Goal: Task Accomplishment & Management: Complete application form

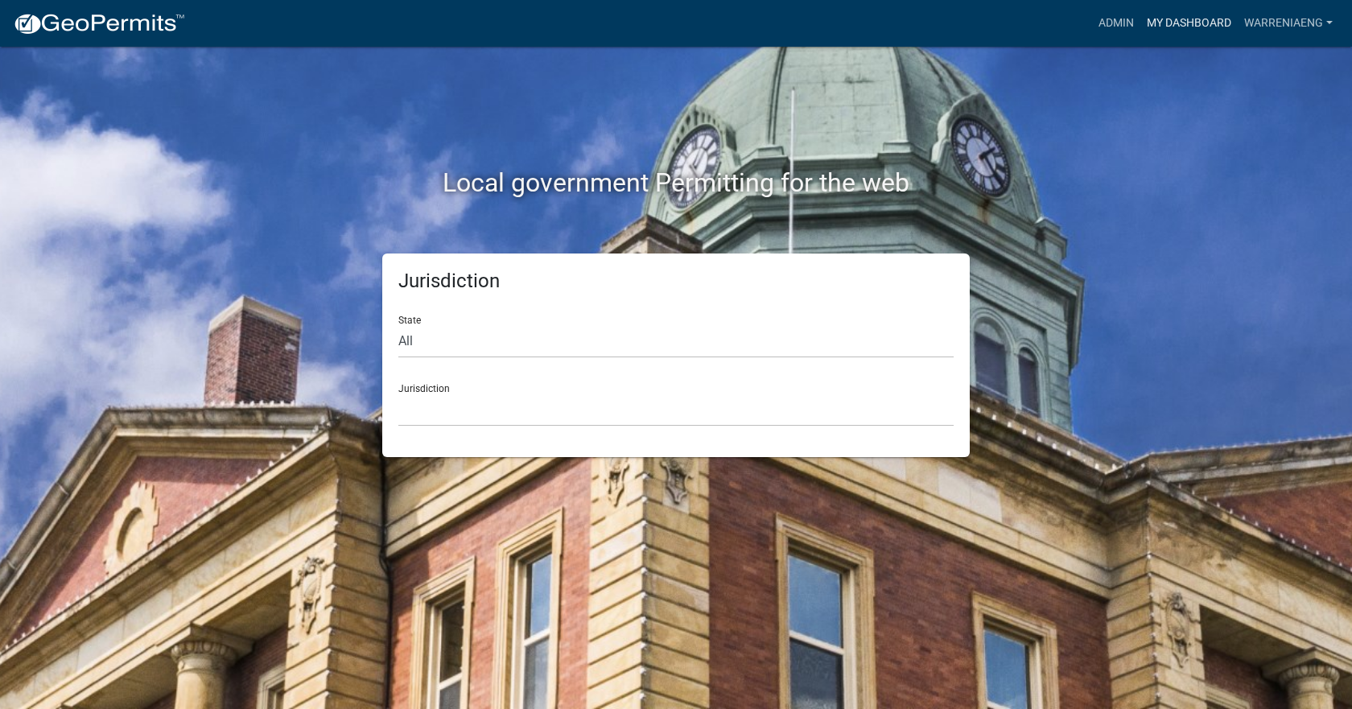
click at [1175, 24] on link "My Dashboard" at bounding box center [1188, 23] width 97 height 31
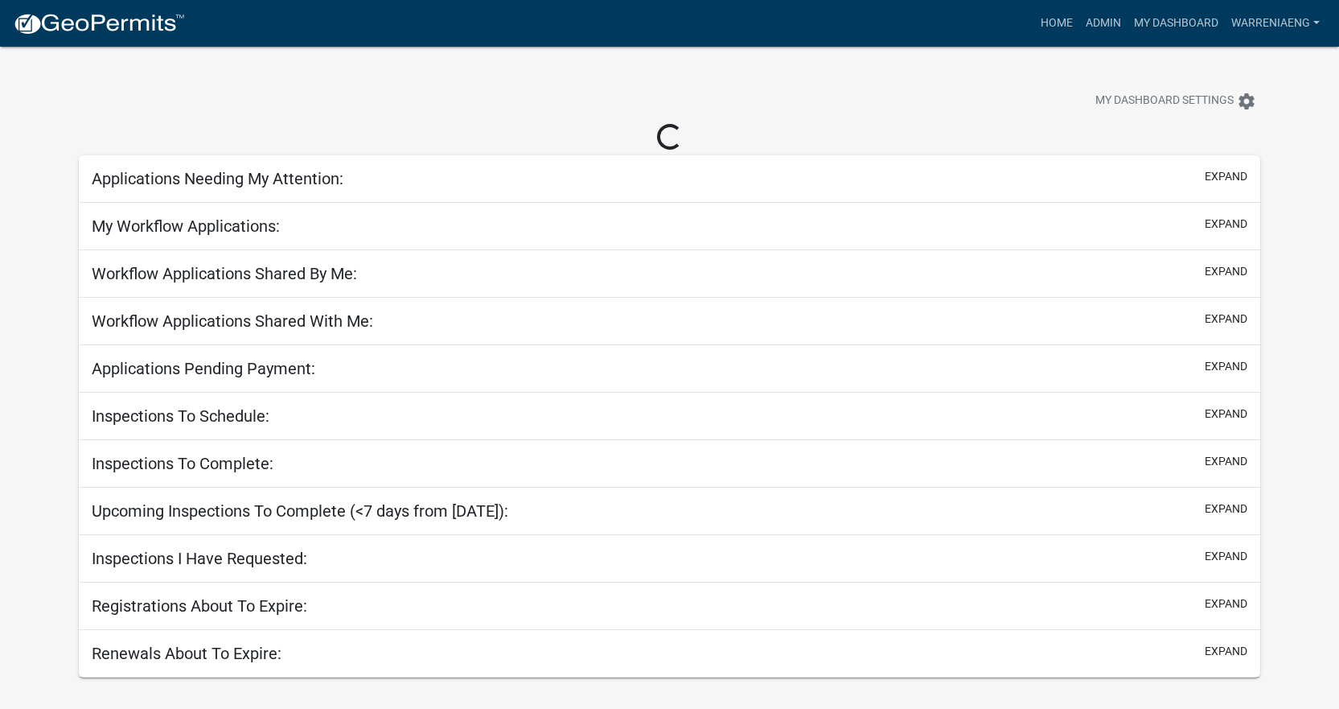
select select "3: 100"
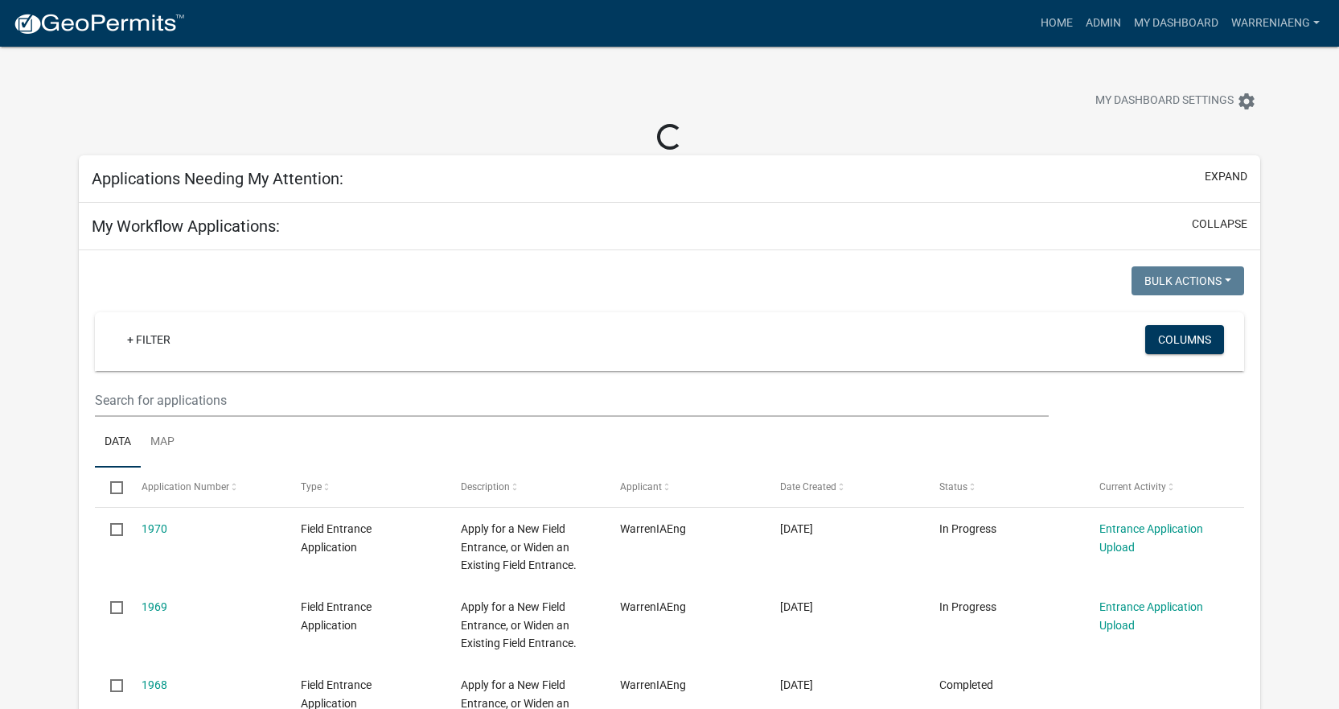
select select "2: 50"
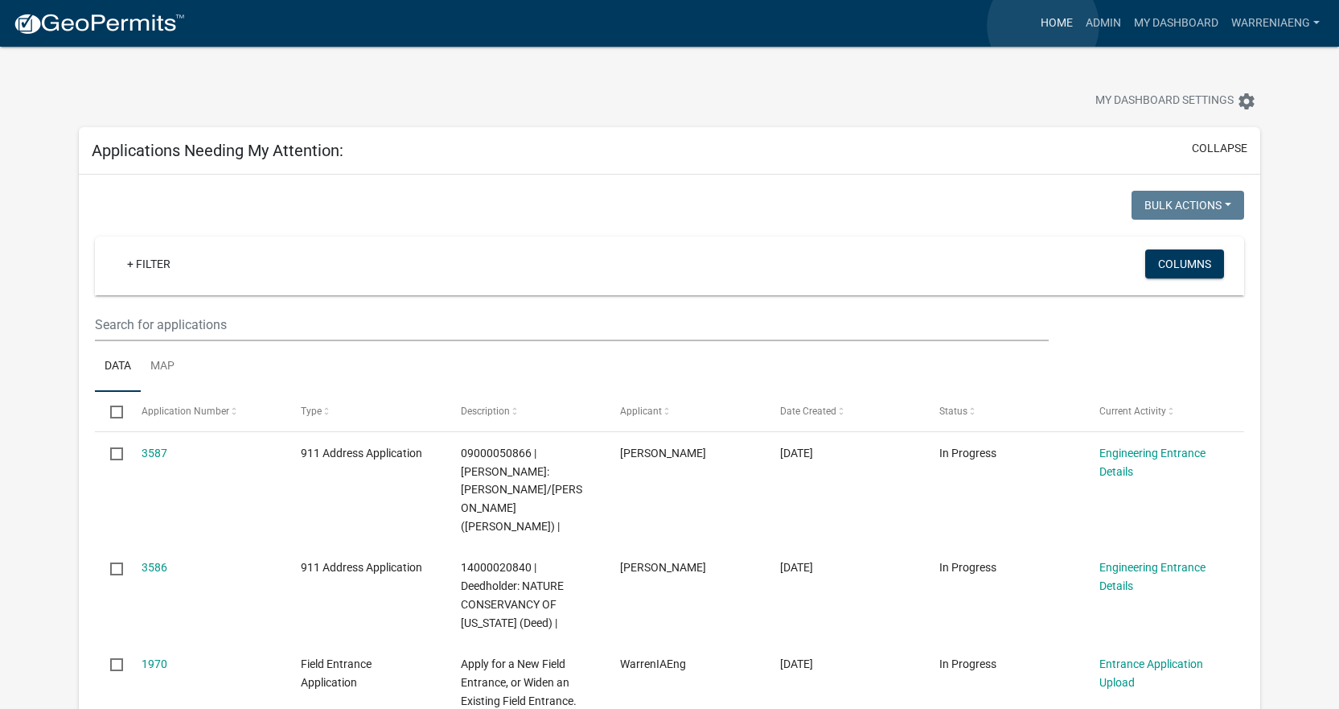
click at [1043, 26] on link "Home" at bounding box center [1057, 23] width 45 height 31
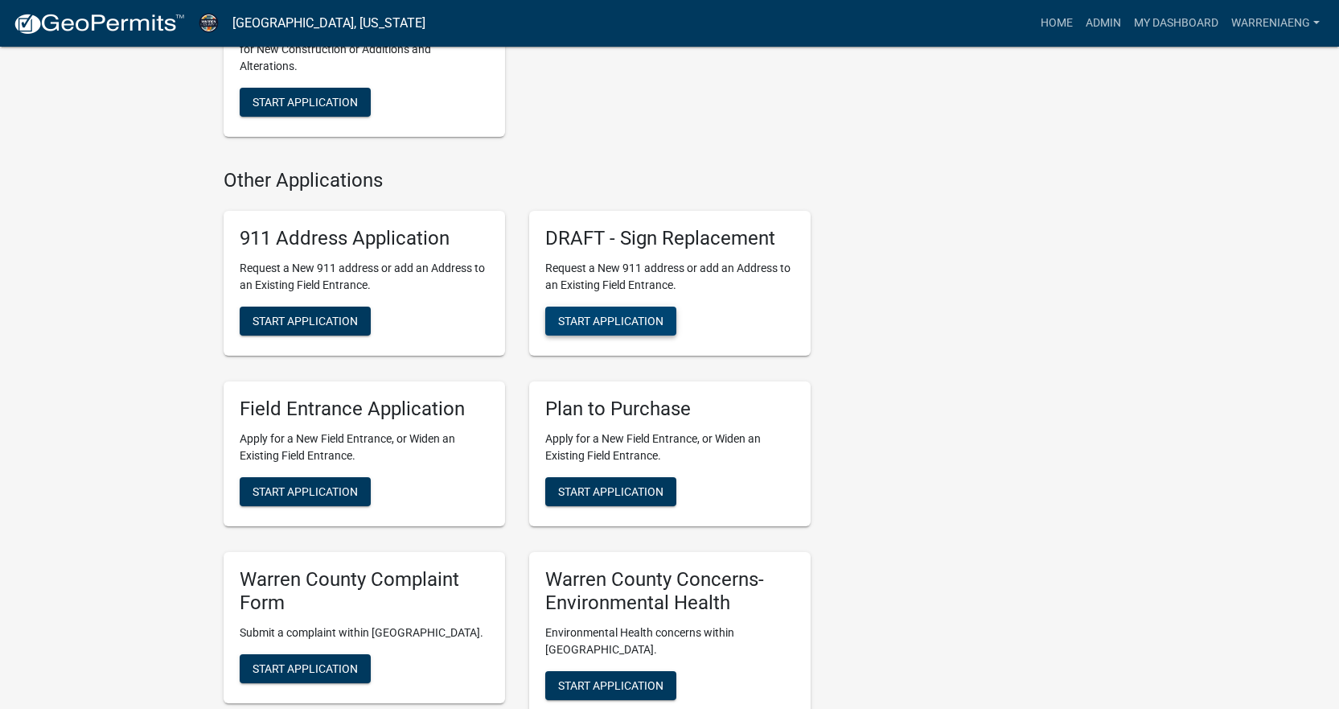
scroll to position [1126, 0]
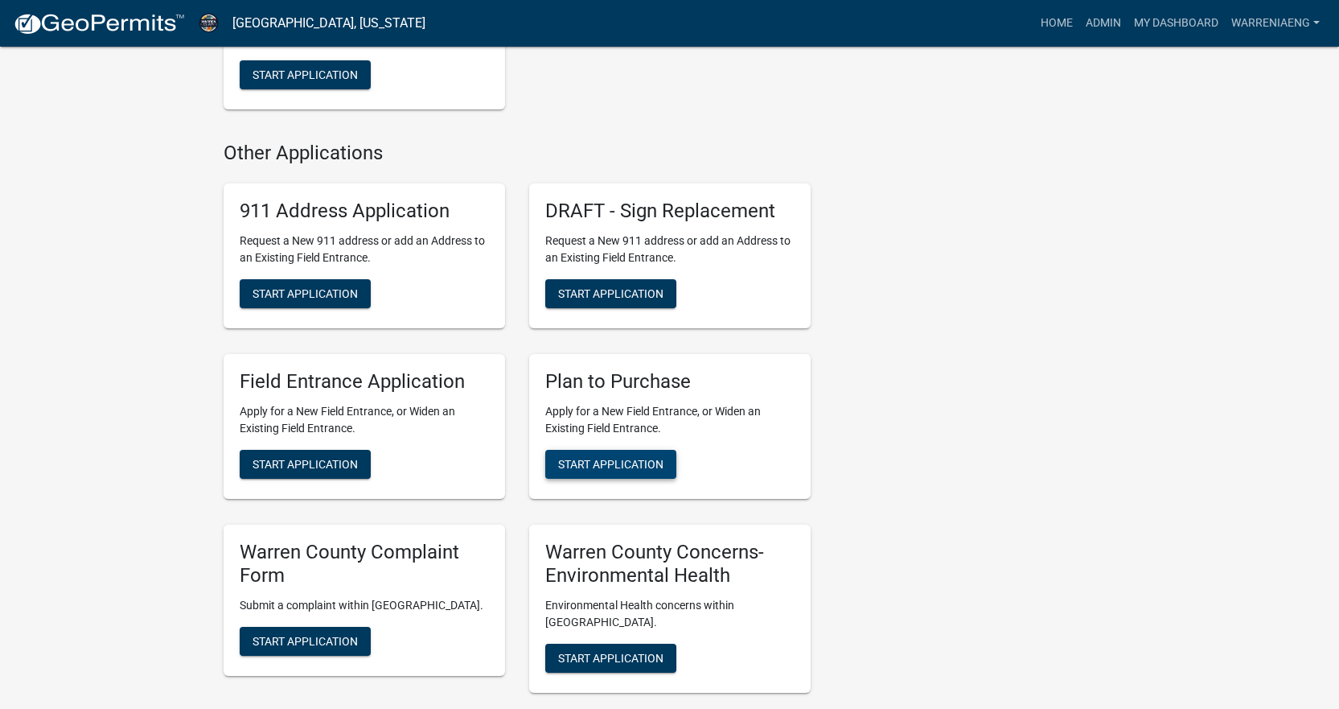
click at [600, 463] on span "Start Application" at bounding box center [610, 464] width 105 height 13
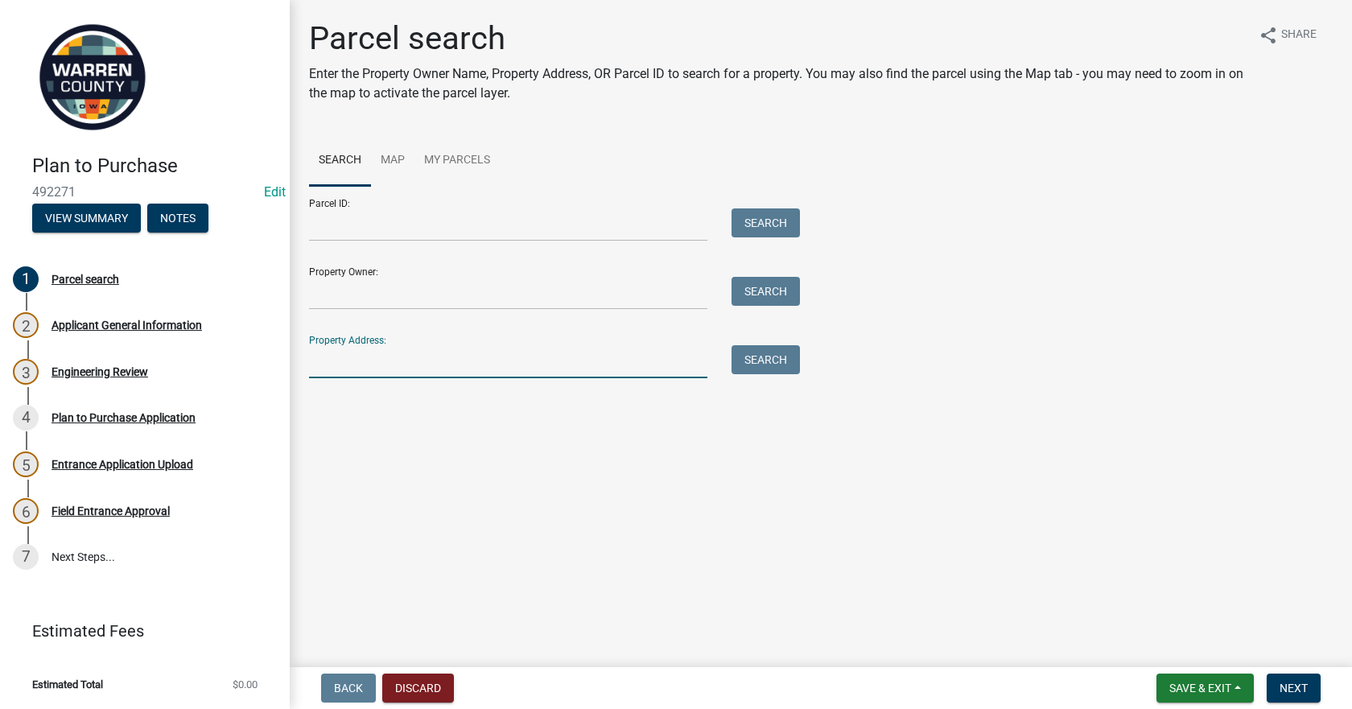
click at [399, 355] on input "Property Address:" at bounding box center [508, 361] width 398 height 33
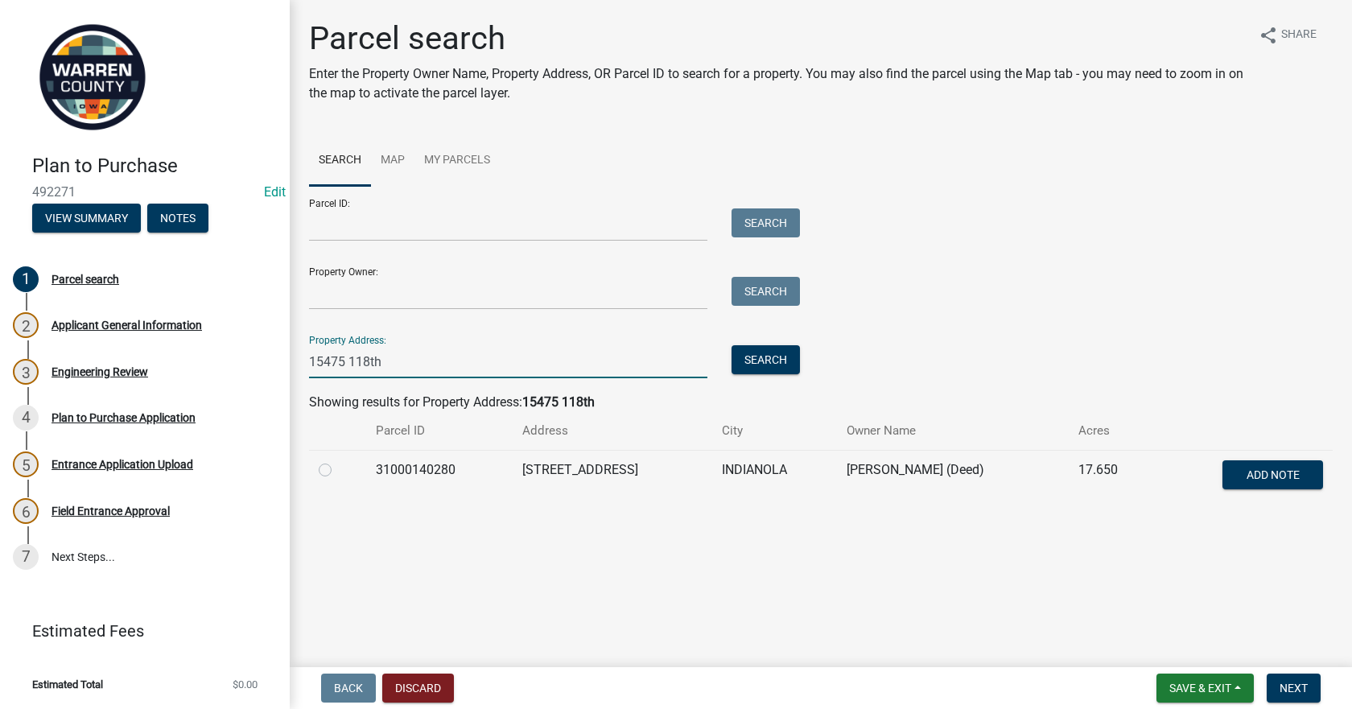
type input "15475 118th"
click at [338, 460] on label at bounding box center [338, 460] width 0 height 0
click at [338, 465] on input "radio" at bounding box center [343, 465] width 10 height 10
radio input "true"
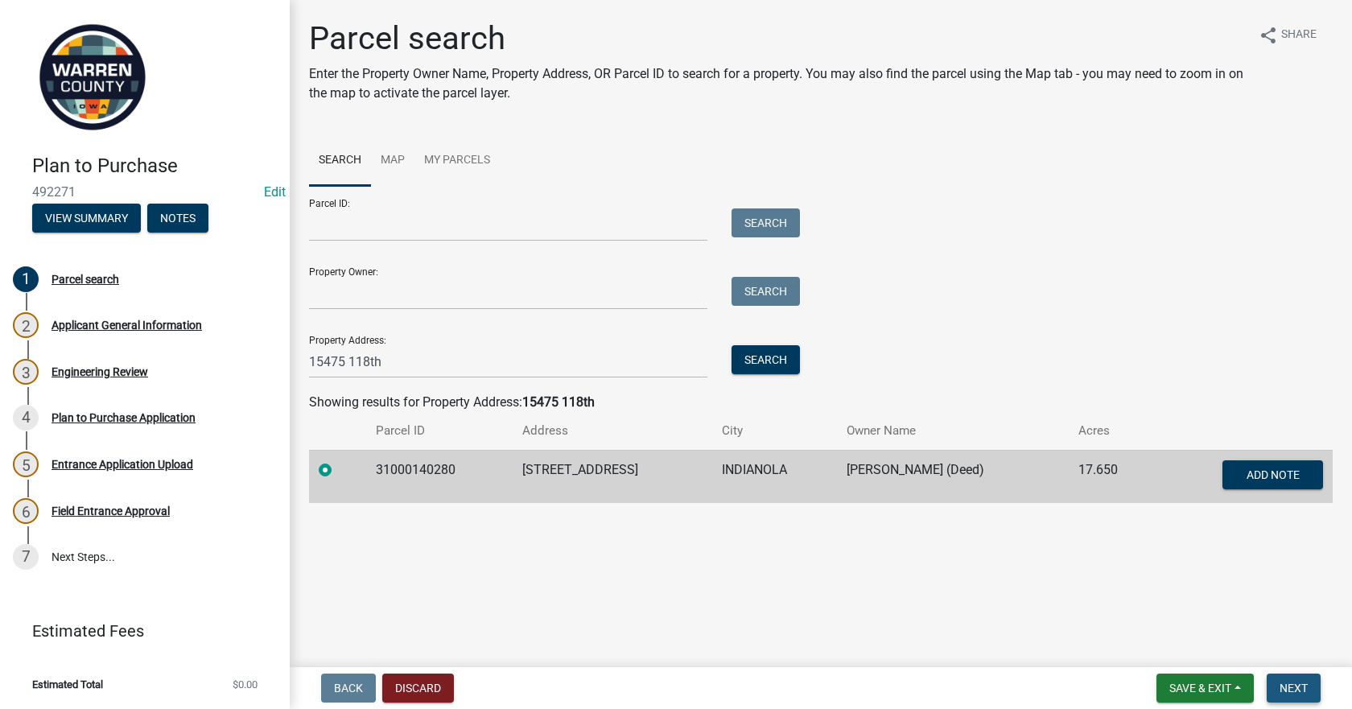
click at [1292, 681] on span "Next" at bounding box center [1293, 687] width 28 height 13
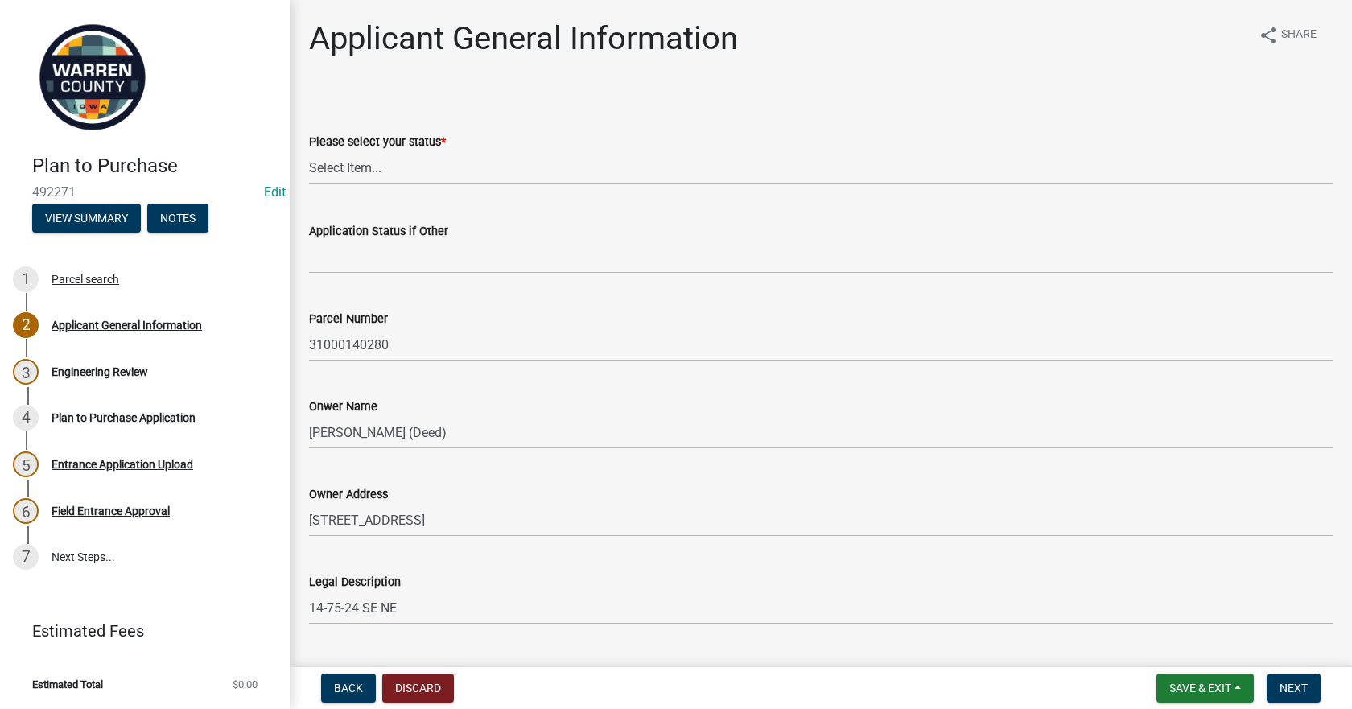
click at [441, 169] on select "Select Item... Owner Renter Plan to Purchase Other" at bounding box center [820, 167] width 1023 height 33
click at [309, 151] on select "Select Item... Owner Renter Plan to Purchase Other" at bounding box center [820, 167] width 1023 height 33
select select "5294bb98-6a39-4baa-a5b0-d6e883f55b41"
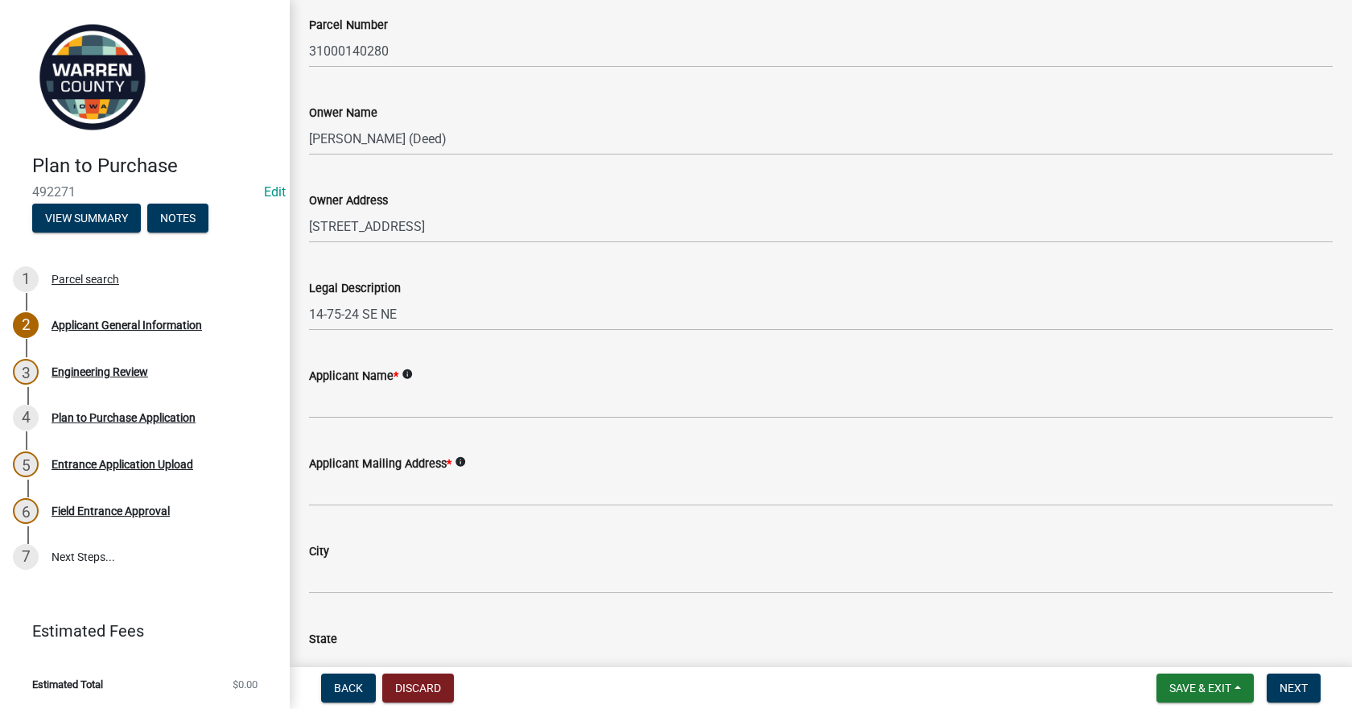
scroll to position [402, 0]
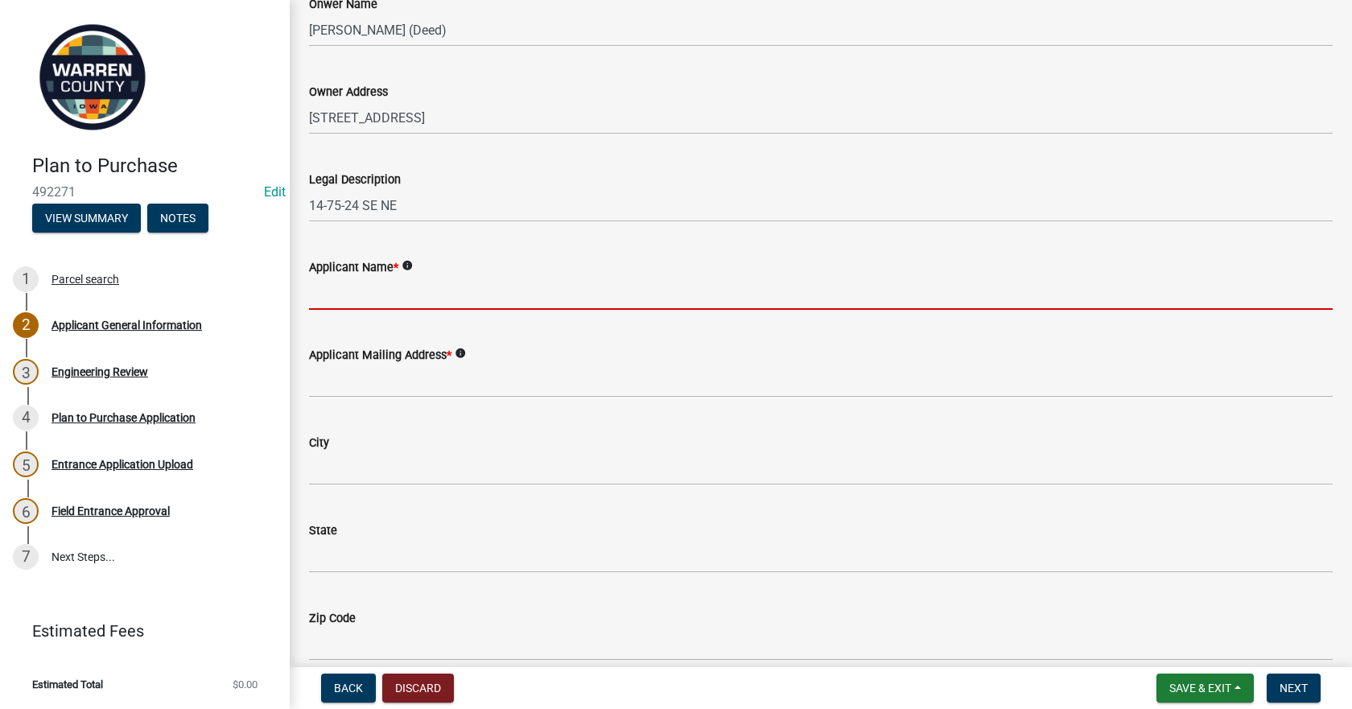
click at [368, 288] on input "Applicant Name *" at bounding box center [820, 293] width 1023 height 33
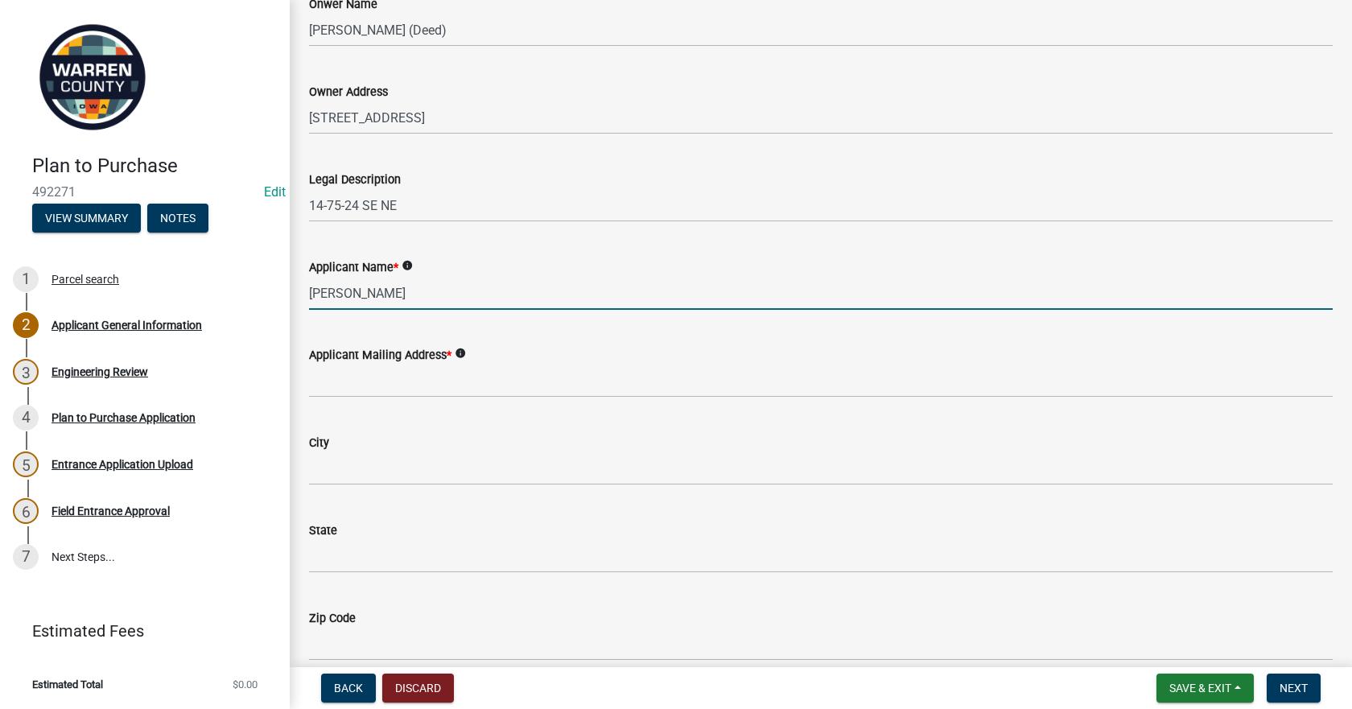
type input "[PERSON_NAME]"
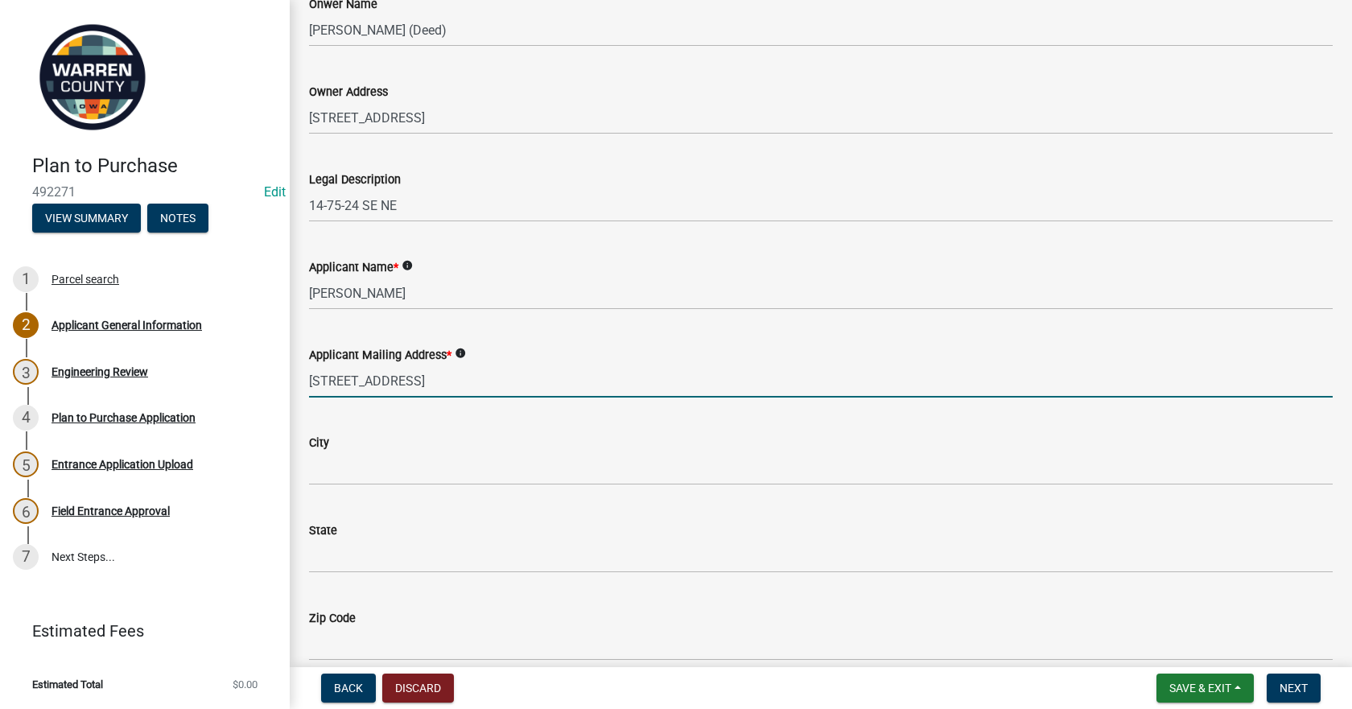
type input "[STREET_ADDRESS]"
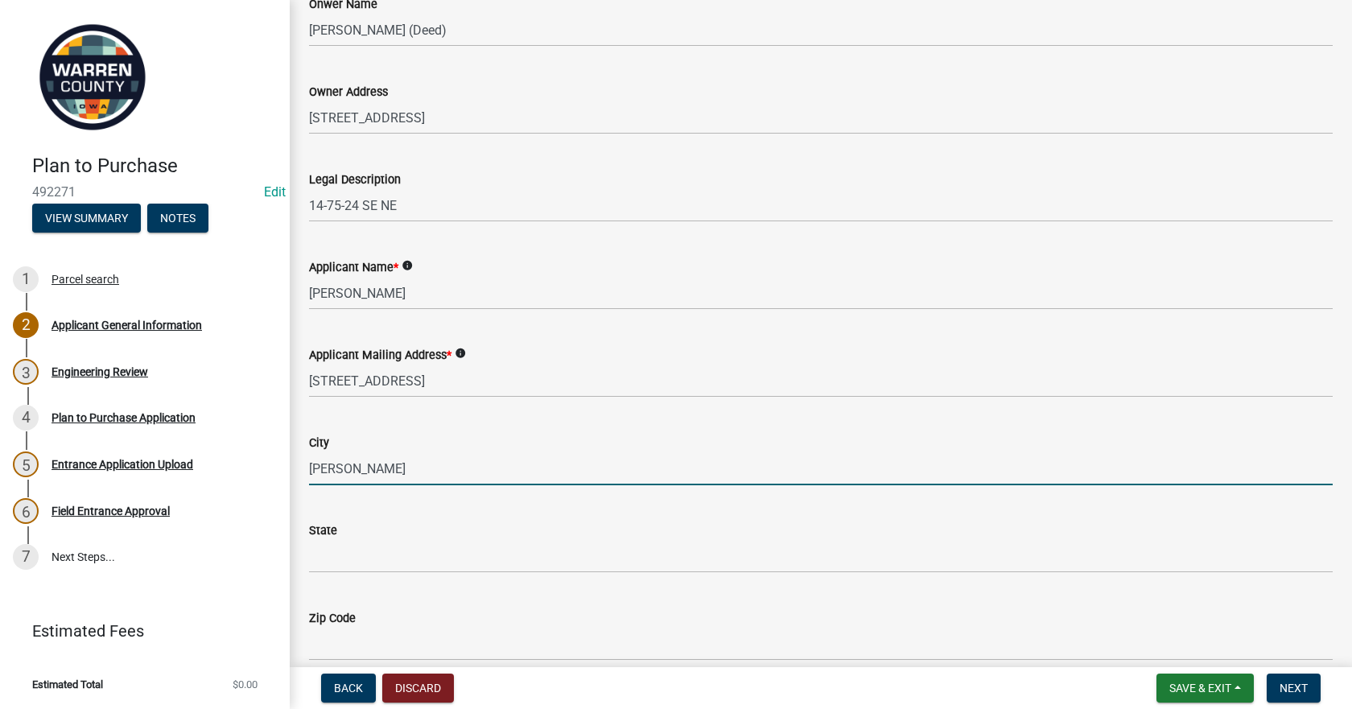
type input "[PERSON_NAME]"
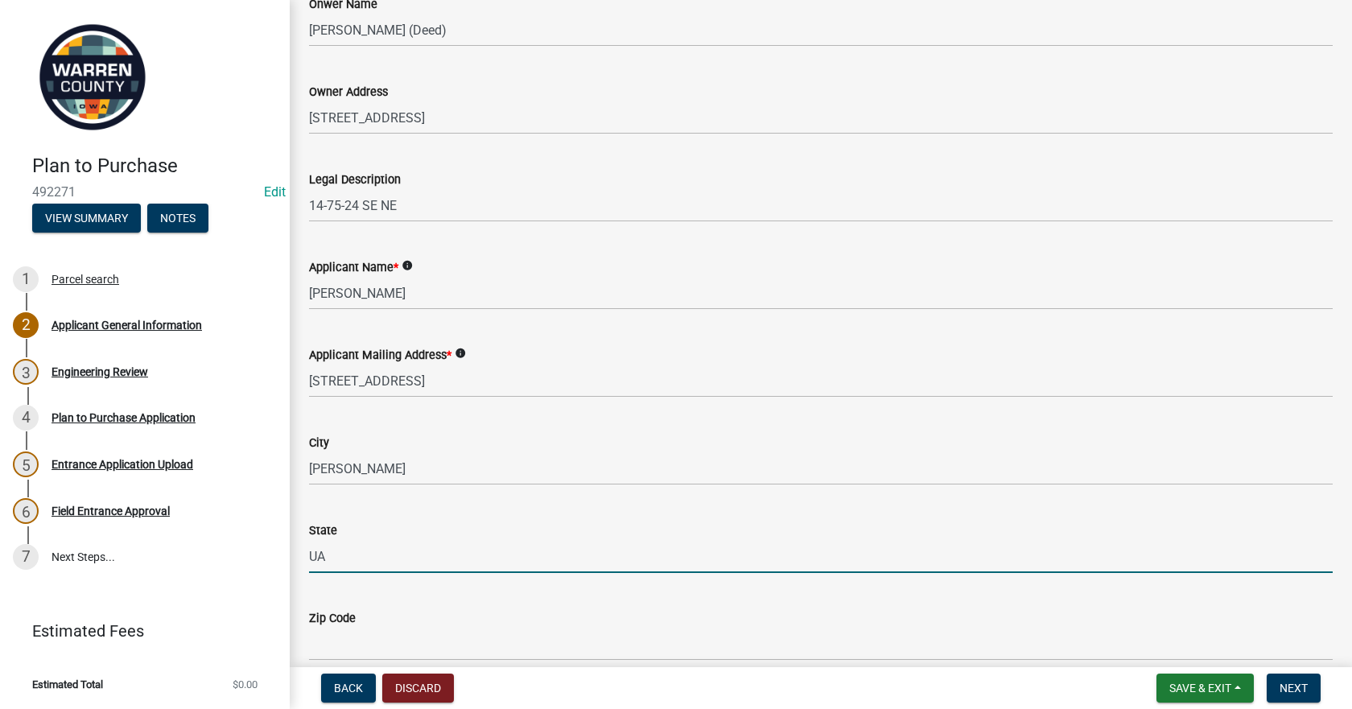
type input "U"
type input "IA"
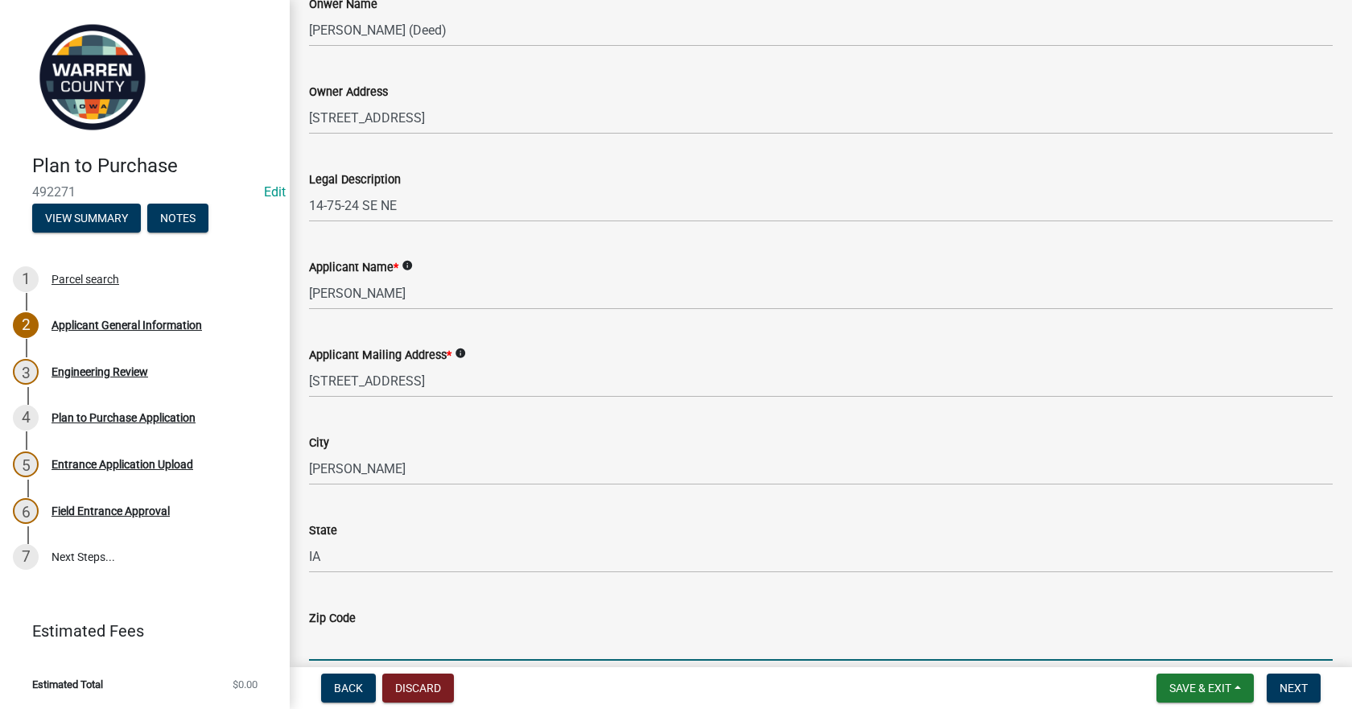
click at [327, 642] on input "Zip Code" at bounding box center [820, 643] width 1023 height 33
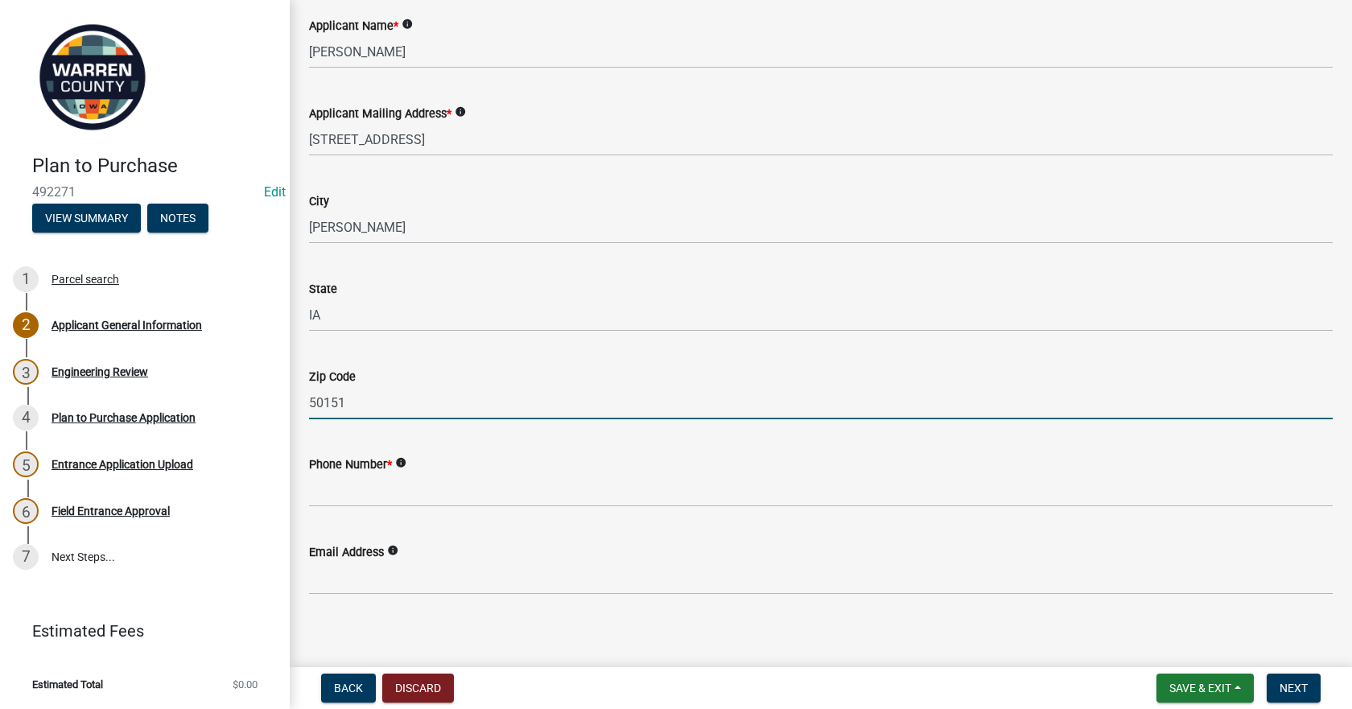
scroll to position [653, 0]
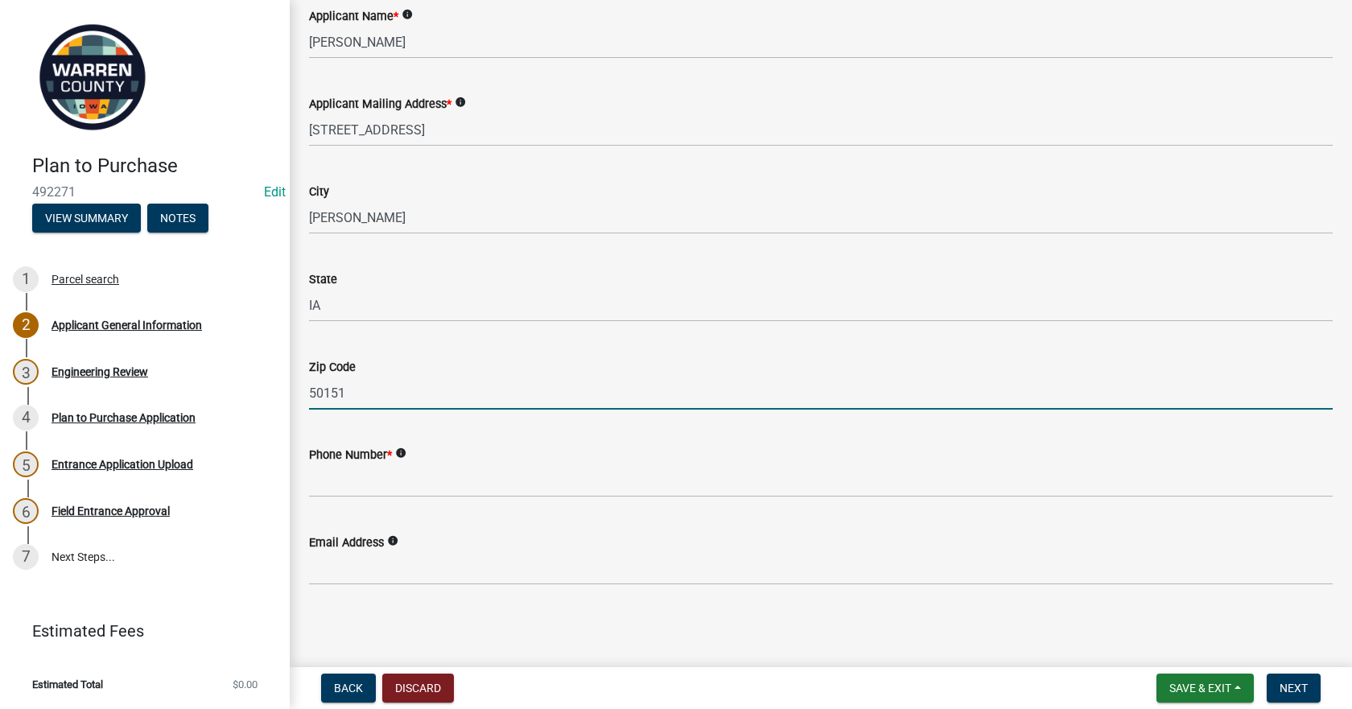
type input "50151"
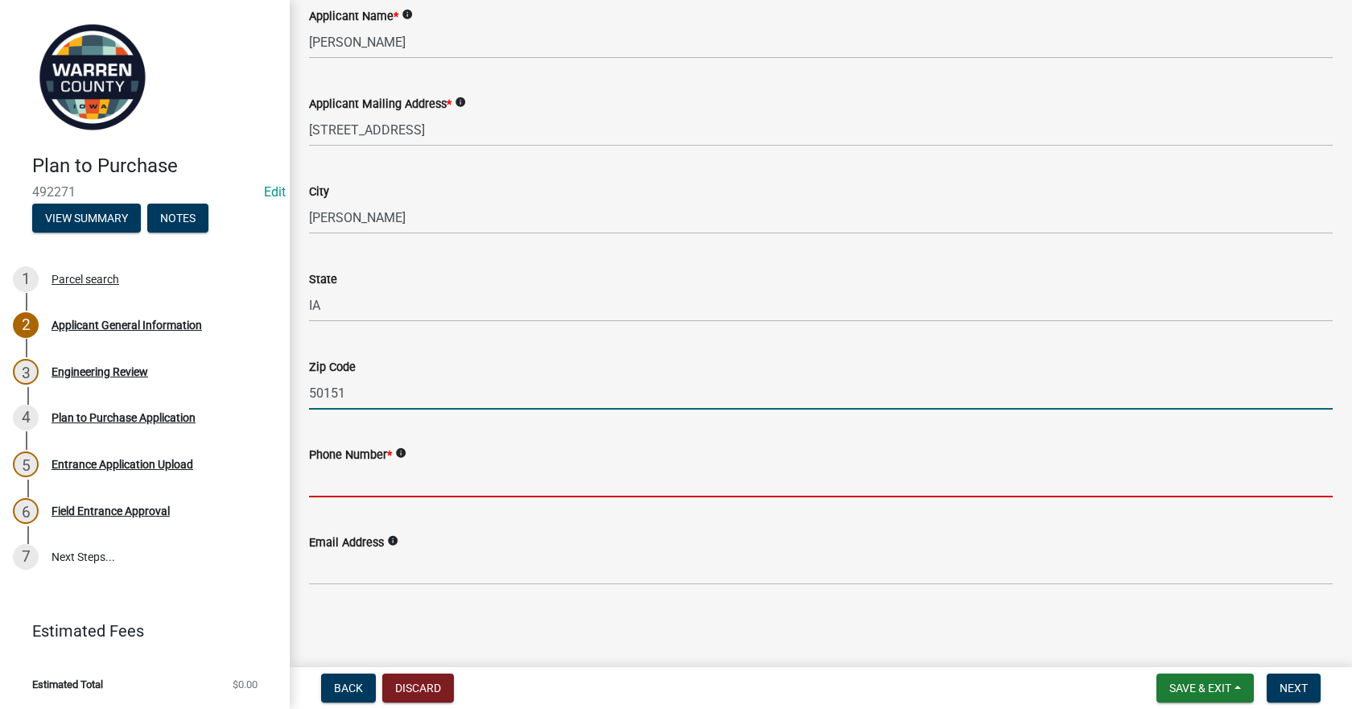
click at [441, 492] on input "Phone Number *" at bounding box center [820, 480] width 1023 height 33
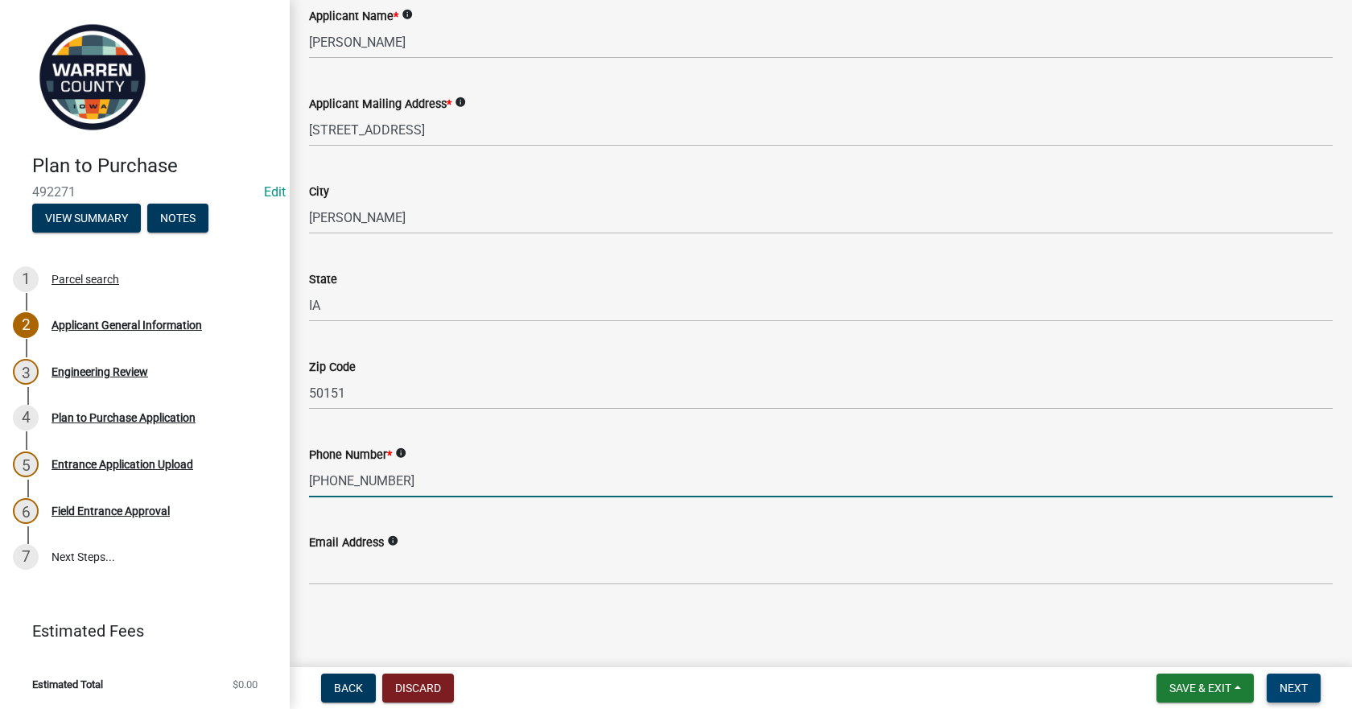
type input "[PHONE_NUMBER]"
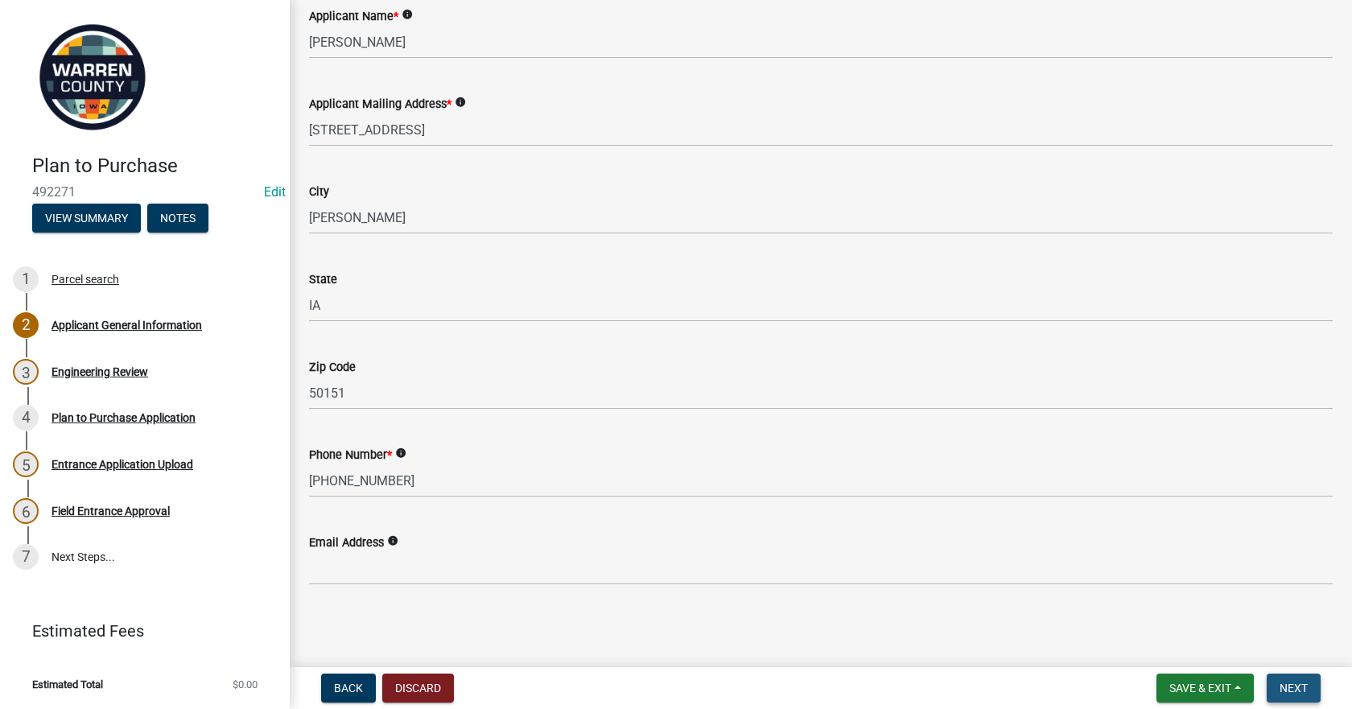
click at [1300, 686] on span "Next" at bounding box center [1293, 687] width 28 height 13
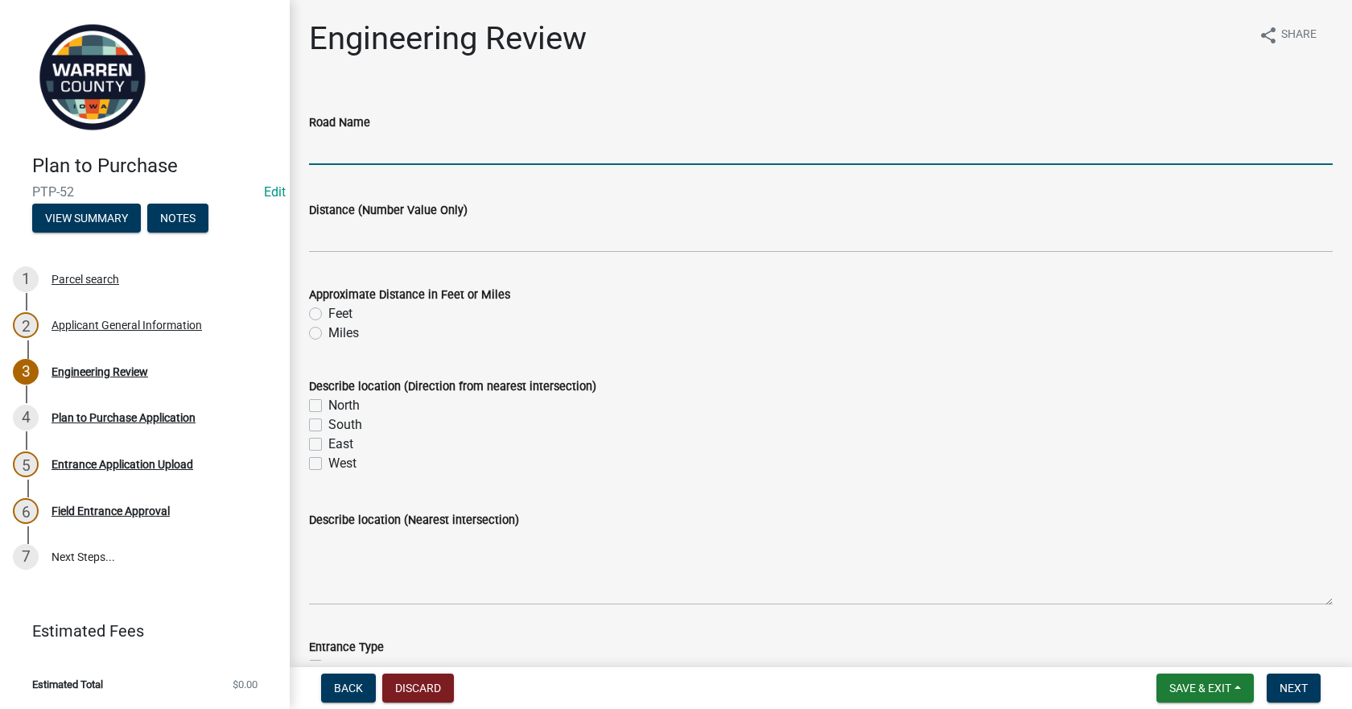
click at [461, 151] on input "Road Name" at bounding box center [820, 148] width 1023 height 33
type input "[GEOGRAPHIC_DATA]"
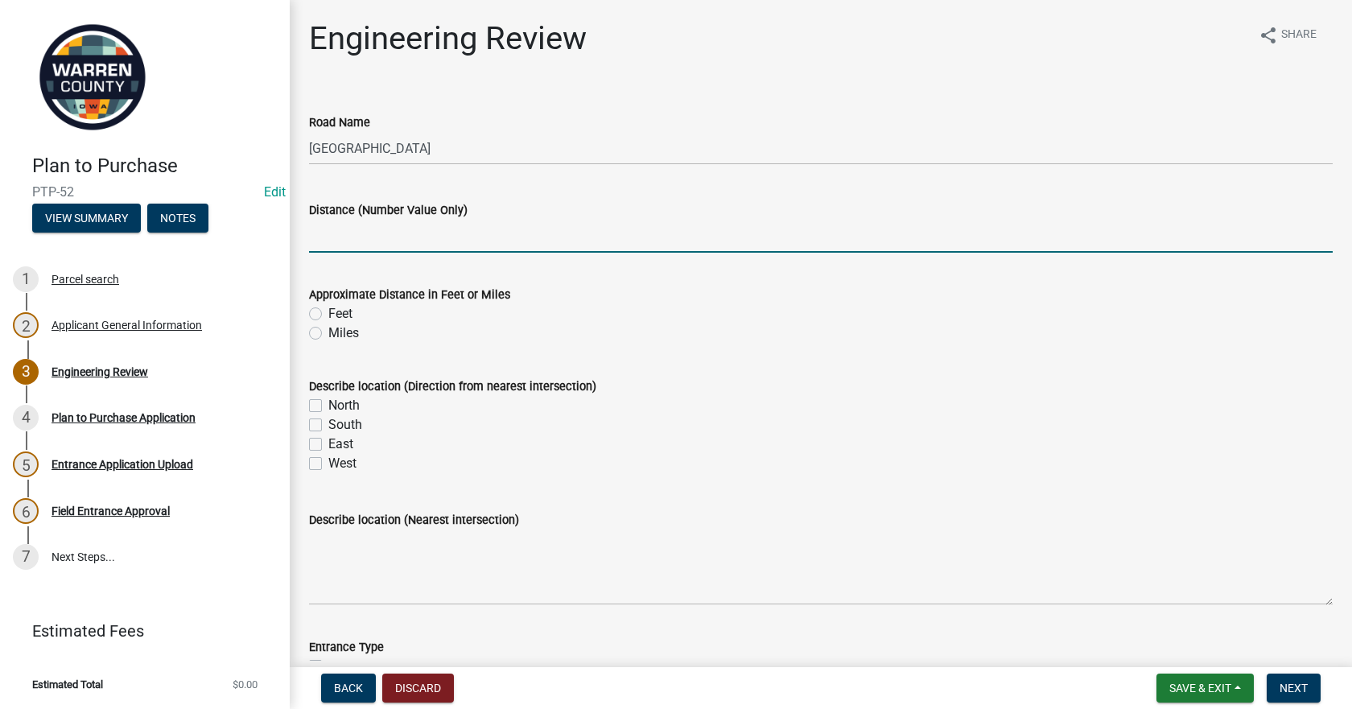
click at [367, 241] on input "Distance (Number Value Only)" at bounding box center [820, 236] width 1023 height 33
type input ".25"
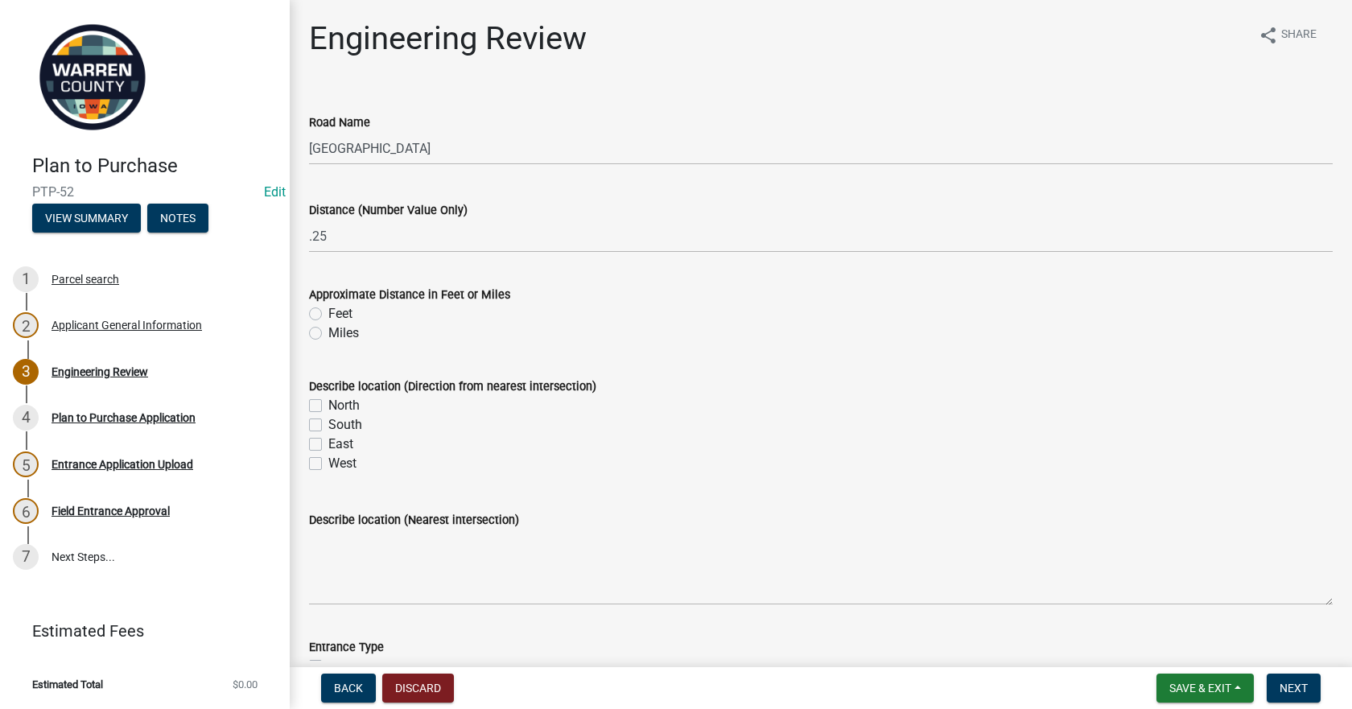
click at [353, 331] on label "Miles" at bounding box center [343, 332] width 31 height 19
click at [339, 331] on input "Miles" at bounding box center [333, 328] width 10 height 10
radio input "true"
click at [328, 425] on label "South" at bounding box center [345, 424] width 34 height 19
click at [328, 425] on input "South" at bounding box center [333, 420] width 10 height 10
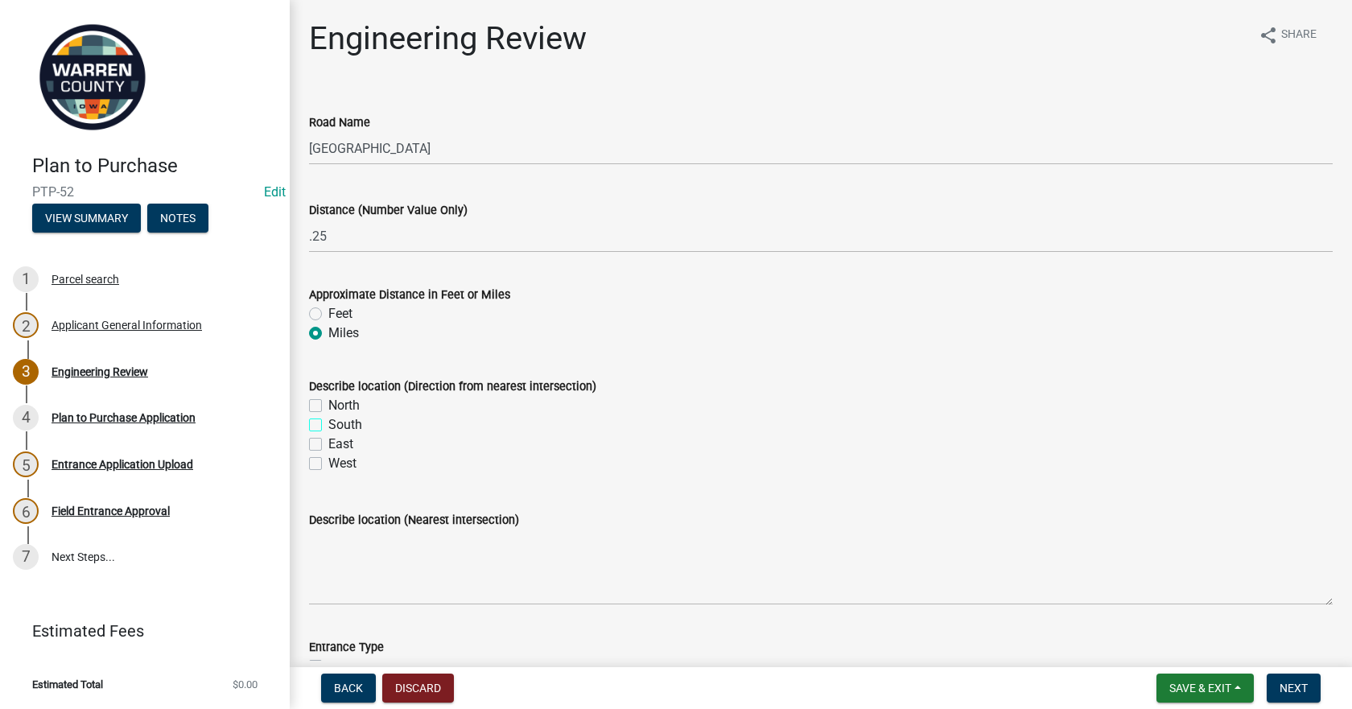
checkbox input "true"
checkbox input "false"
checkbox input "true"
checkbox input "false"
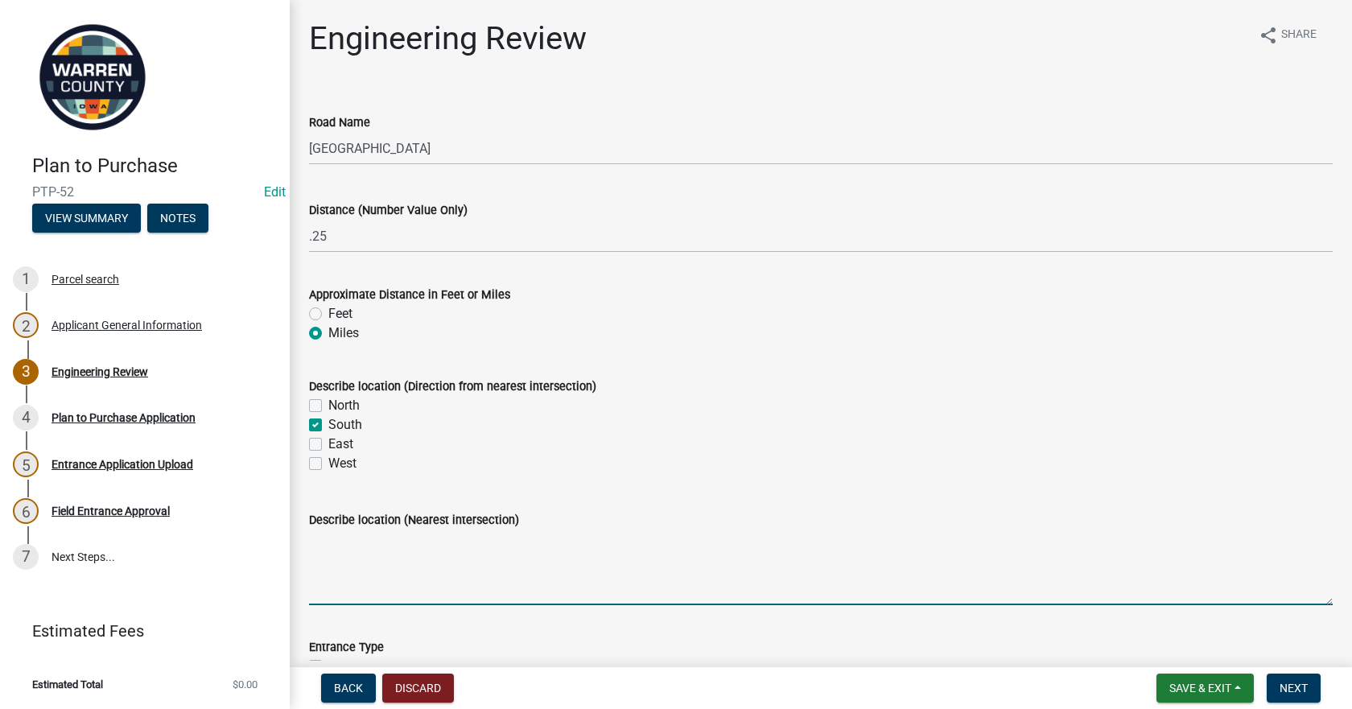
click at [405, 583] on textarea "Describe location (Nearest intersection)" at bounding box center [820, 567] width 1023 height 76
click at [442, 586] on textarea "Describe location (Nearest intersection)" at bounding box center [820, 567] width 1023 height 76
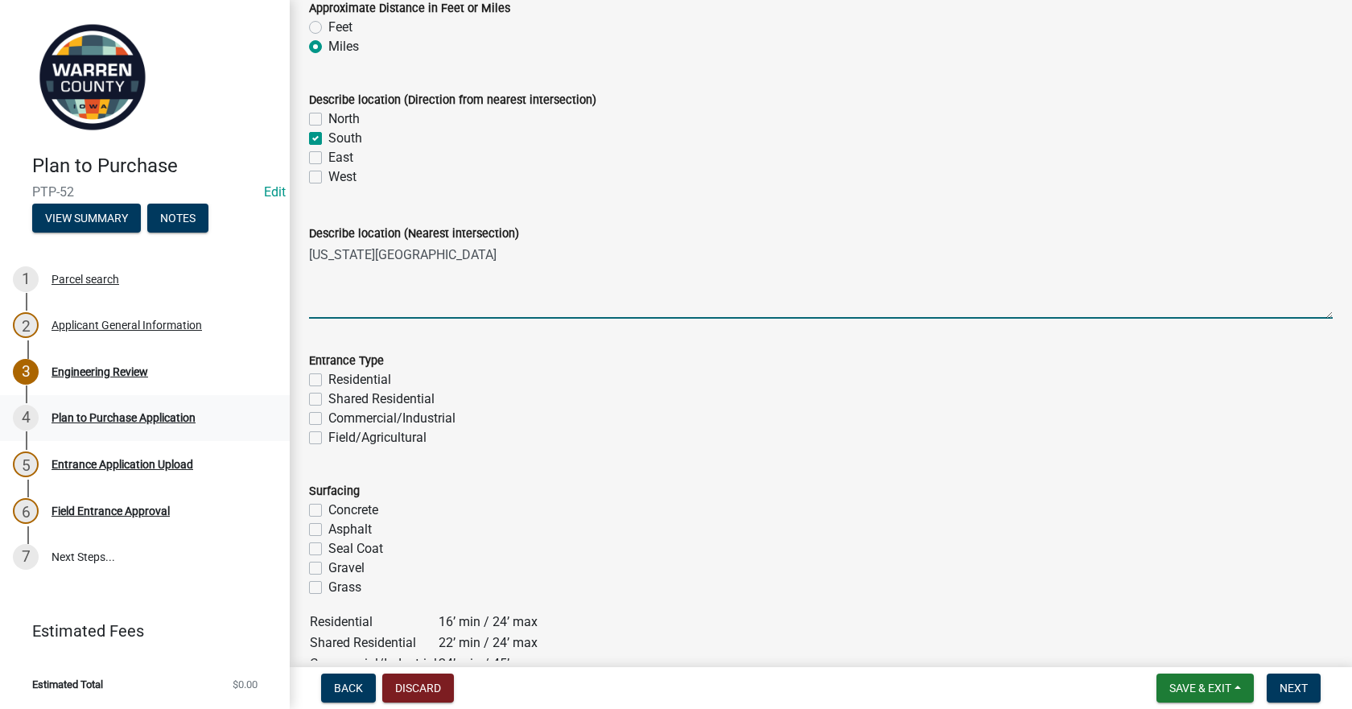
scroll to position [322, 0]
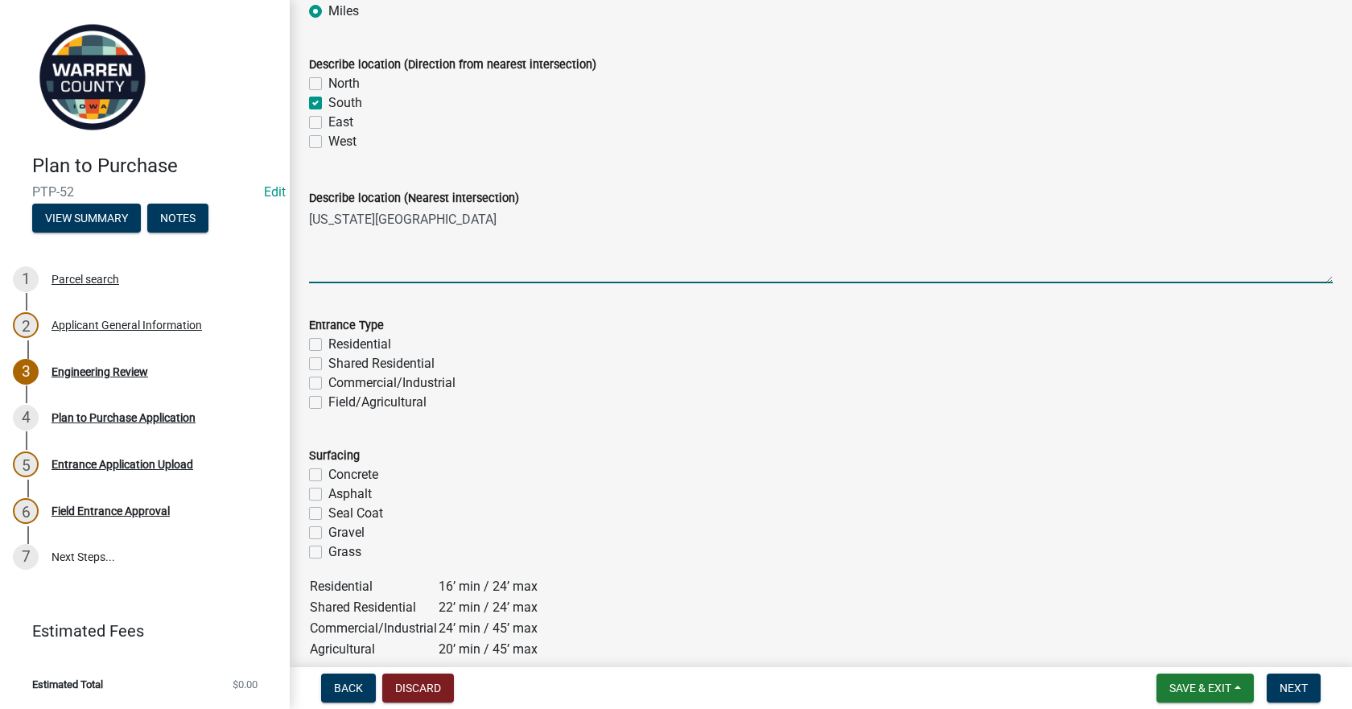
type textarea "[US_STATE][GEOGRAPHIC_DATA]"
click at [317, 336] on div "Residential" at bounding box center [820, 344] width 1023 height 19
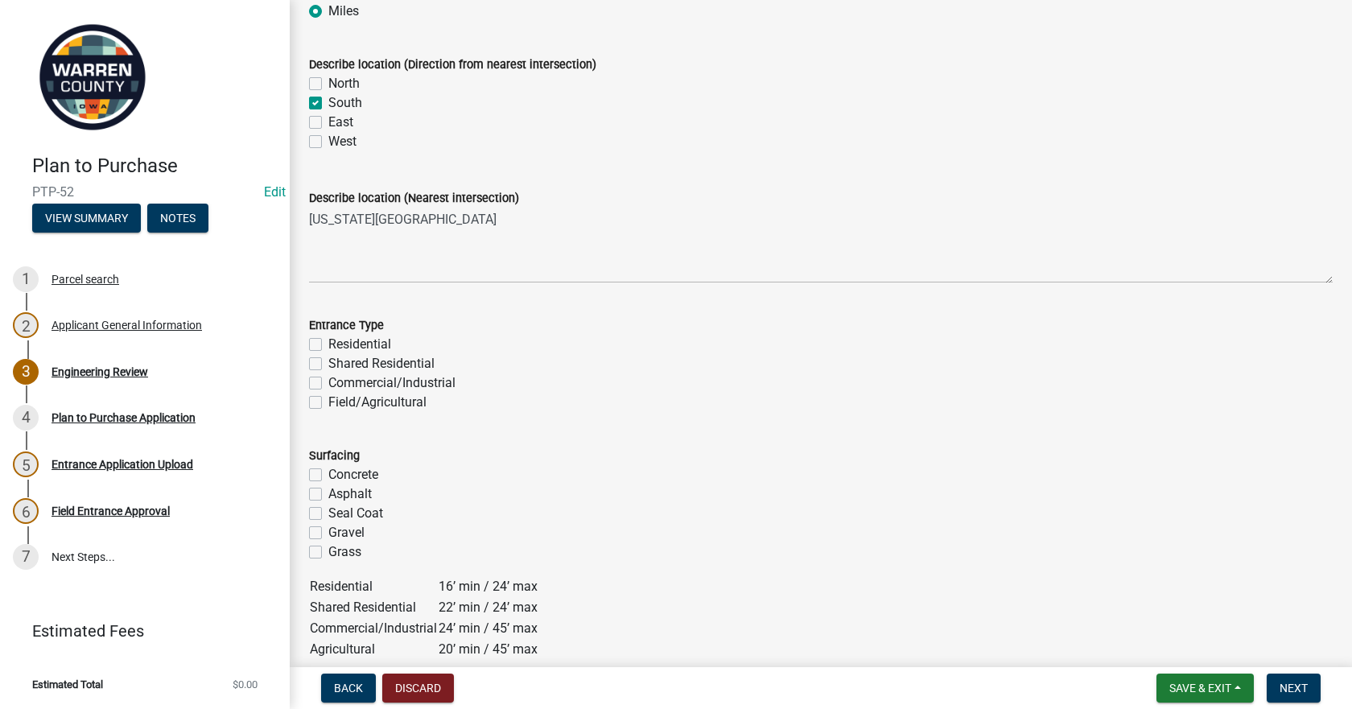
click at [328, 348] on label "Residential" at bounding box center [359, 344] width 63 height 19
click at [328, 345] on input "Residential" at bounding box center [333, 340] width 10 height 10
checkbox input "true"
checkbox input "false"
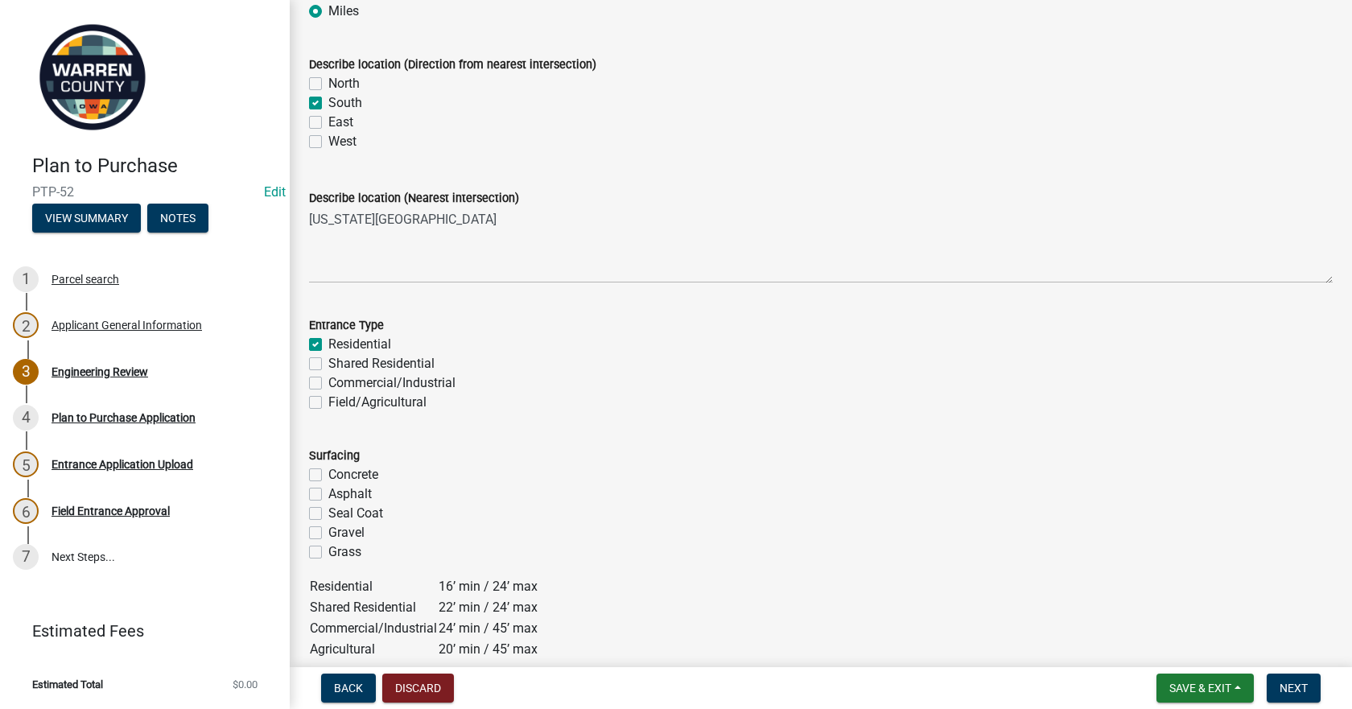
checkbox input "false"
click at [328, 533] on label "Gravel" at bounding box center [346, 532] width 36 height 19
click at [328, 533] on input "Gravel" at bounding box center [333, 528] width 10 height 10
checkbox input "true"
checkbox input "false"
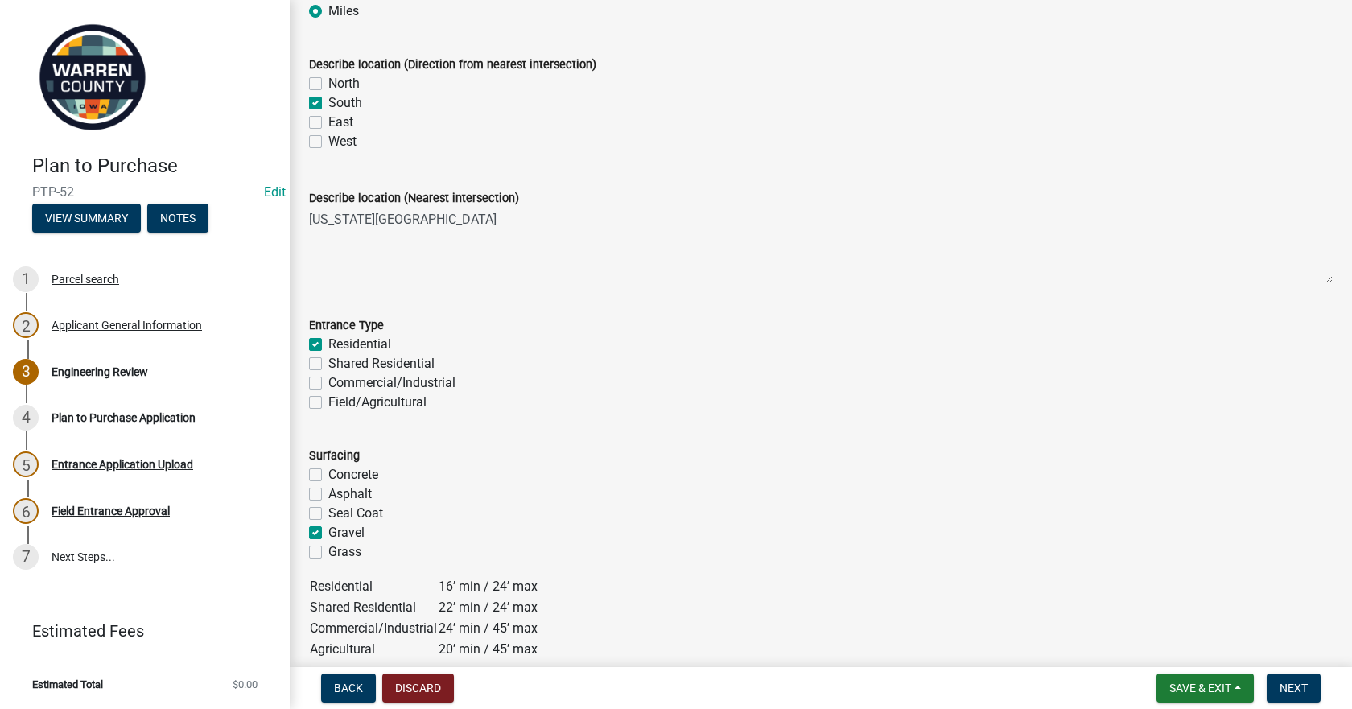
checkbox input "false"
checkbox input "true"
checkbox input "false"
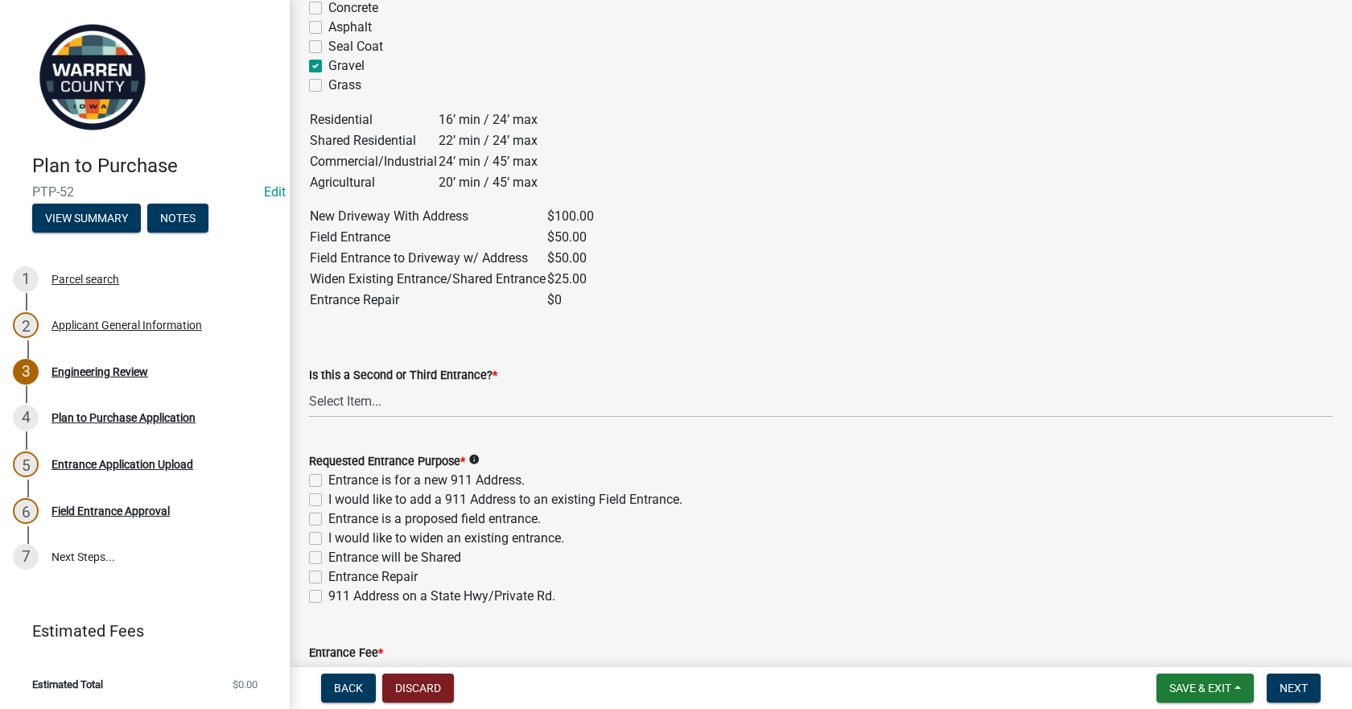
scroll to position [804, 0]
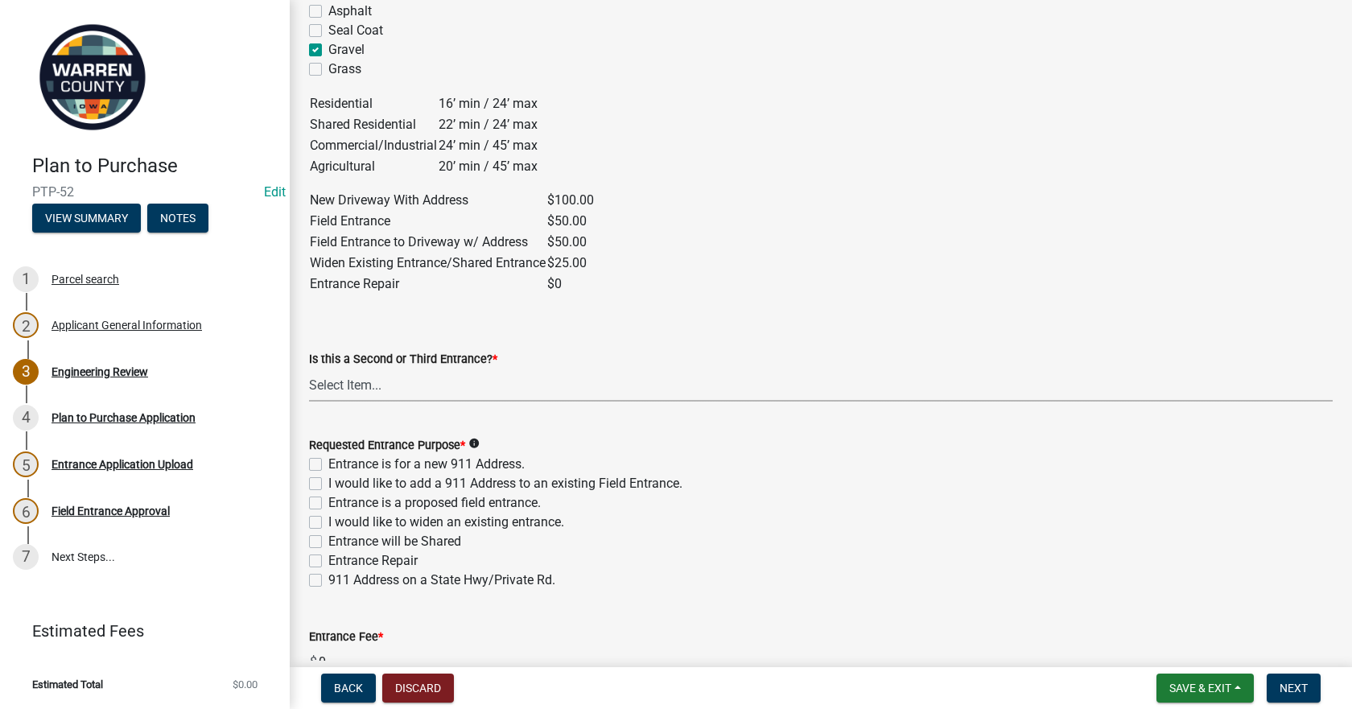
click at [360, 391] on select "Select Item... Yes No" at bounding box center [820, 384] width 1023 height 33
click at [309, 368] on select "Select Item... Yes No" at bounding box center [820, 384] width 1023 height 33
select select "c4454941-003a-44b6-8369-dae899a5b6ff"
click at [328, 463] on label "Entrance is for a new 911 Address." at bounding box center [426, 464] width 196 height 19
click at [328, 463] on input "Entrance is for a new 911 Address." at bounding box center [333, 460] width 10 height 10
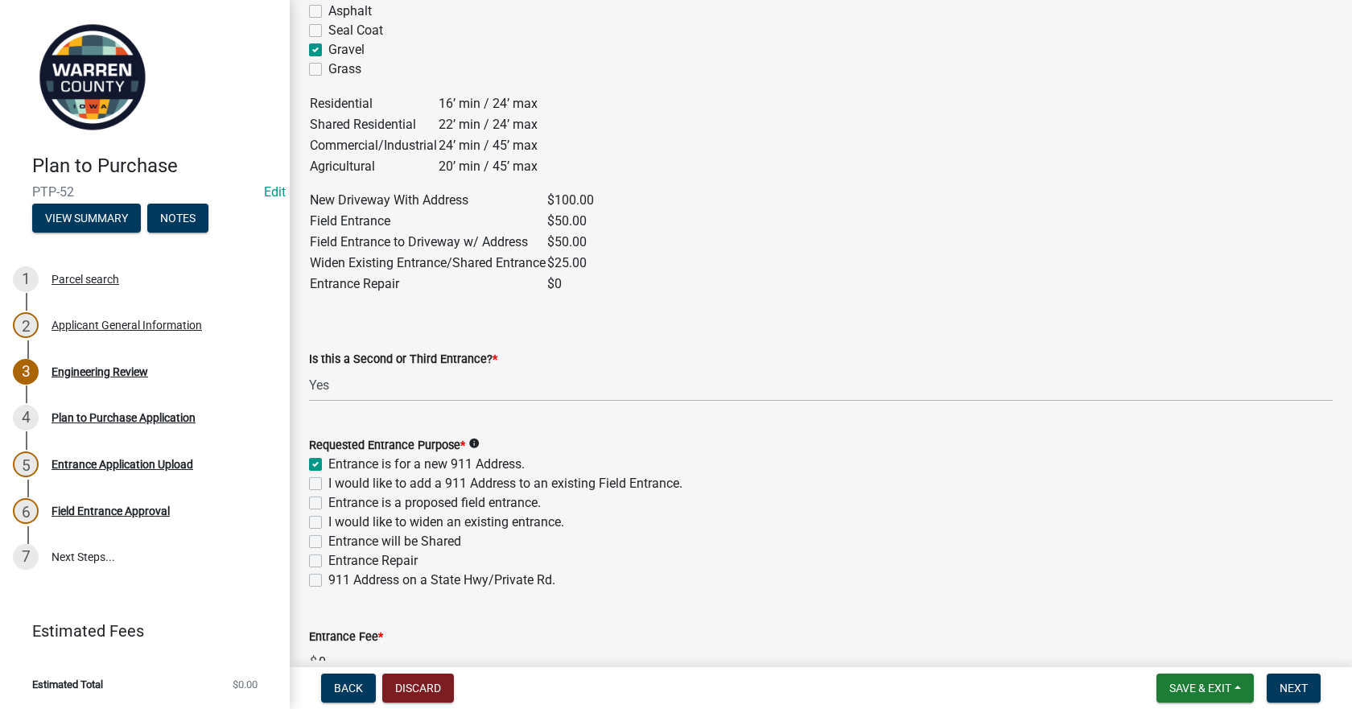
checkbox input "true"
checkbox input "false"
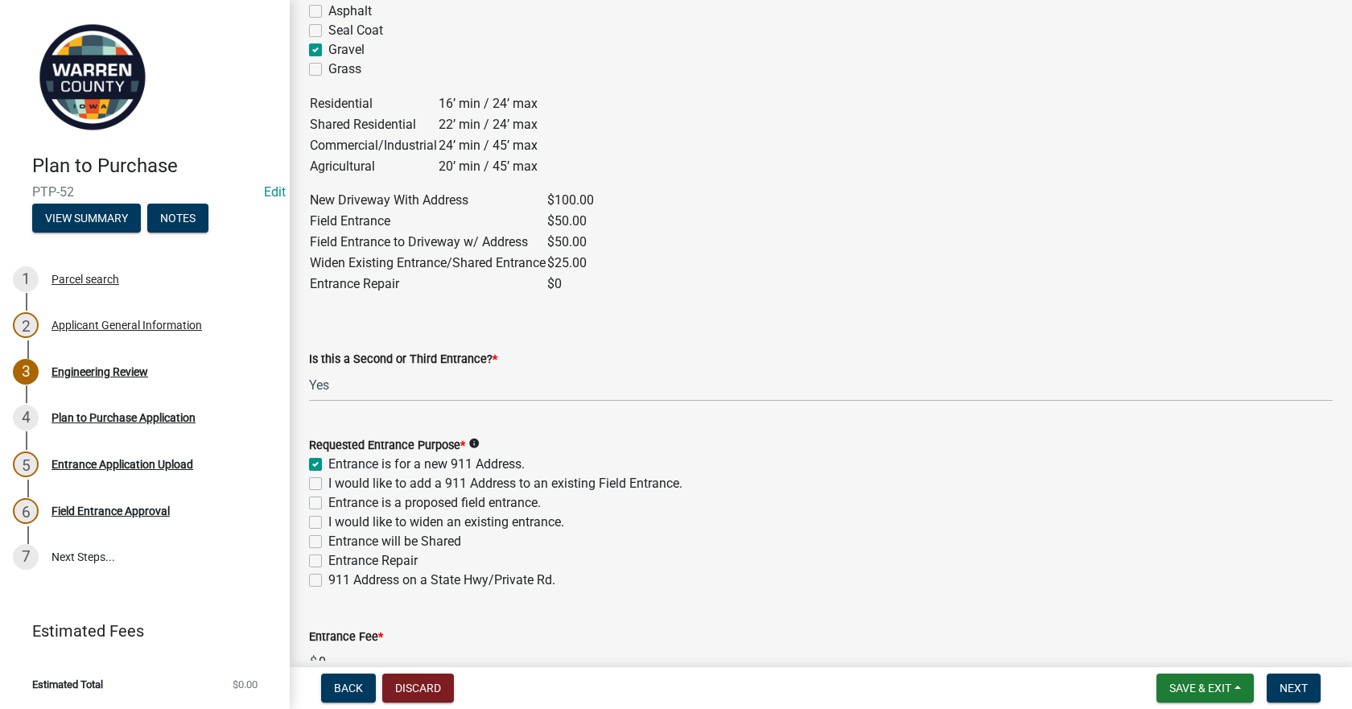
checkbox input "false"
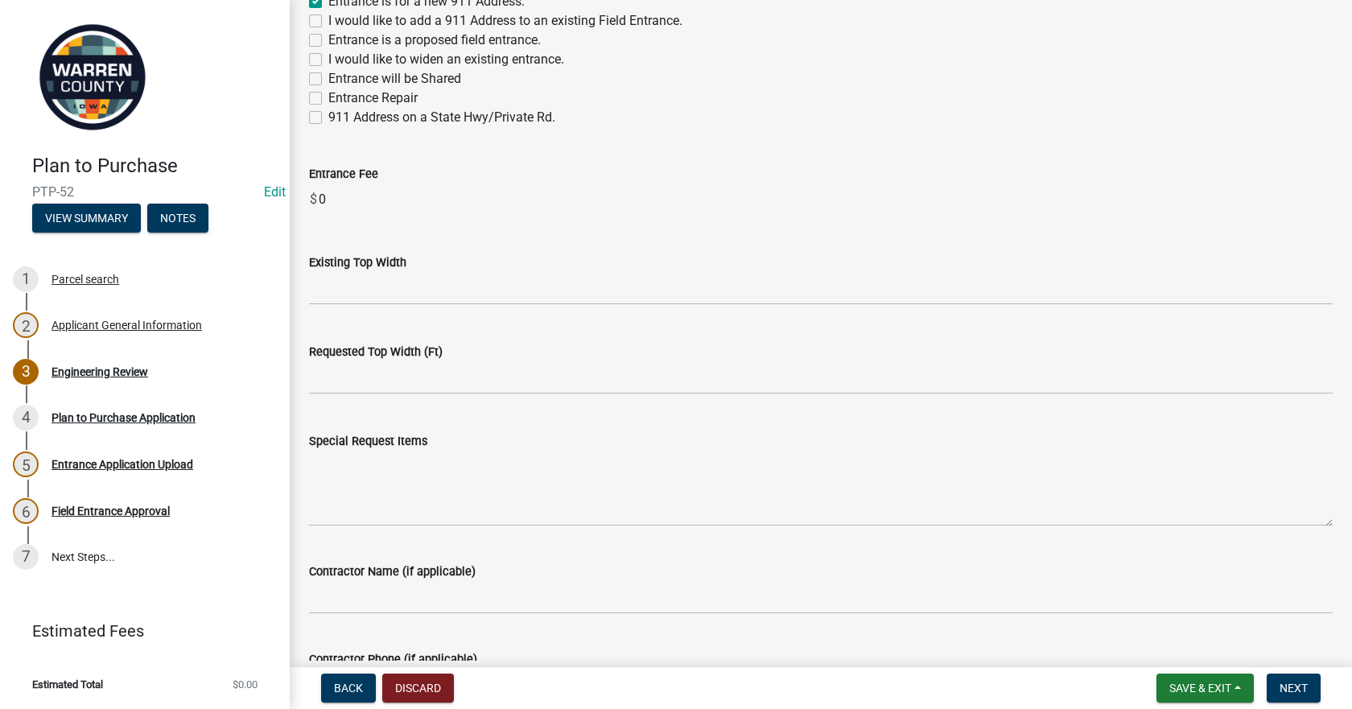
scroll to position [1287, 0]
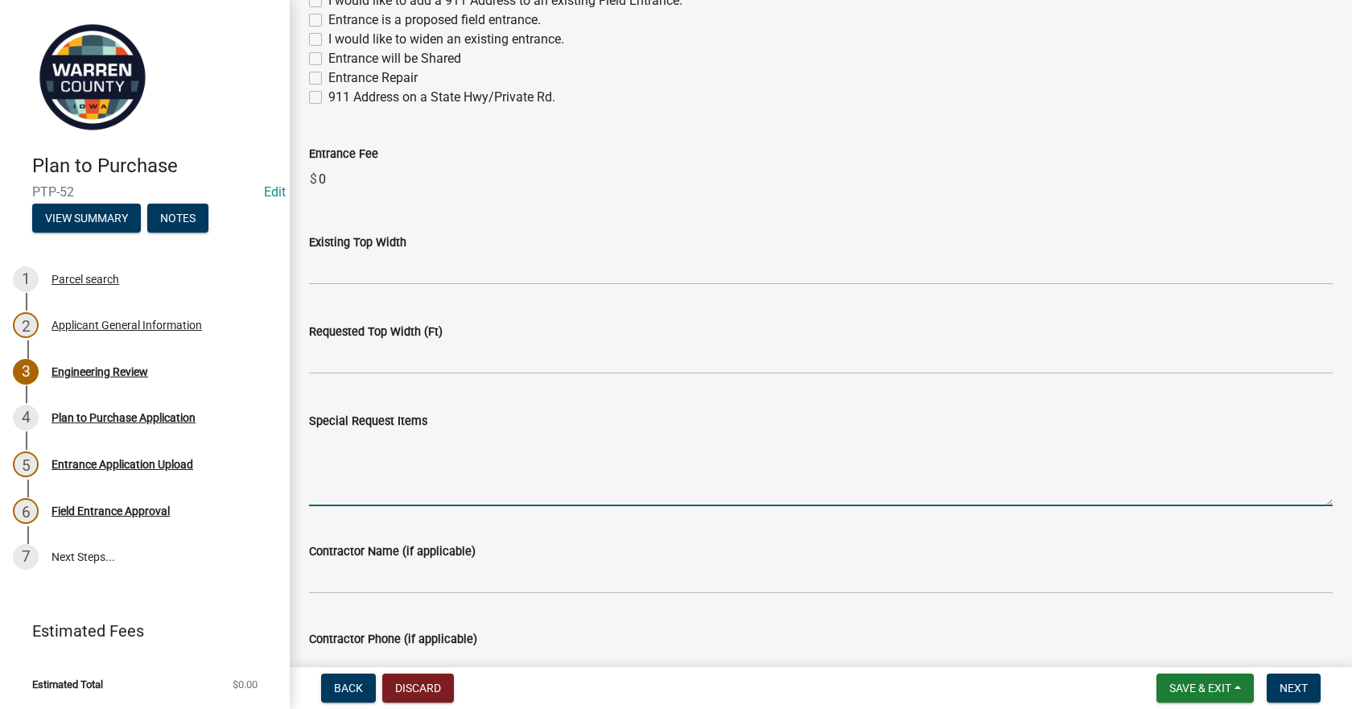
click at [390, 471] on textarea "Special Request Items" at bounding box center [820, 468] width 1023 height 76
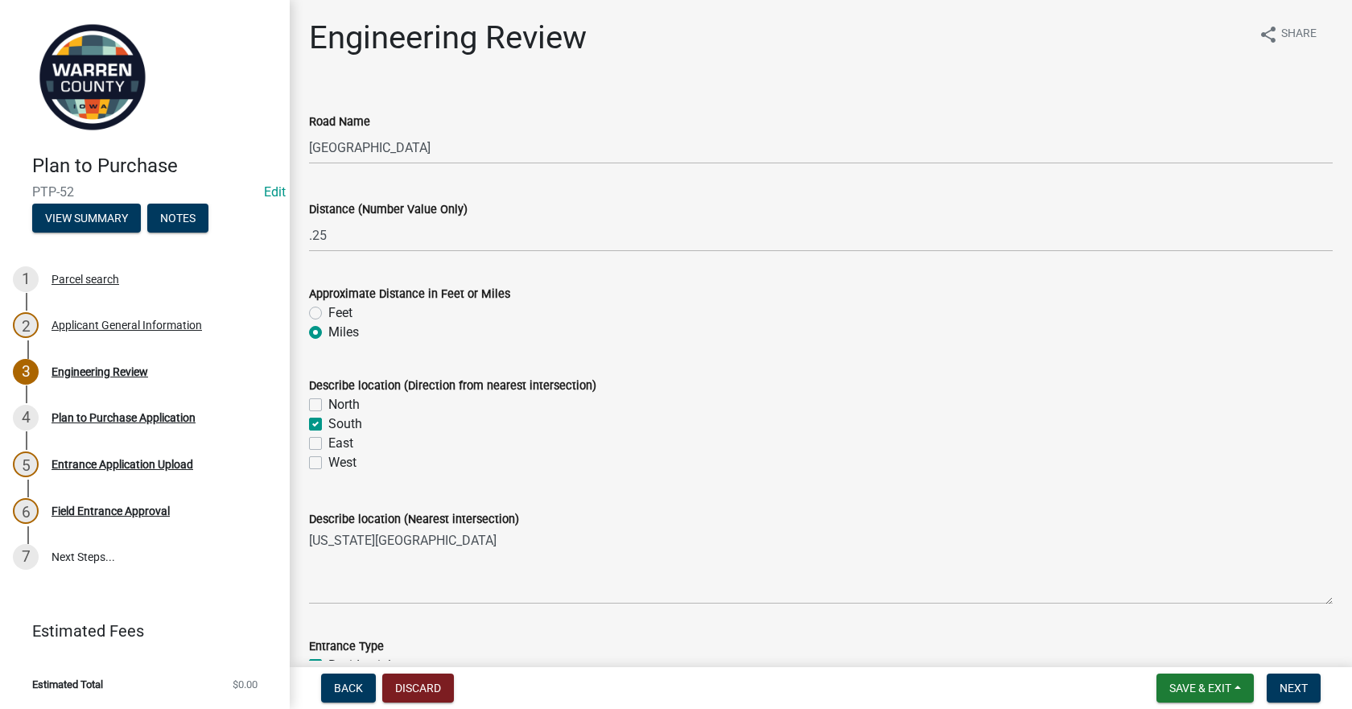
scroll to position [0, 0]
type textarea "PTP for proposed split on A *marked on map"
click at [1297, 688] on span "Next" at bounding box center [1293, 687] width 28 height 13
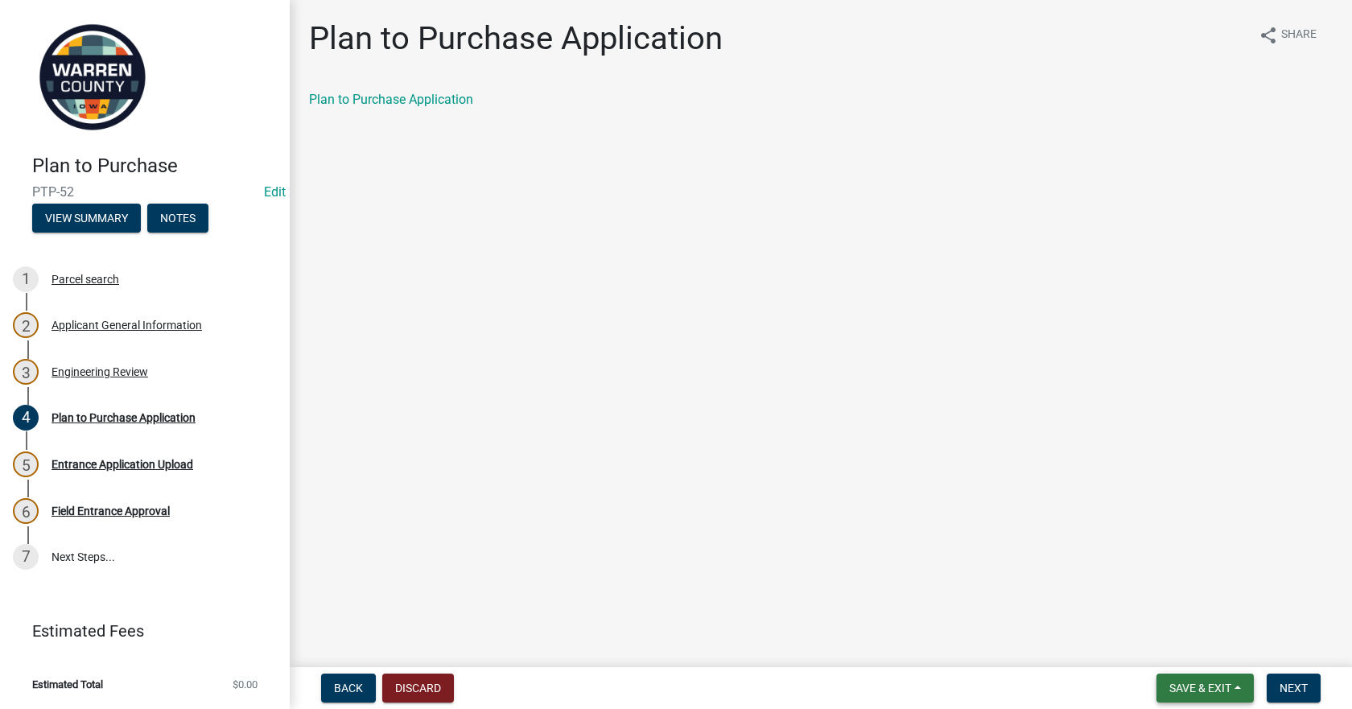
click at [1191, 692] on span "Save & Exit" at bounding box center [1200, 687] width 62 height 13
click at [1162, 610] on button "Save" at bounding box center [1189, 607] width 129 height 39
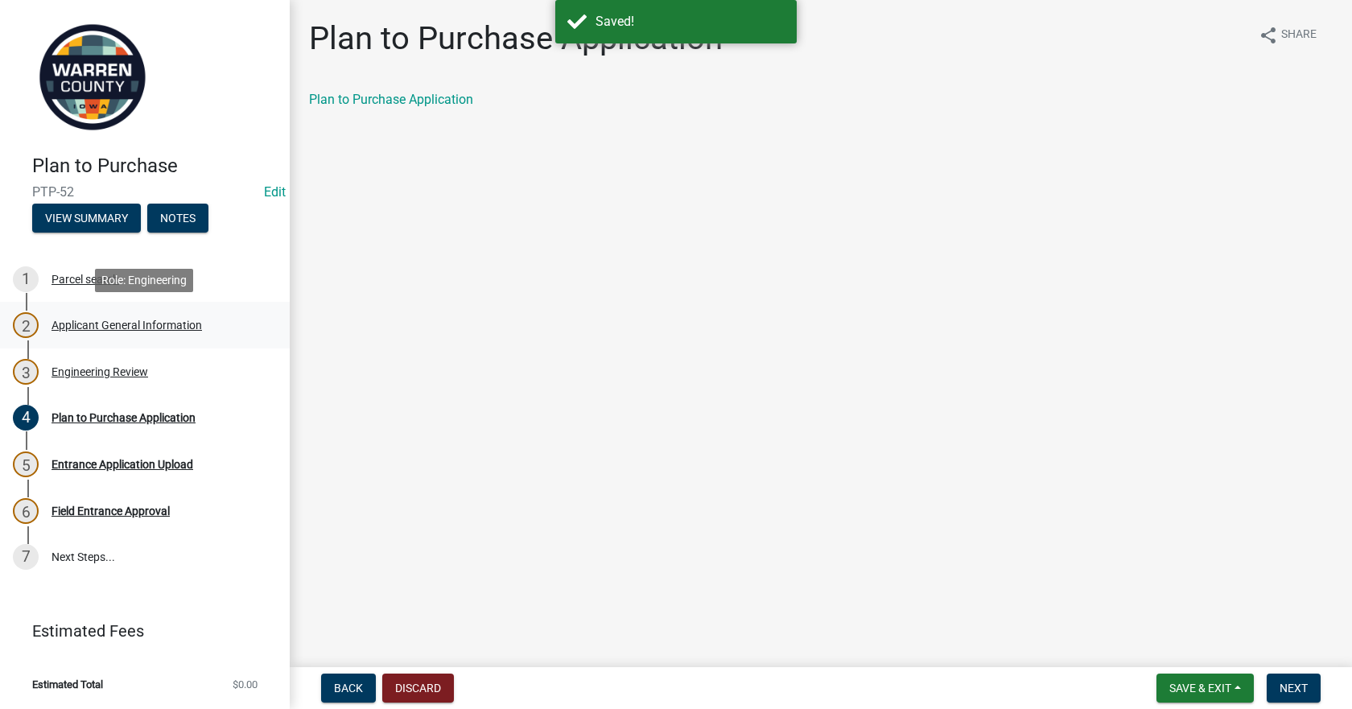
click at [95, 325] on div "Applicant General Information" at bounding box center [126, 324] width 150 height 11
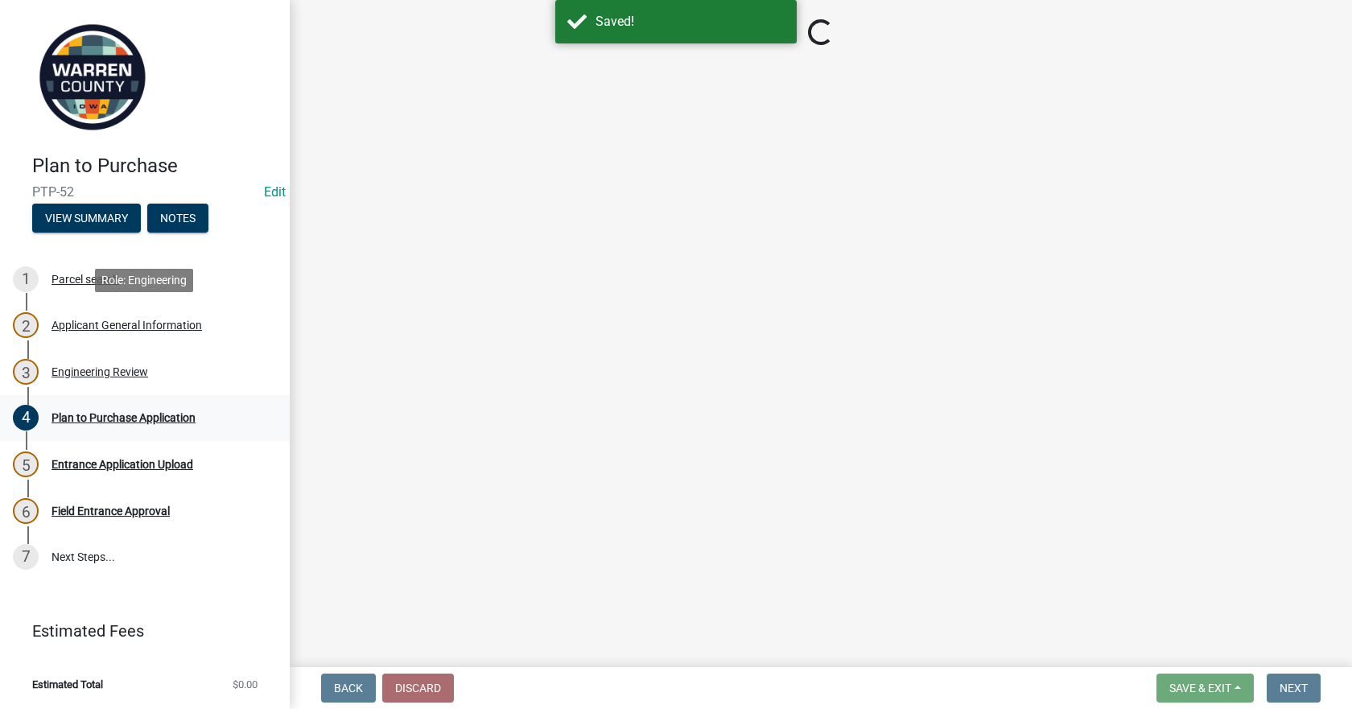
select select "5294bb98-6a39-4baa-a5b0-d6e883f55b41"
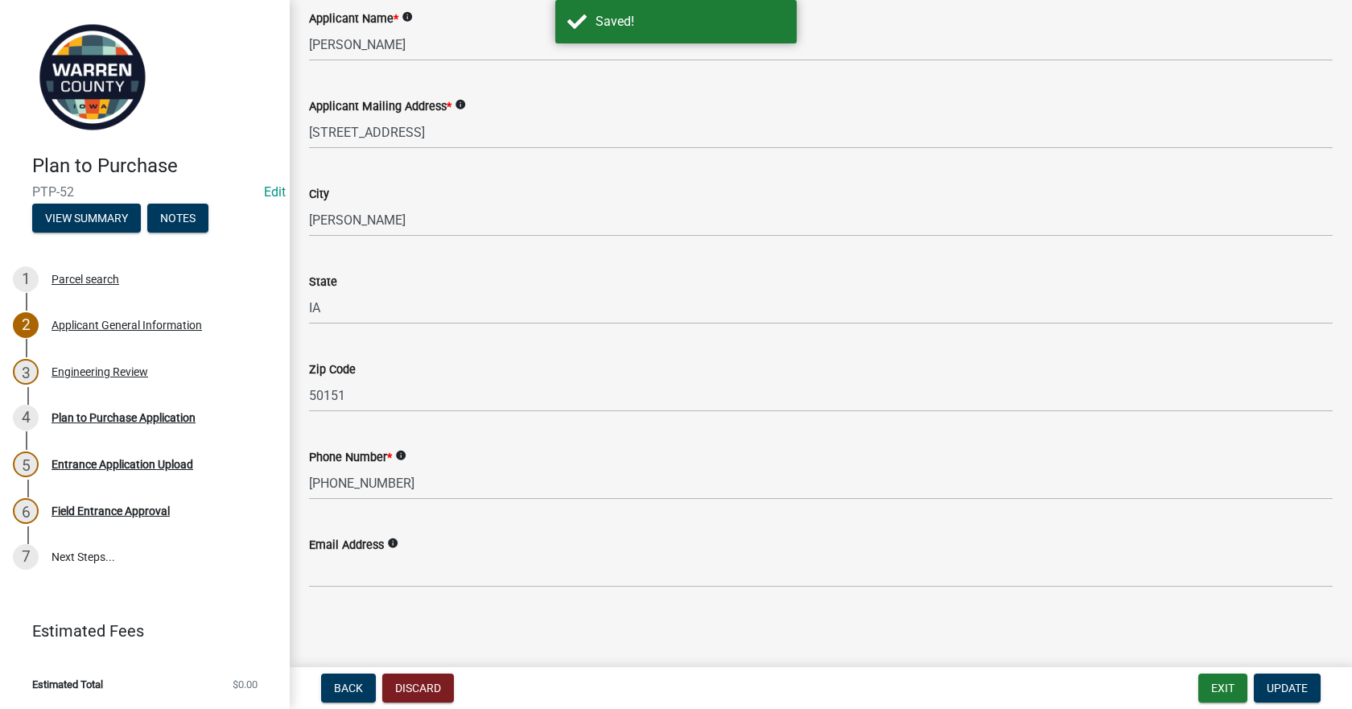
scroll to position [653, 0]
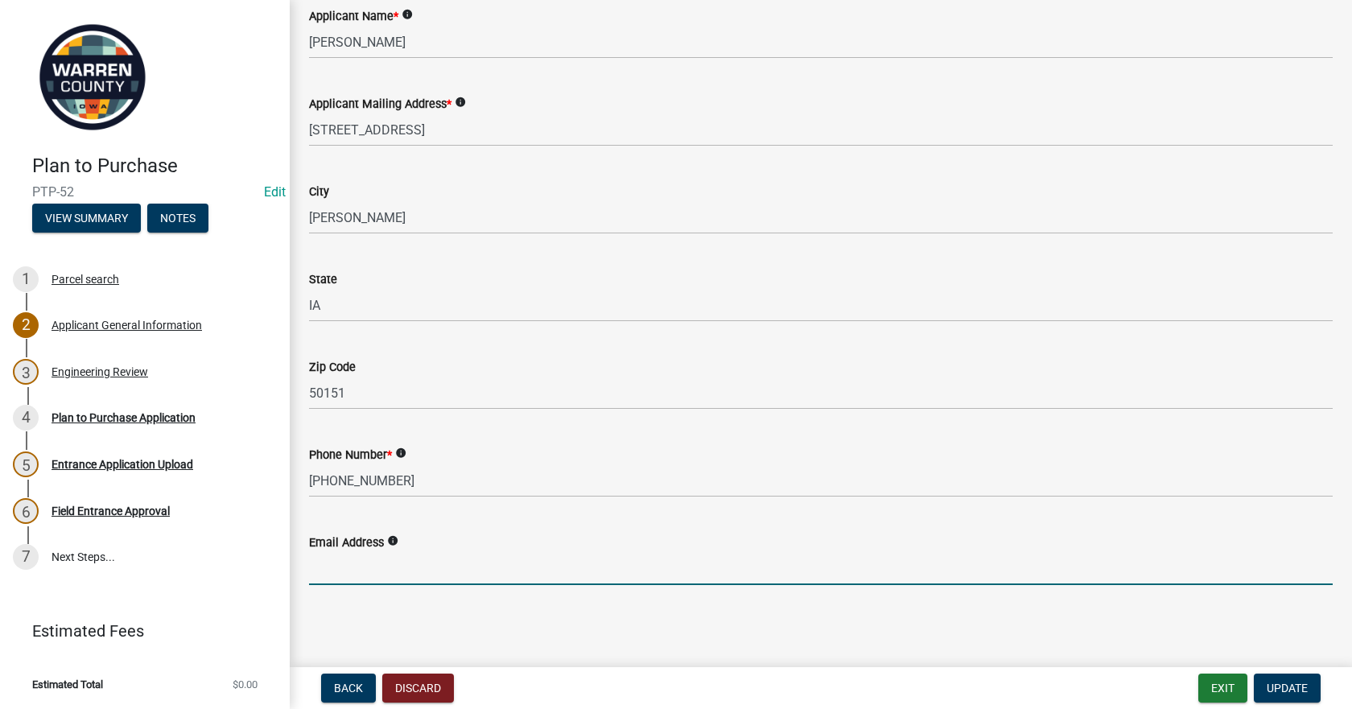
click at [371, 571] on input "Email Address" at bounding box center [820, 568] width 1023 height 33
type input "[EMAIL_ADDRESS][DOMAIN_NAME]"
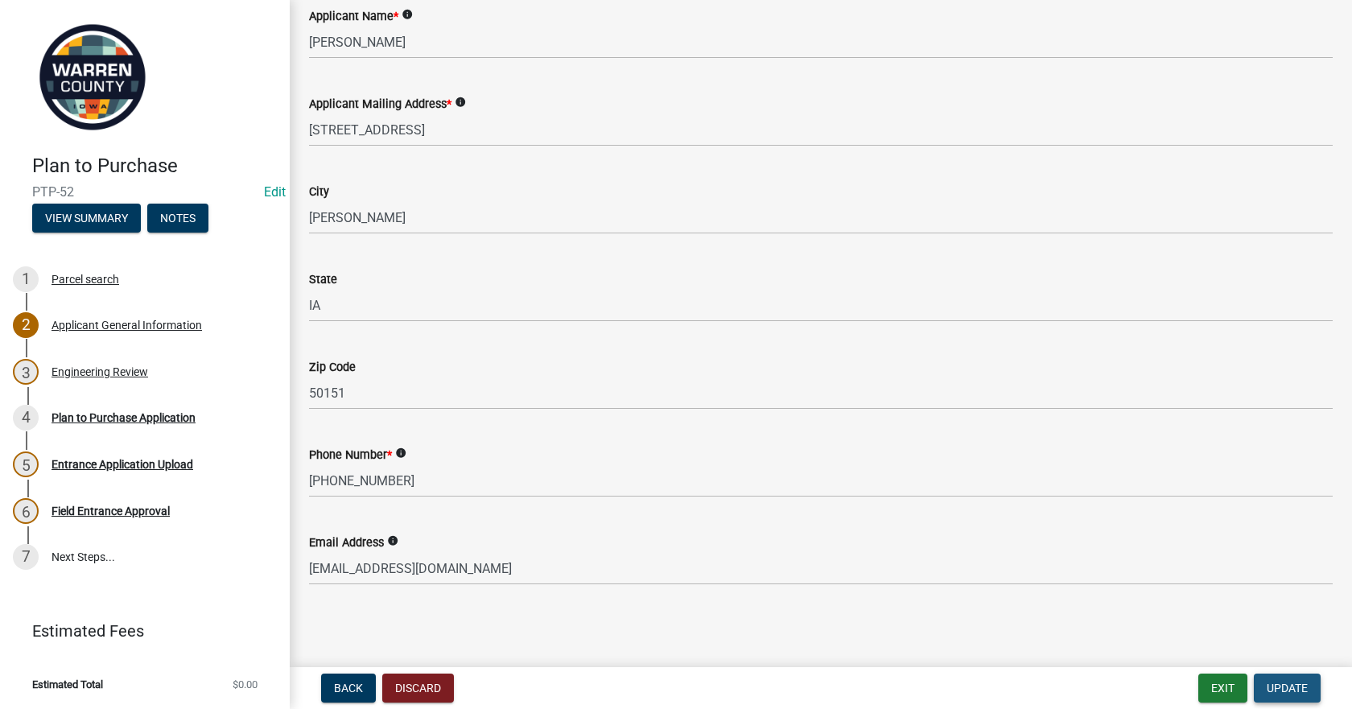
click at [1287, 681] on span "Update" at bounding box center [1286, 687] width 41 height 13
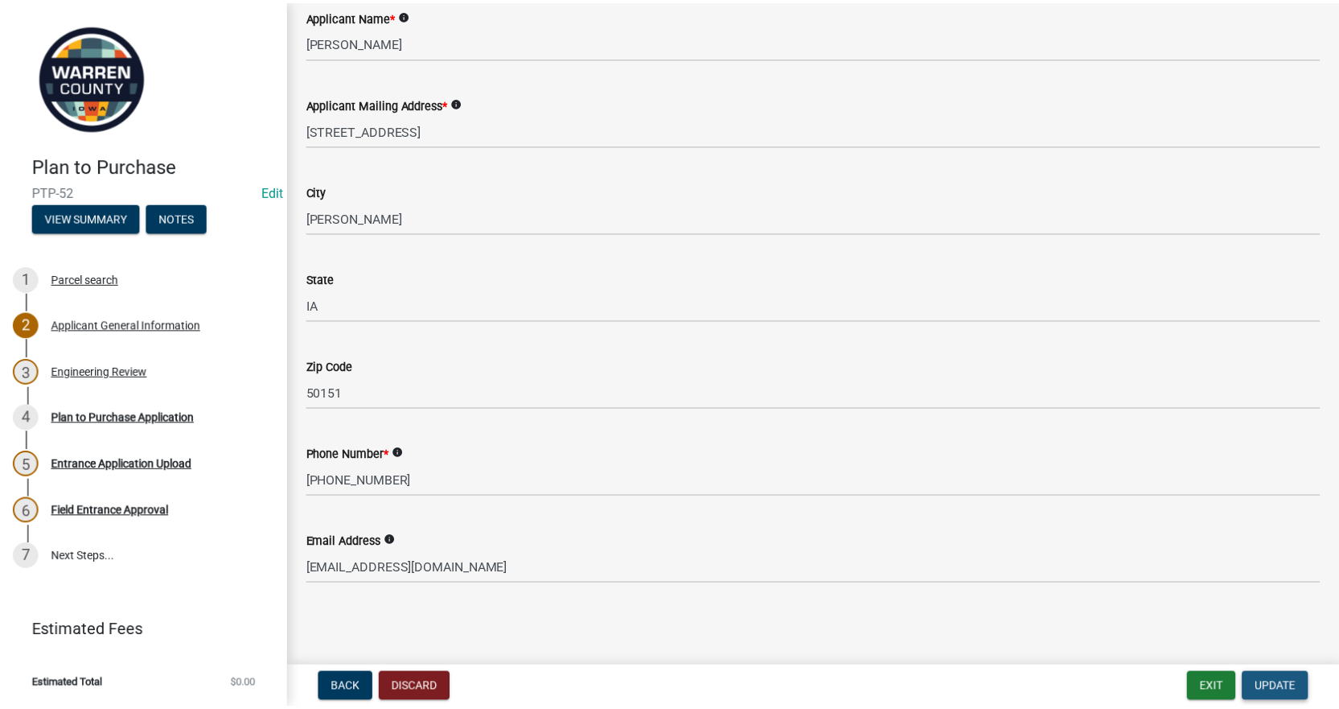
scroll to position [0, 0]
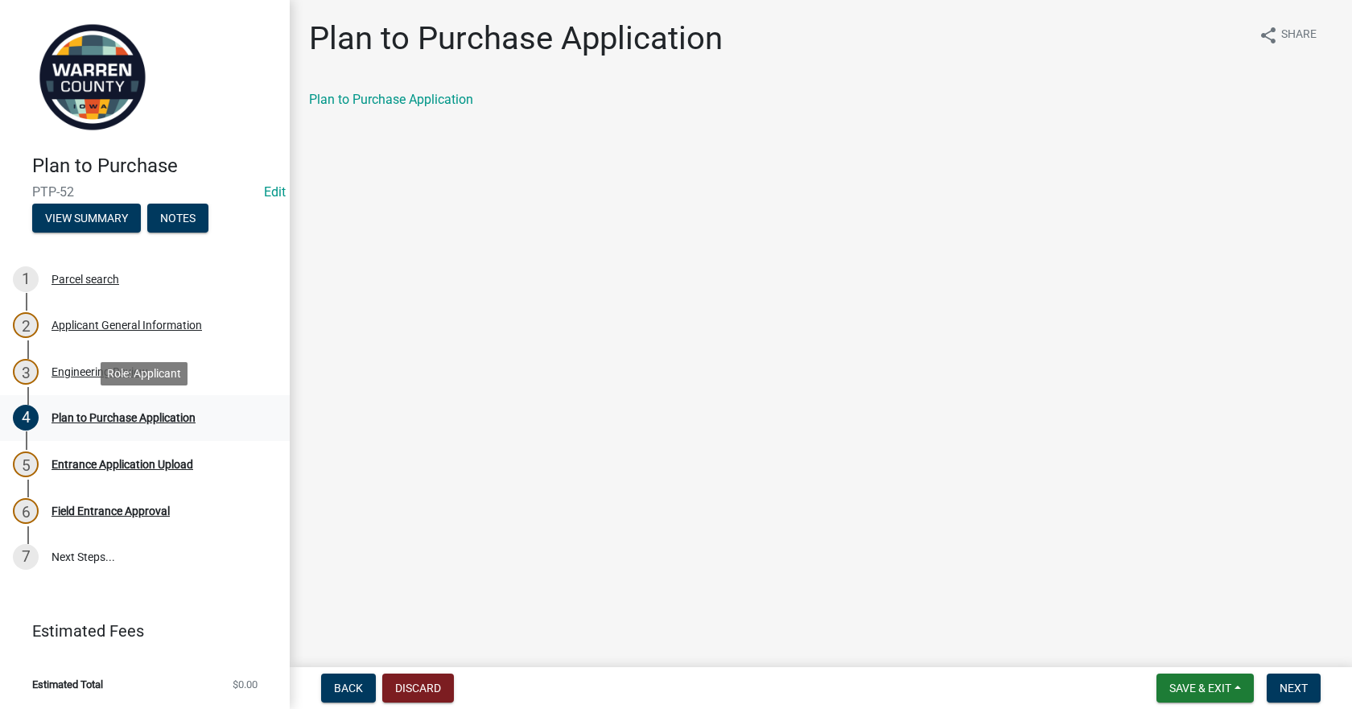
click at [173, 422] on div "Plan to Purchase Application" at bounding box center [123, 417] width 144 height 11
click at [172, 419] on div "Plan to Purchase Application" at bounding box center [123, 417] width 144 height 11
click at [396, 105] on link "Plan to Purchase Application" at bounding box center [391, 99] width 164 height 15
click at [1287, 684] on span "Next" at bounding box center [1293, 687] width 28 height 13
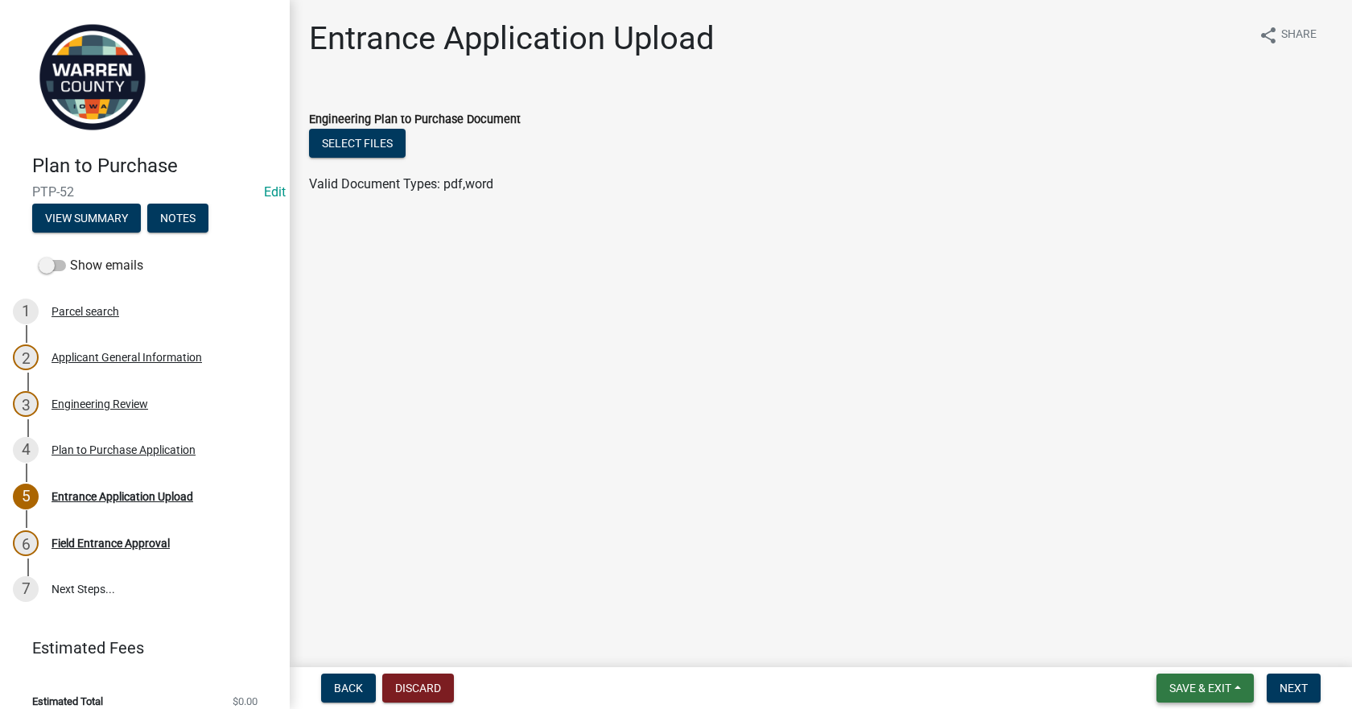
click at [1219, 692] on span "Save & Exit" at bounding box center [1200, 687] width 62 height 13
click at [1162, 649] on button "Save & Exit" at bounding box center [1189, 646] width 129 height 39
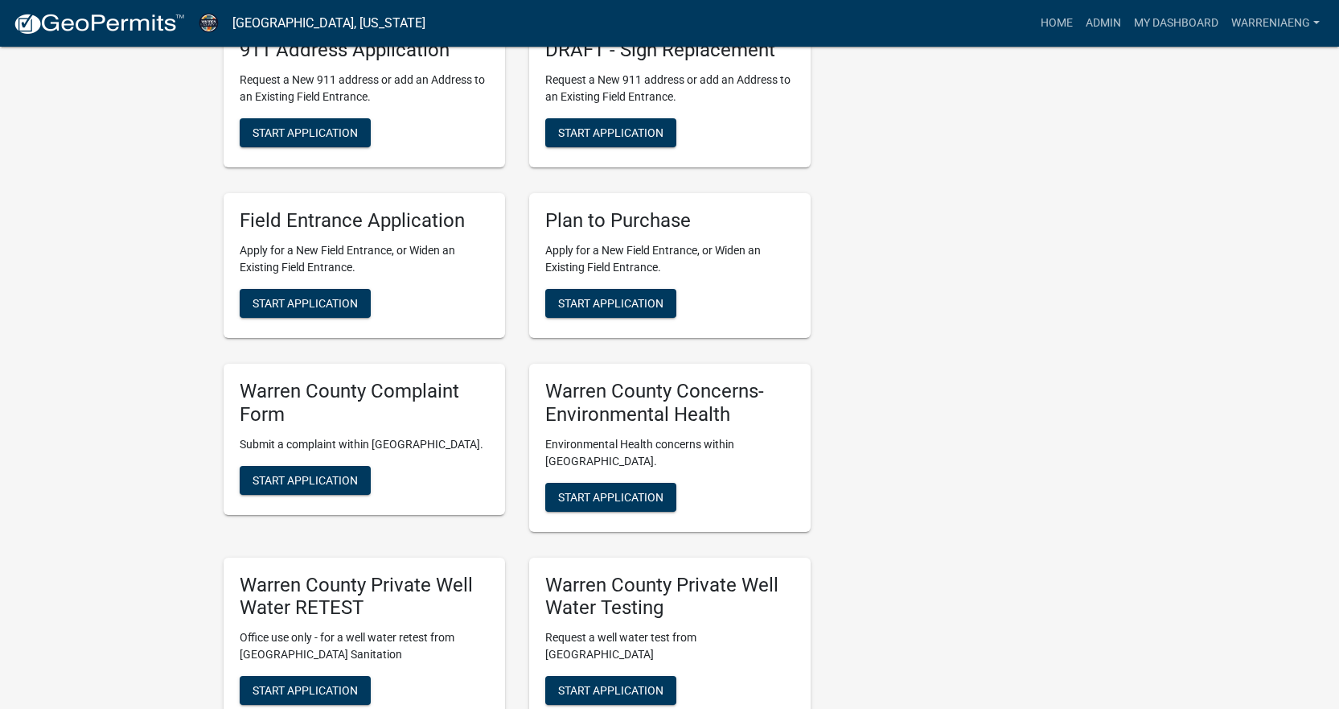
scroll to position [1368, 0]
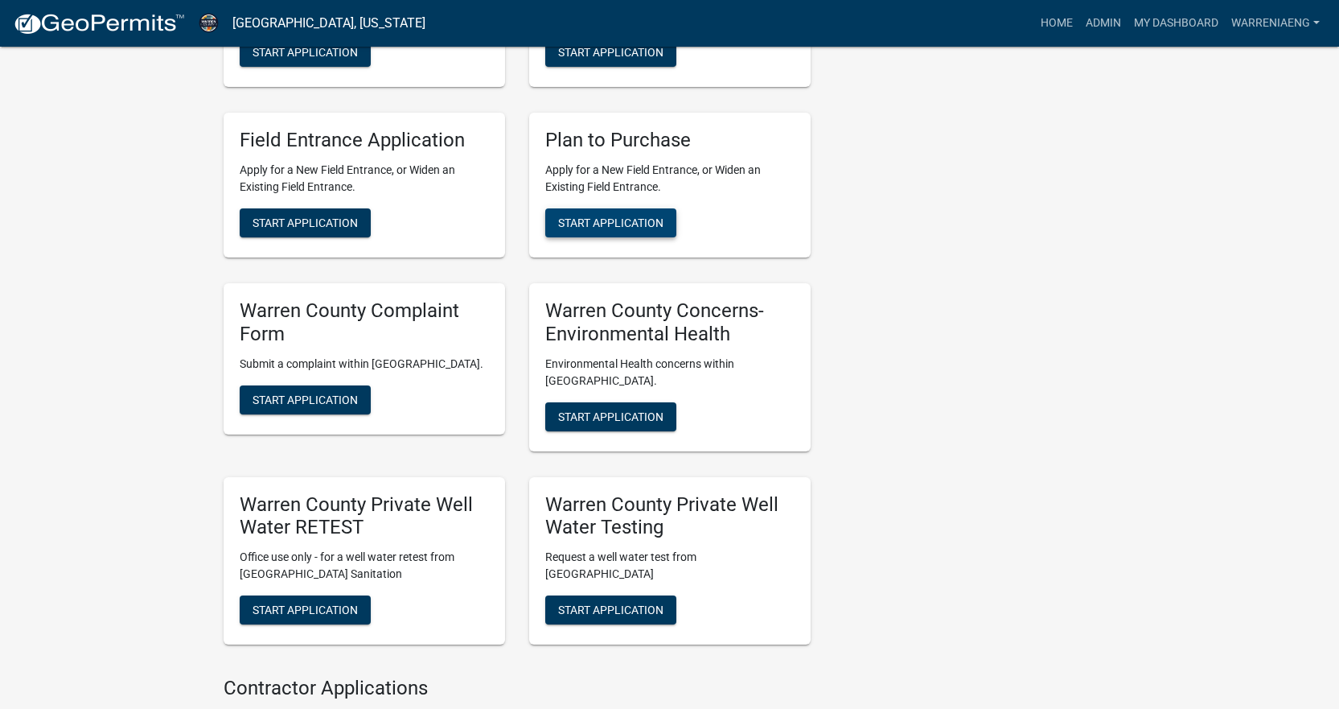
click at [603, 221] on span "Start Application" at bounding box center [610, 222] width 105 height 13
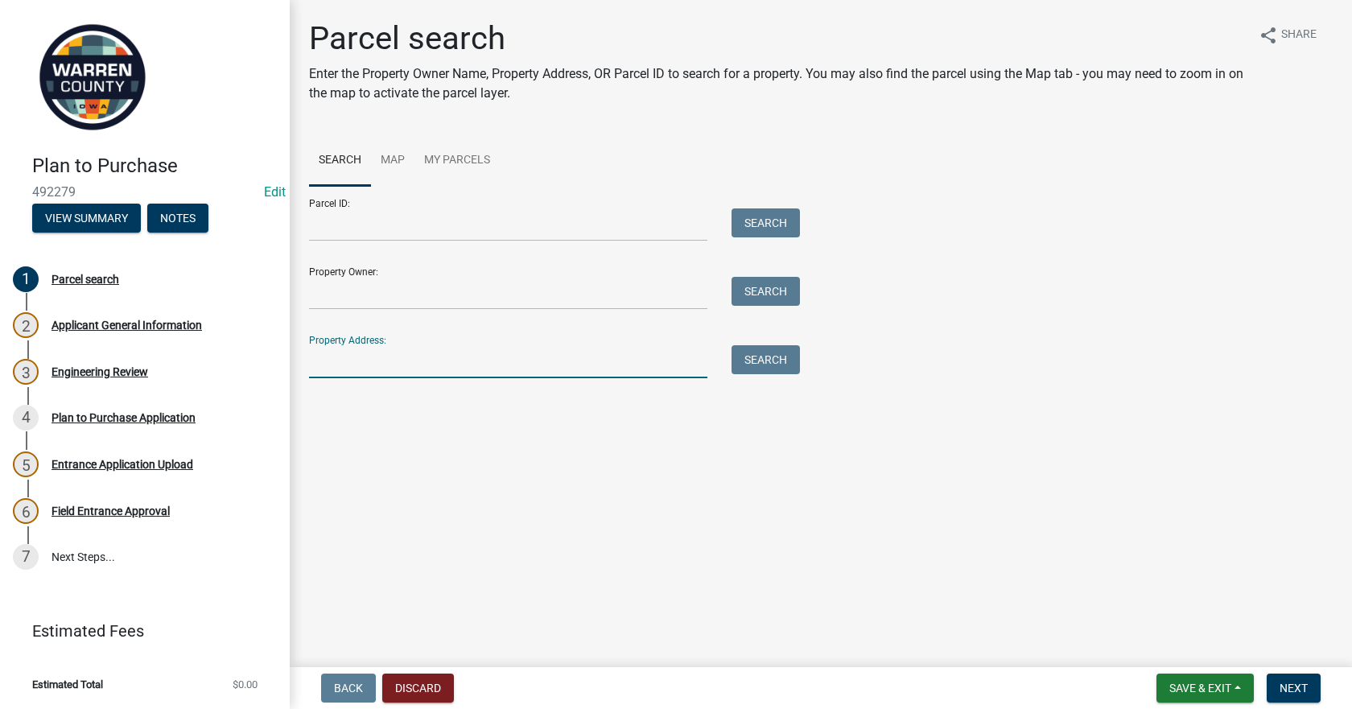
click at [463, 371] on input "Property Address:" at bounding box center [508, 361] width 398 height 33
type input "15475 118th"
click at [776, 359] on button "Search" at bounding box center [765, 359] width 68 height 29
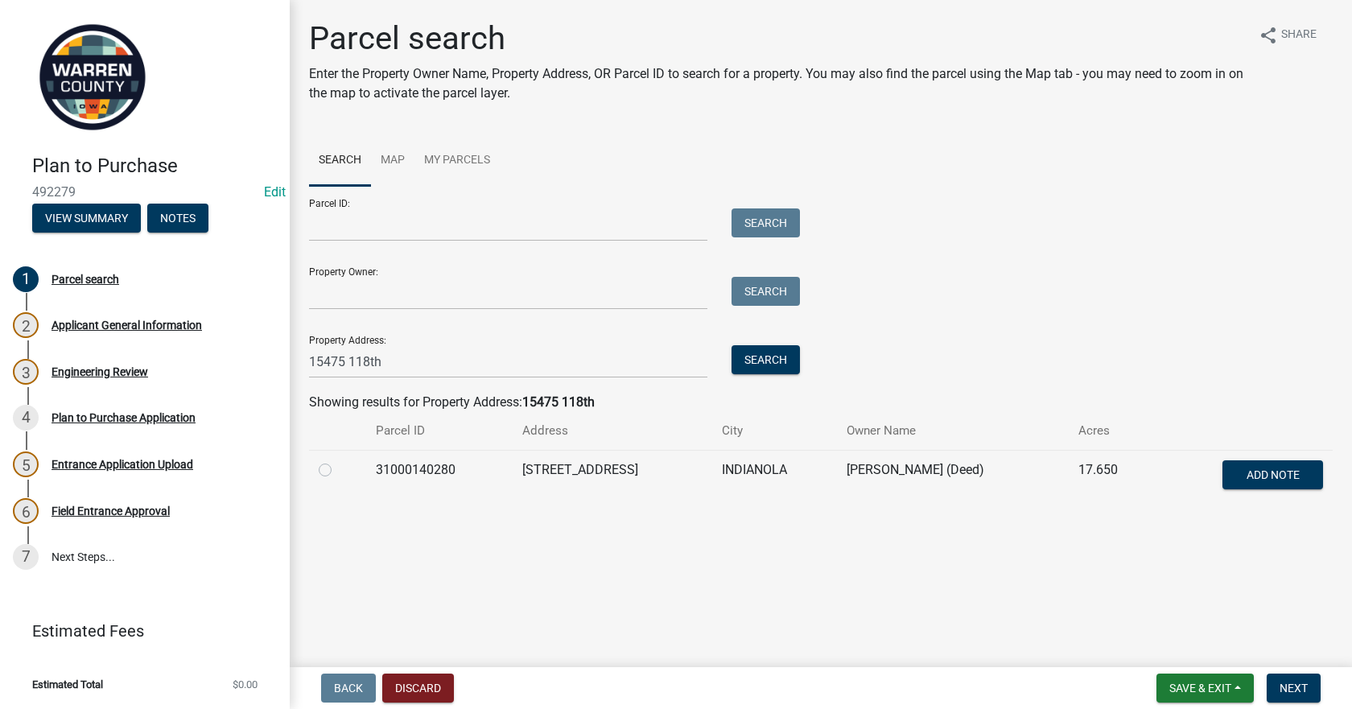
click at [338, 460] on label at bounding box center [338, 460] width 0 height 0
click at [338, 471] on input "radio" at bounding box center [343, 465] width 10 height 10
radio input "true"
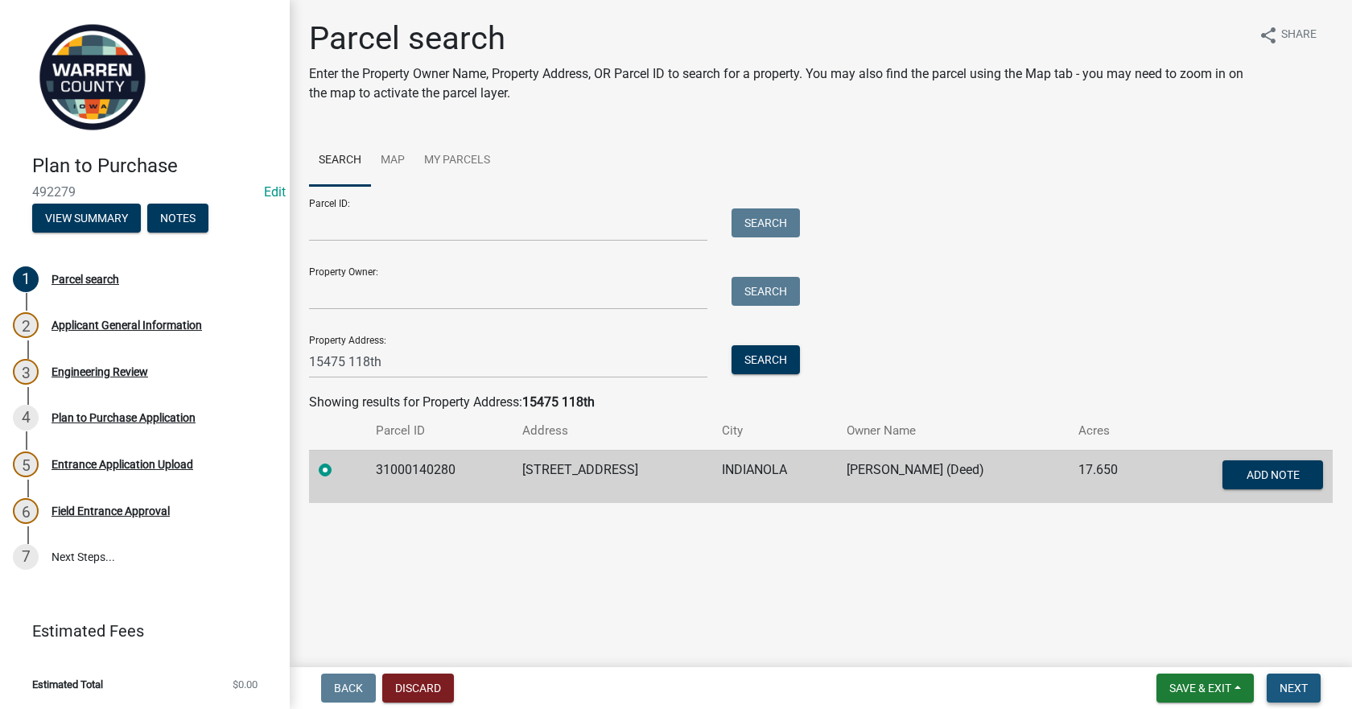
click at [1306, 688] on span "Next" at bounding box center [1293, 687] width 28 height 13
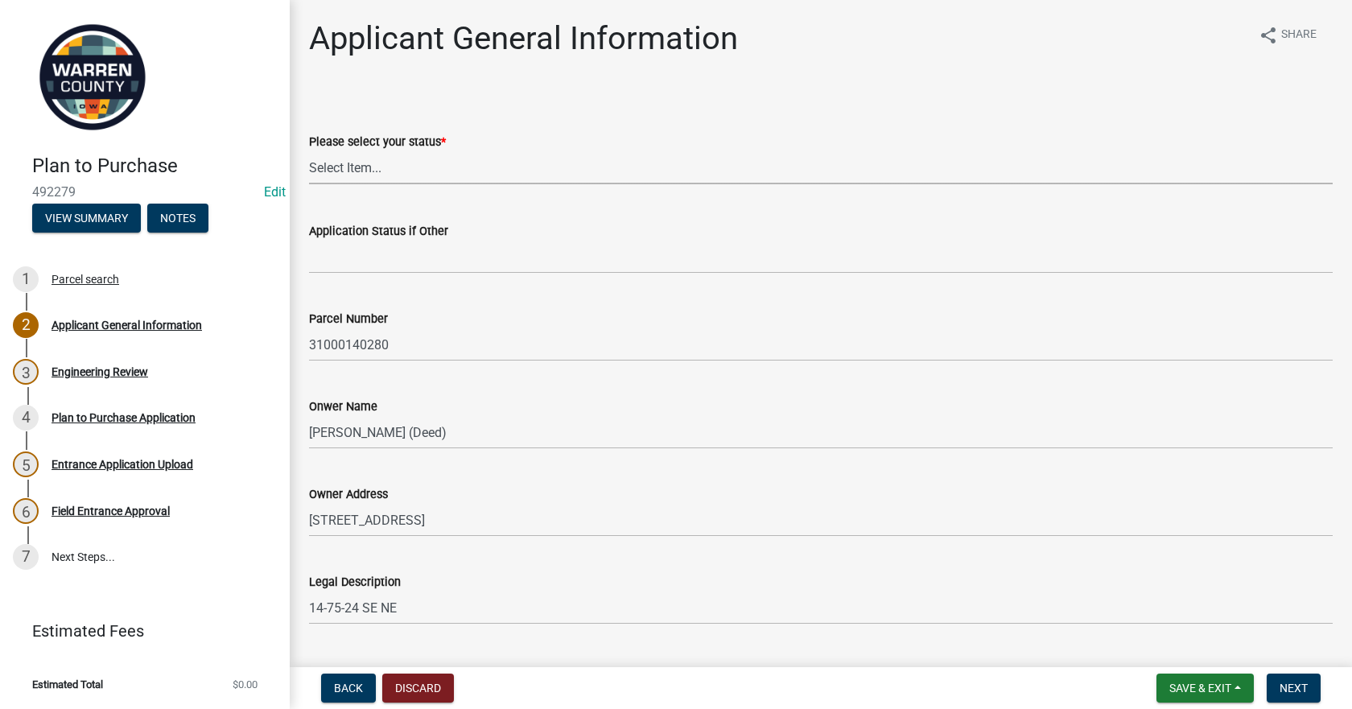
click at [465, 169] on select "Select Item... Owner Renter Plan to Purchase Other" at bounding box center [820, 167] width 1023 height 33
click at [309, 151] on select "Select Item... Owner Renter Plan to Purchase Other" at bounding box center [820, 167] width 1023 height 33
select select "5294bb98-6a39-4baa-a5b0-d6e883f55b41"
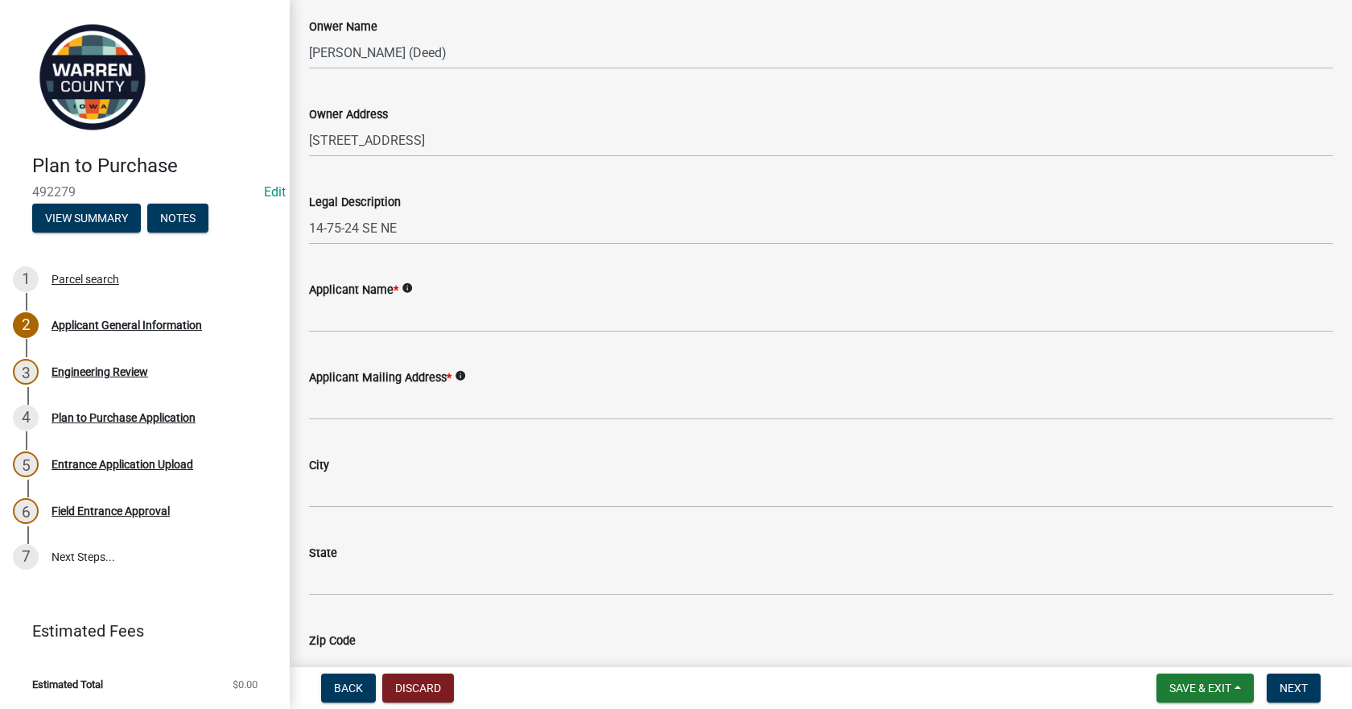
scroll to position [402, 0]
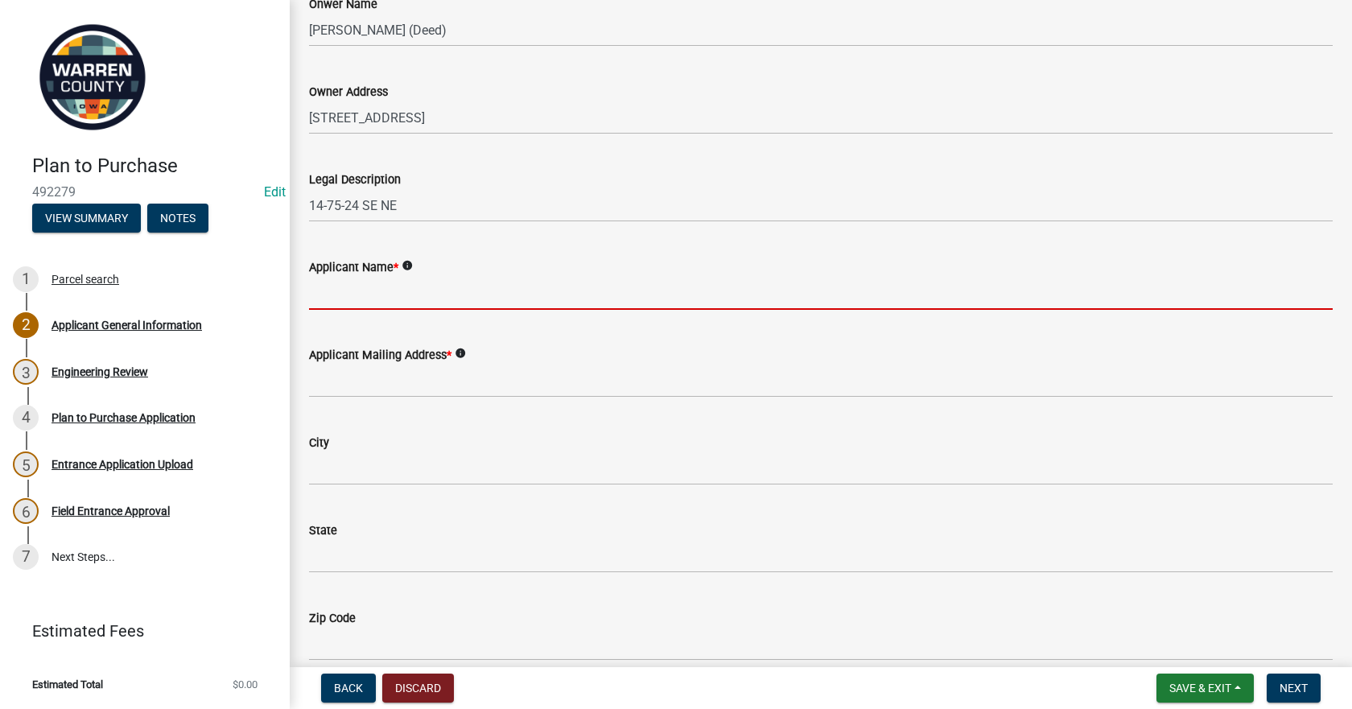
click at [458, 301] on input "Applicant Name *" at bounding box center [820, 293] width 1023 height 33
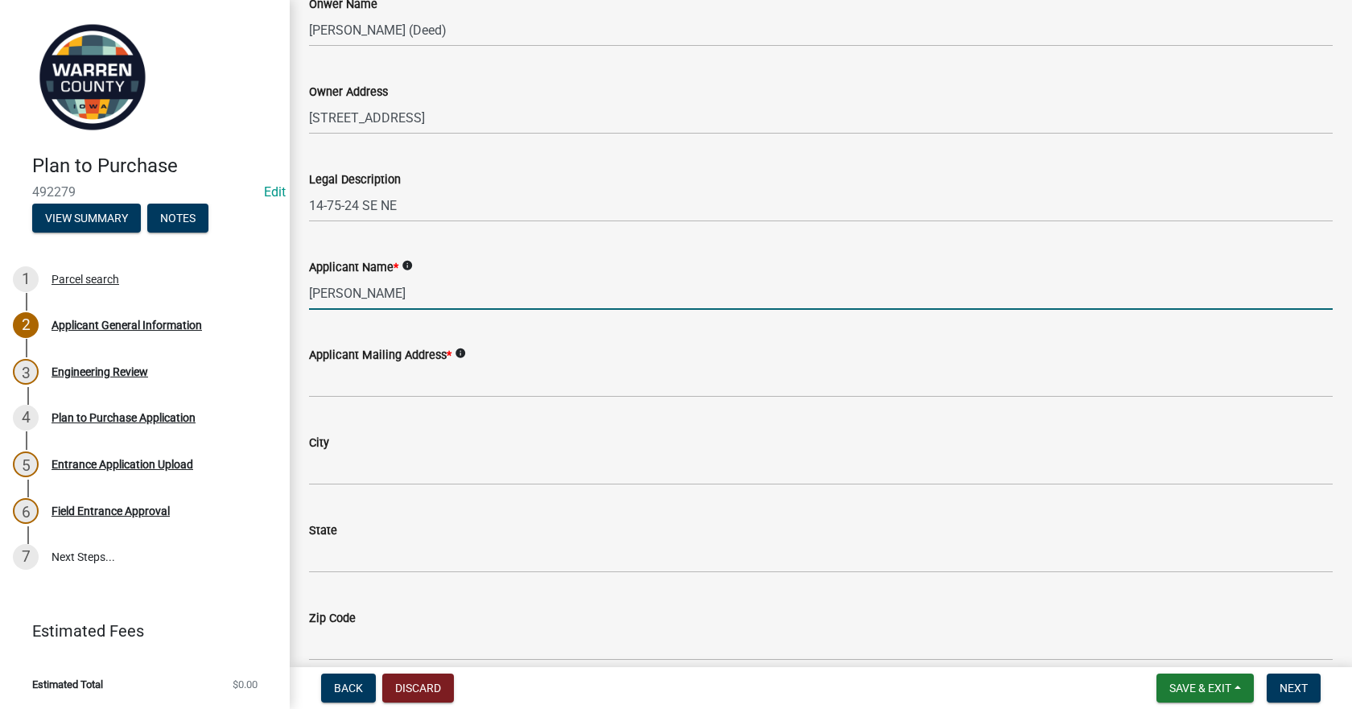
type input "[PERSON_NAME]"
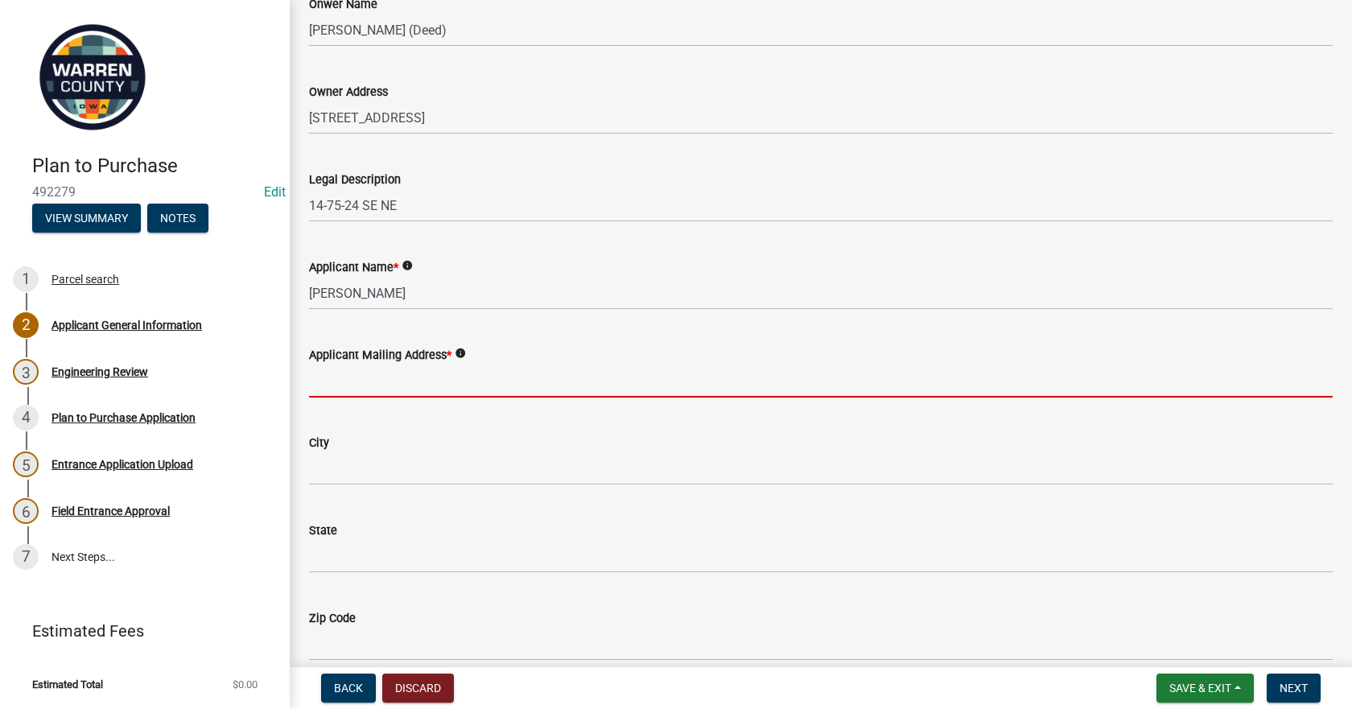
click at [406, 377] on input "Applicant Mailing Address *" at bounding box center [820, 380] width 1023 height 33
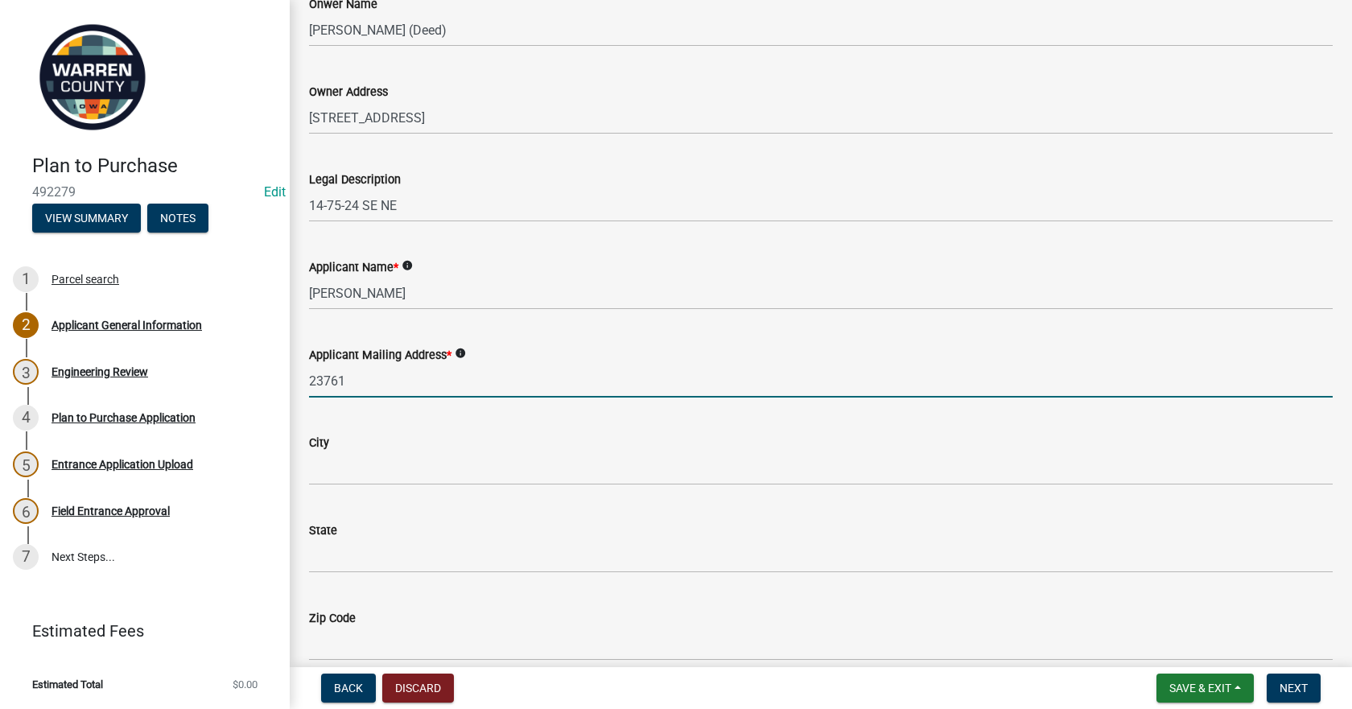
type input "[STREET_ADDRESS]"
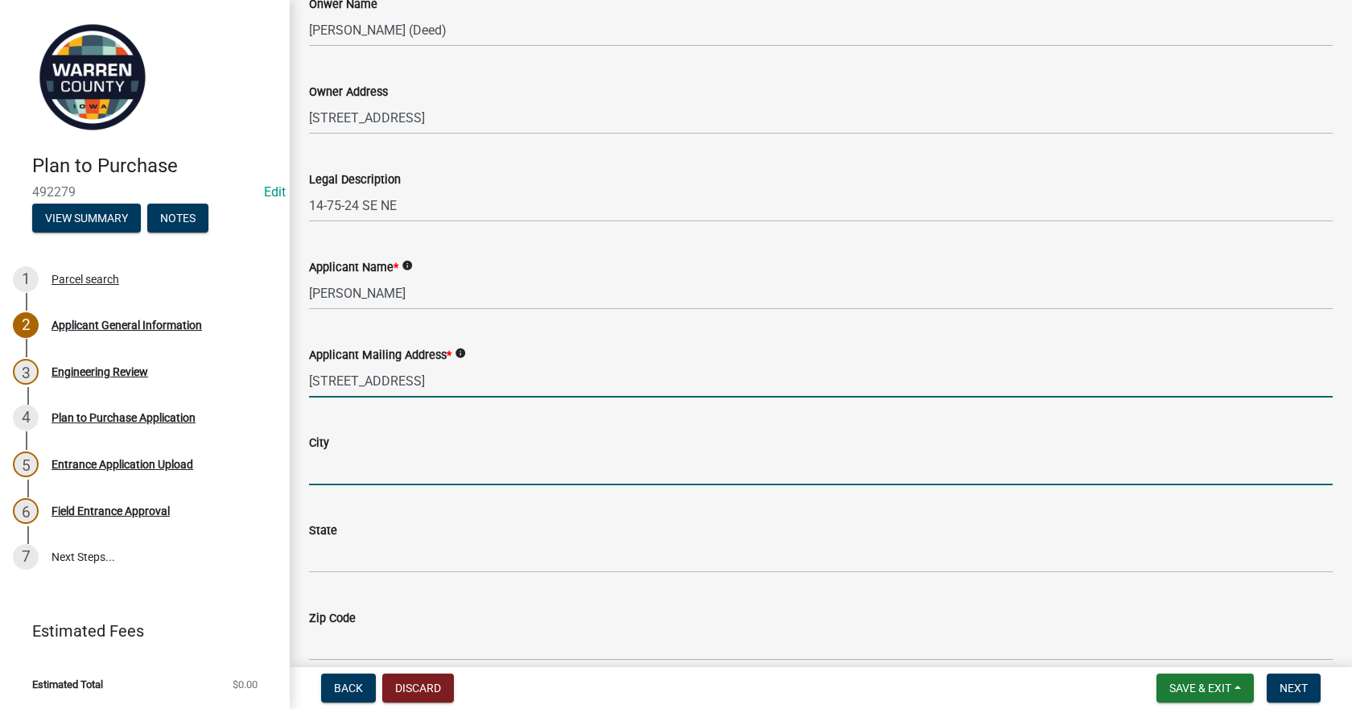
click at [426, 473] on input "City" at bounding box center [820, 468] width 1023 height 33
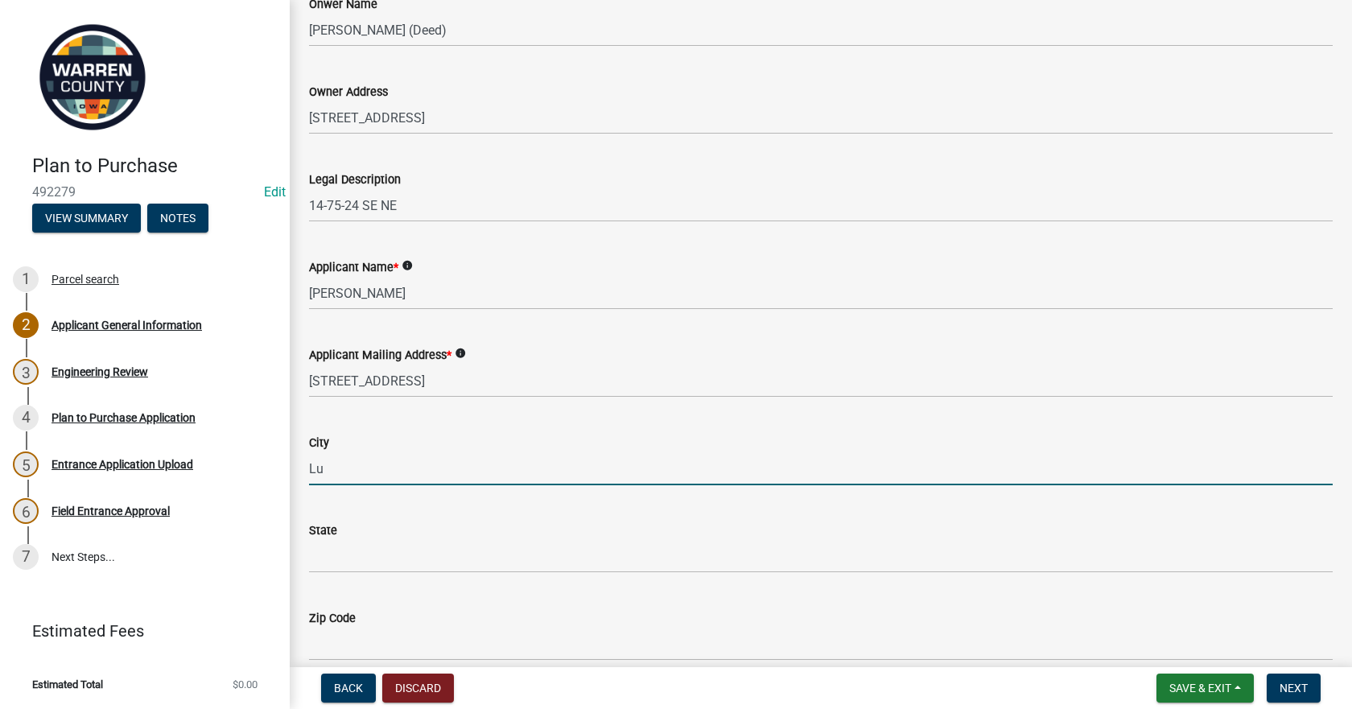
type input "[PERSON_NAME]"
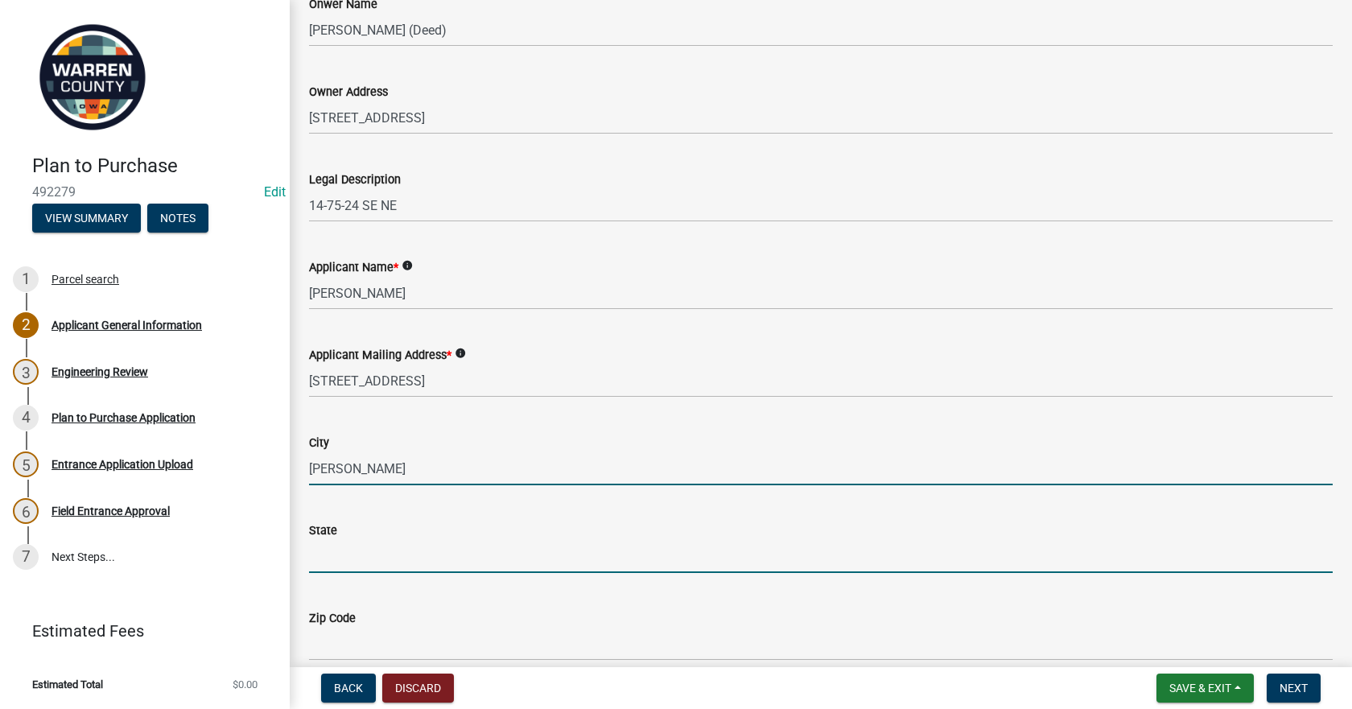
click at [365, 555] on input "State" at bounding box center [820, 556] width 1023 height 33
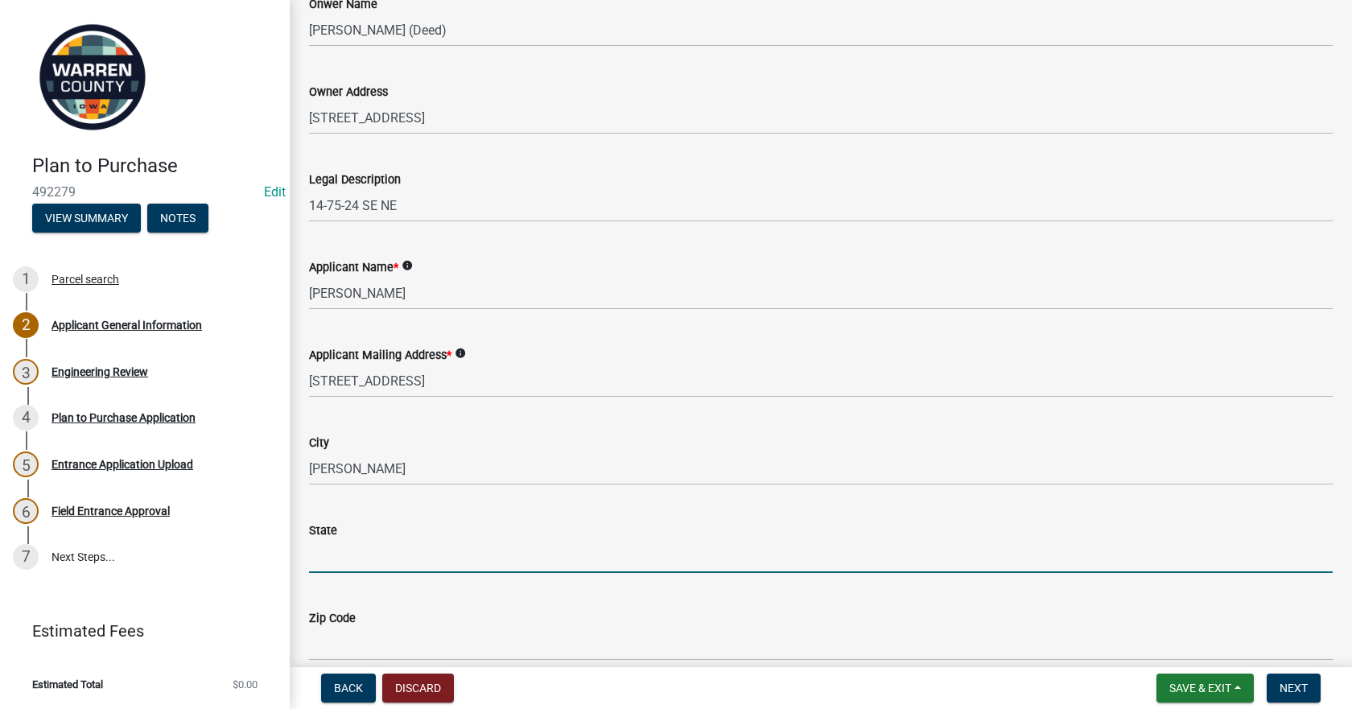
type input "IA"
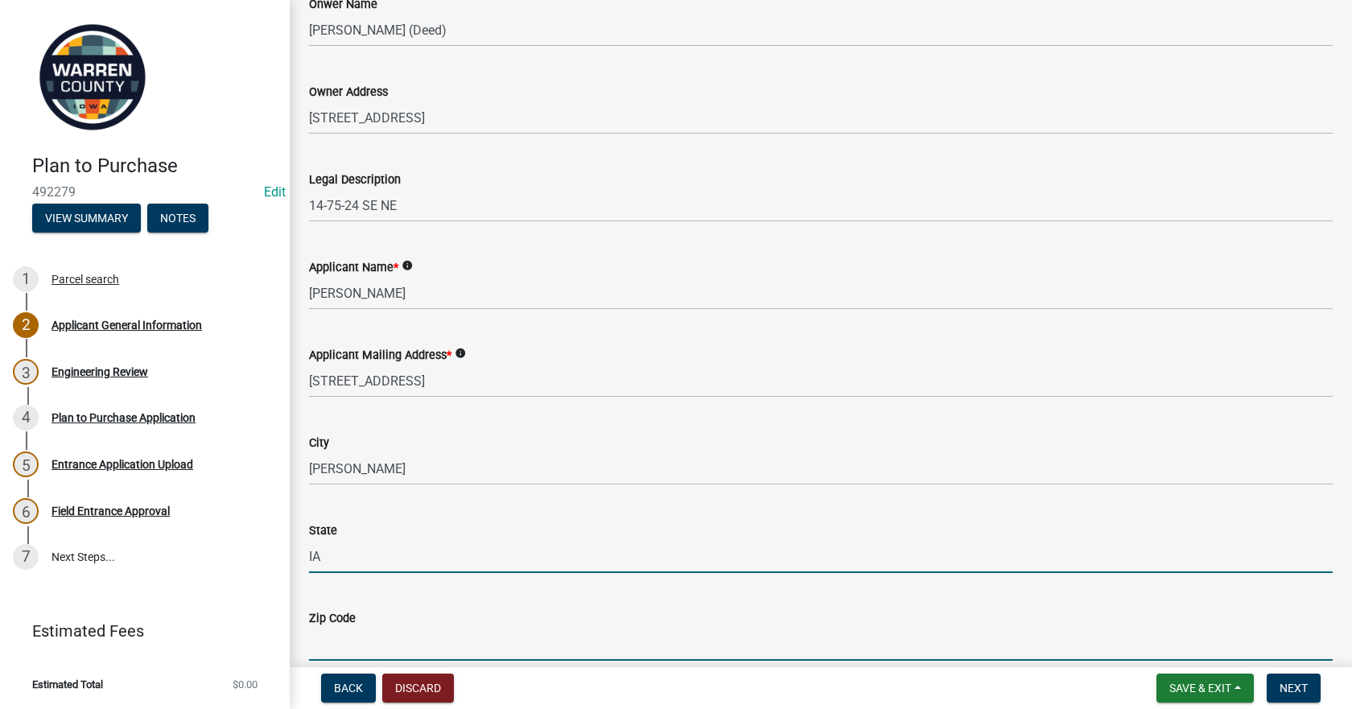
type input "50139"
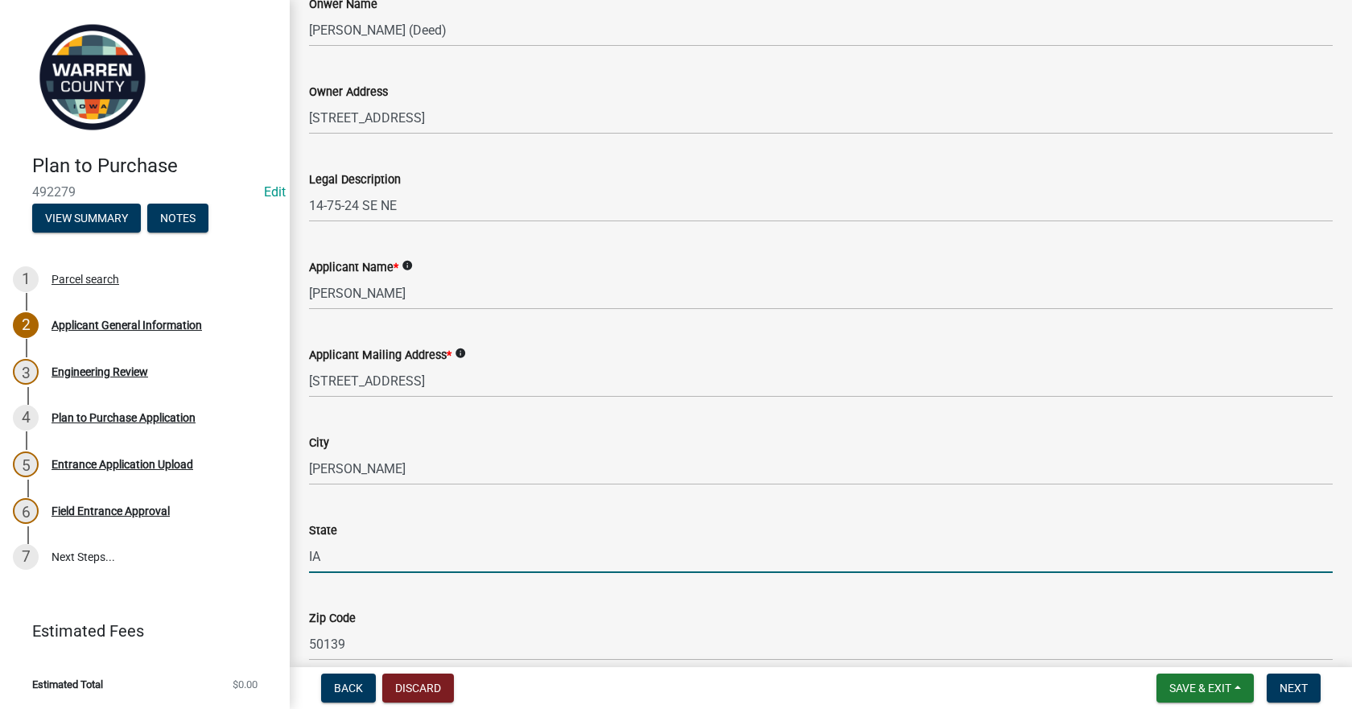
type input "5152104922"
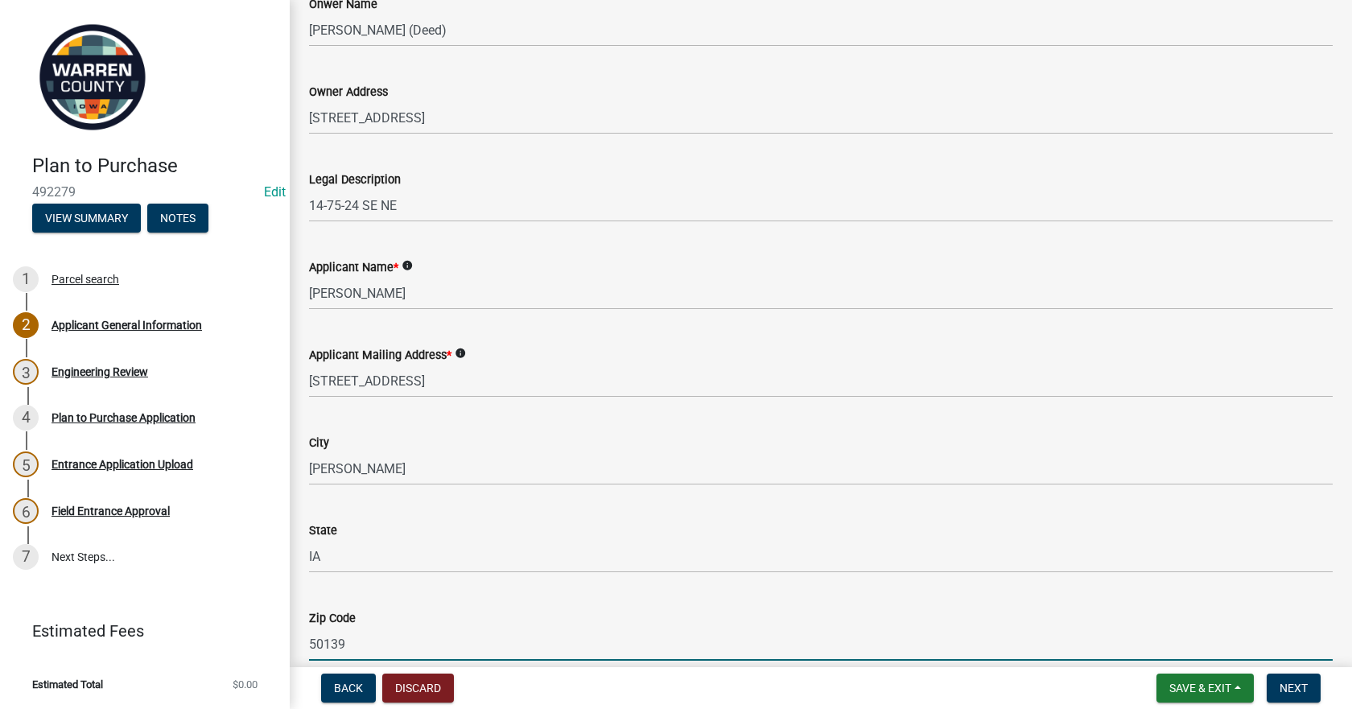
drag, startPoint x: 360, startPoint y: 647, endPoint x: 117, endPoint y: 637, distance: 243.1
click at [118, 637] on div "Plan to Purchase 492279 Edit View Summary Notes 1 Parcel search 2 Applicant Gen…" at bounding box center [676, 354] width 1352 height 709
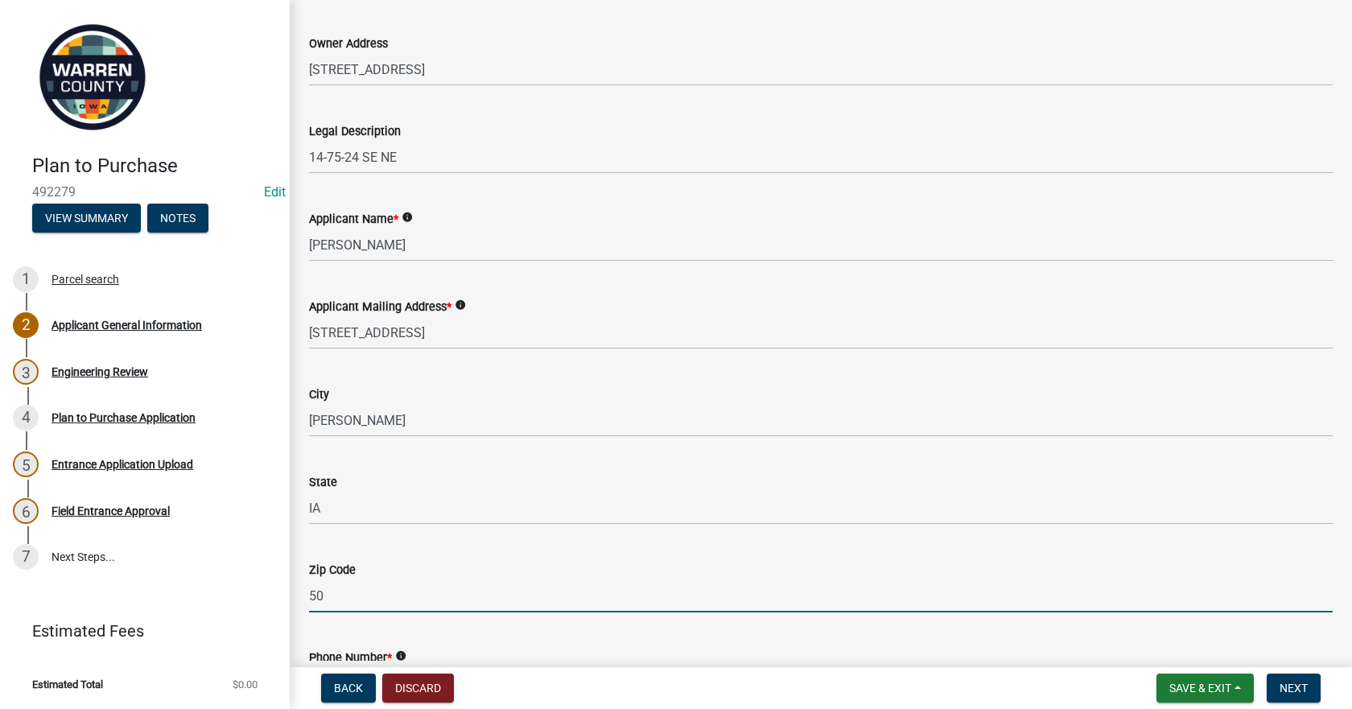
click at [391, 595] on input "50" at bounding box center [820, 595] width 1023 height 33
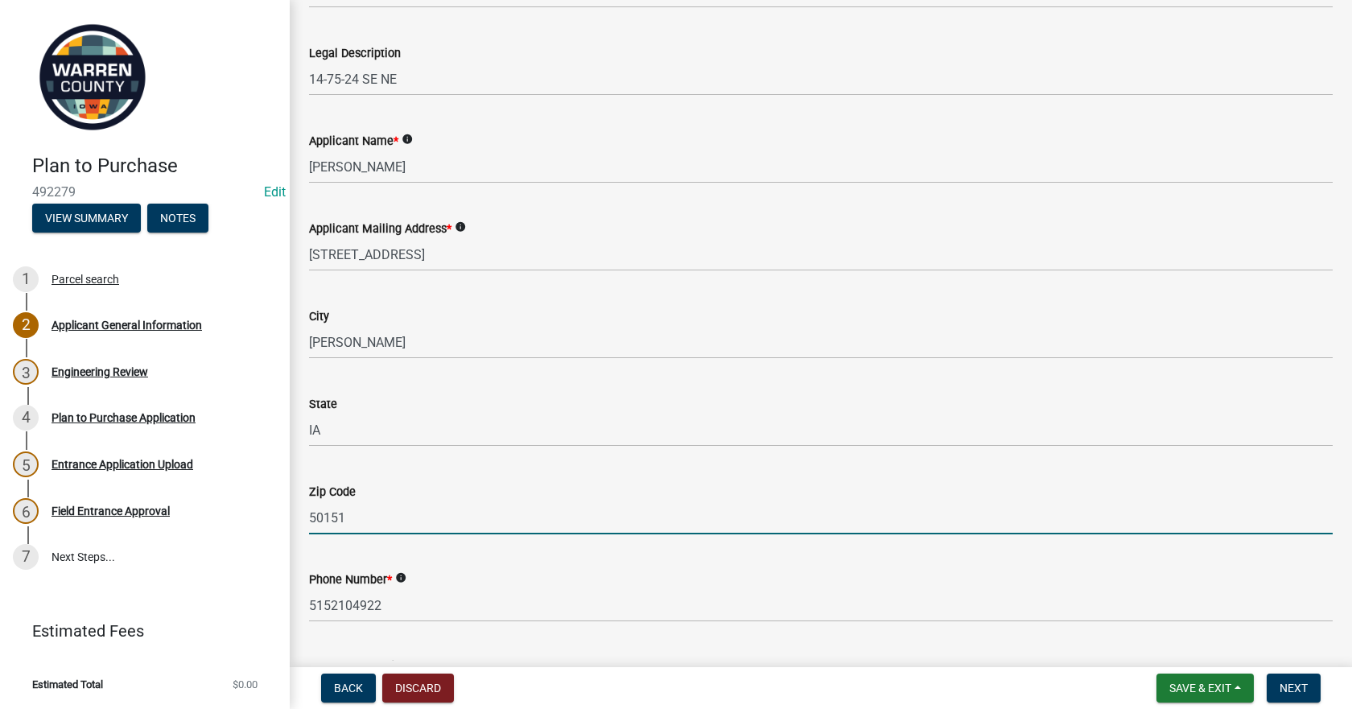
scroll to position [653, 0]
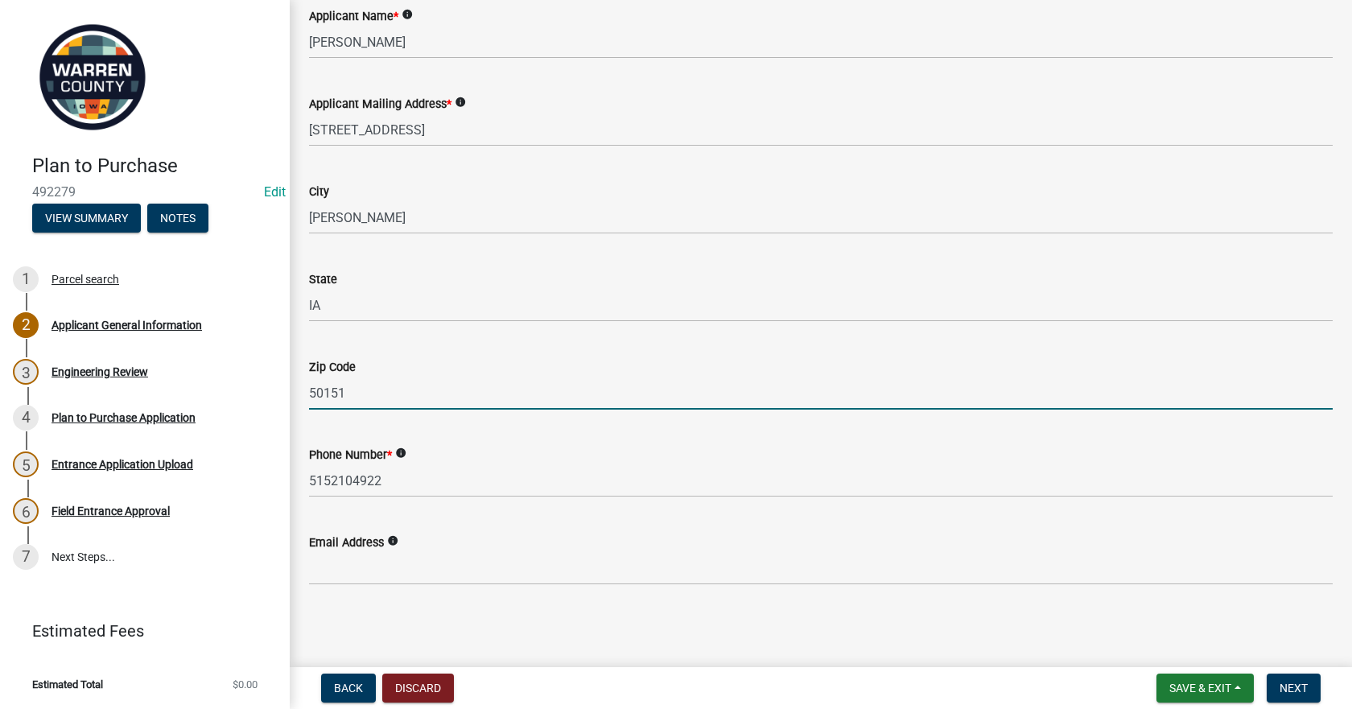
type input "50151"
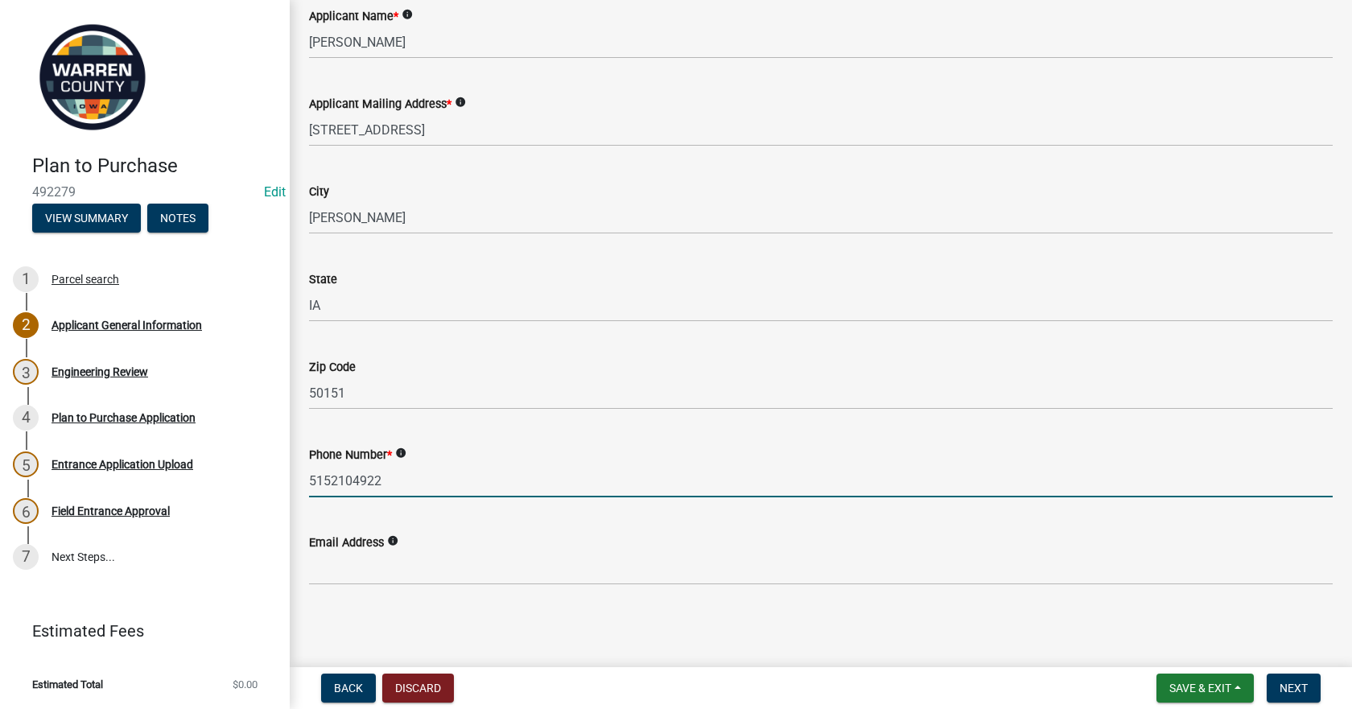
click at [460, 479] on input "5152104922" at bounding box center [820, 480] width 1023 height 33
type input "5"
type input "[PHONE_NUMBER]"
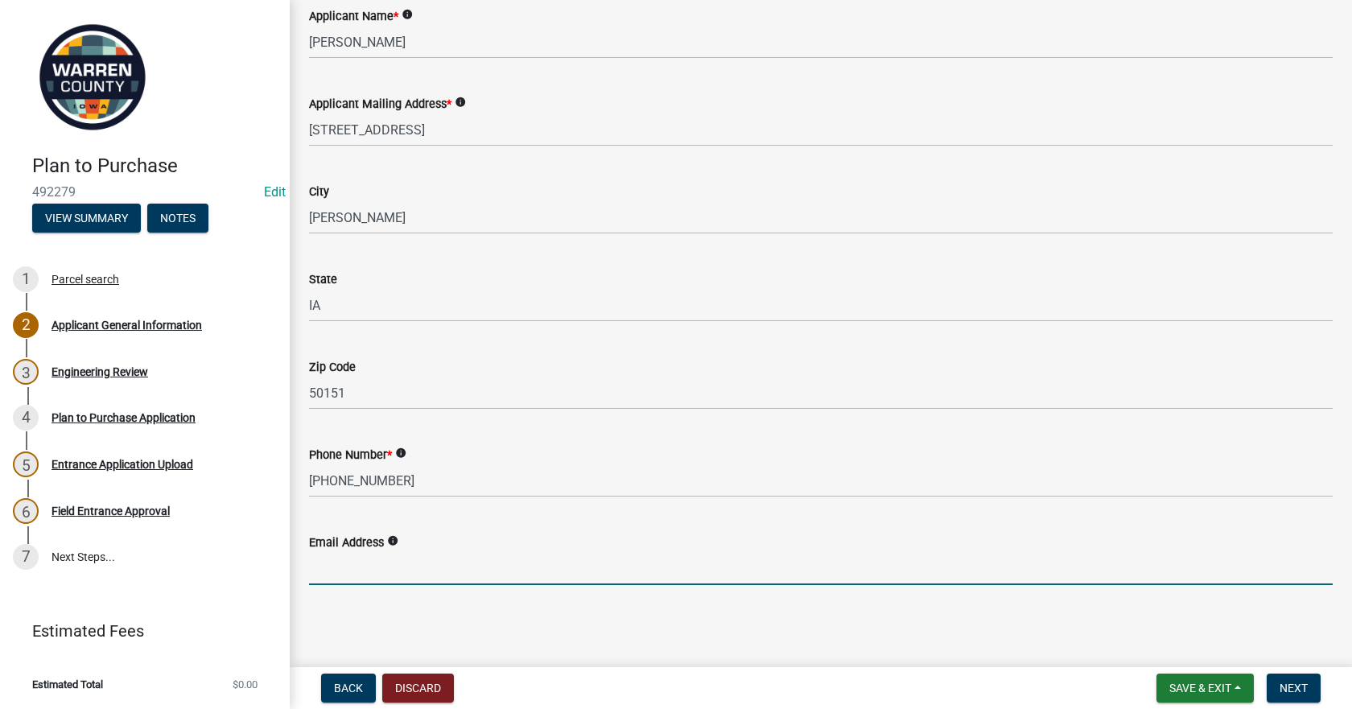
click at [421, 553] on input "Email Address" at bounding box center [820, 568] width 1023 height 33
type input "[EMAIL_ADDRESS][DOMAIN_NAME]"
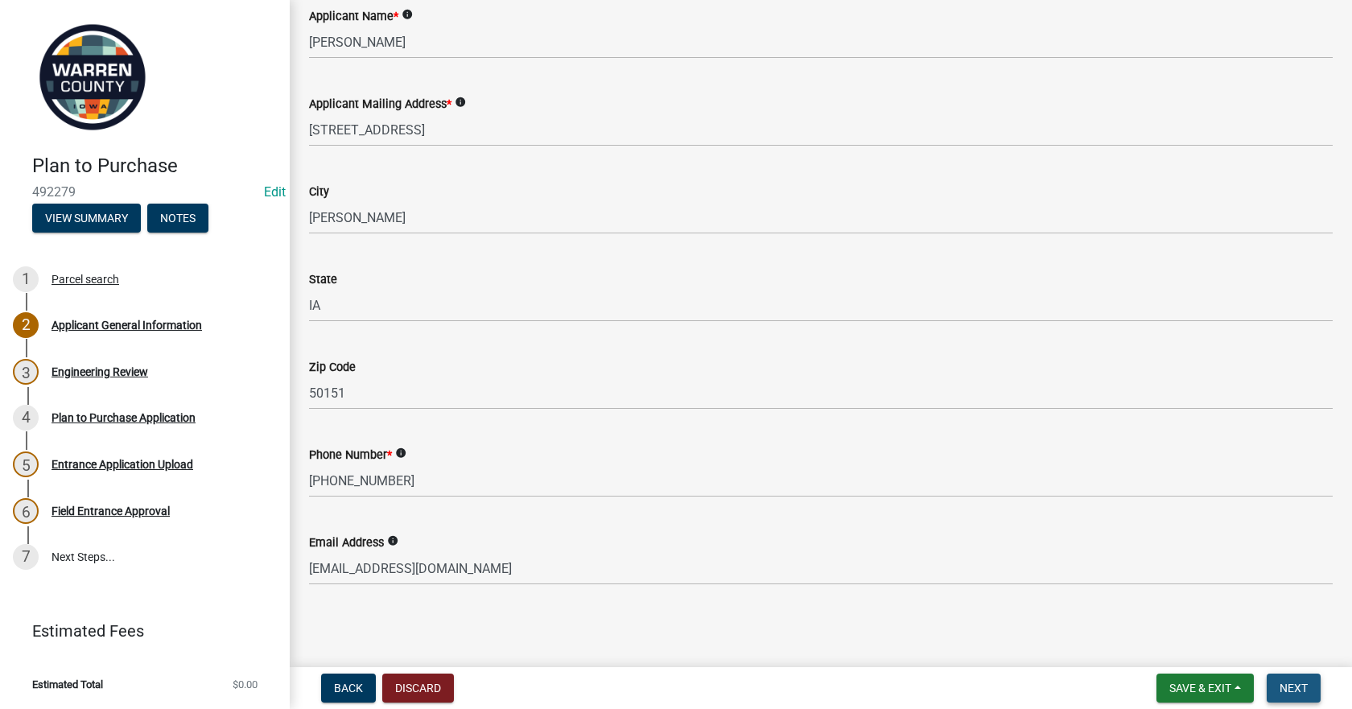
click at [1271, 679] on button "Next" at bounding box center [1293, 687] width 54 height 29
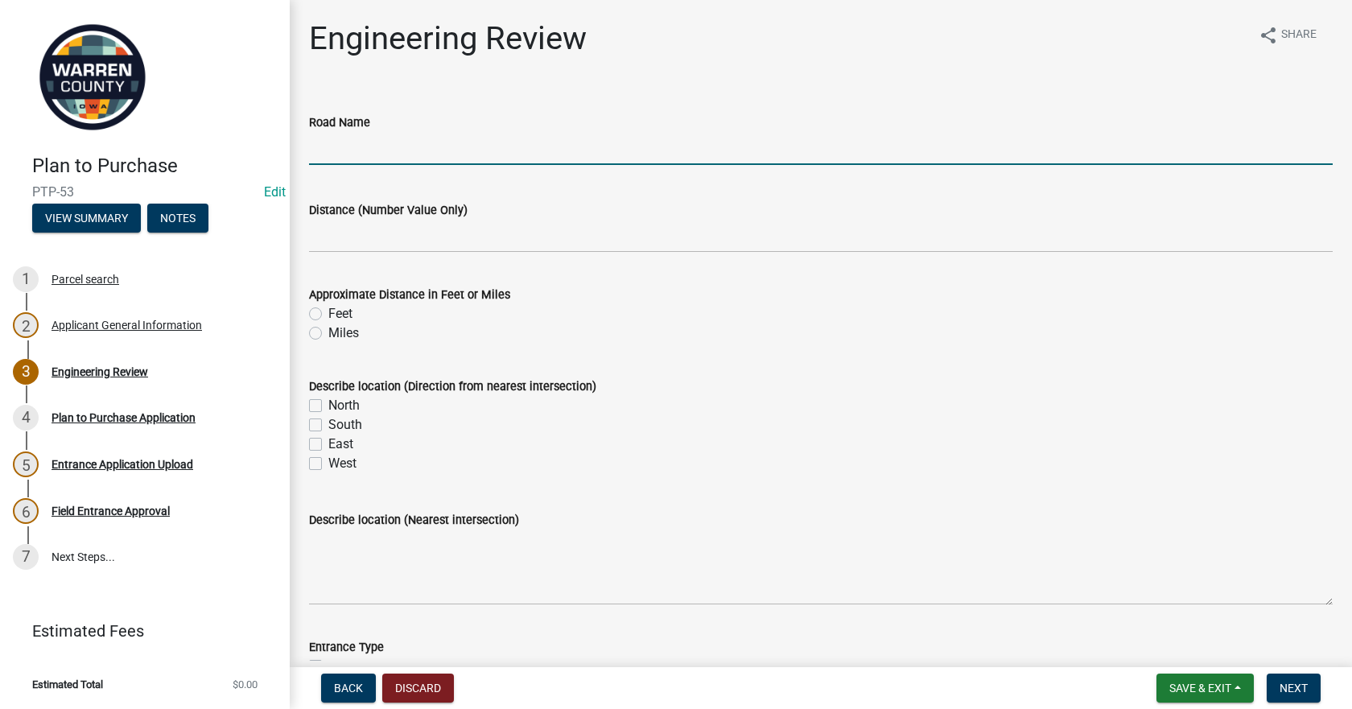
click at [358, 154] on input "Road Name" at bounding box center [820, 148] width 1023 height 33
type input "[GEOGRAPHIC_DATA]"
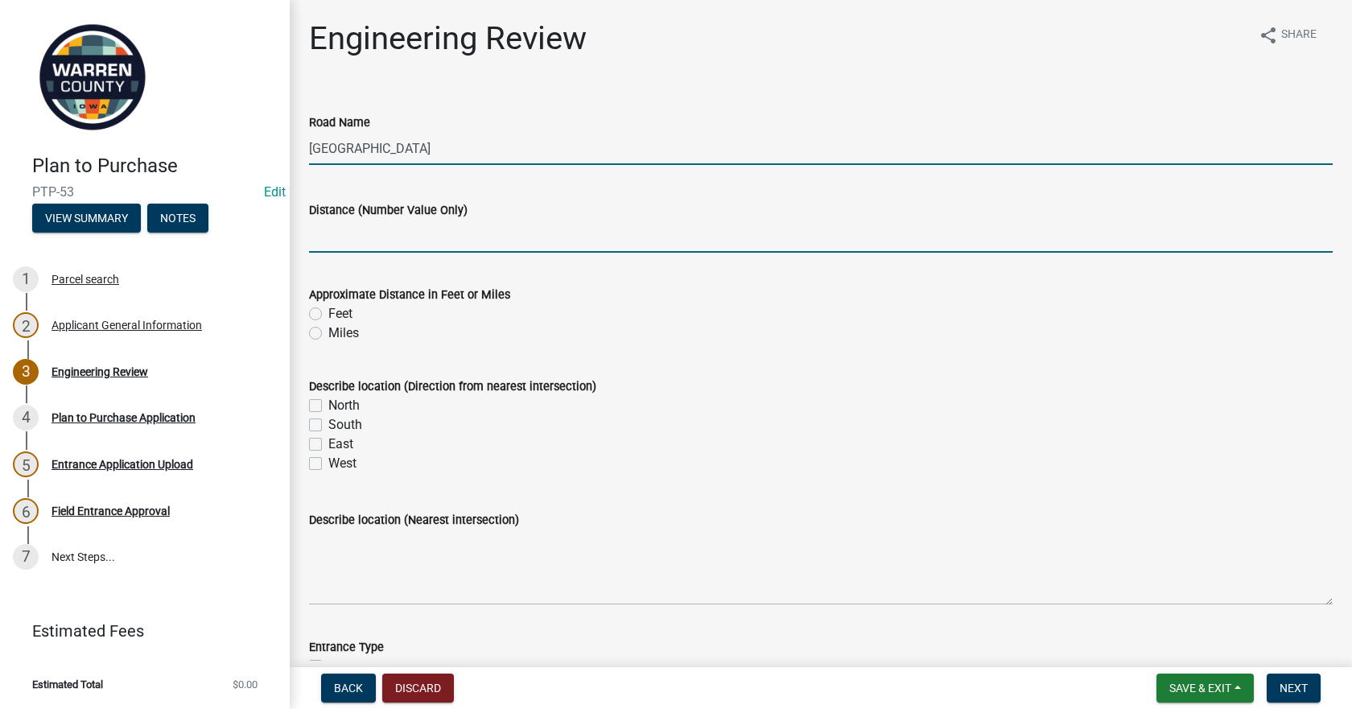
click at [393, 225] on input "Distance (Number Value Only)" at bounding box center [820, 236] width 1023 height 33
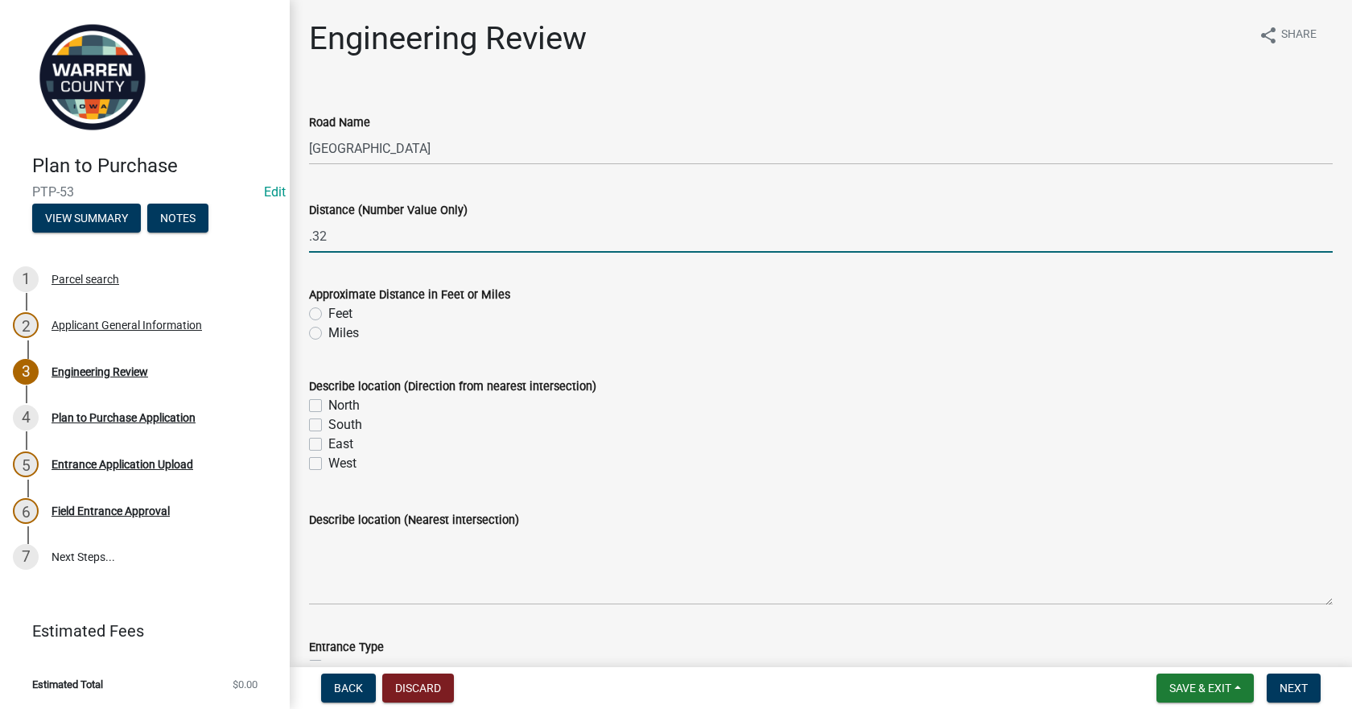
type input ".32"
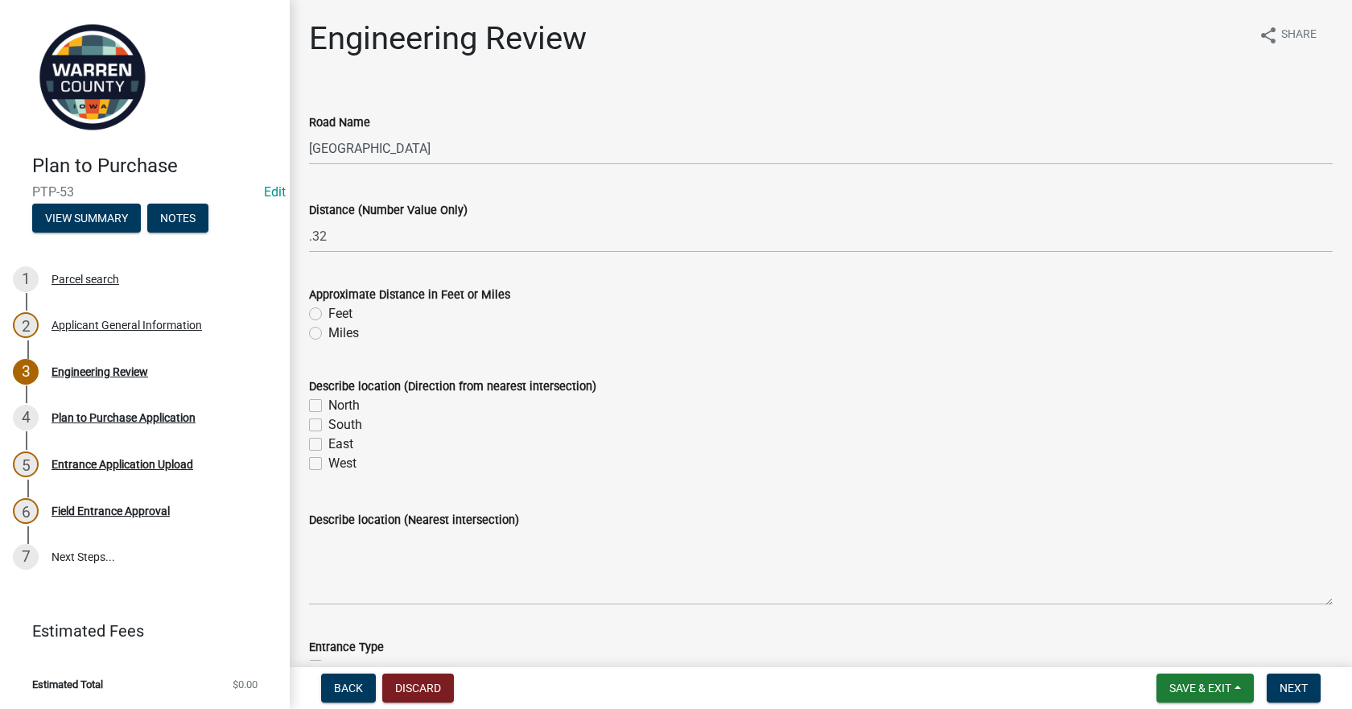
click at [328, 331] on label "Miles" at bounding box center [343, 332] width 31 height 19
click at [328, 331] on input "Miles" at bounding box center [333, 328] width 10 height 10
radio input "true"
click at [328, 426] on label "South" at bounding box center [345, 424] width 34 height 19
click at [328, 426] on input "South" at bounding box center [333, 420] width 10 height 10
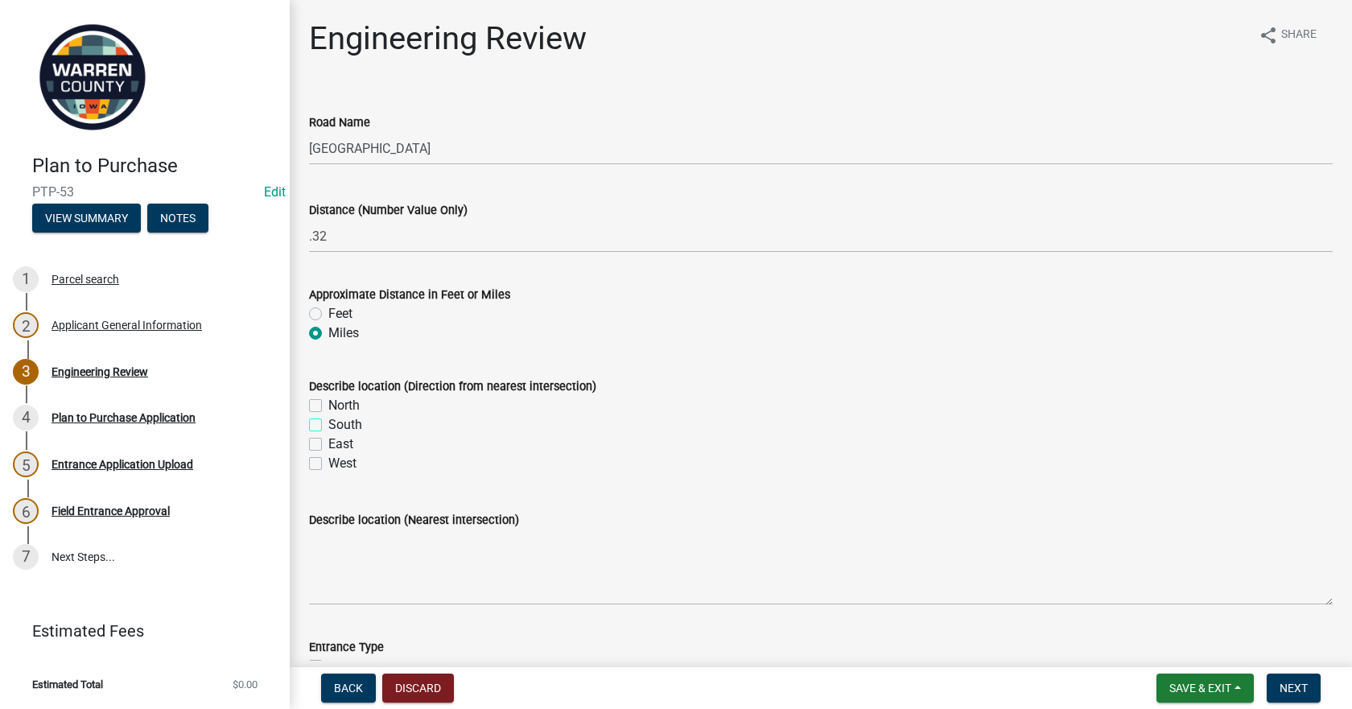
checkbox input "true"
checkbox input "false"
checkbox input "true"
checkbox input "false"
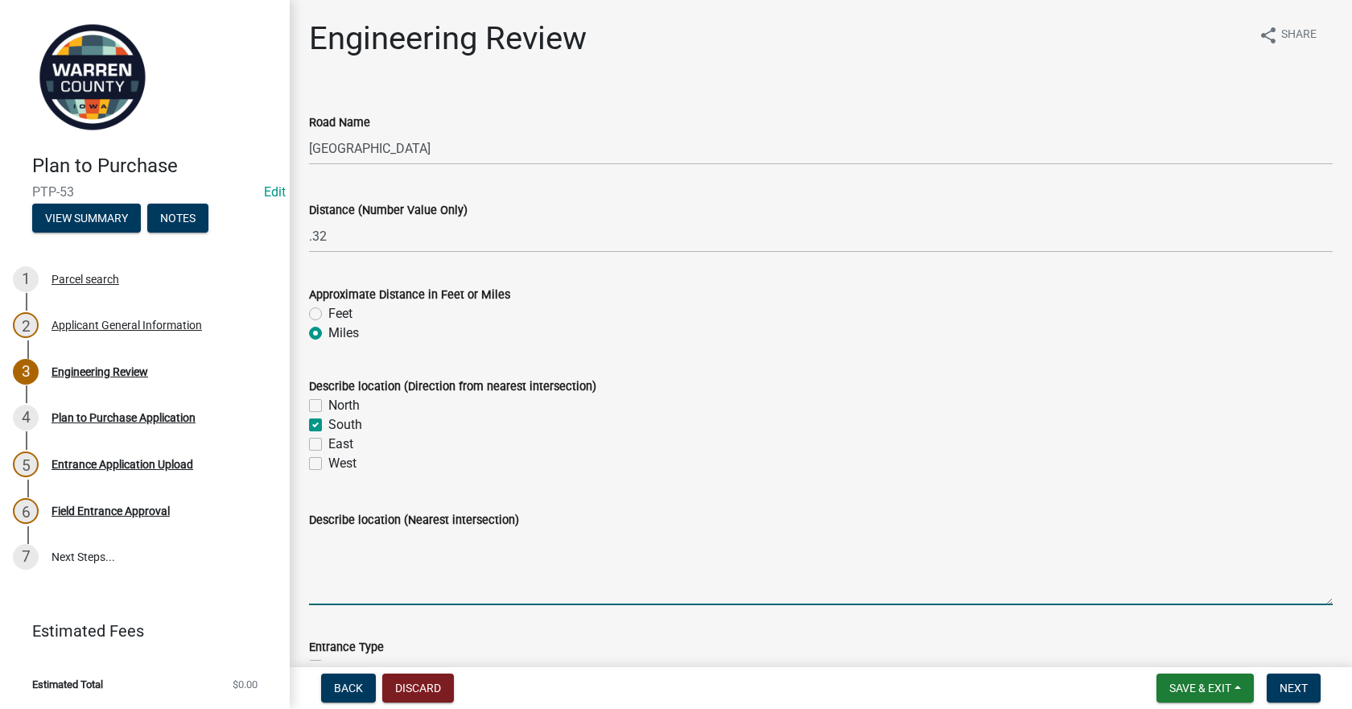
click at [383, 553] on textarea "Describe location (Nearest intersection)" at bounding box center [820, 567] width 1023 height 76
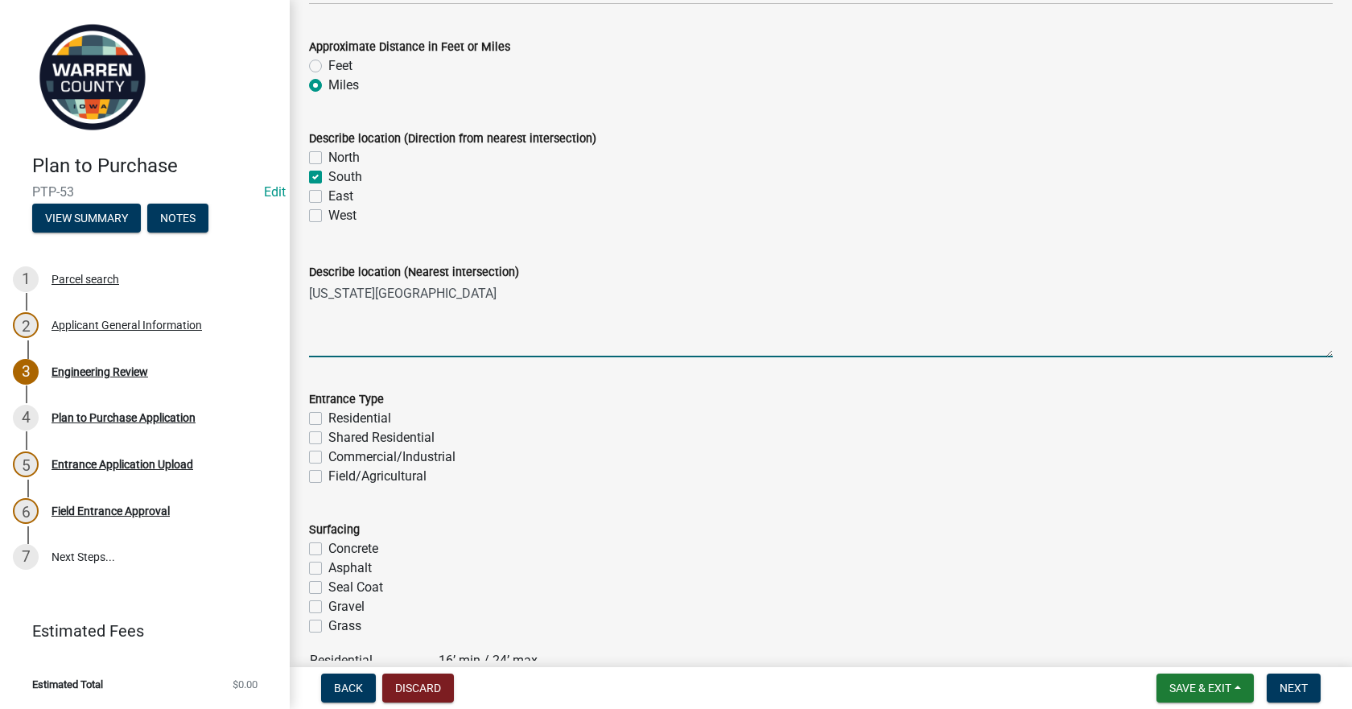
scroll to position [402, 0]
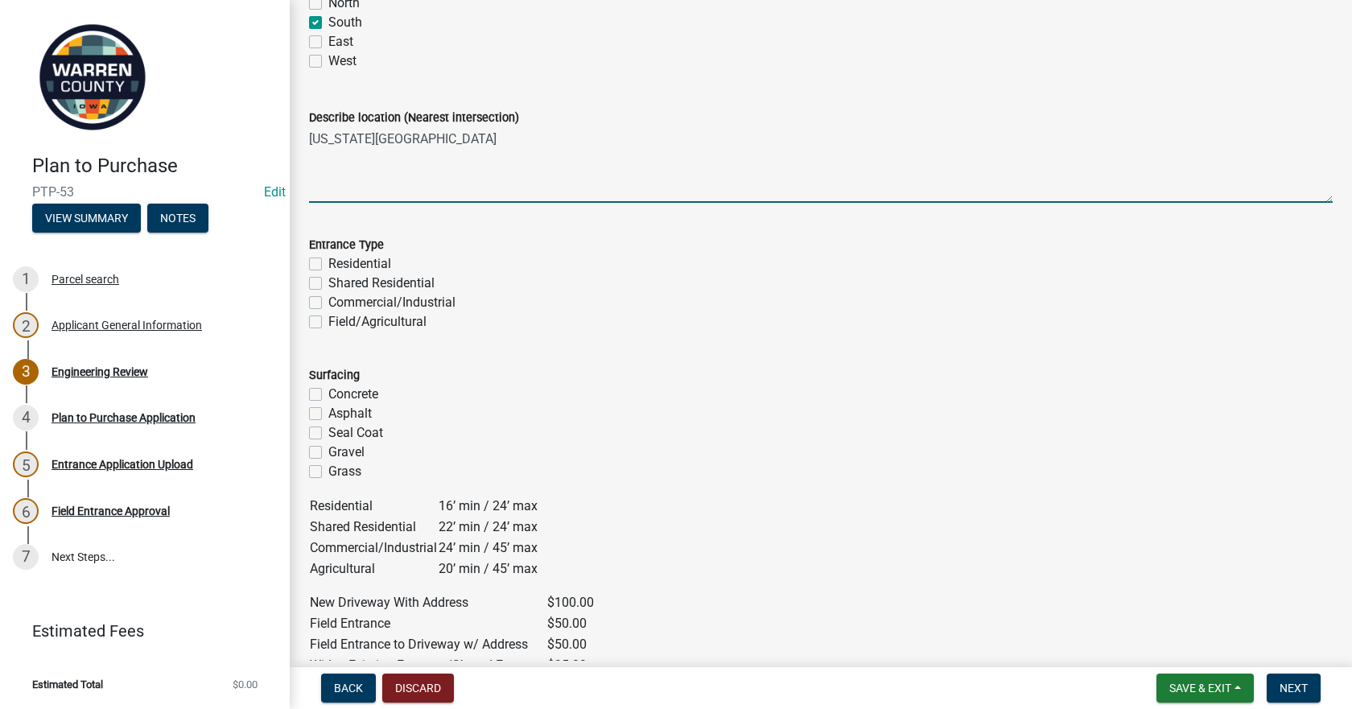
type textarea "[US_STATE][GEOGRAPHIC_DATA]"
click at [328, 263] on label "Residential" at bounding box center [359, 263] width 63 height 19
click at [328, 263] on input "Residential" at bounding box center [333, 259] width 10 height 10
checkbox input "true"
checkbox input "false"
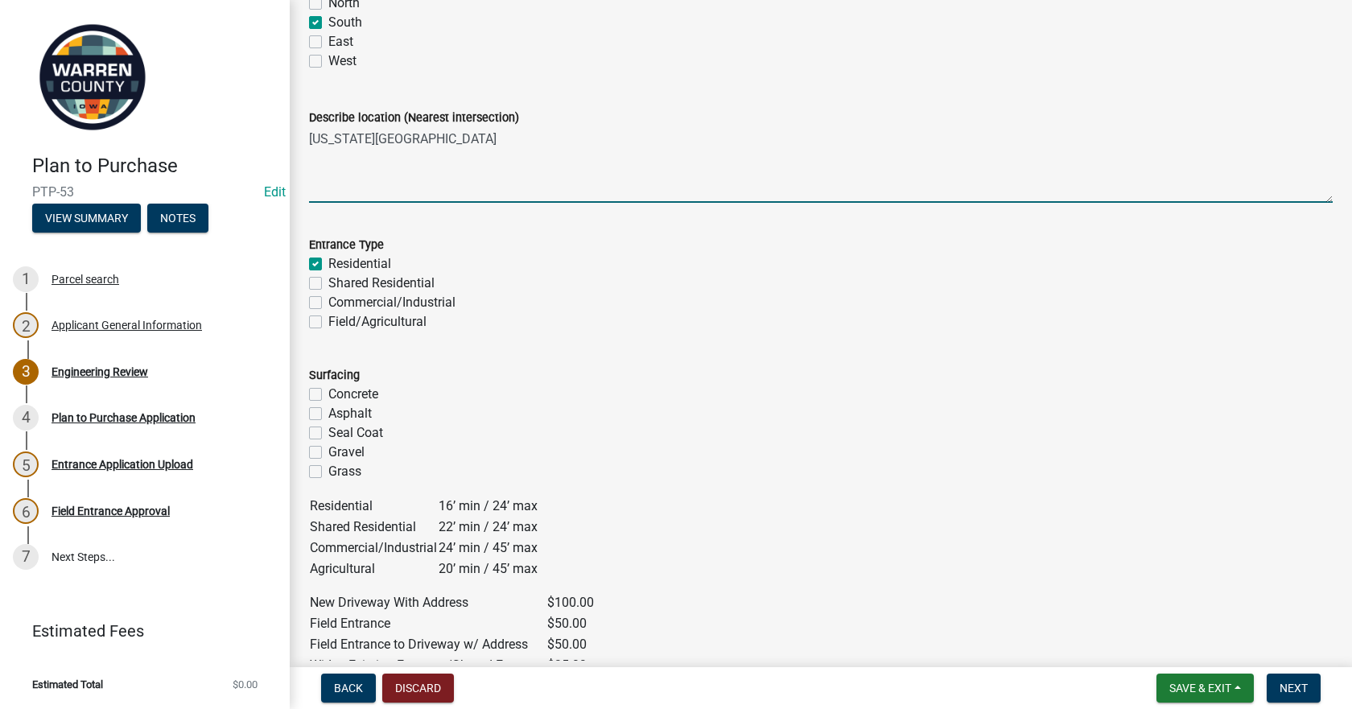
checkbox input "false"
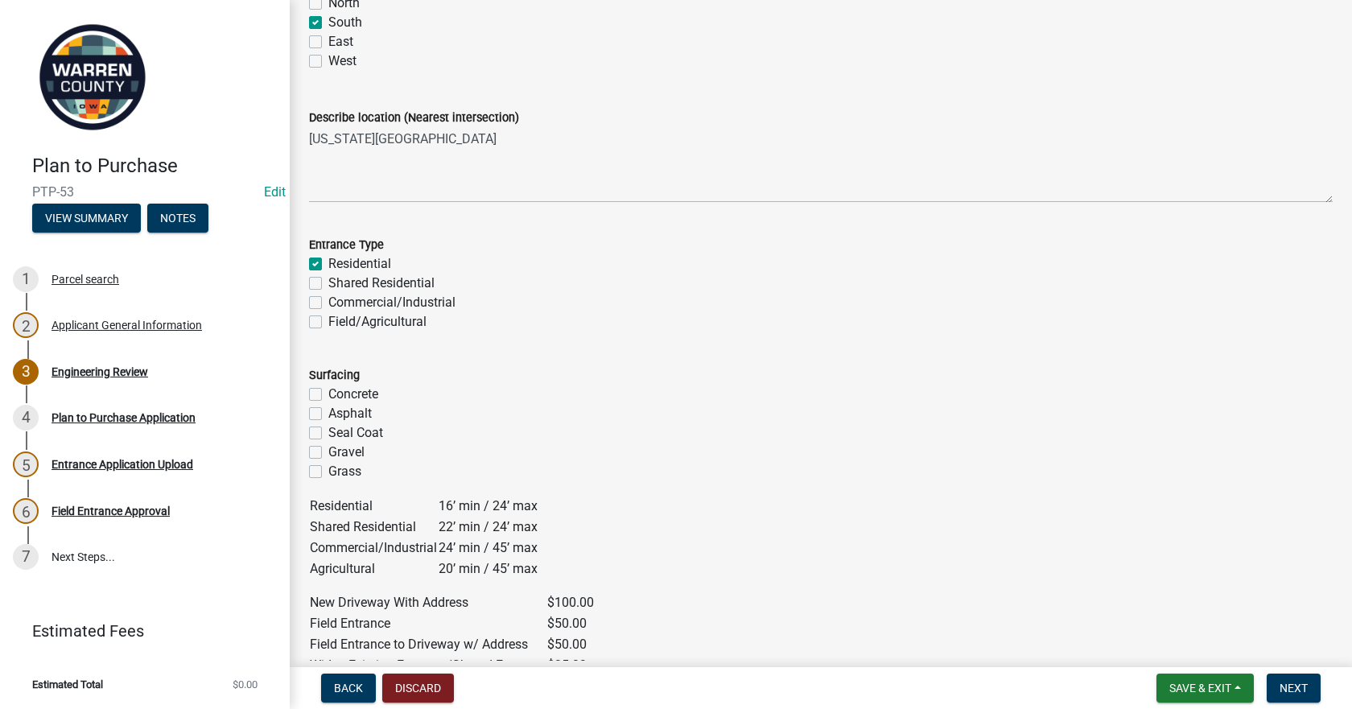
click at [328, 451] on label "Gravel" at bounding box center [346, 451] width 36 height 19
click at [328, 451] on input "Gravel" at bounding box center [333, 447] width 10 height 10
checkbox input "true"
checkbox input "false"
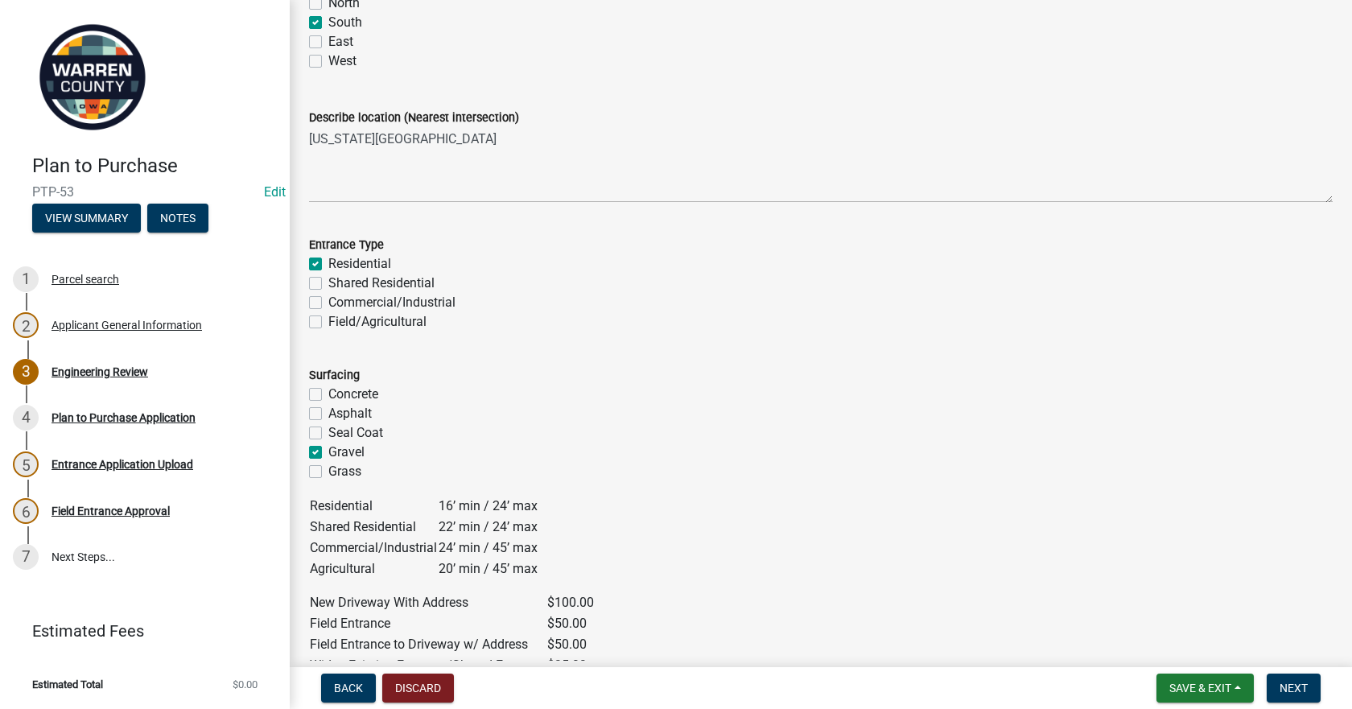
checkbox input "false"
checkbox input "true"
checkbox input "false"
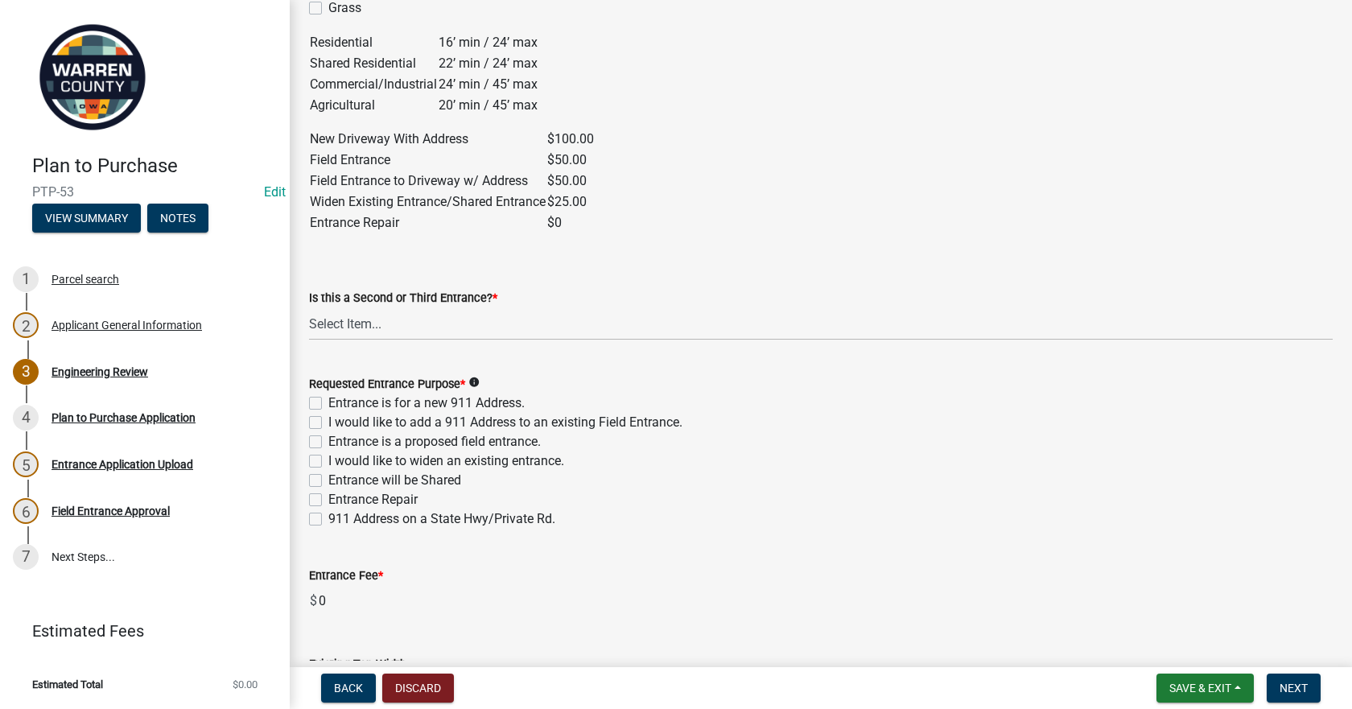
scroll to position [885, 0]
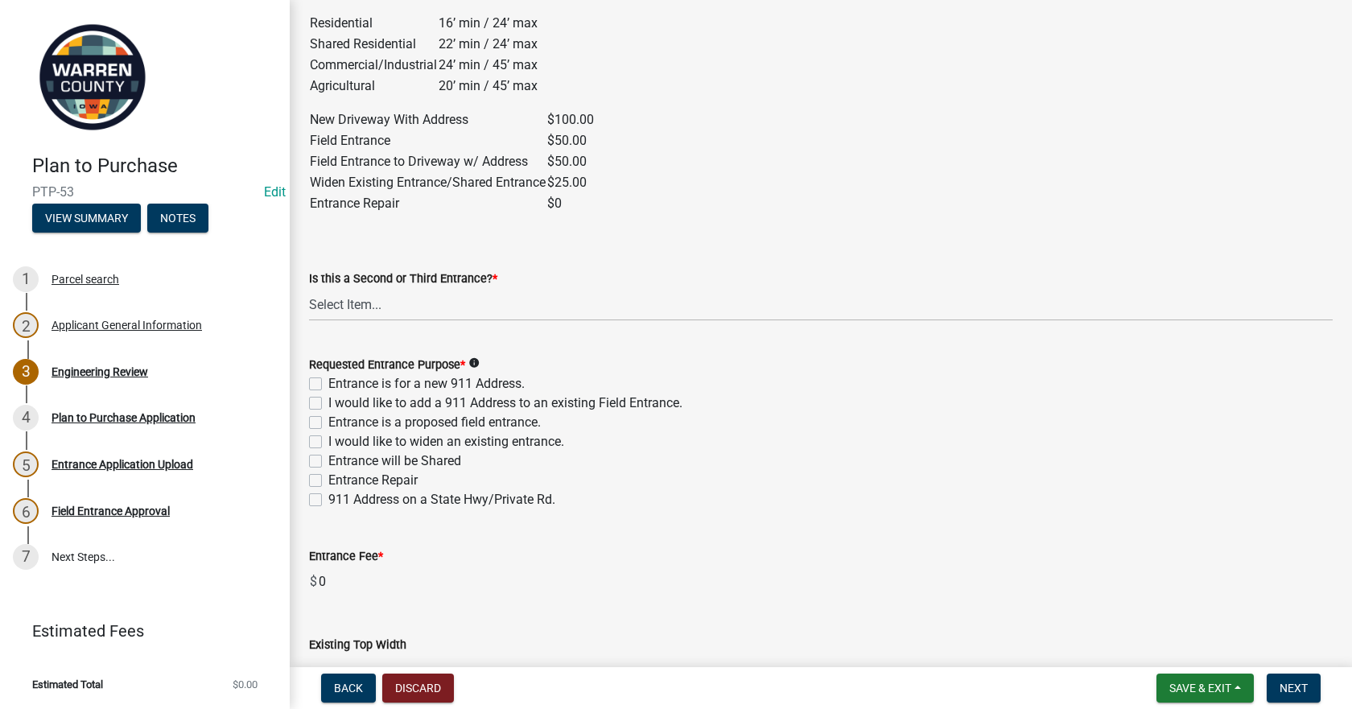
click at [364, 286] on div "Is this a Second or Third Entrance? *" at bounding box center [820, 278] width 1023 height 19
click at [359, 306] on select "Select Item... Yes No" at bounding box center [820, 304] width 1023 height 33
click at [309, 288] on select "Select Item... Yes No" at bounding box center [820, 304] width 1023 height 33
select select "c4454941-003a-44b6-8369-dae899a5b6ff"
click at [308, 378] on div "Requested Entrance Purpose * info Entrance is for a new 911 Address. I would li…" at bounding box center [820, 422] width 1047 height 174
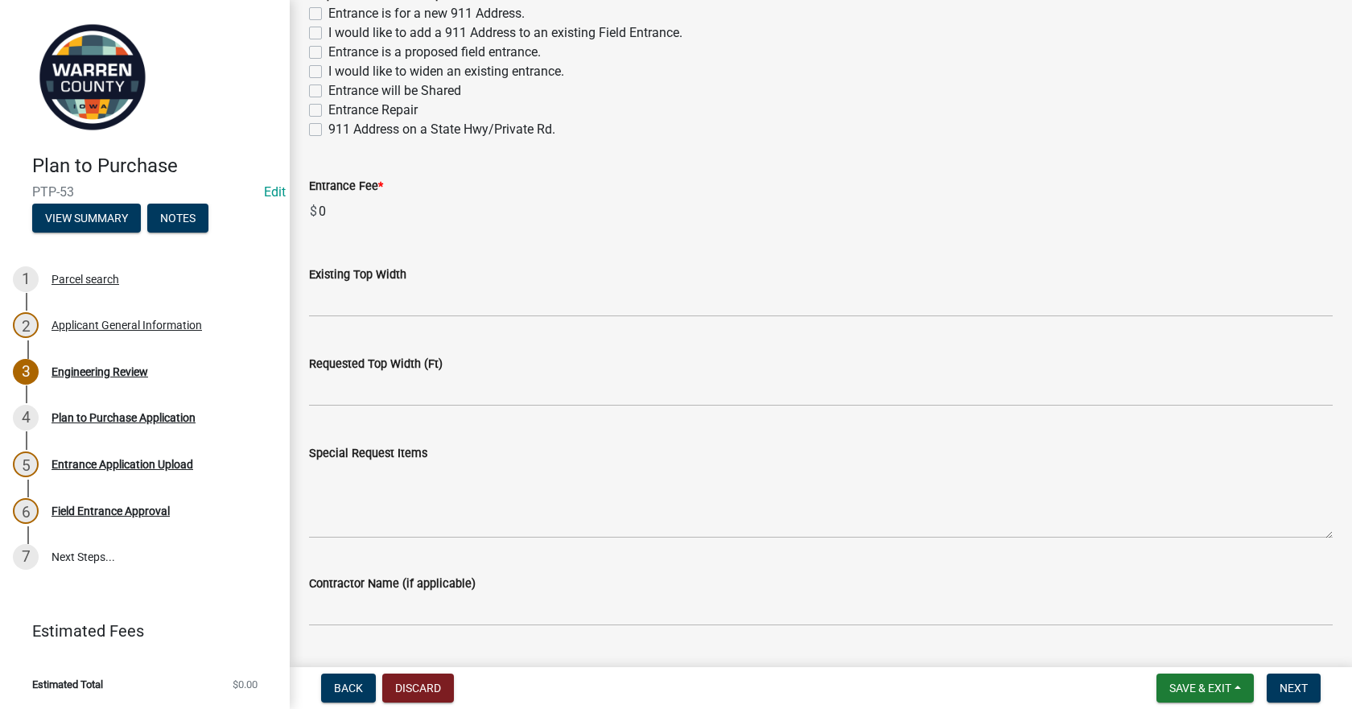
scroll to position [1287, 0]
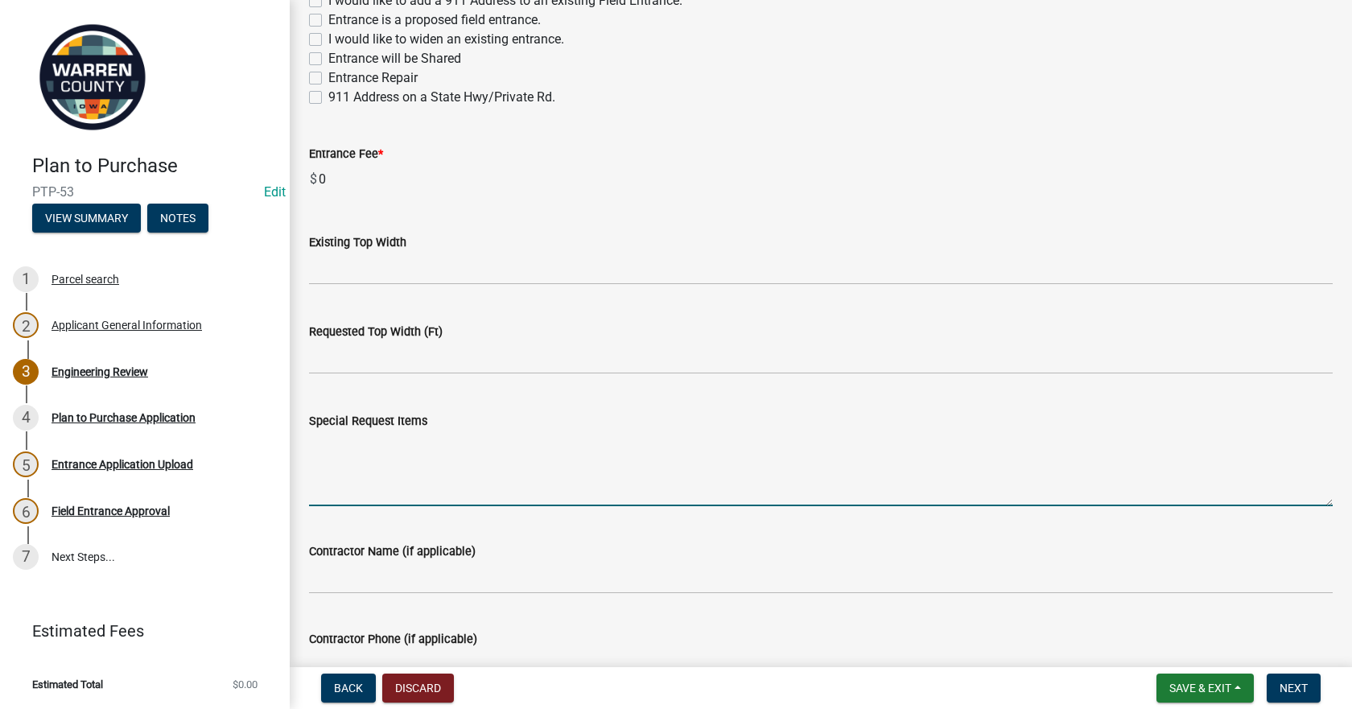
click at [393, 465] on textarea "Special Request Items" at bounding box center [820, 468] width 1023 height 76
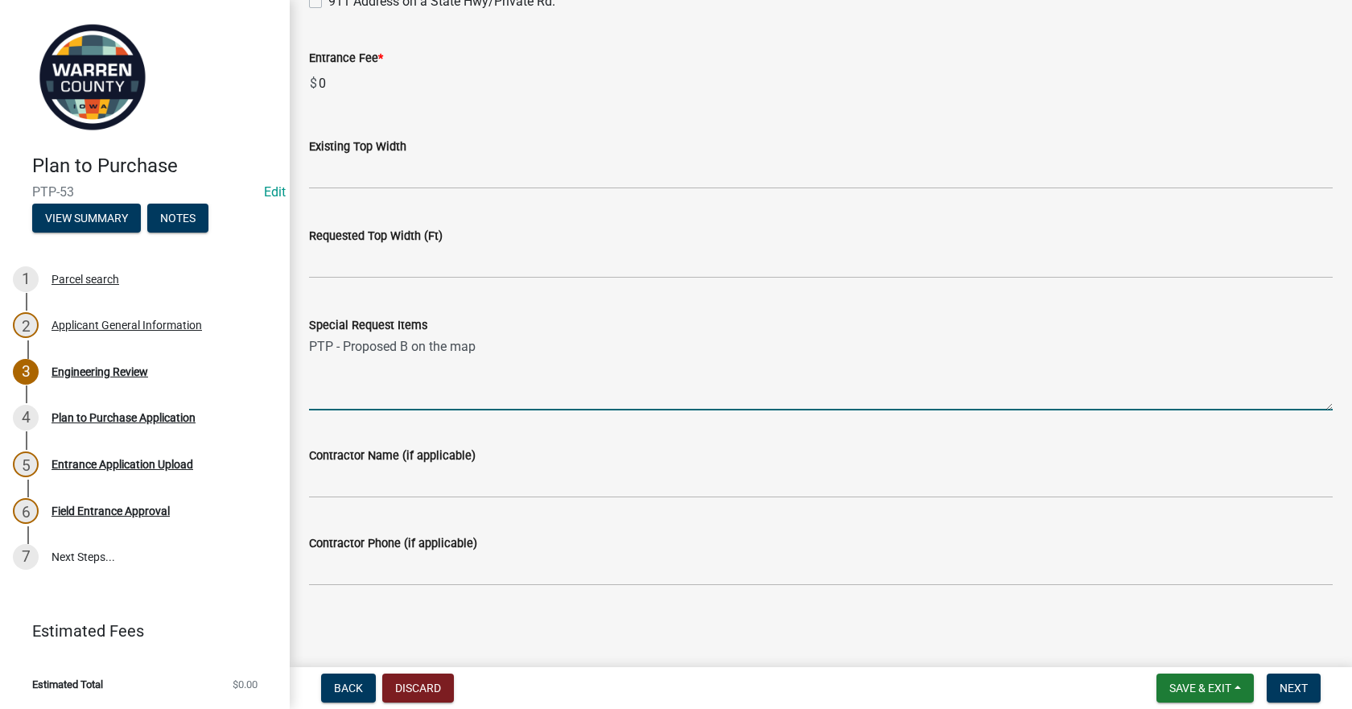
scroll to position [1384, 0]
type textarea "PTP - Proposed B on the map"
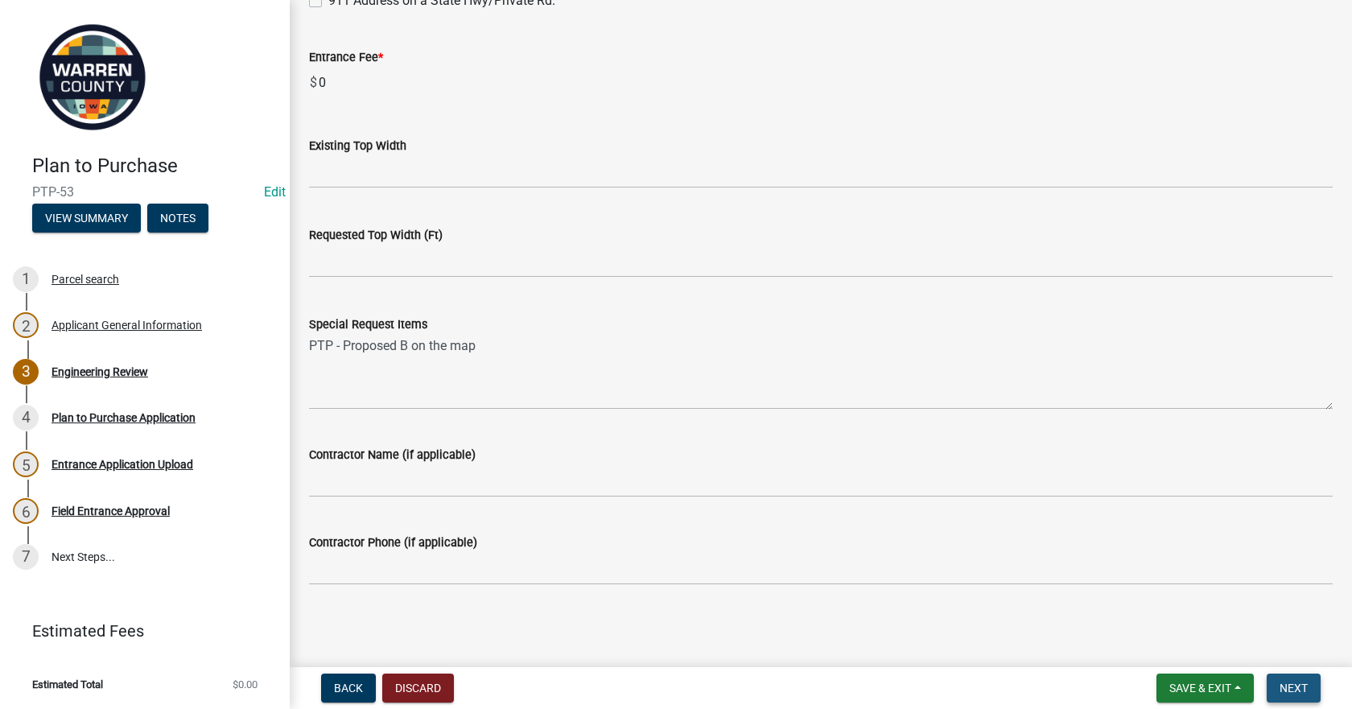
click at [1289, 687] on span "Next" at bounding box center [1293, 687] width 28 height 13
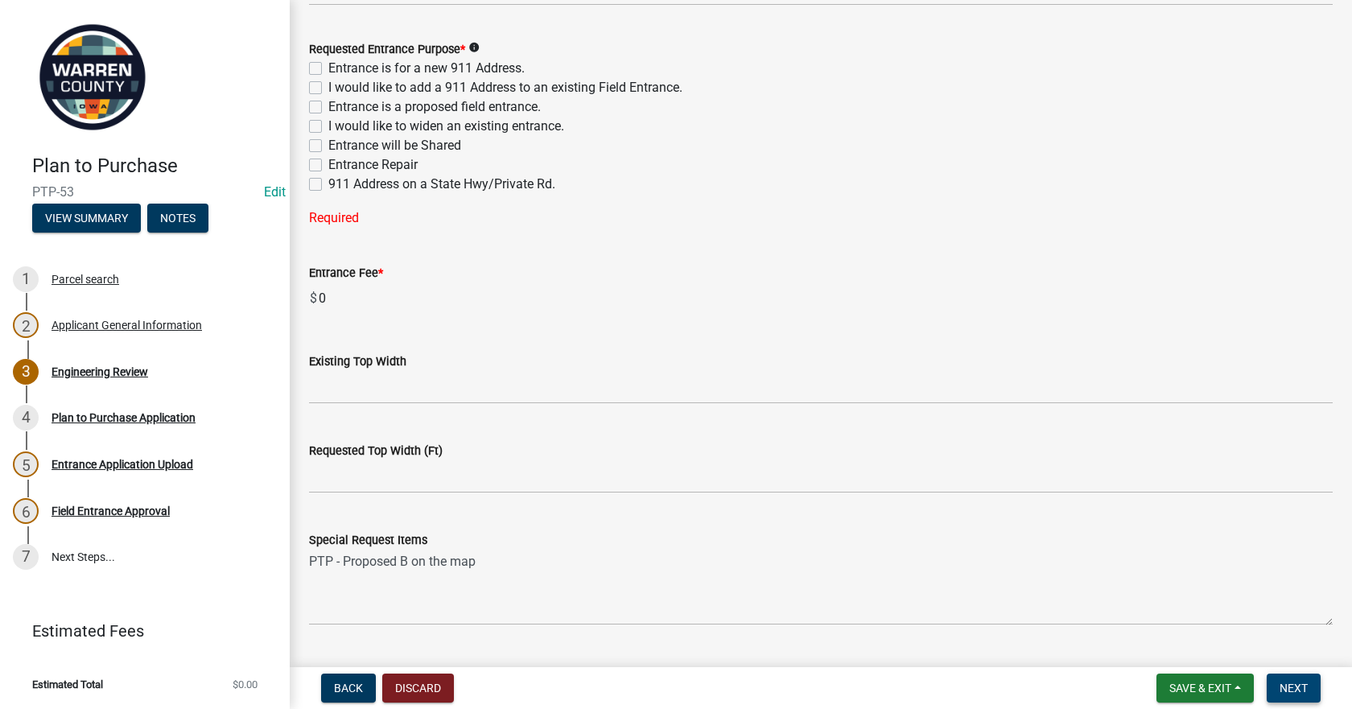
scroll to position [981, 0]
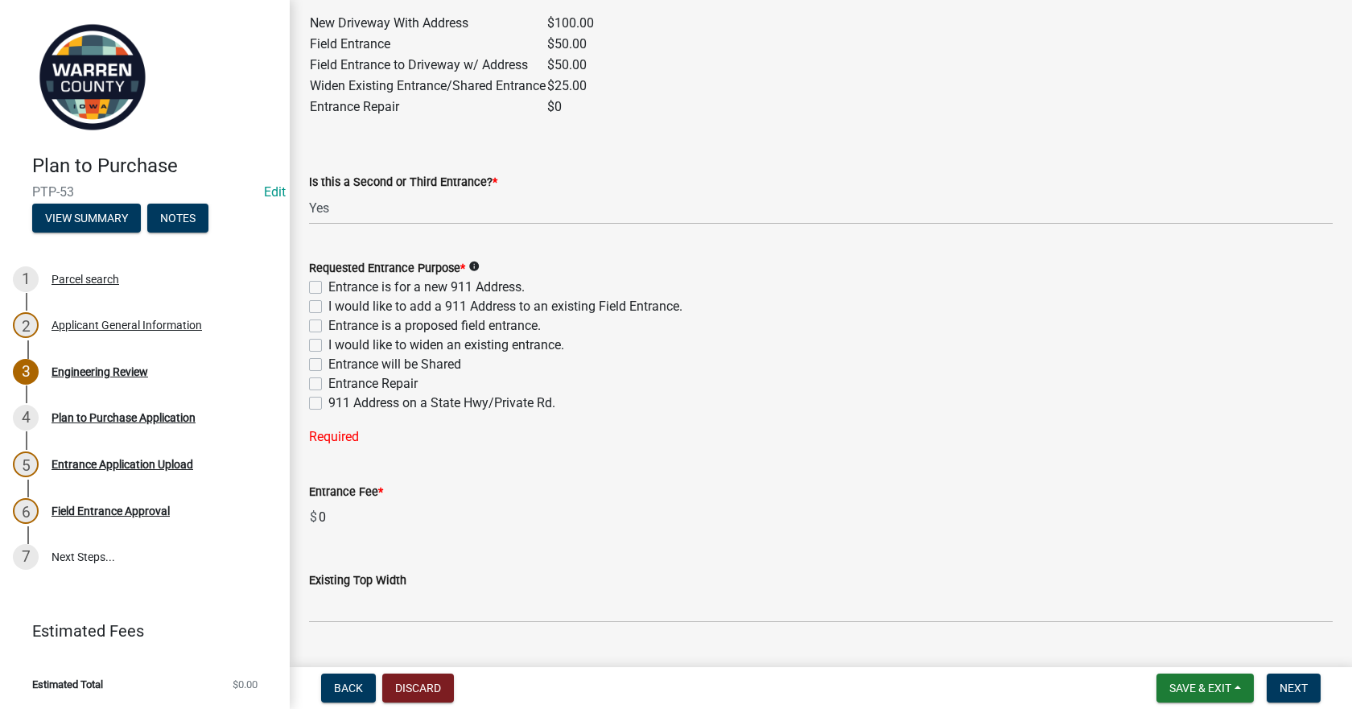
drag, startPoint x: 315, startPoint y: 293, endPoint x: 330, endPoint y: 290, distance: 15.6
click at [328, 293] on label "Entrance is for a new 911 Address." at bounding box center [426, 287] width 196 height 19
click at [328, 288] on input "Entrance is for a new 911 Address." at bounding box center [333, 283] width 10 height 10
checkbox input "true"
checkbox input "false"
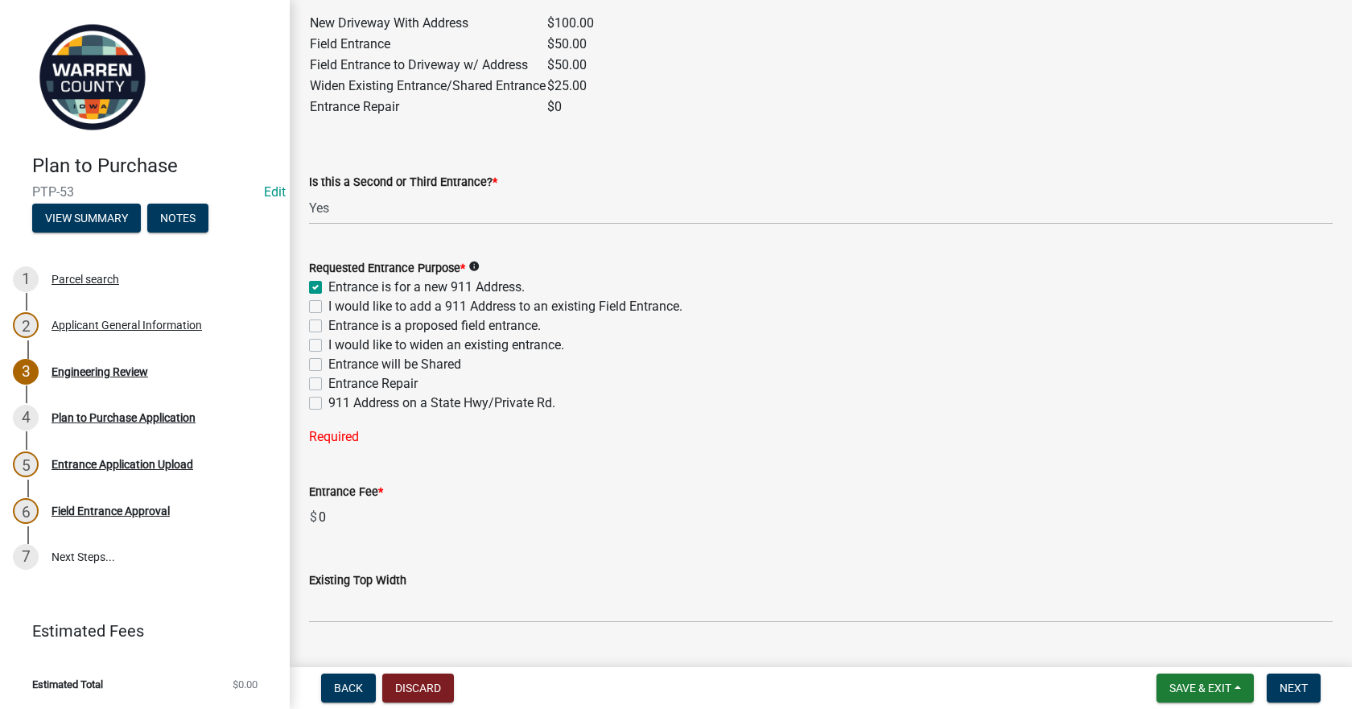
checkbox input "false"
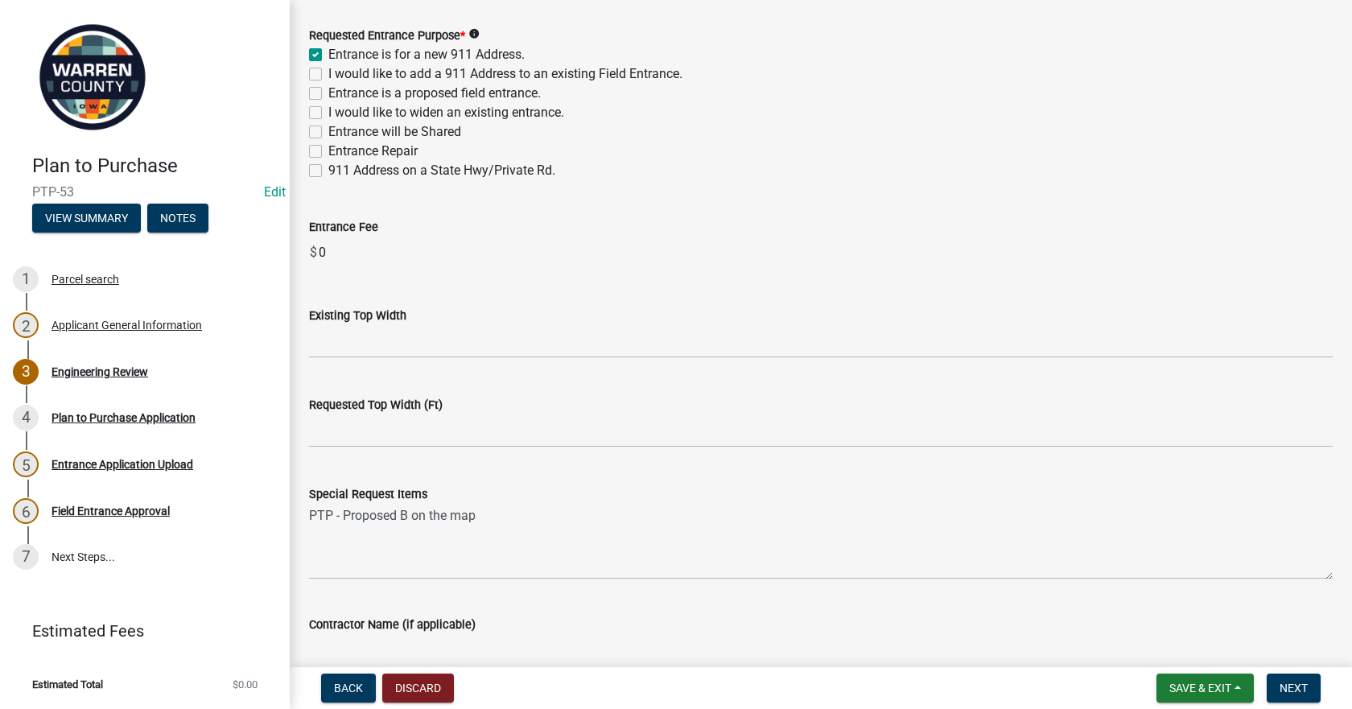
scroll to position [1384, 0]
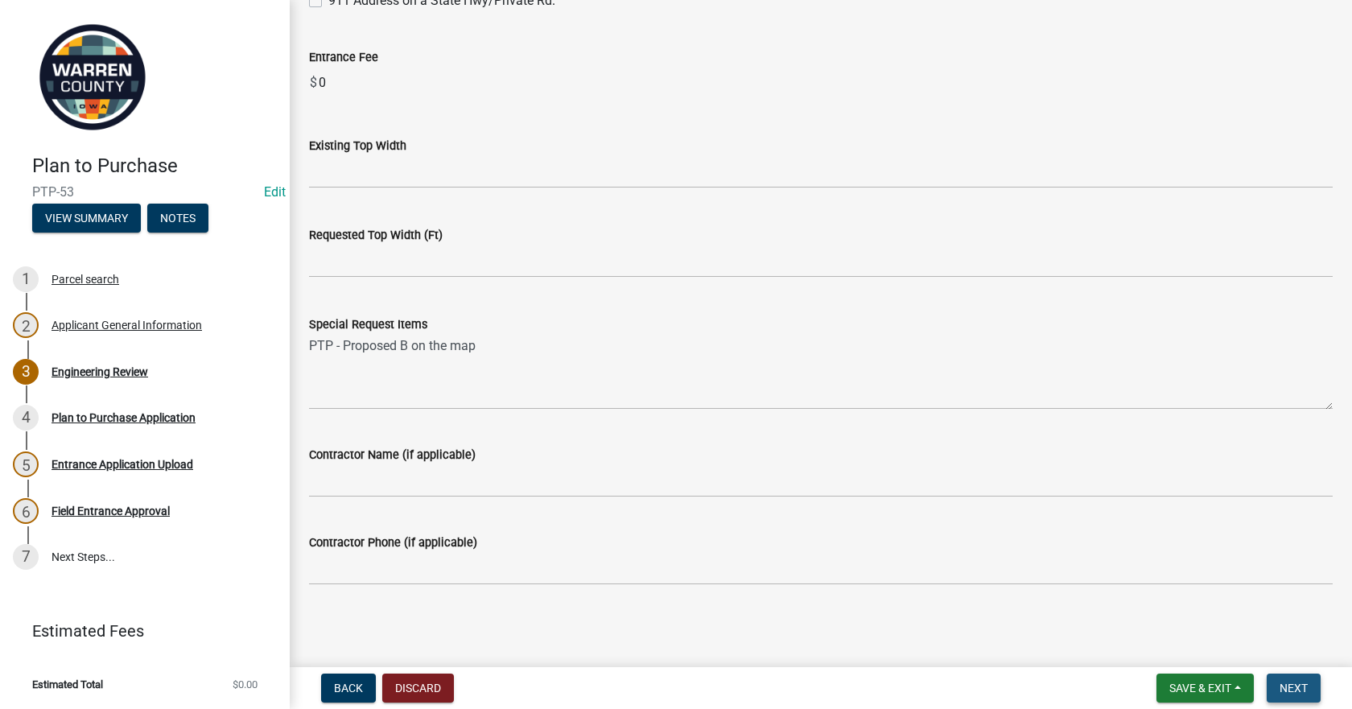
click at [1293, 680] on button "Next" at bounding box center [1293, 687] width 54 height 29
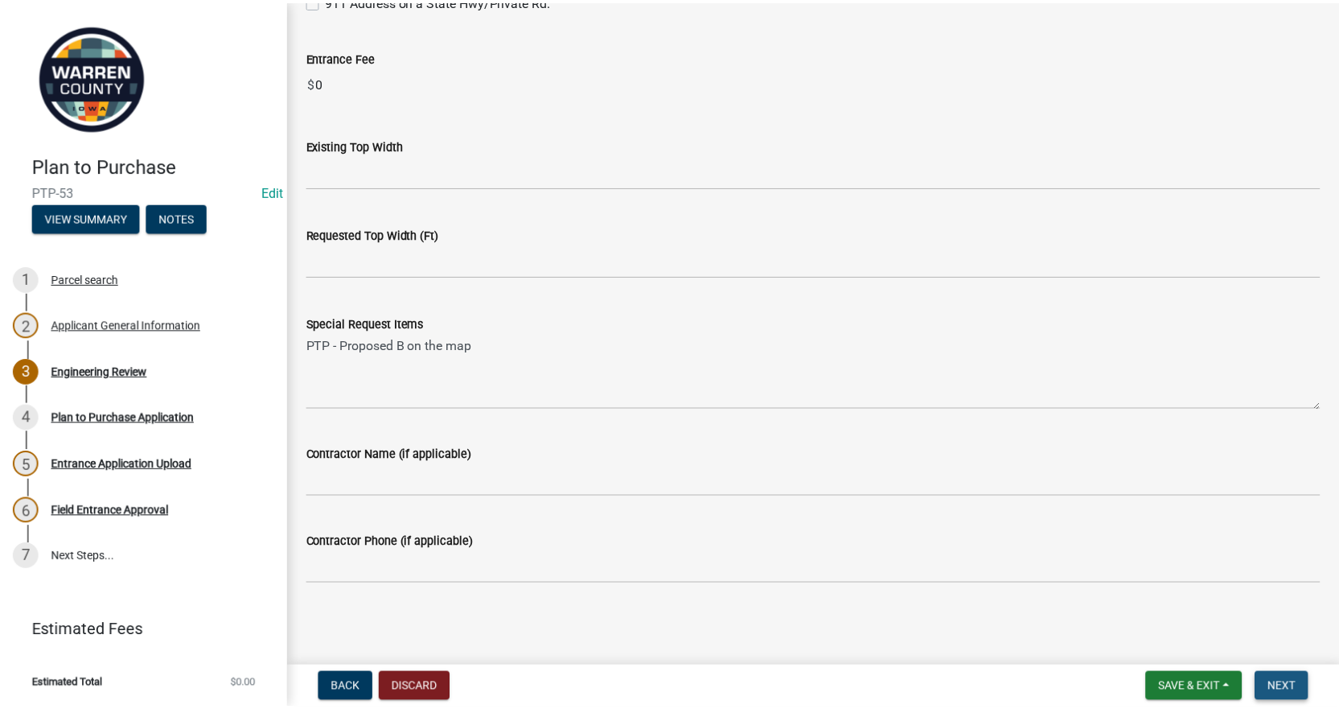
scroll to position [0, 0]
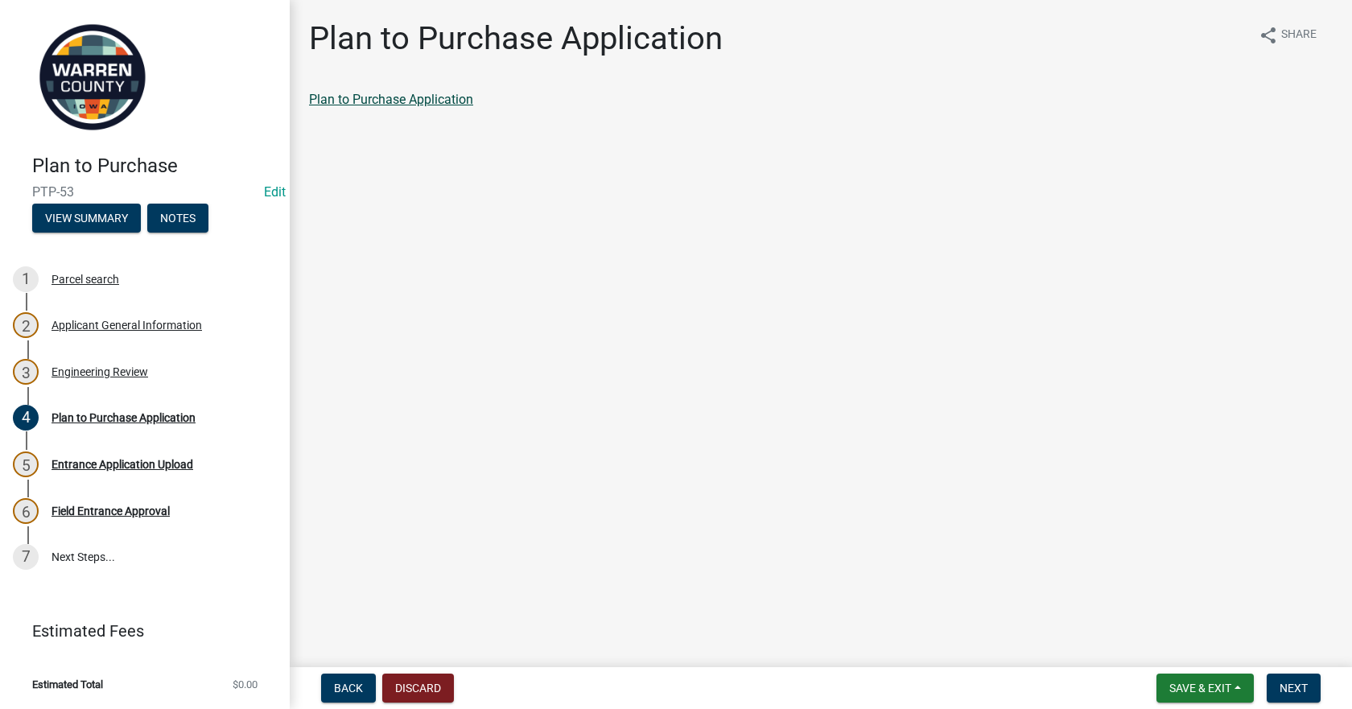
click at [429, 101] on link "Plan to Purchase Application" at bounding box center [391, 99] width 164 height 15
click at [1225, 686] on span "Save & Exit" at bounding box center [1200, 687] width 62 height 13
click at [1184, 635] on button "Save & Exit" at bounding box center [1189, 646] width 129 height 39
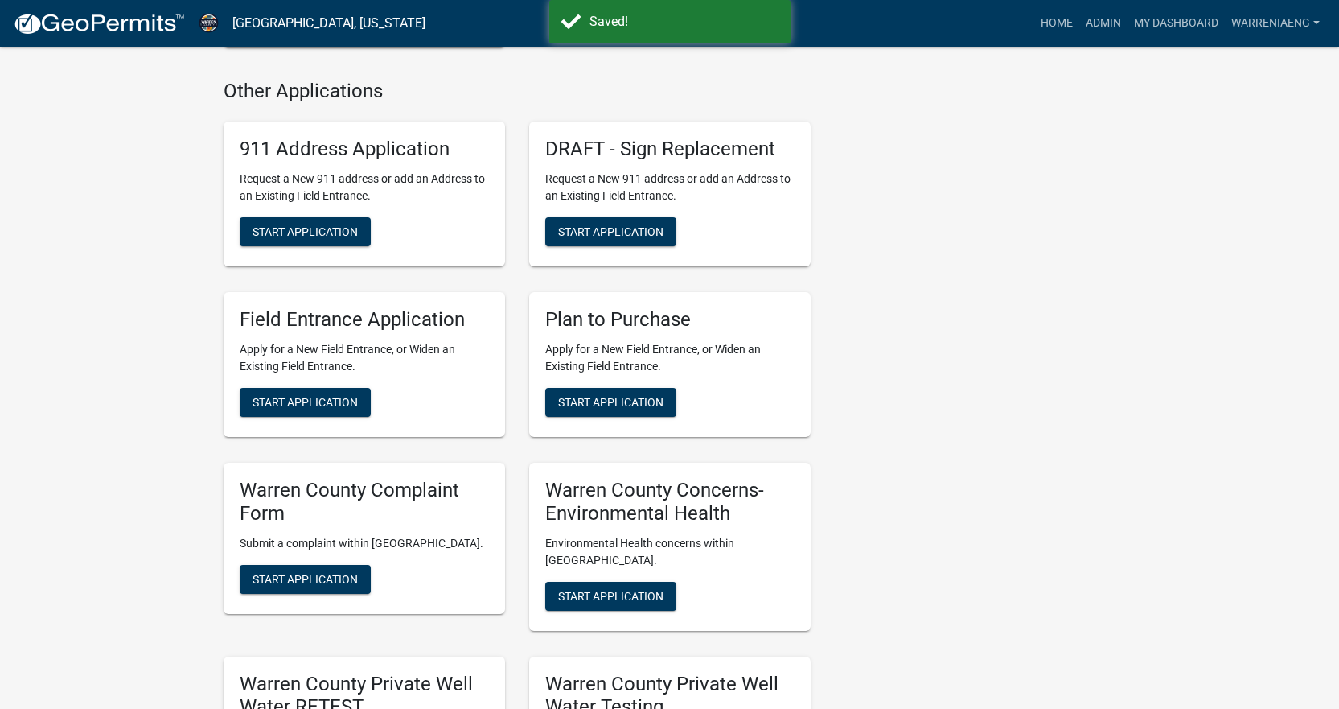
scroll to position [1207, 0]
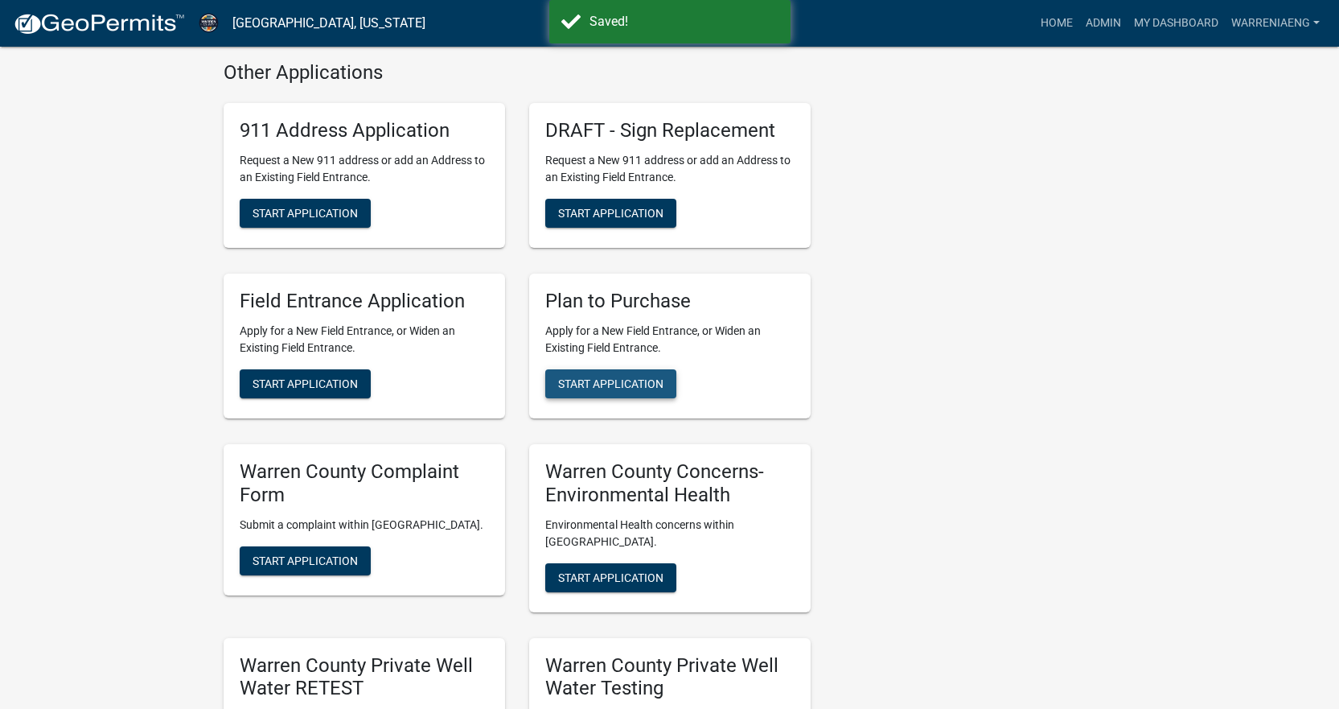
click at [654, 374] on button "Start Application" at bounding box center [610, 383] width 131 height 29
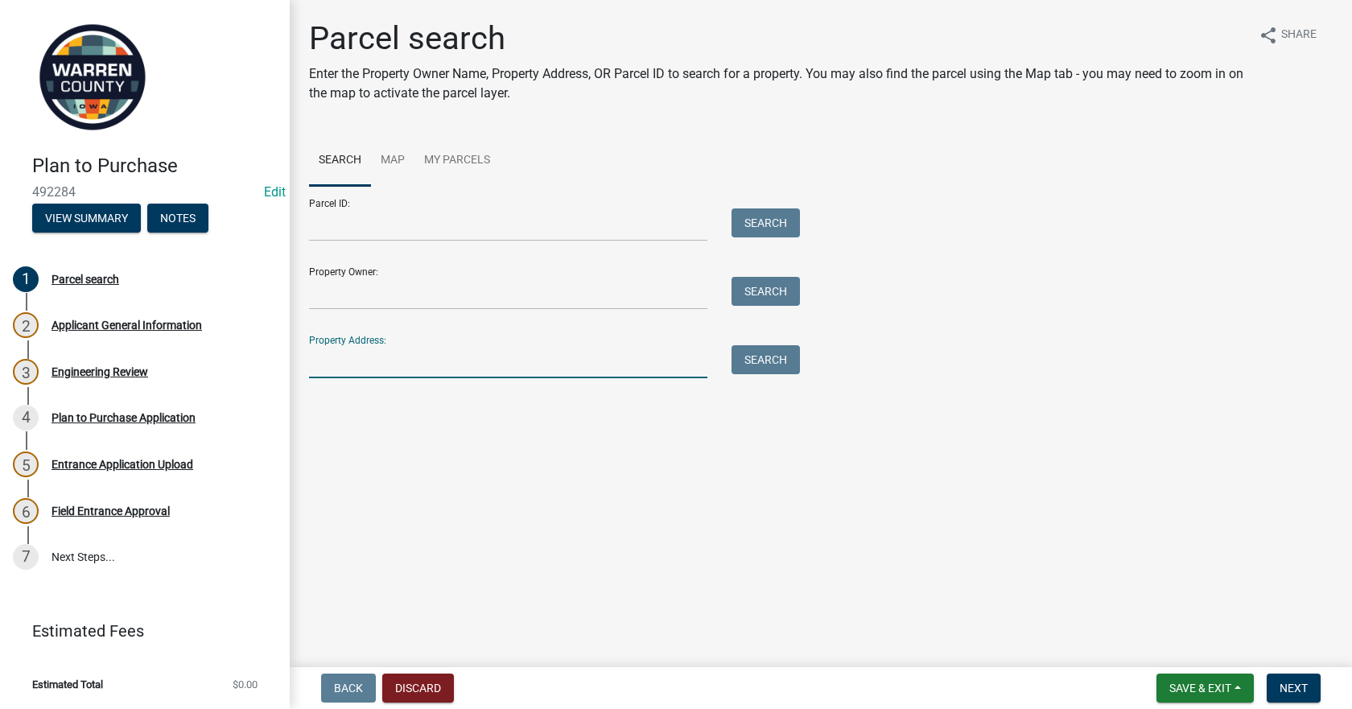
click at [494, 366] on input "Property Address:" at bounding box center [508, 361] width 398 height 33
type input "15475 118th"
click at [768, 360] on button "Search" at bounding box center [765, 359] width 68 height 29
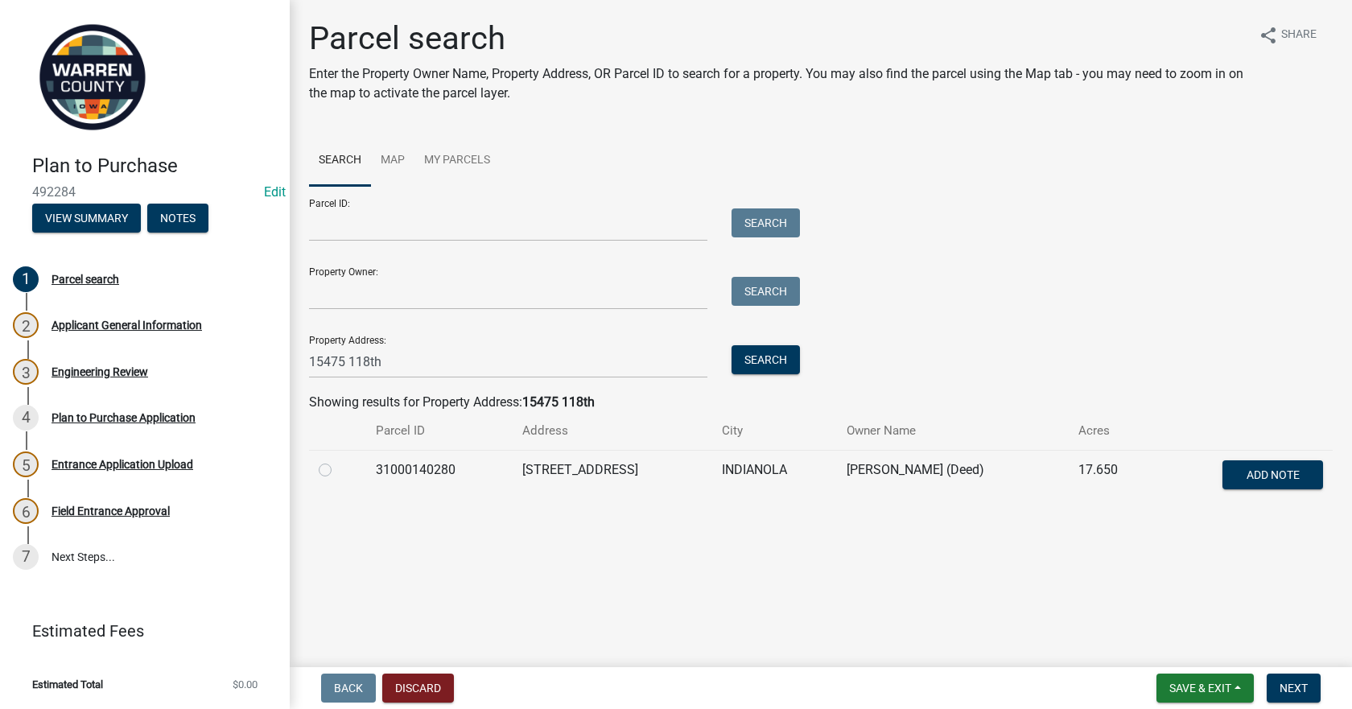
drag, startPoint x: 323, startPoint y: 473, endPoint x: 911, endPoint y: 553, distance: 592.6
click at [333, 472] on div at bounding box center [338, 469] width 38 height 19
click at [338, 460] on label at bounding box center [338, 460] width 0 height 0
click at [338, 470] on input "radio" at bounding box center [343, 465] width 10 height 10
radio input "true"
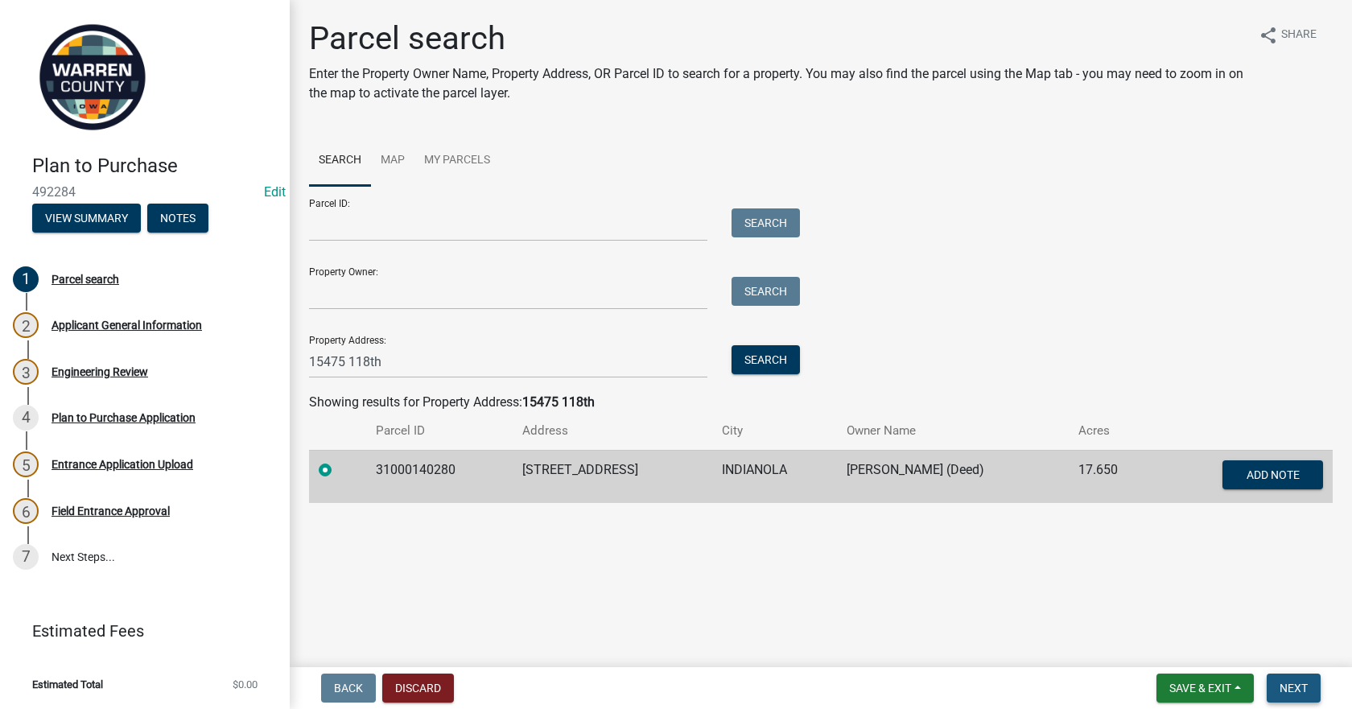
click at [1290, 686] on span "Next" at bounding box center [1293, 687] width 28 height 13
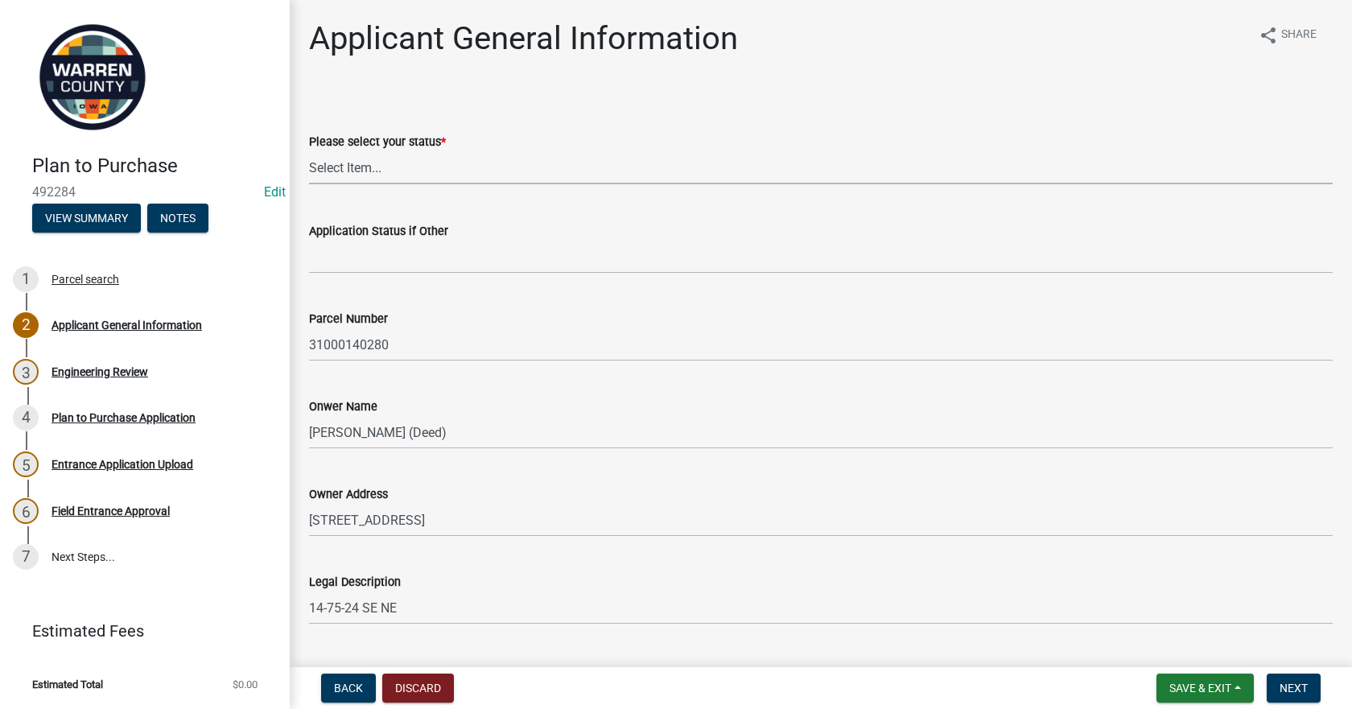
click at [448, 169] on select "Select Item... Owner Renter Plan to Purchase Other" at bounding box center [820, 167] width 1023 height 33
click at [309, 151] on select "Select Item... Owner Renter Plan to Purchase Other" at bounding box center [820, 167] width 1023 height 33
select select "5294bb98-6a39-4baa-a5b0-d6e883f55b41"
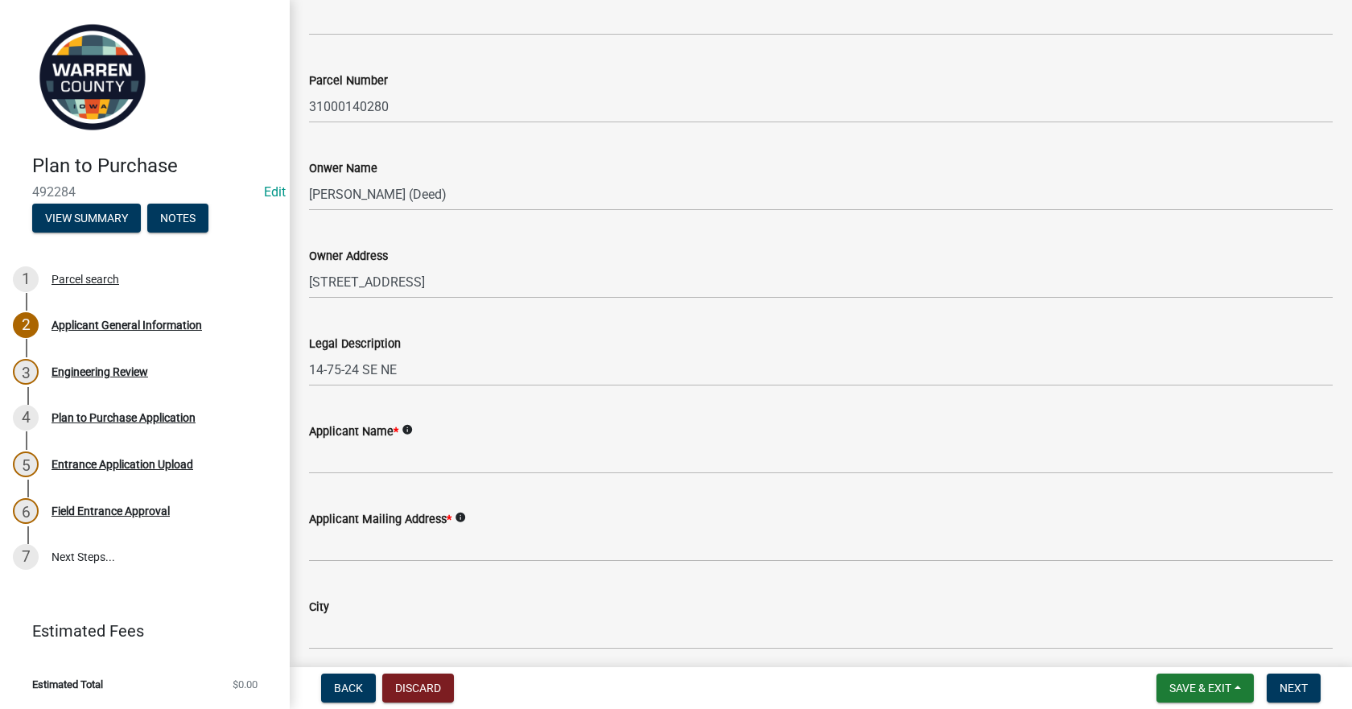
scroll to position [241, 0]
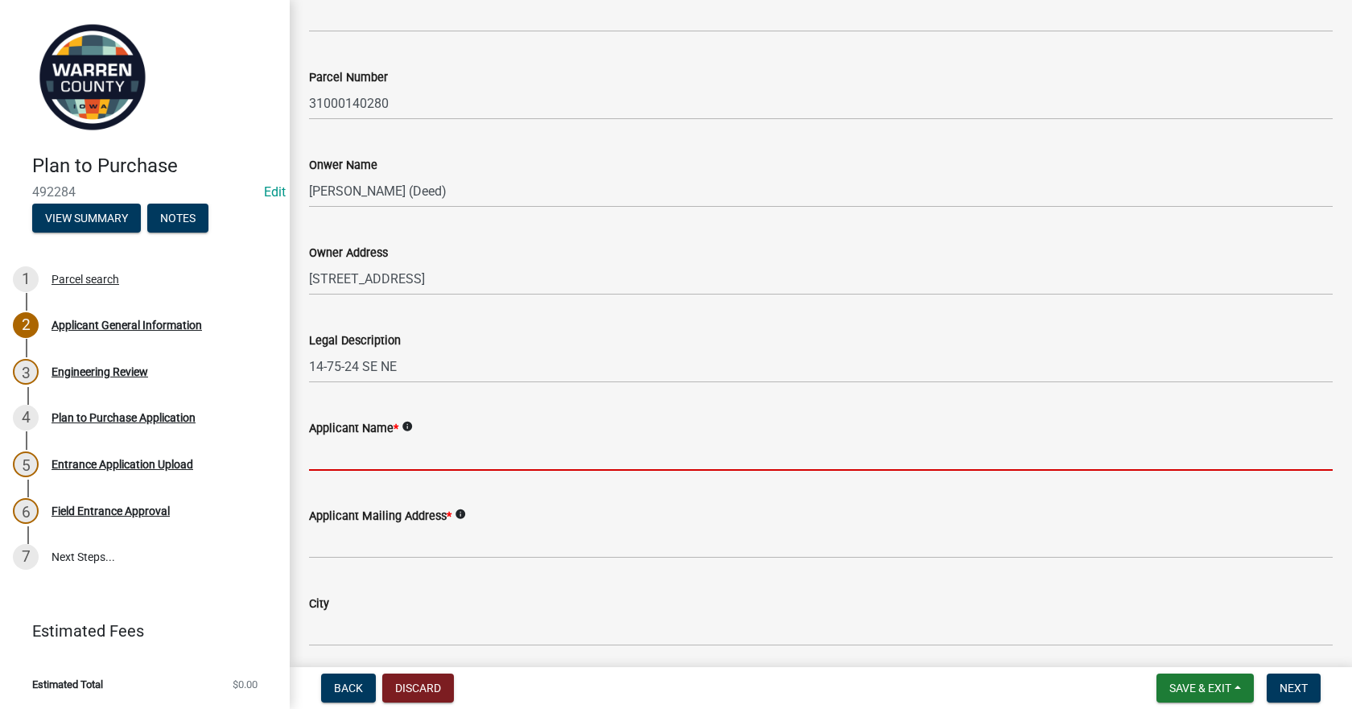
click at [369, 461] on input "Applicant Name *" at bounding box center [820, 454] width 1023 height 33
type input "[PERSON_NAME]"
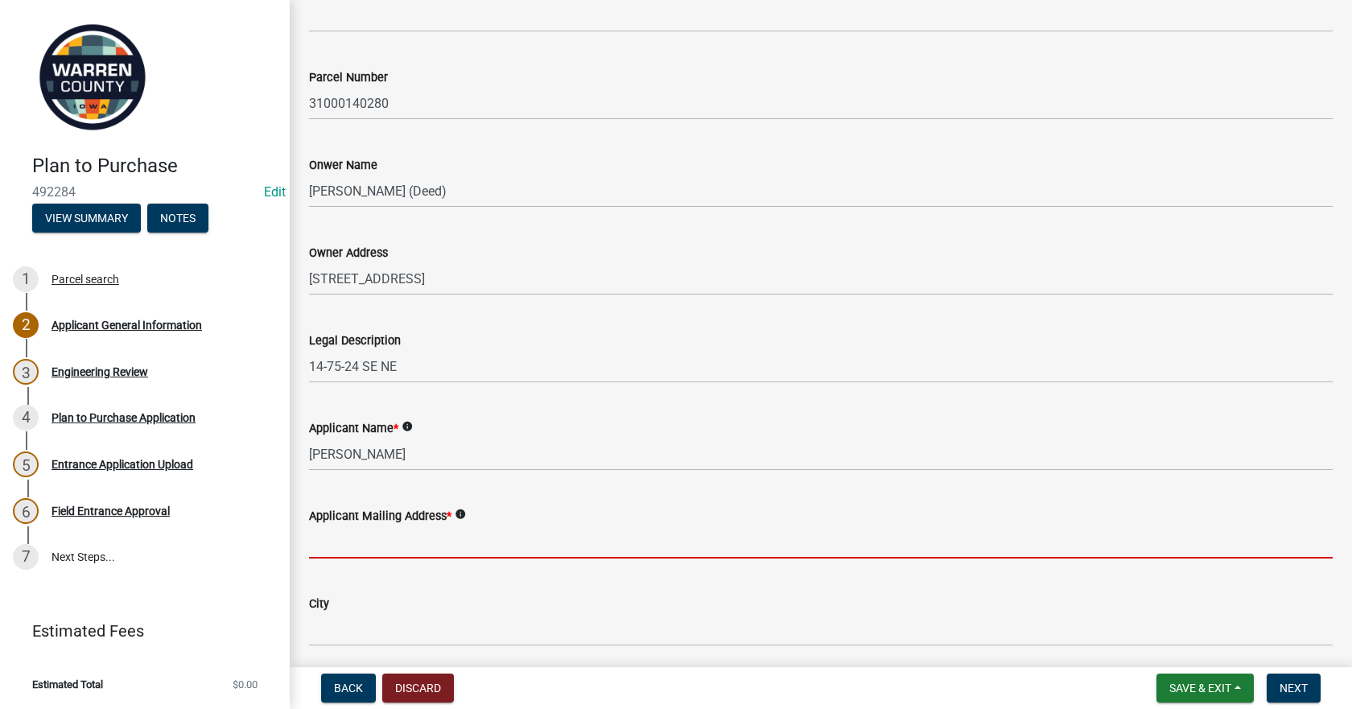
click at [438, 553] on input "Applicant Mailing Address *" at bounding box center [820, 541] width 1023 height 33
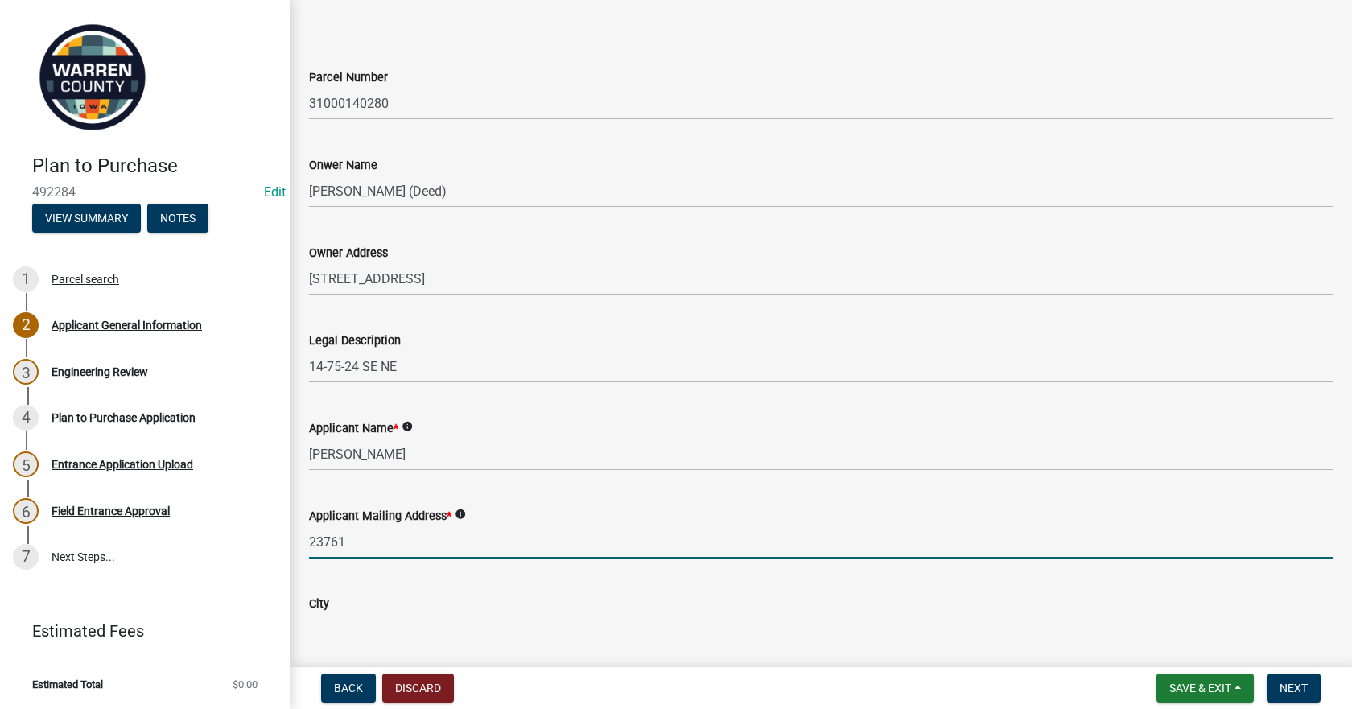
type input "[STREET_ADDRESS]"
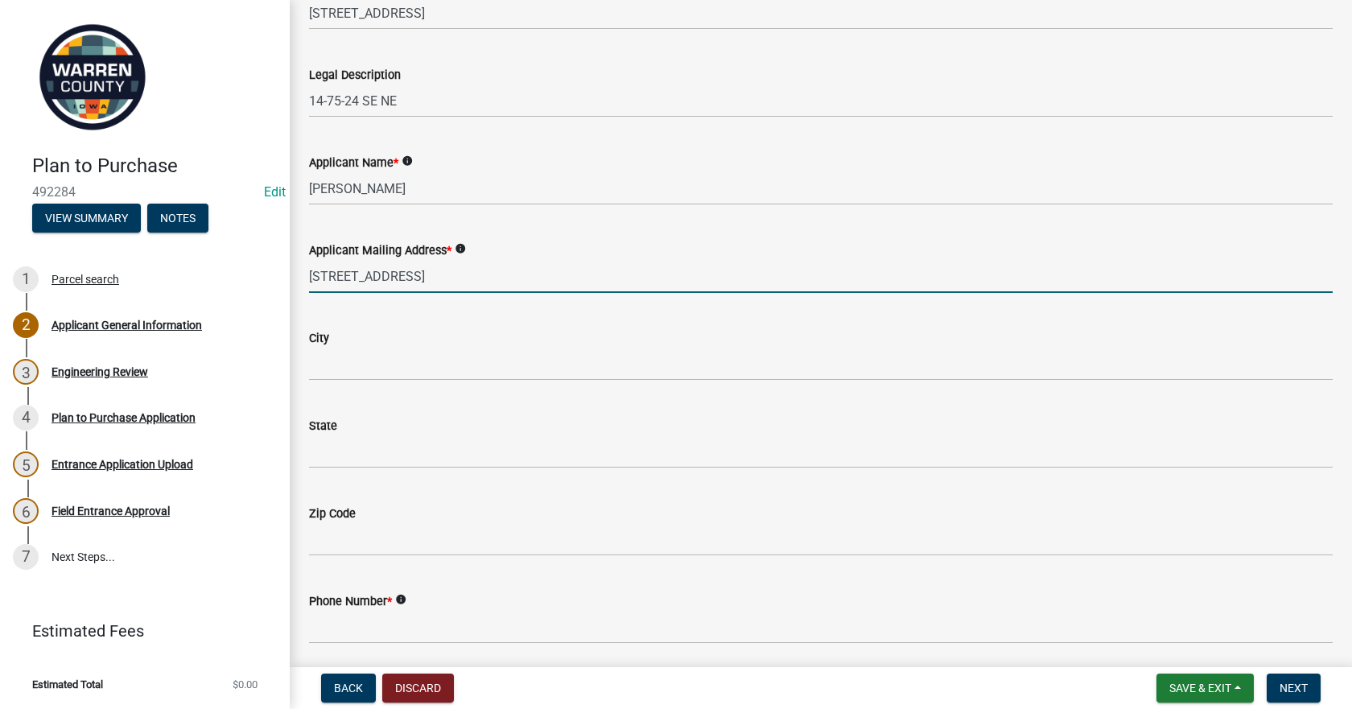
scroll to position [563, 0]
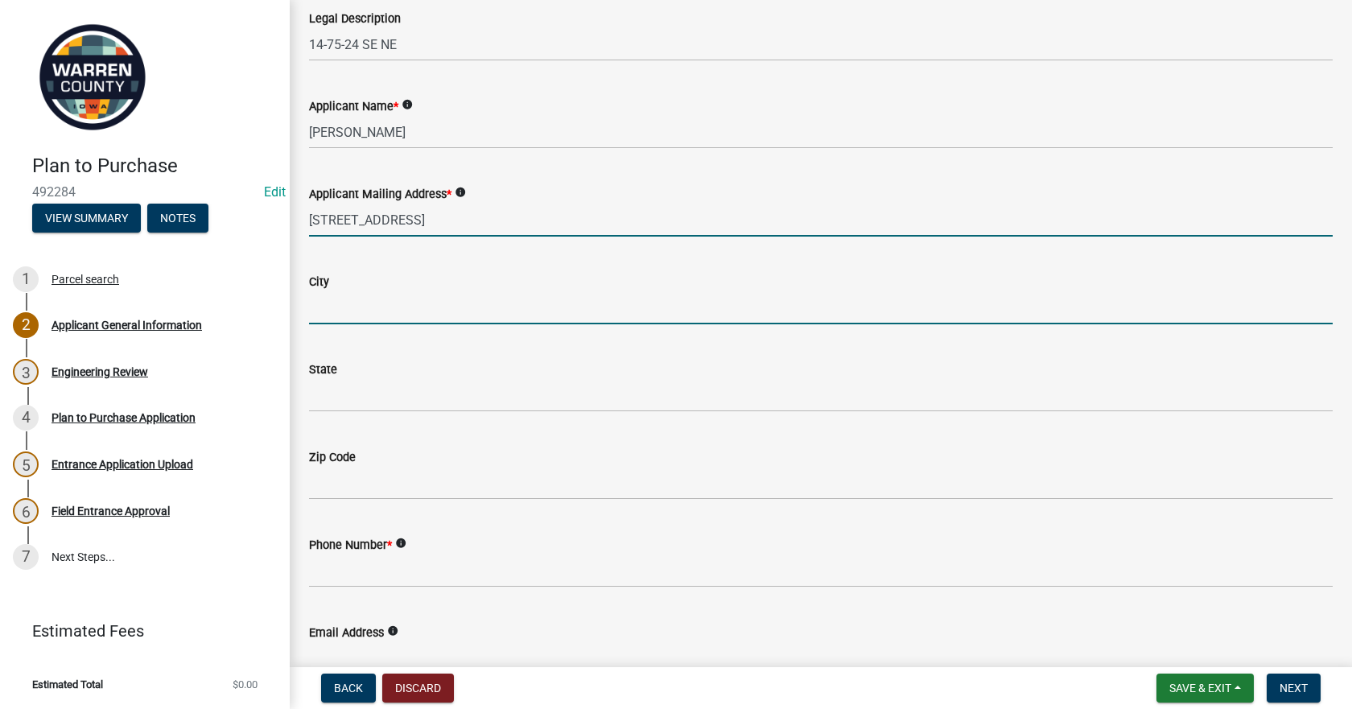
click at [334, 318] on input "City" at bounding box center [820, 307] width 1023 height 33
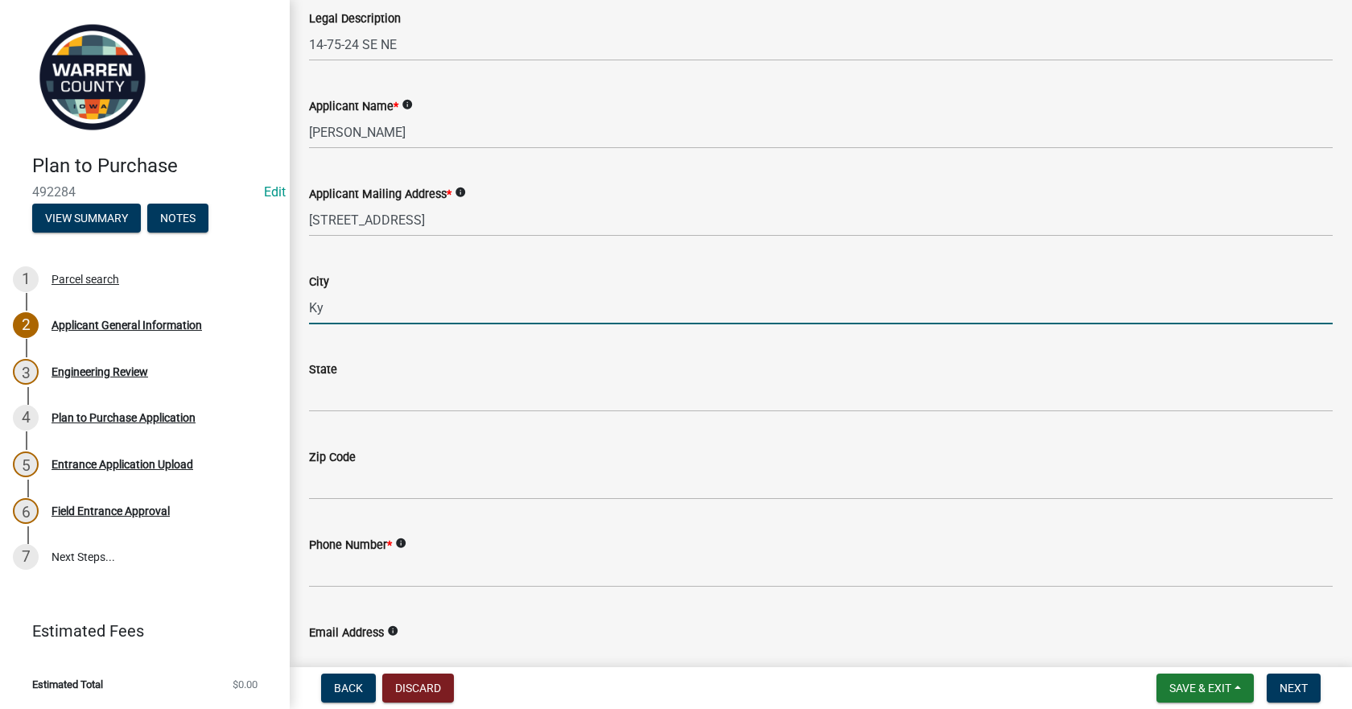
type input "K"
type input "[PERSON_NAME]"
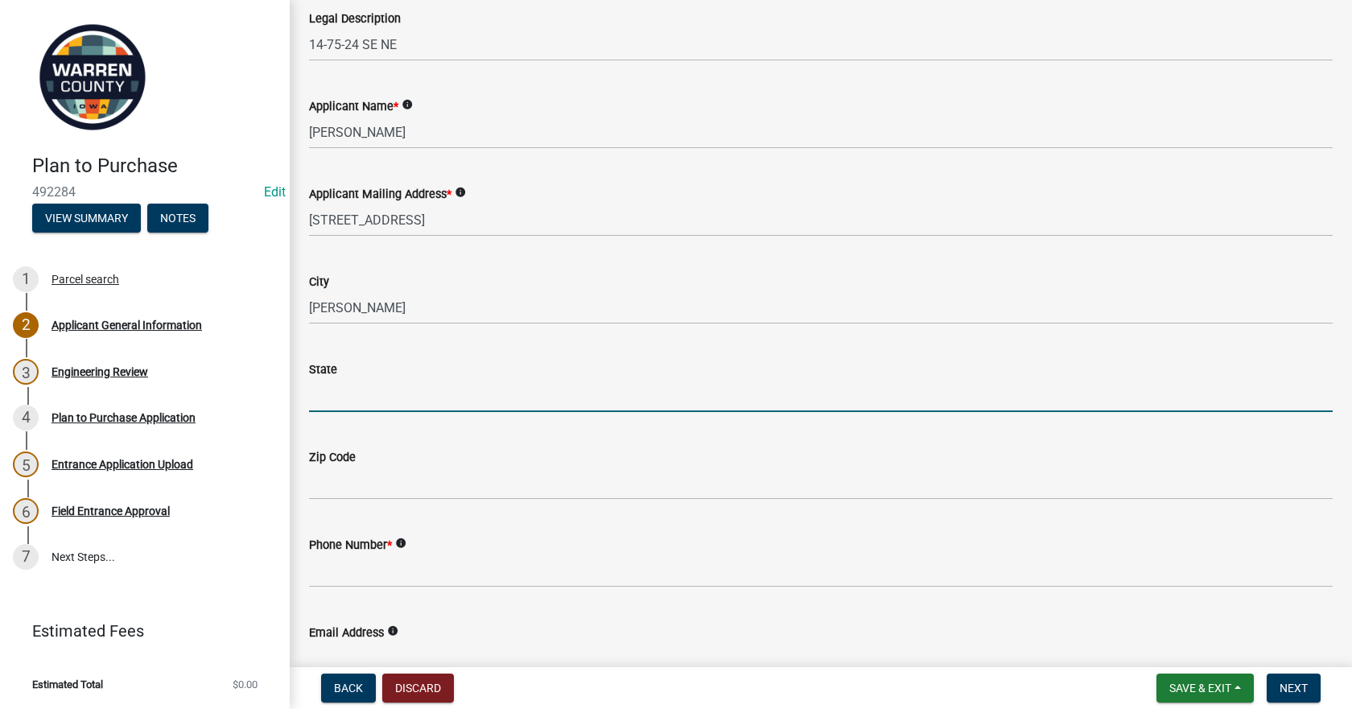
click at [327, 386] on input "State" at bounding box center [820, 395] width 1023 height 33
type input "IA"
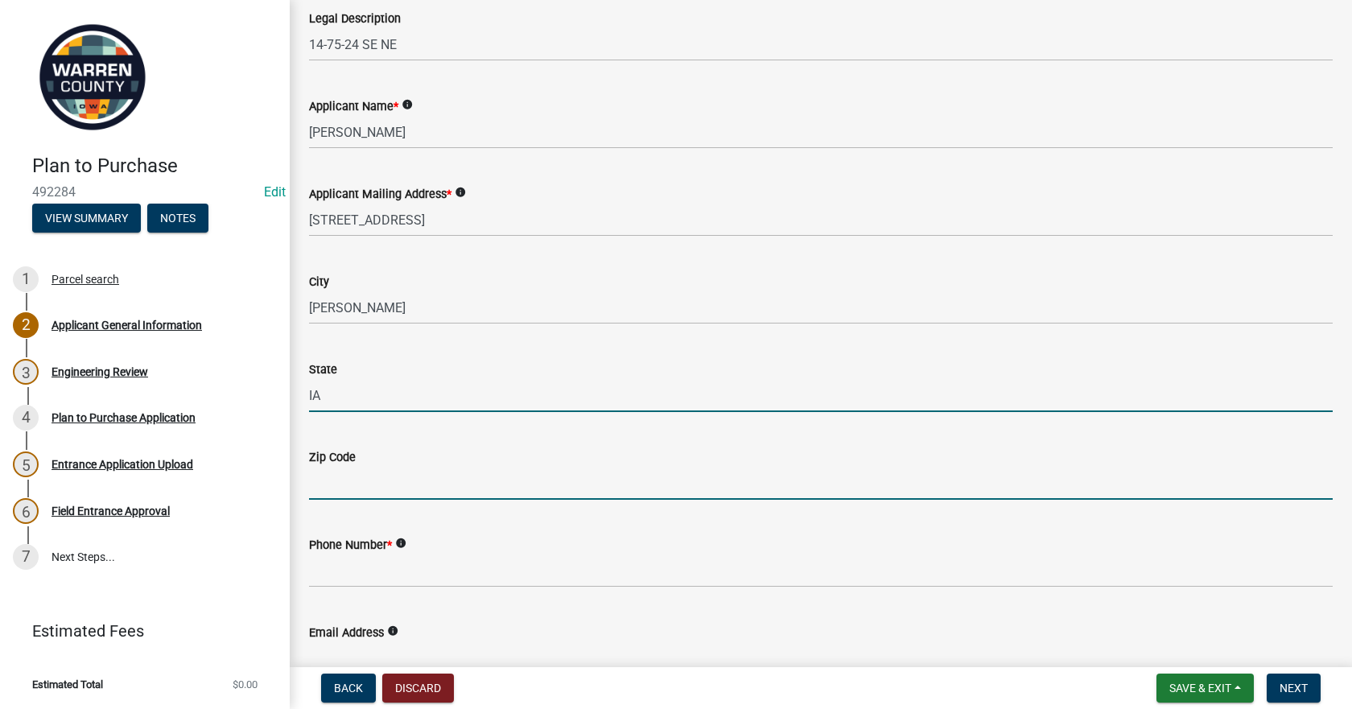
type input "50139"
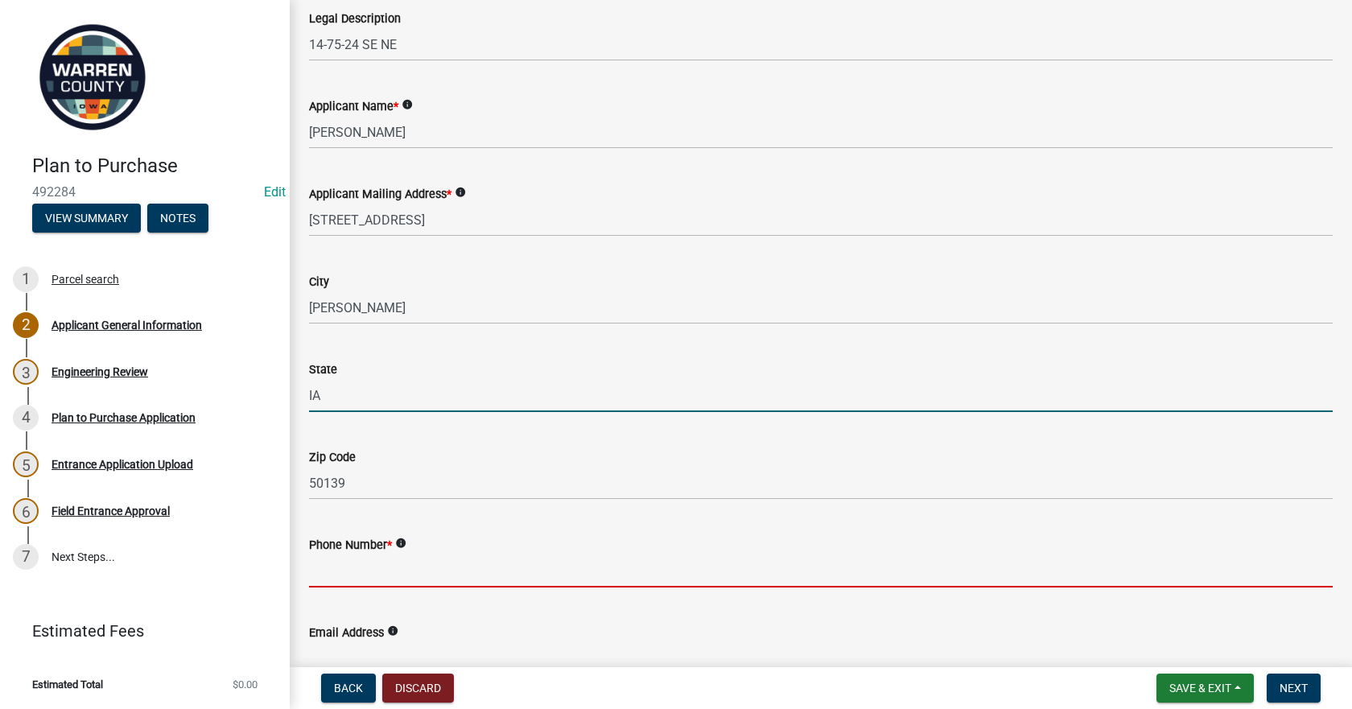
type input "5152104922"
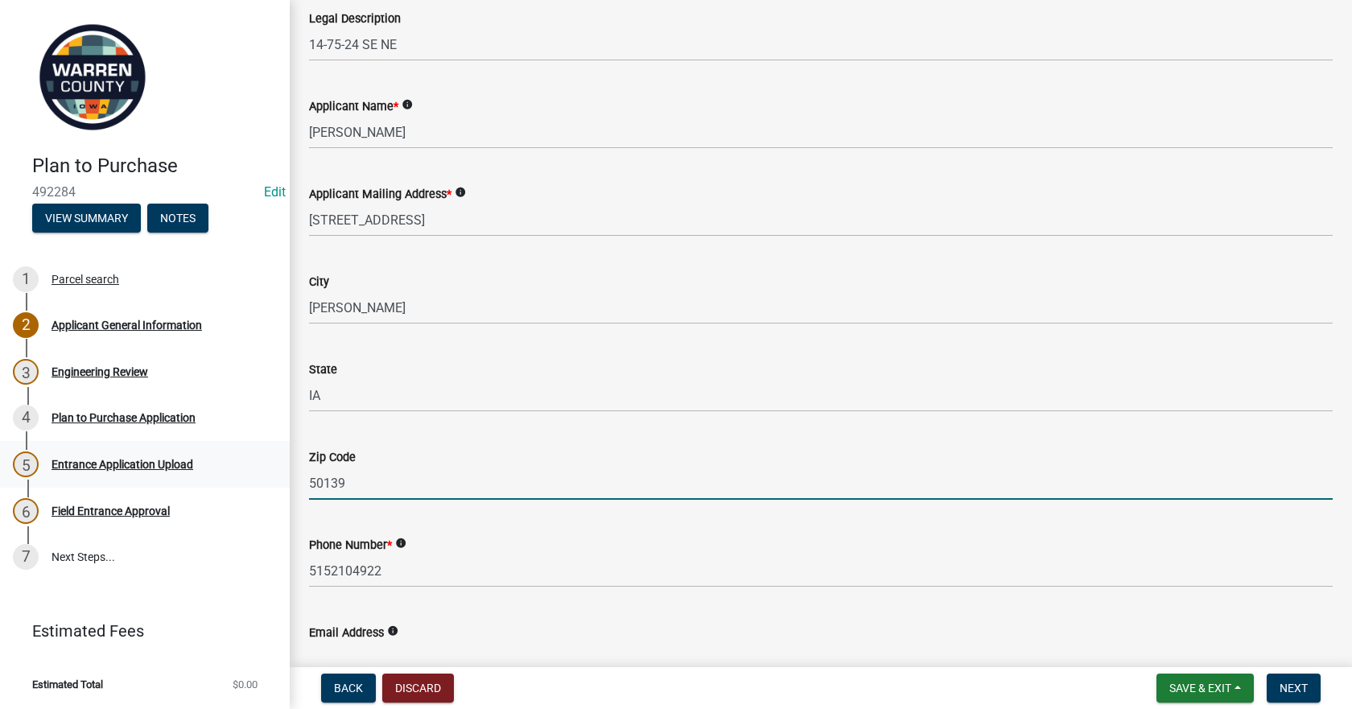
drag, startPoint x: 376, startPoint y: 484, endPoint x: 172, endPoint y: 450, distance: 207.2
click at [172, 450] on div "Plan to Purchase 492284 Edit View Summary Notes 1 Parcel search 2 Applicant Gen…" at bounding box center [676, 354] width 1352 height 709
click at [339, 490] on input "50" at bounding box center [820, 483] width 1023 height 33
type input "50151"
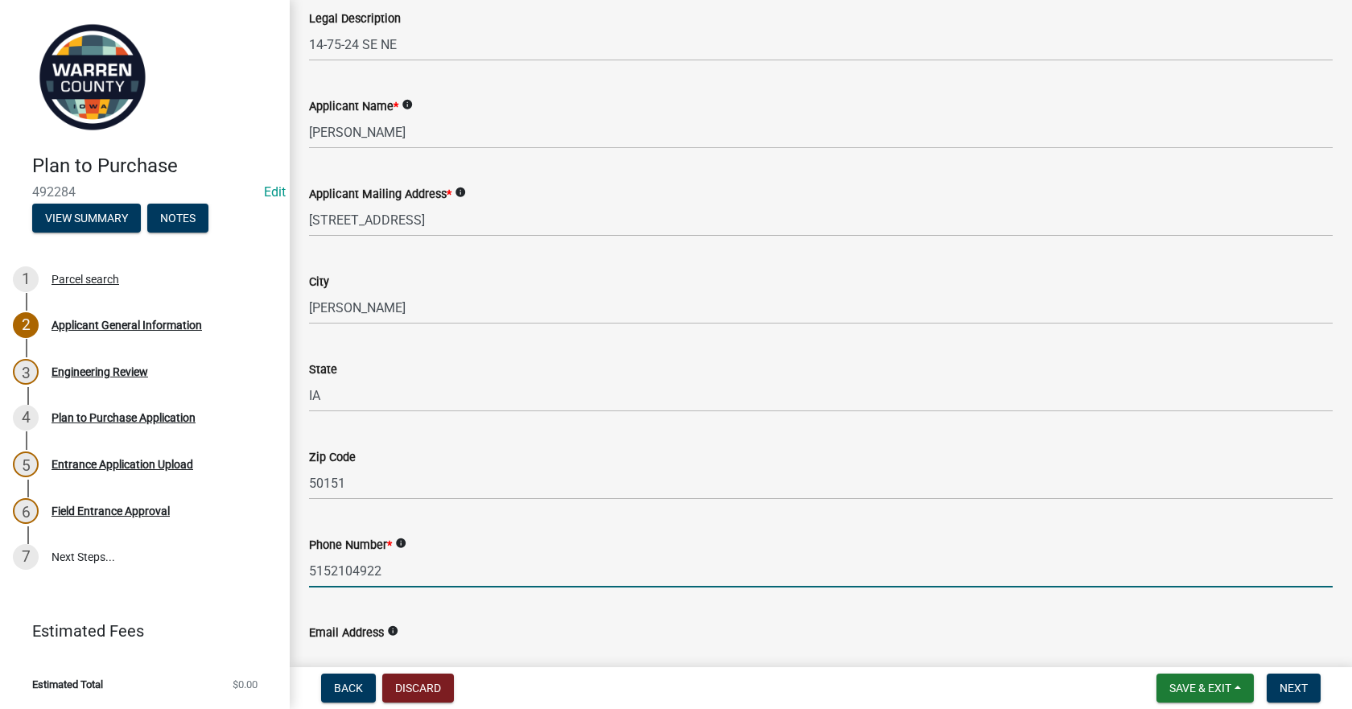
drag, startPoint x: 410, startPoint y: 570, endPoint x: -37, endPoint y: 554, distance: 447.6
click at [0, 554] on html "Internet Explorer does NOT work with GeoPermits. Get a new browser for more sec…" at bounding box center [676, 354] width 1352 height 709
type input "[PHONE_NUMBER]"
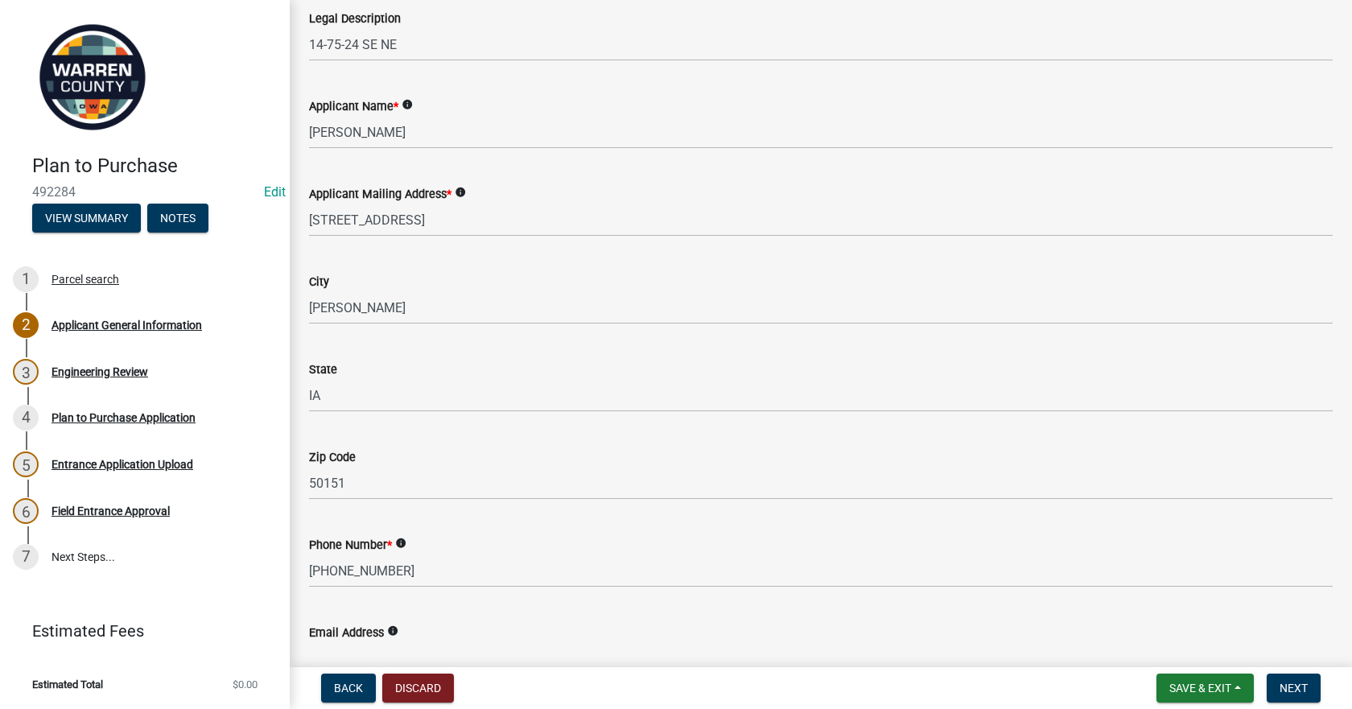
click at [368, 653] on input "Email Address" at bounding box center [820, 658] width 1023 height 33
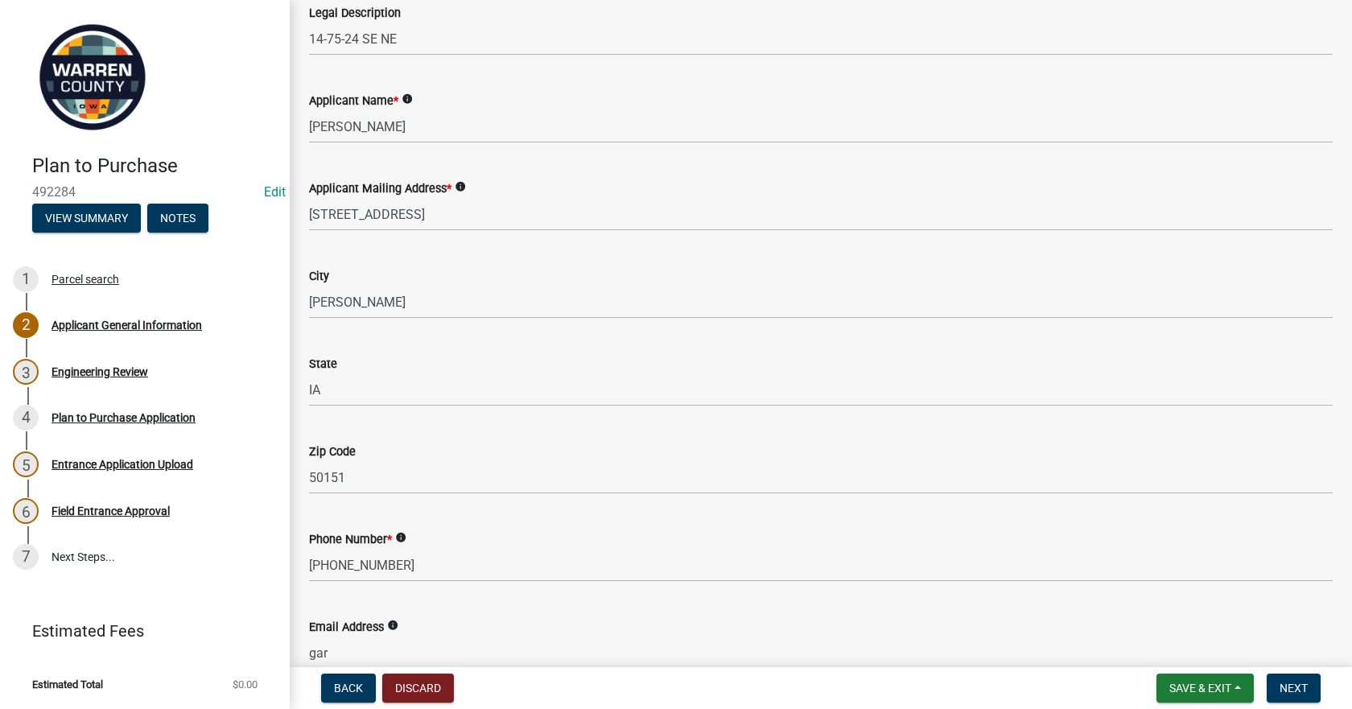
type input "[EMAIL_ADDRESS][DOMAIN_NAME]"
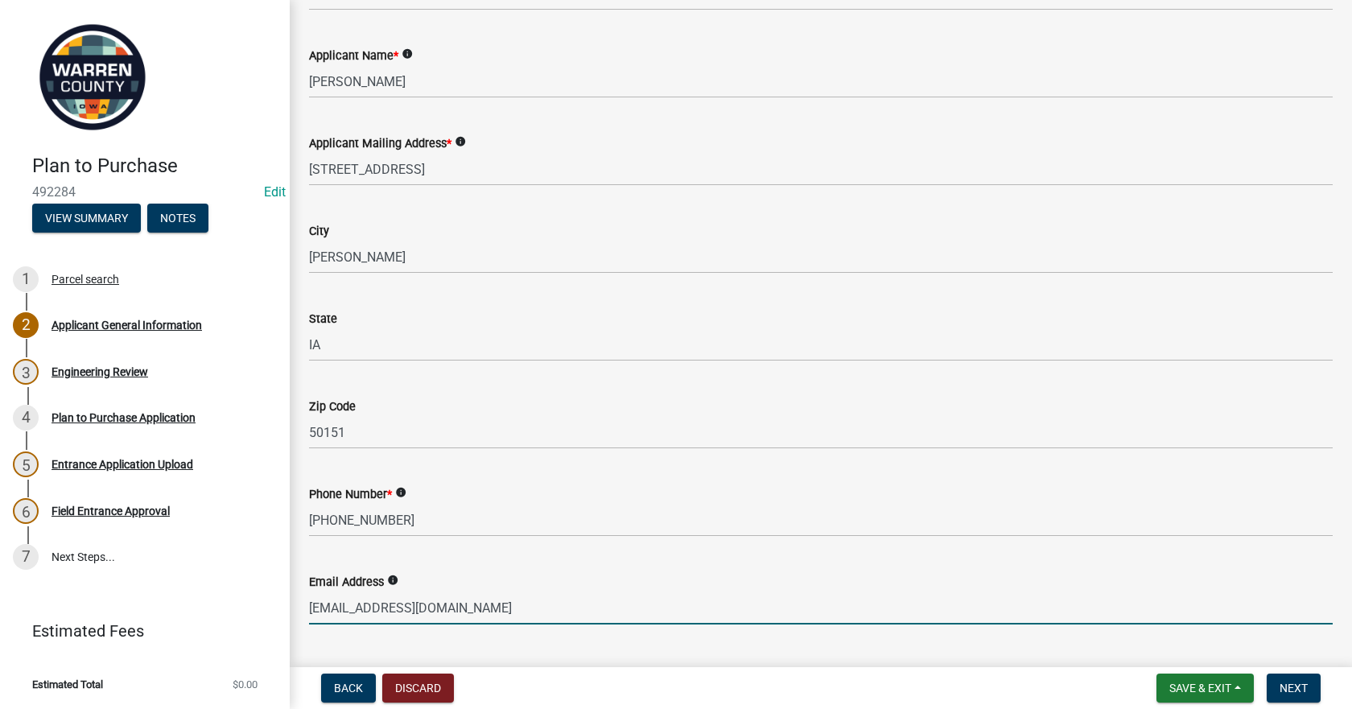
scroll to position [653, 0]
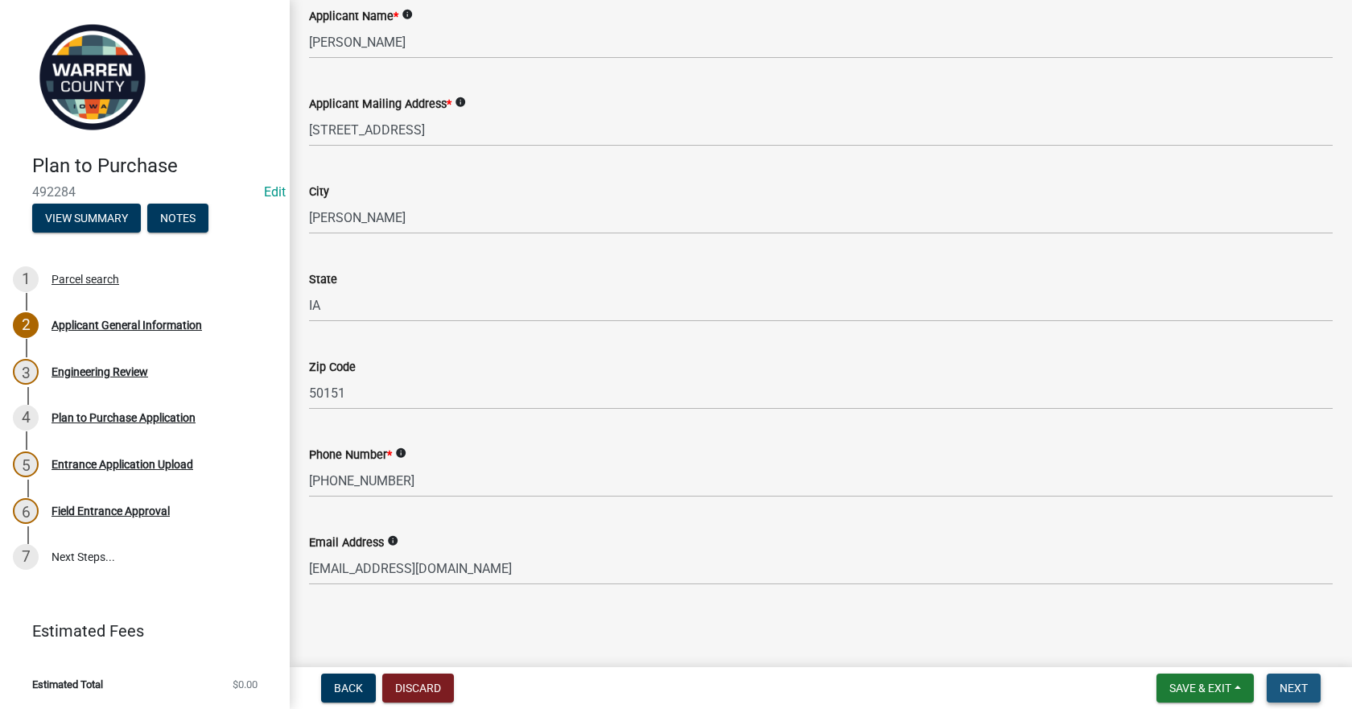
click at [1292, 682] on span "Next" at bounding box center [1293, 687] width 28 height 13
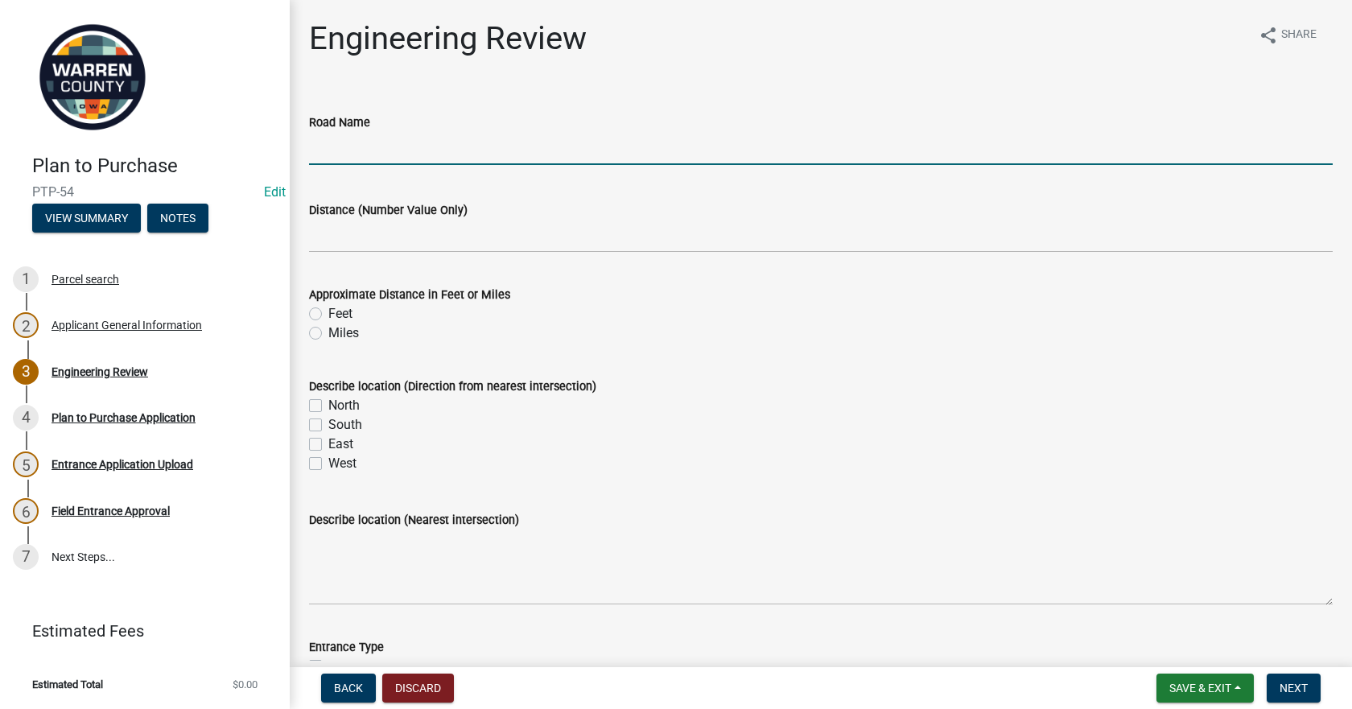
click at [388, 154] on input "Road Name" at bounding box center [820, 148] width 1023 height 33
type input "[GEOGRAPHIC_DATA]"
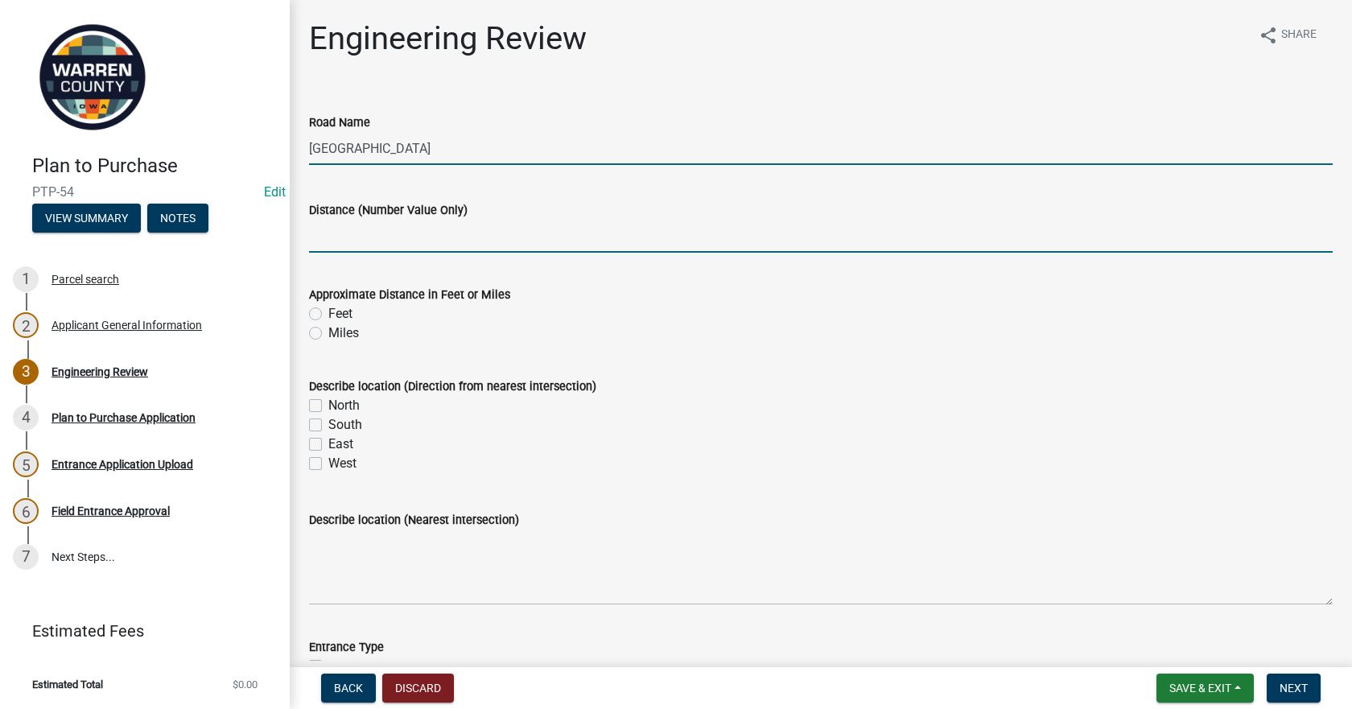
click at [377, 241] on input "Distance (Number Value Only)" at bounding box center [820, 236] width 1023 height 33
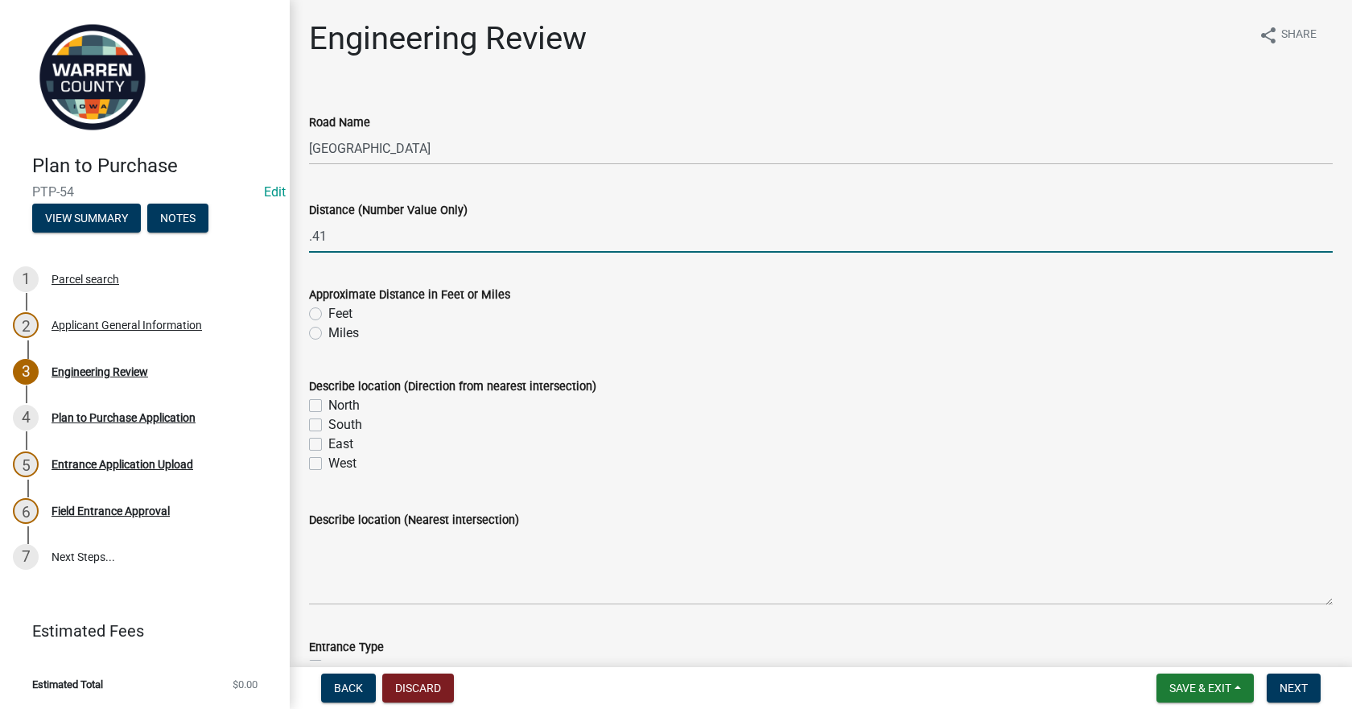
type input ".41"
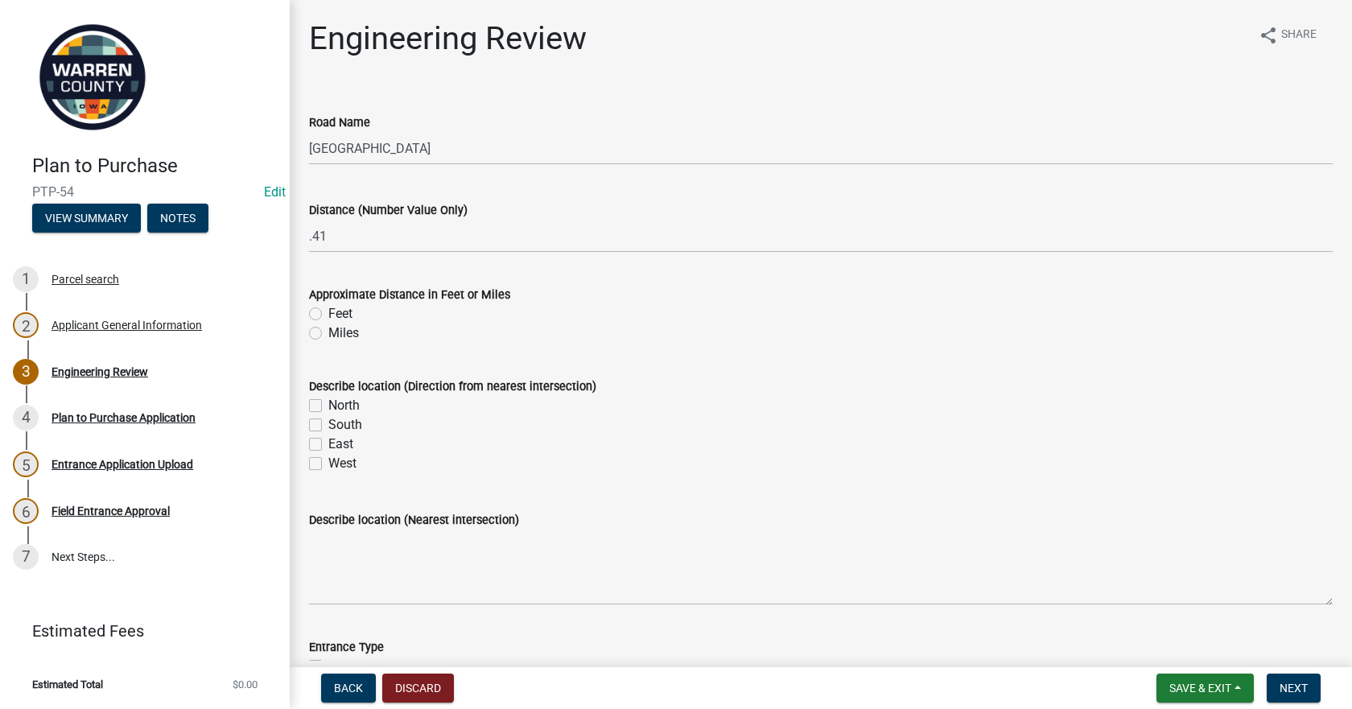
click at [328, 331] on label "Miles" at bounding box center [343, 332] width 31 height 19
click at [328, 331] on input "Miles" at bounding box center [333, 328] width 10 height 10
radio input "true"
click at [328, 427] on label "South" at bounding box center [345, 424] width 34 height 19
click at [328, 426] on input "South" at bounding box center [333, 420] width 10 height 10
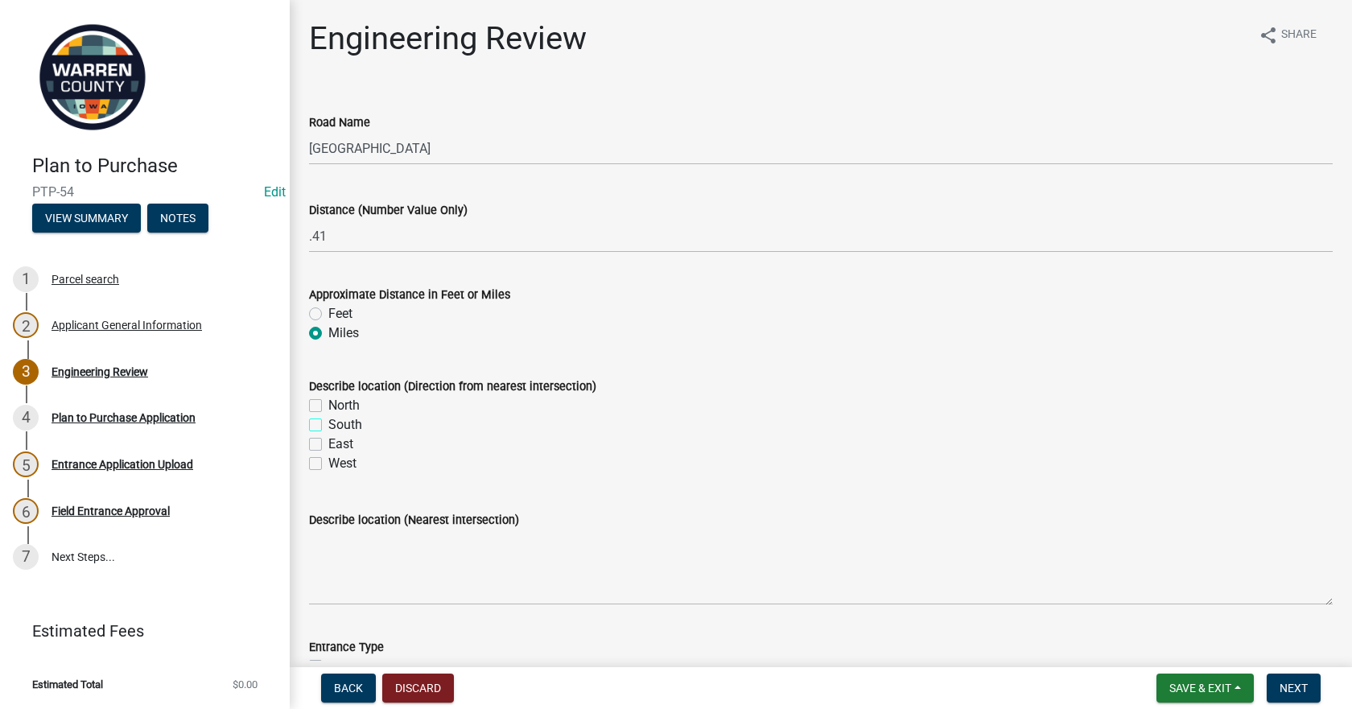
checkbox input "true"
checkbox input "false"
checkbox input "true"
checkbox input "false"
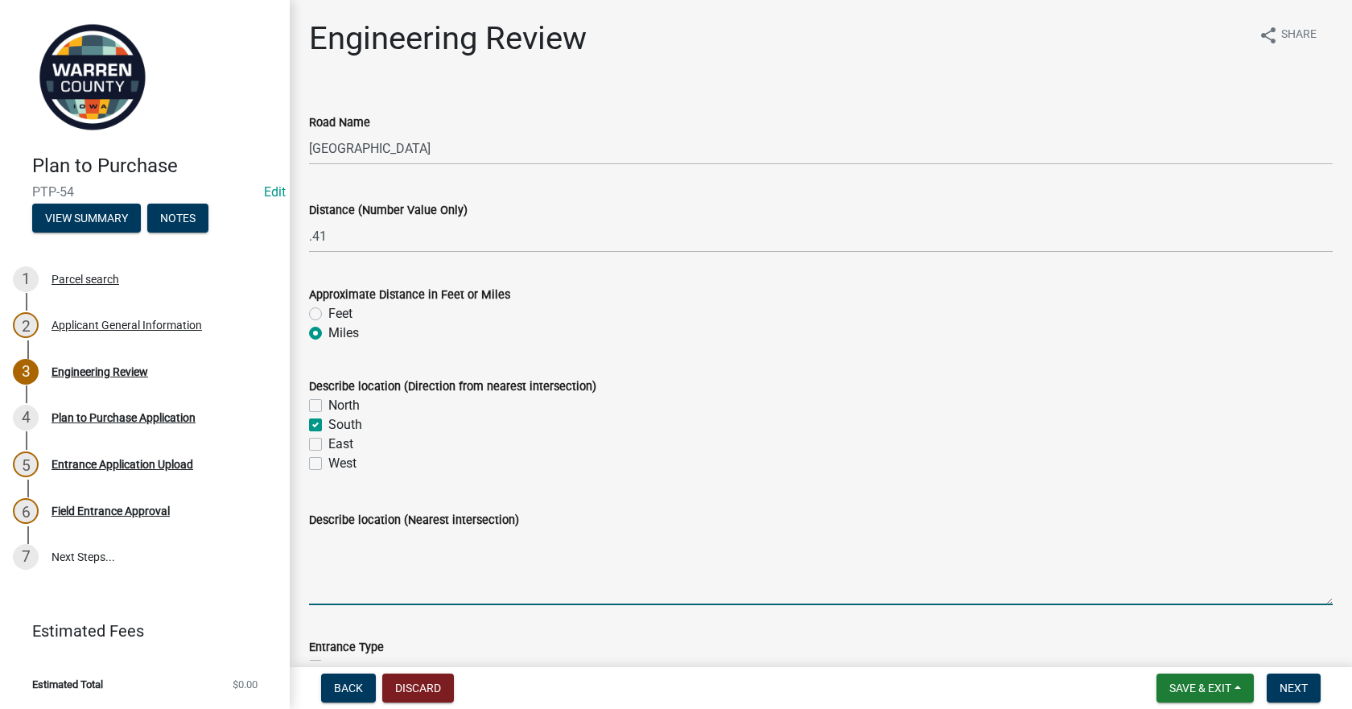
click at [401, 567] on textarea "Describe location (Nearest intersection)" at bounding box center [820, 567] width 1023 height 76
type textarea "B"
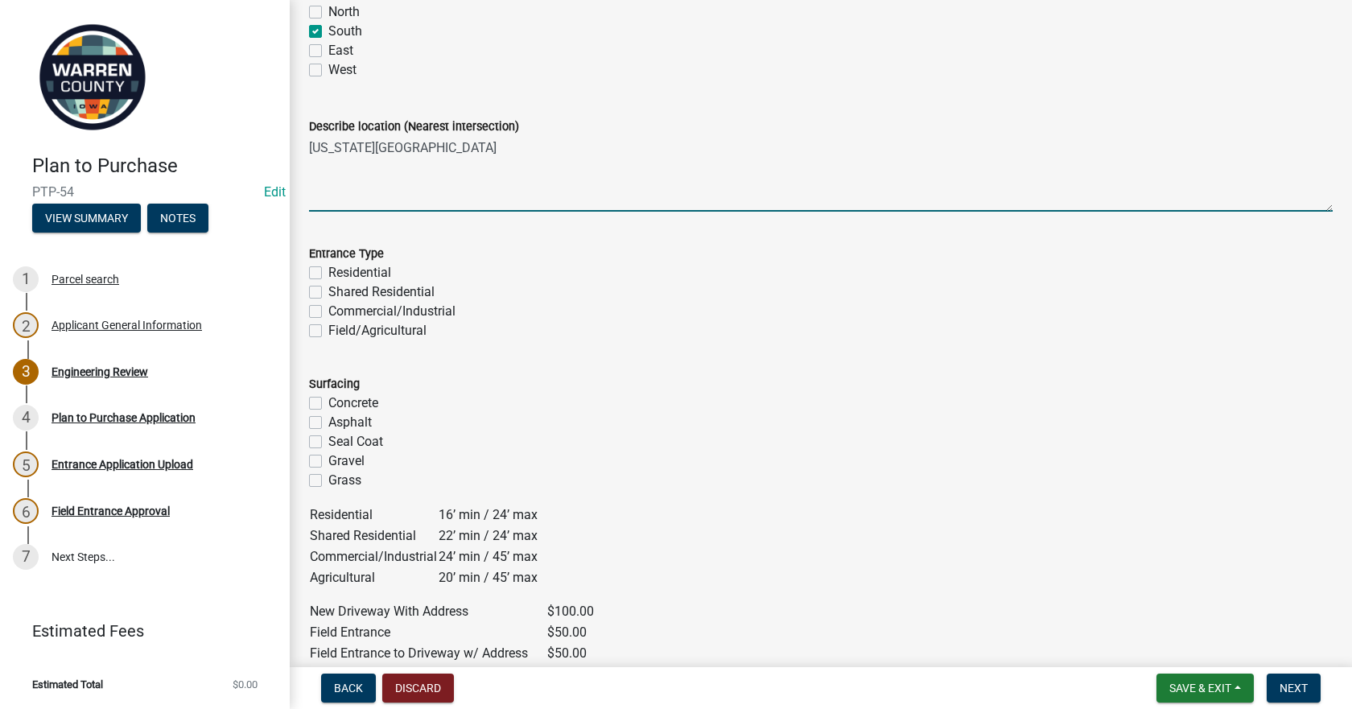
scroll to position [402, 0]
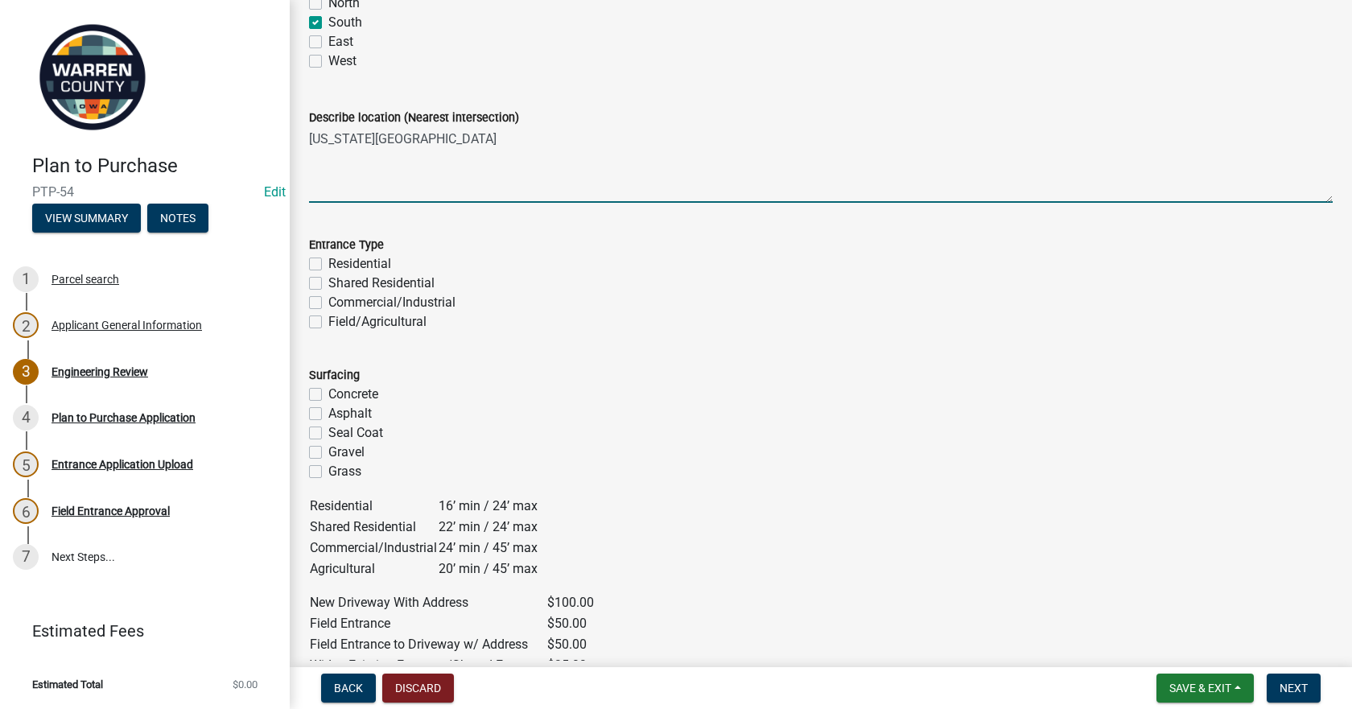
type textarea "[US_STATE][GEOGRAPHIC_DATA]"
click at [328, 264] on label "Residential" at bounding box center [359, 263] width 63 height 19
click at [328, 264] on input "Residential" at bounding box center [333, 259] width 10 height 10
checkbox input "true"
checkbox input "false"
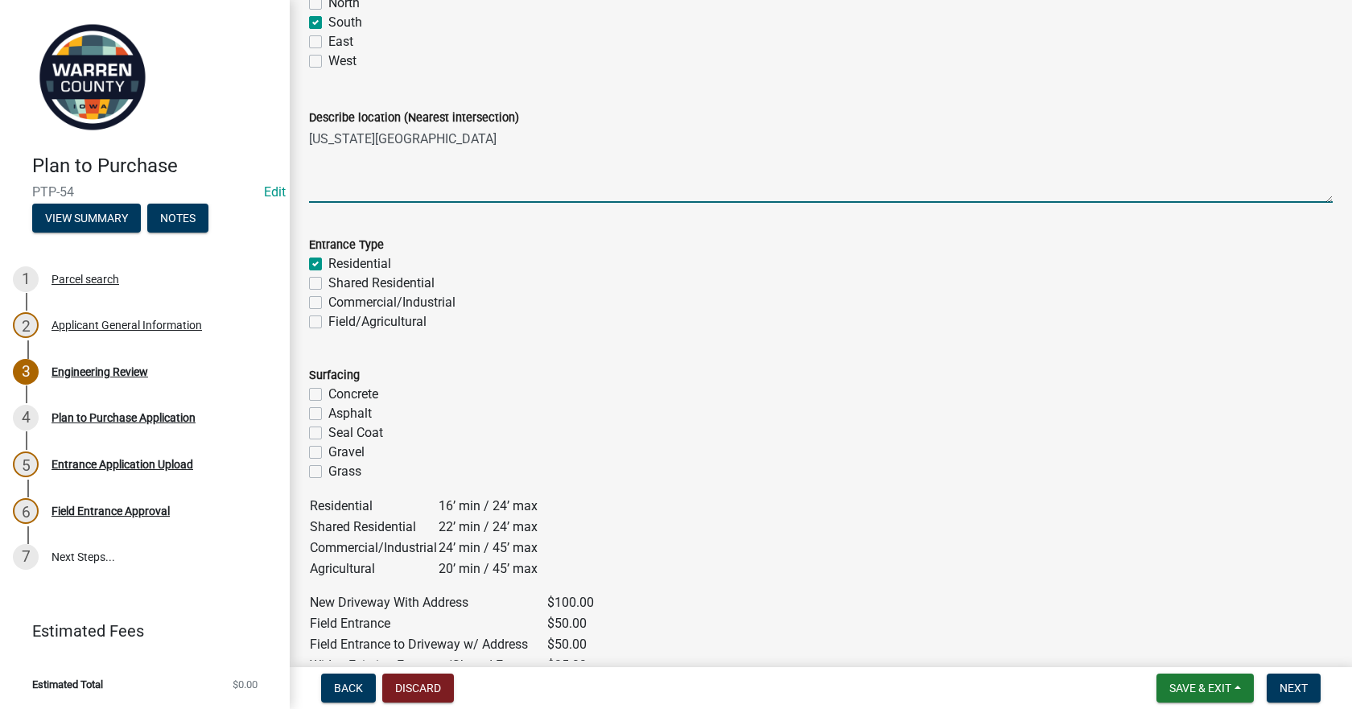
checkbox input "false"
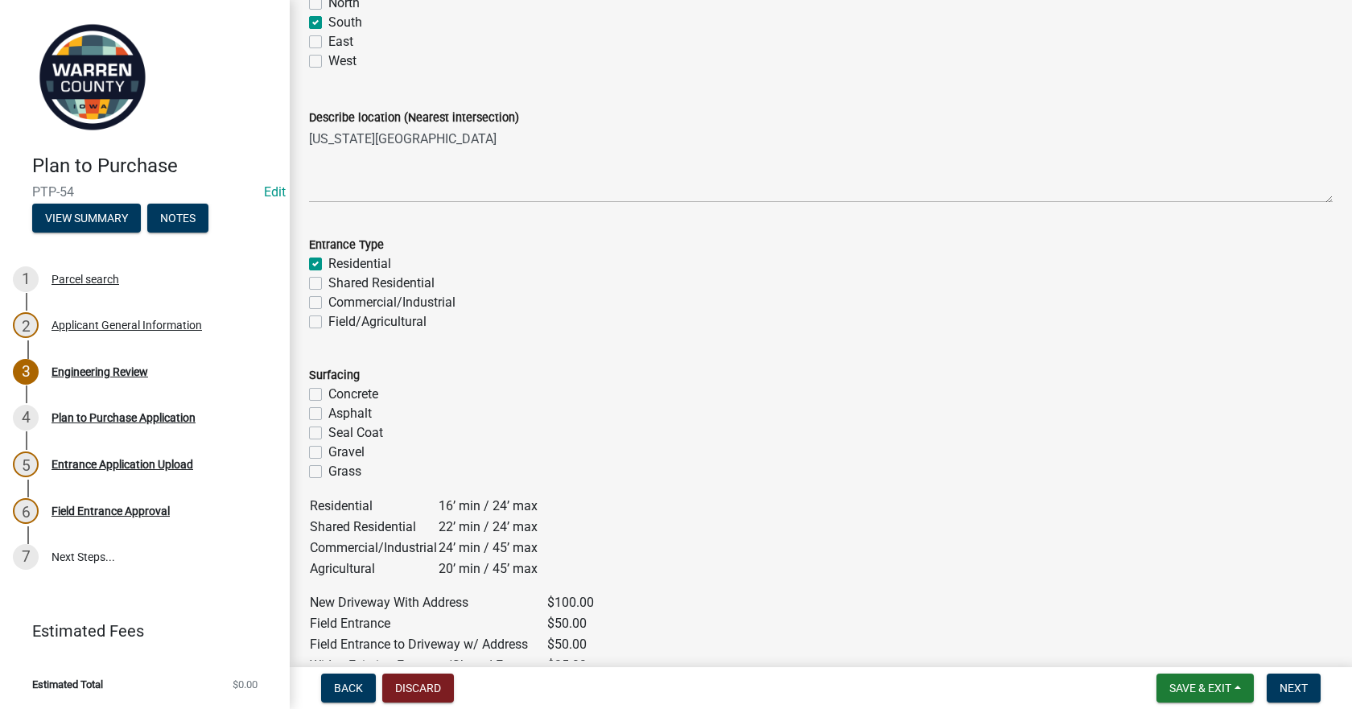
click at [328, 453] on label "Gravel" at bounding box center [346, 451] width 36 height 19
click at [328, 453] on input "Gravel" at bounding box center [333, 447] width 10 height 10
checkbox input "true"
checkbox input "false"
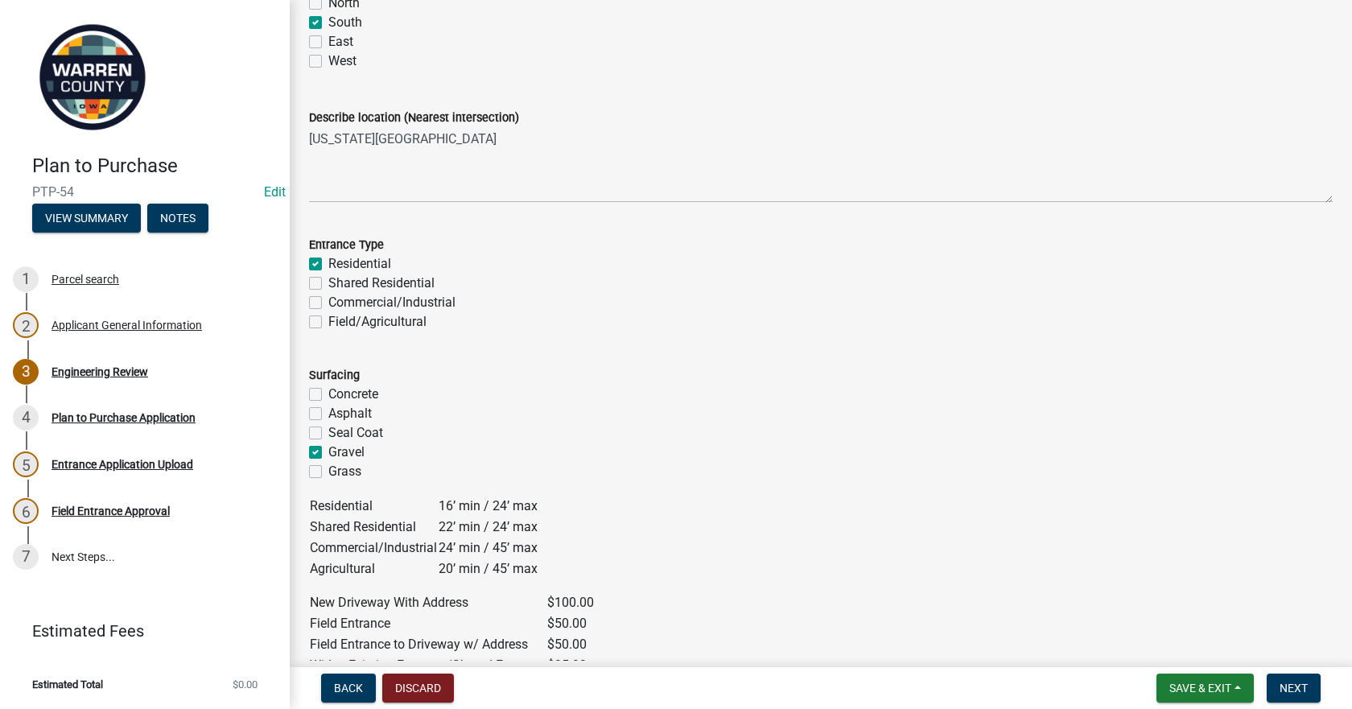
checkbox input "false"
checkbox input "true"
checkbox input "false"
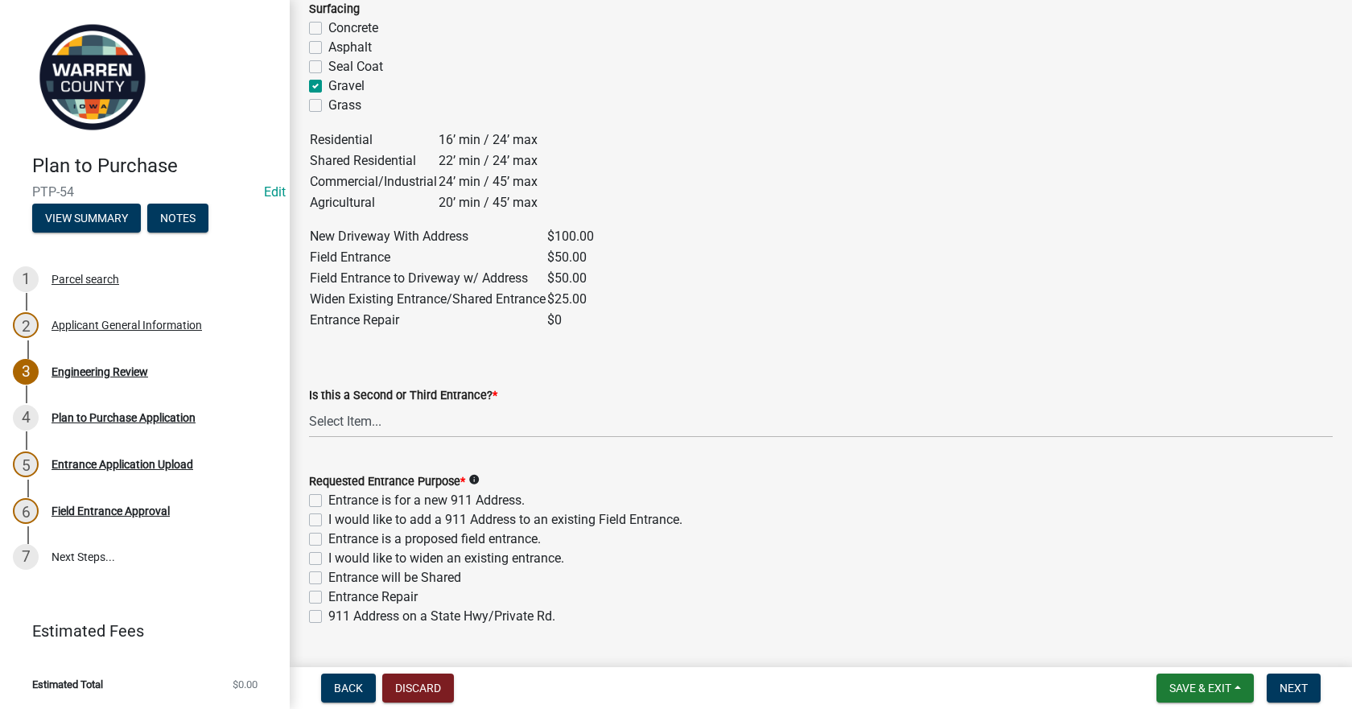
scroll to position [804, 0]
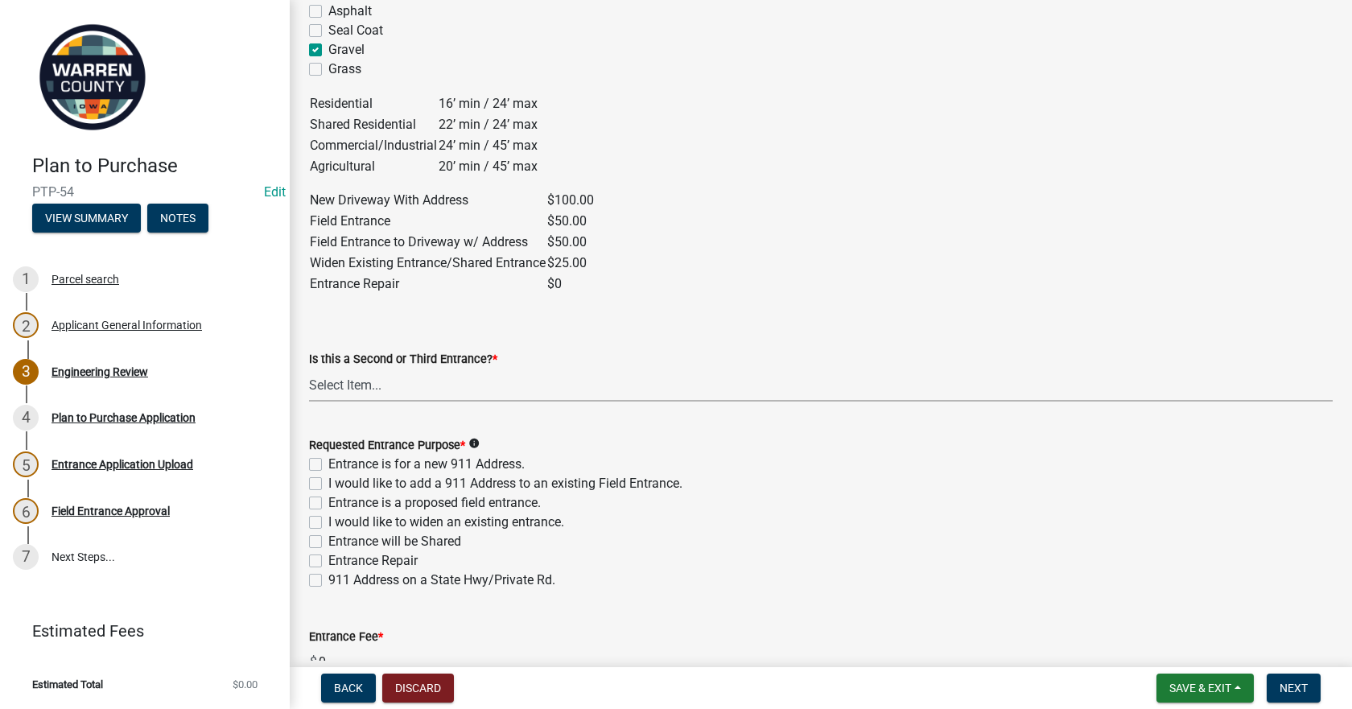
click at [343, 389] on select "Select Item... Yes No" at bounding box center [820, 384] width 1023 height 33
click at [309, 368] on select "Select Item... Yes No" at bounding box center [820, 384] width 1023 height 33
select select "c4454941-003a-44b6-8369-dae899a5b6ff"
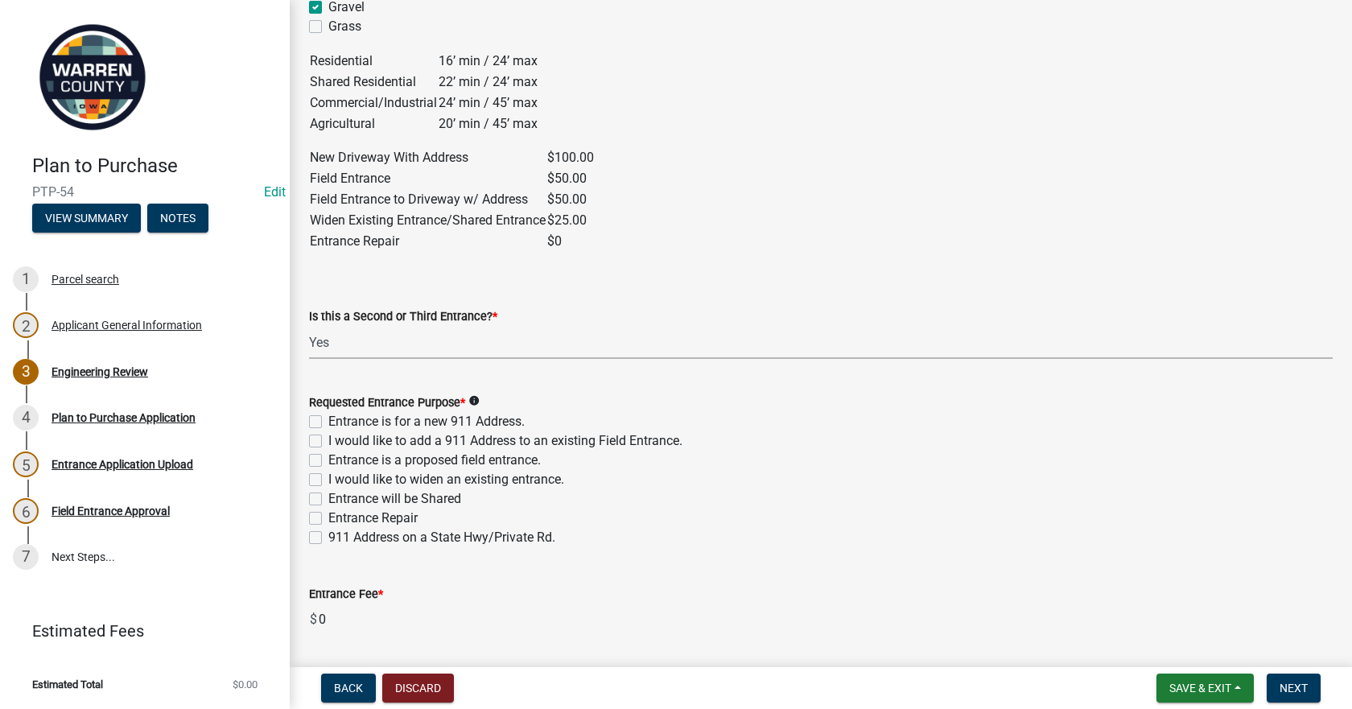
scroll to position [885, 0]
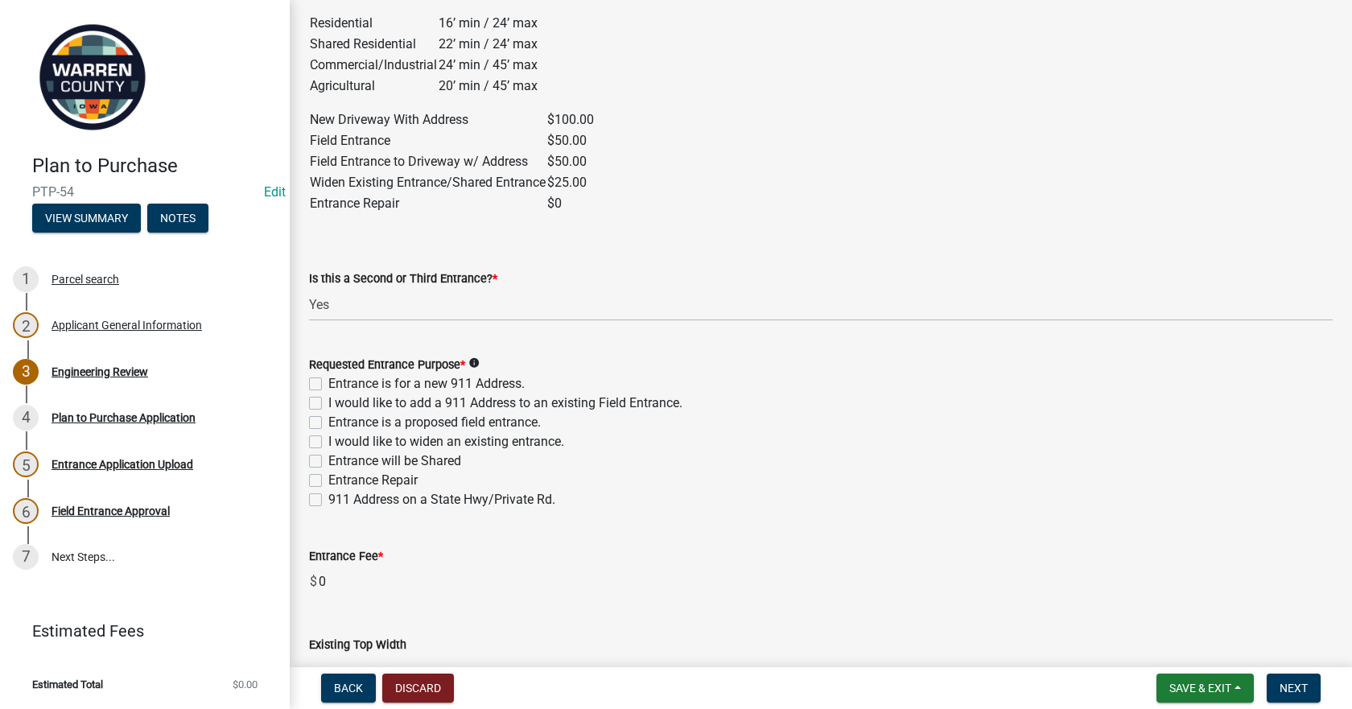
drag, startPoint x: 309, startPoint y: 382, endPoint x: 347, endPoint y: 396, distance: 40.2
click at [307, 384] on div "Requested Entrance Purpose * info Entrance is for a new 911 Address. I would li…" at bounding box center [820, 422] width 1047 height 174
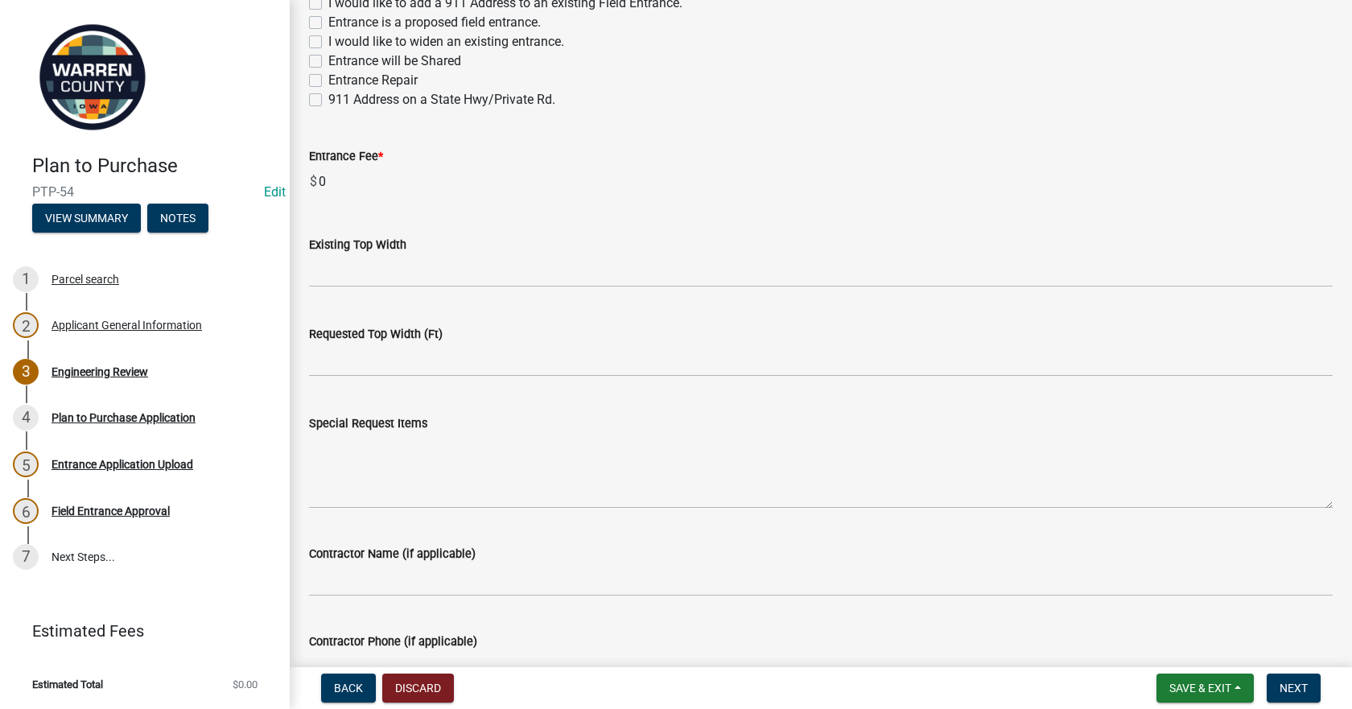
scroll to position [1287, 0]
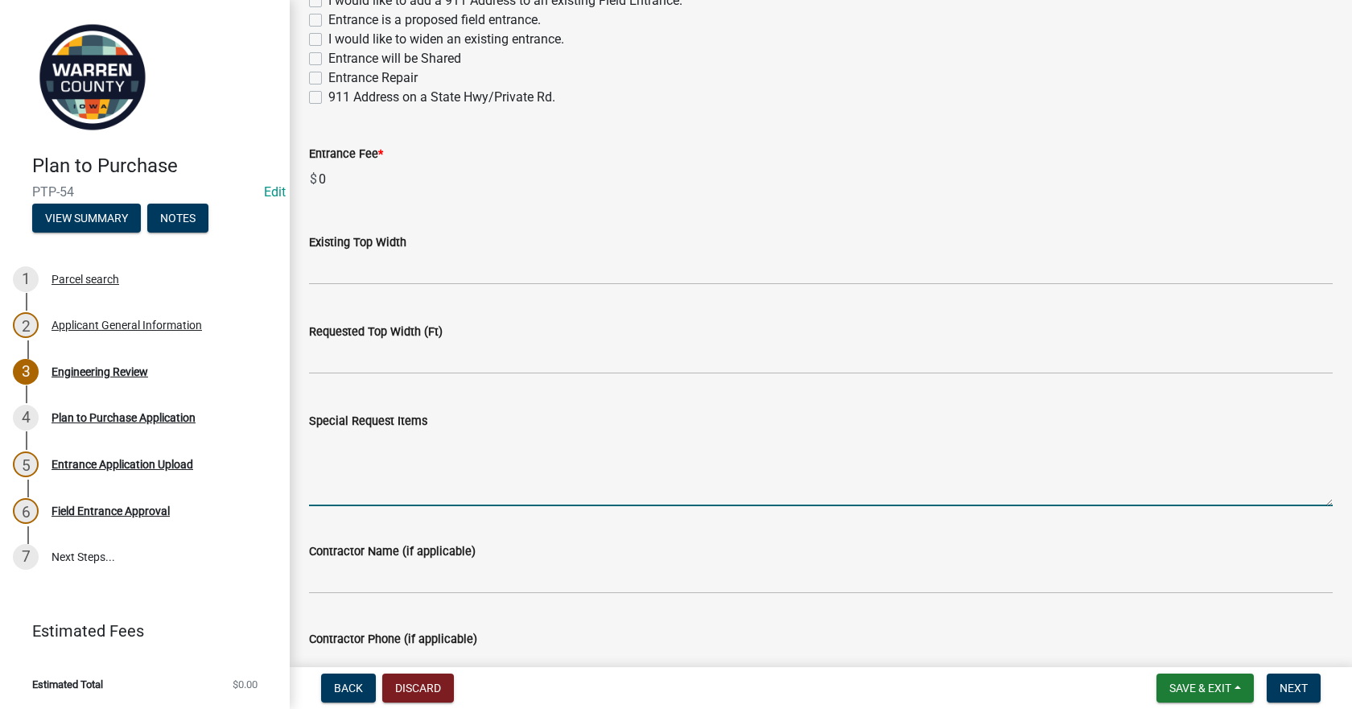
click at [432, 459] on textarea "Special Request Items" at bounding box center [820, 468] width 1023 height 76
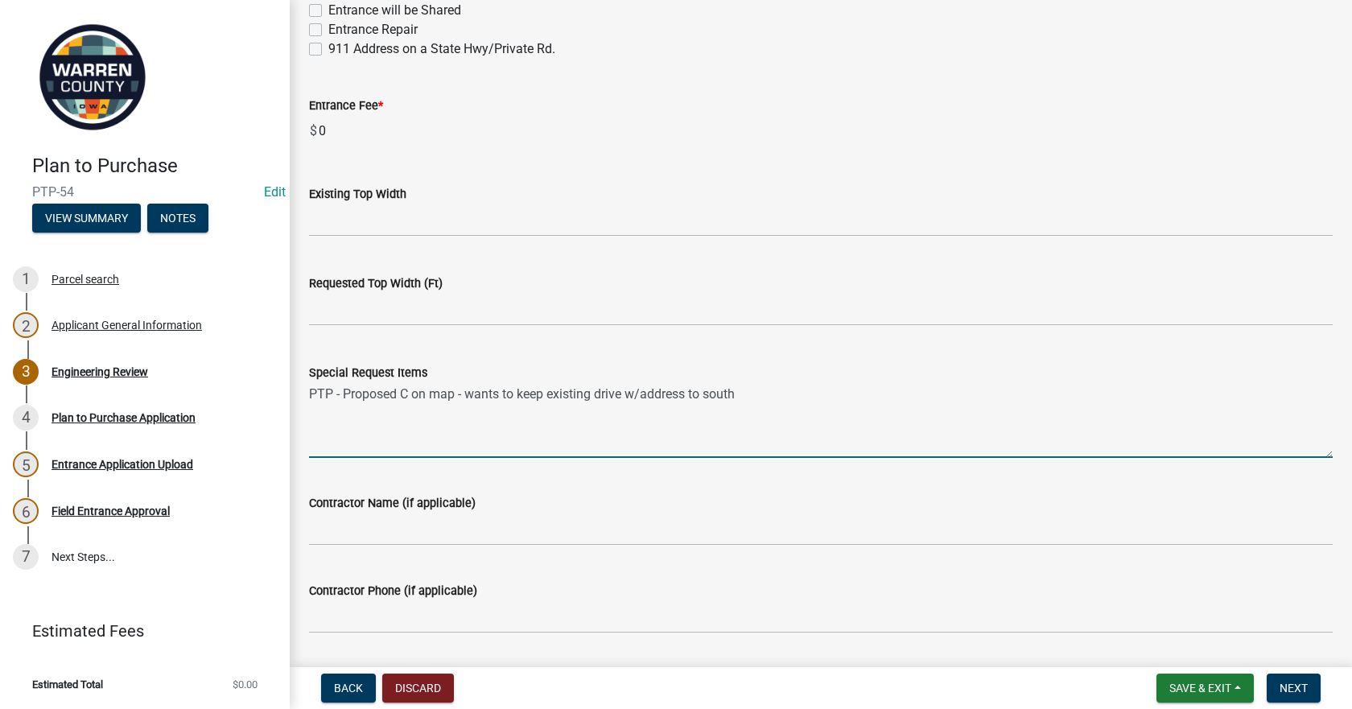
scroll to position [1384, 0]
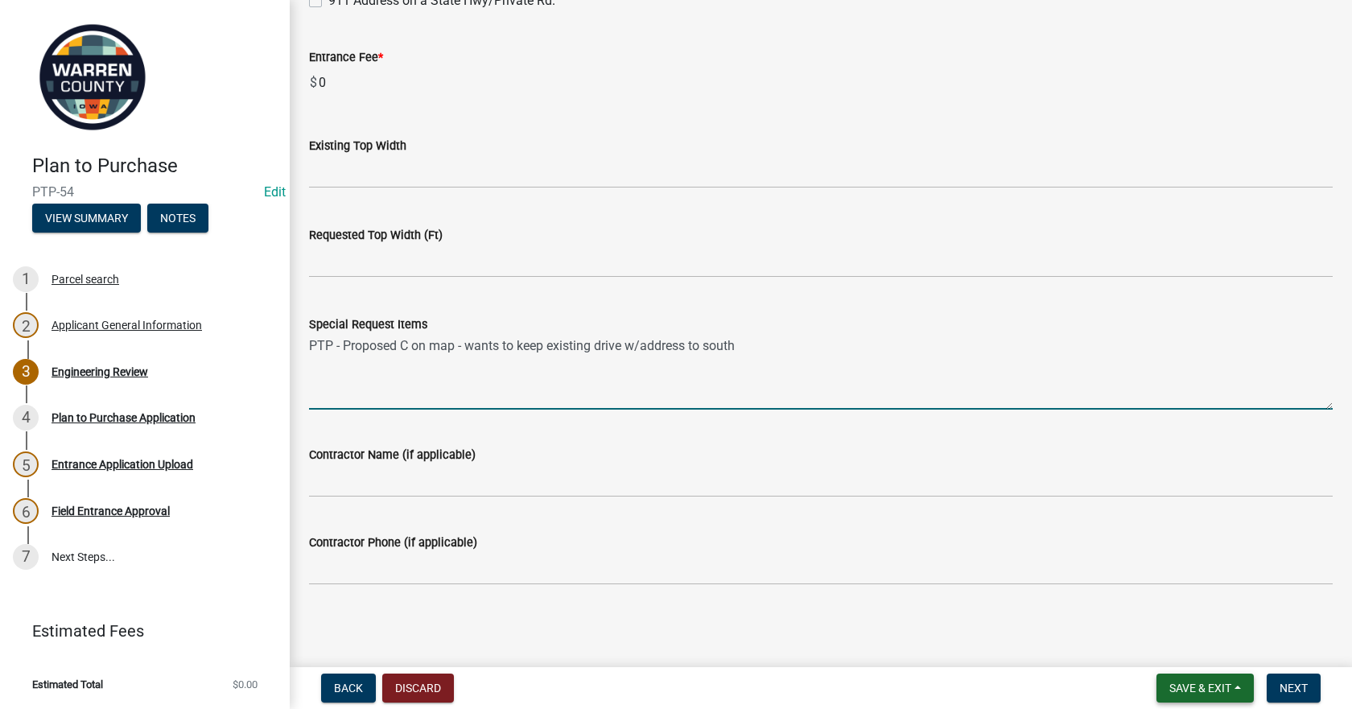
type textarea "PTP - Proposed C on map - wants to keep existing drive w/address to south"
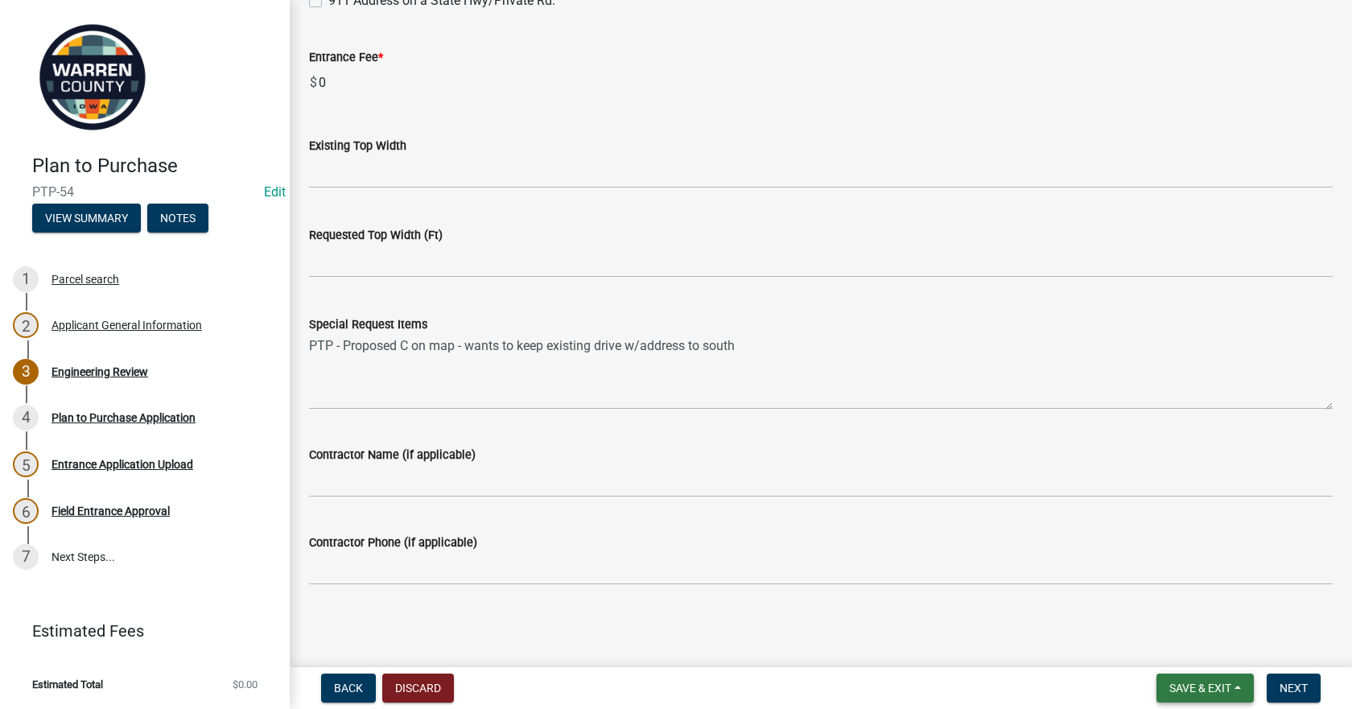
click at [1192, 685] on span "Save & Exit" at bounding box center [1200, 687] width 62 height 13
click at [1198, 645] on button "Save & Exit" at bounding box center [1189, 646] width 129 height 39
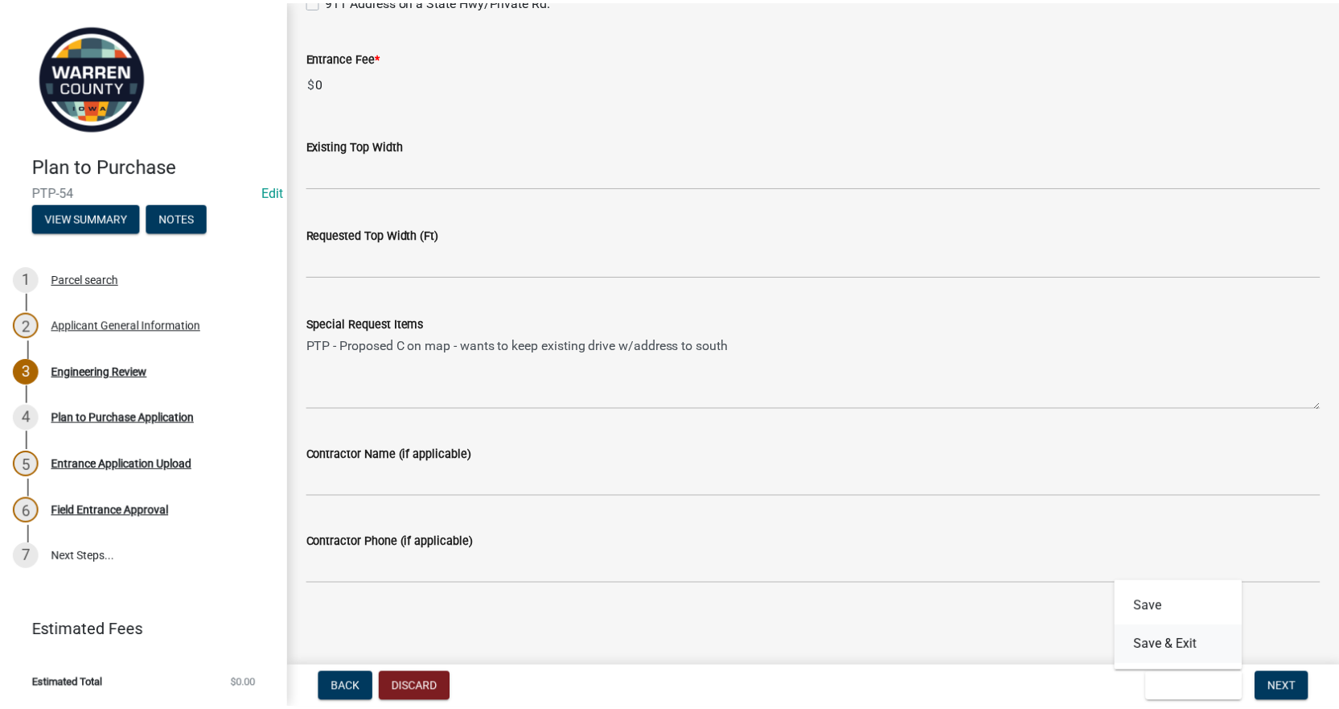
scroll to position [0, 0]
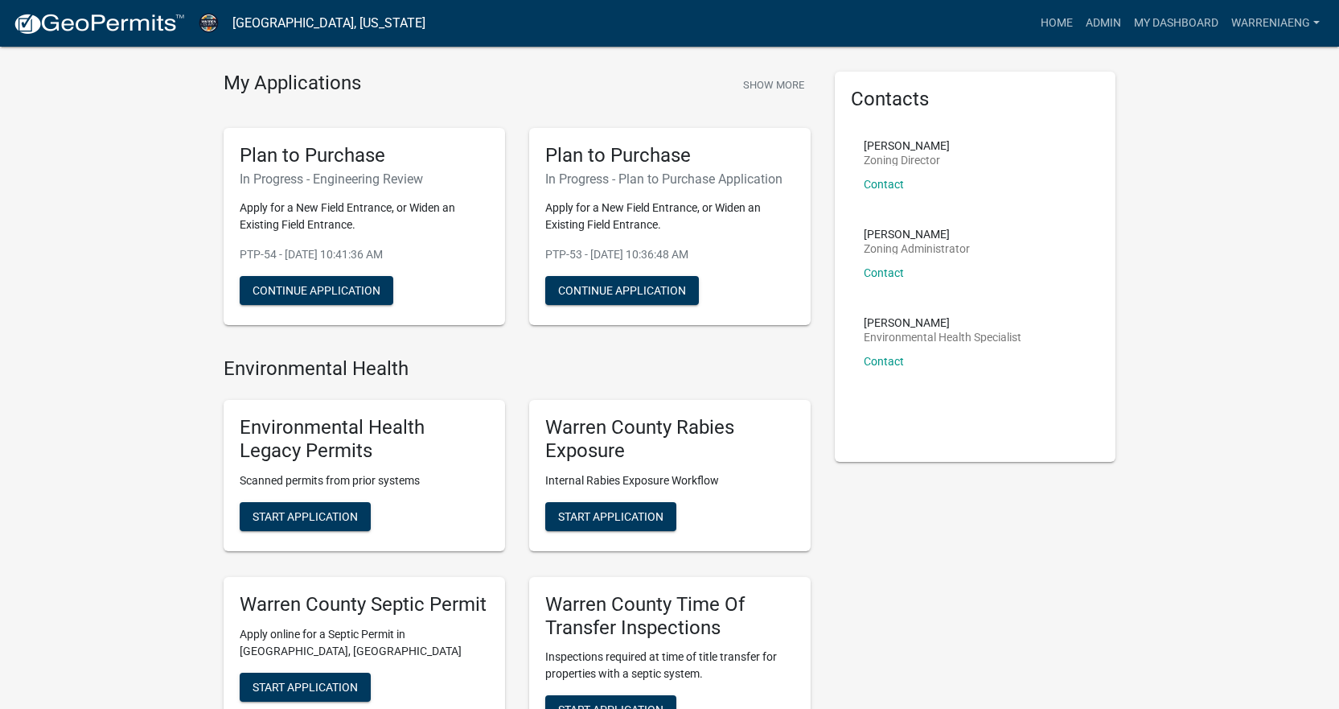
scroll to position [80, 0]
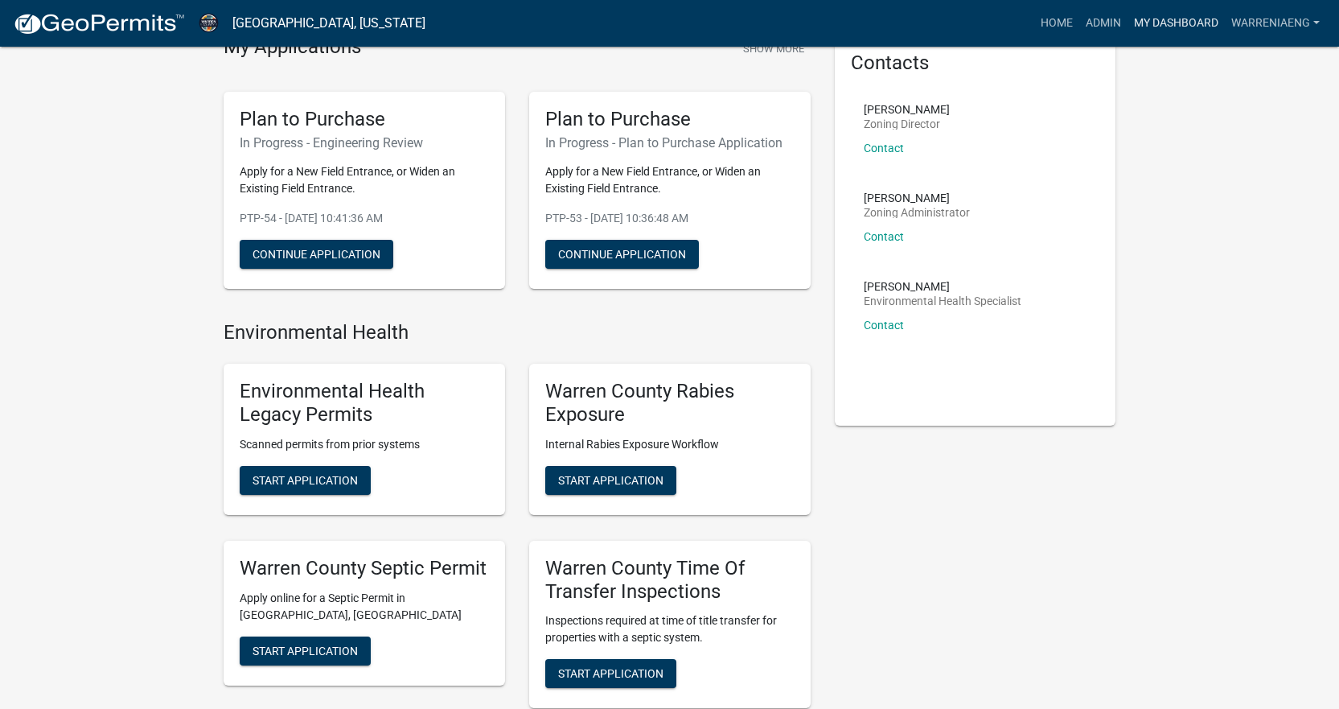
click at [1201, 21] on link "My Dashboard" at bounding box center [1176, 23] width 97 height 31
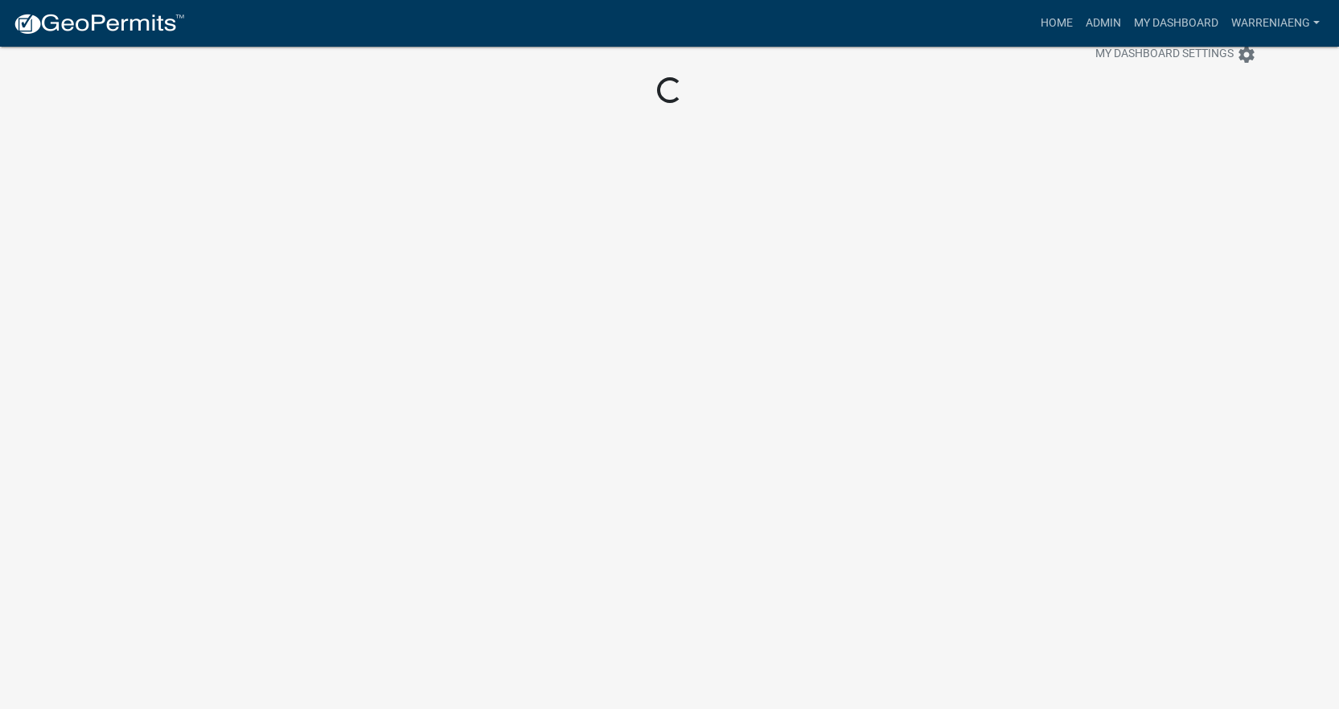
scroll to position [47, 0]
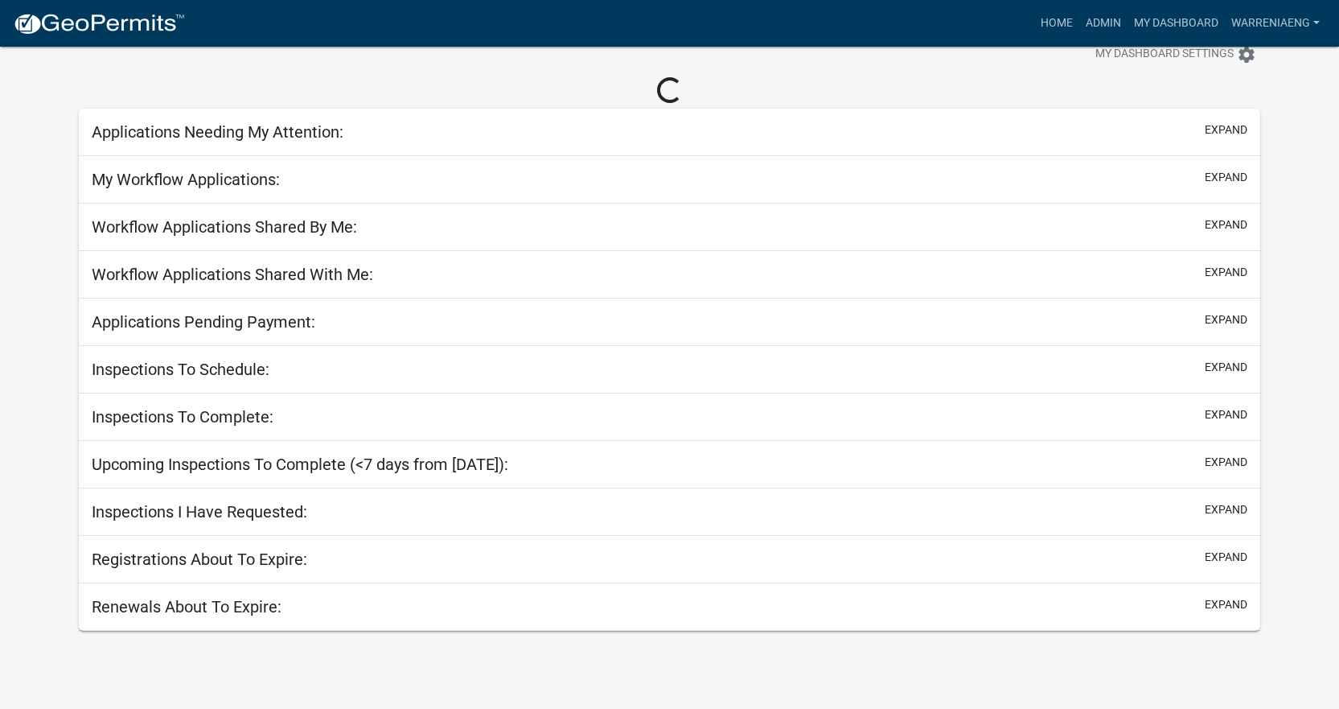
select select "3: 100"
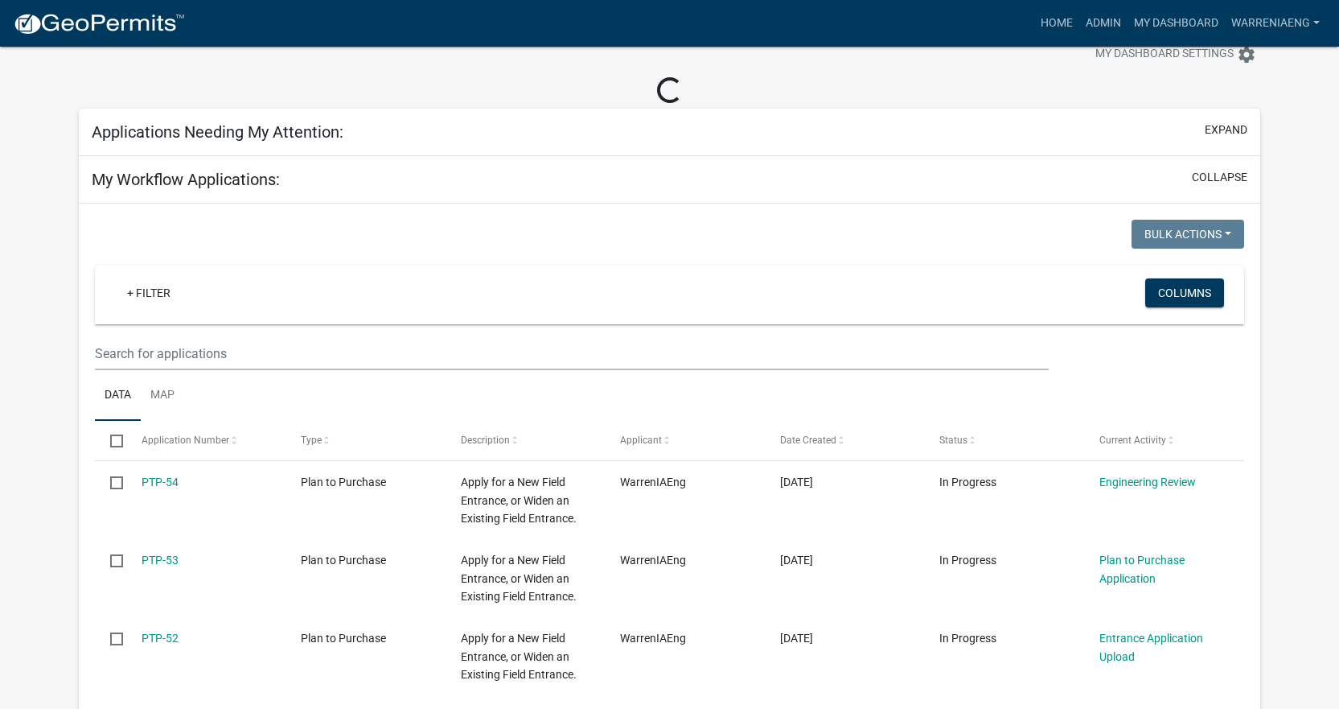
scroll to position [127, 0]
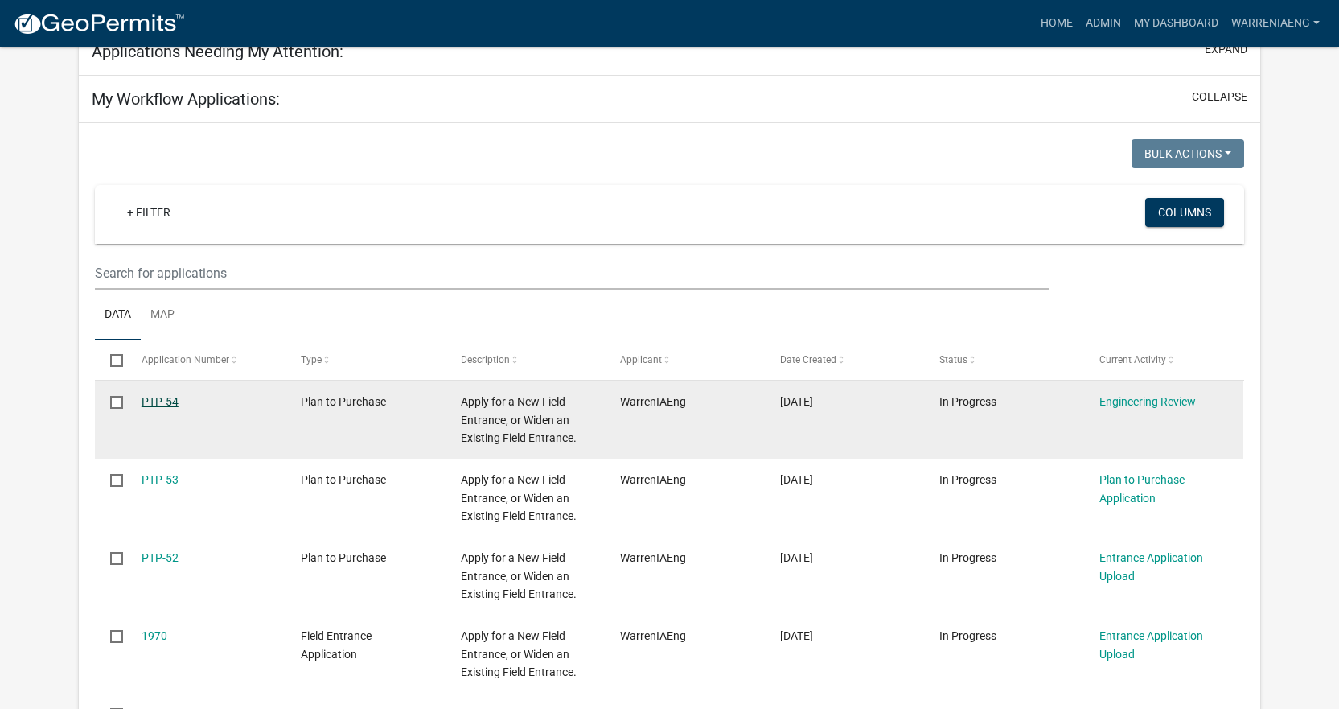
select select "2: 50"
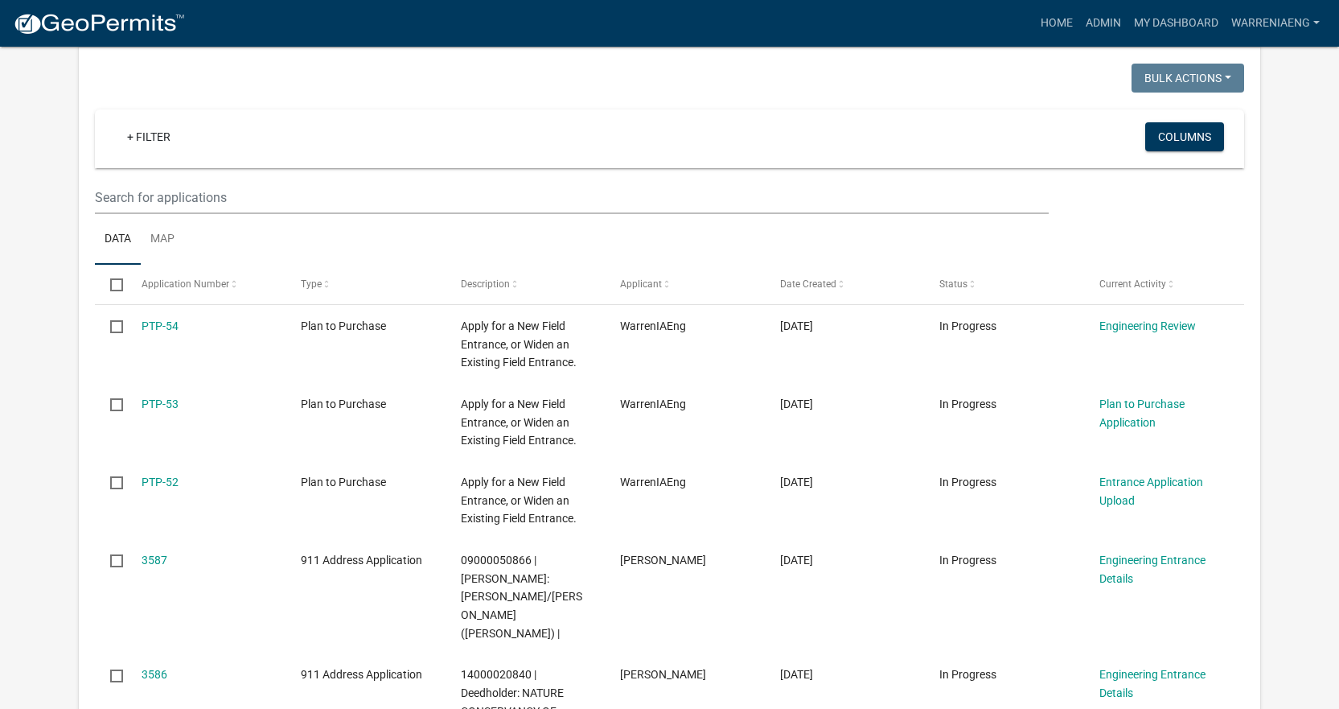
click at [155, 397] on link "PTP-53" at bounding box center [160, 403] width 37 height 13
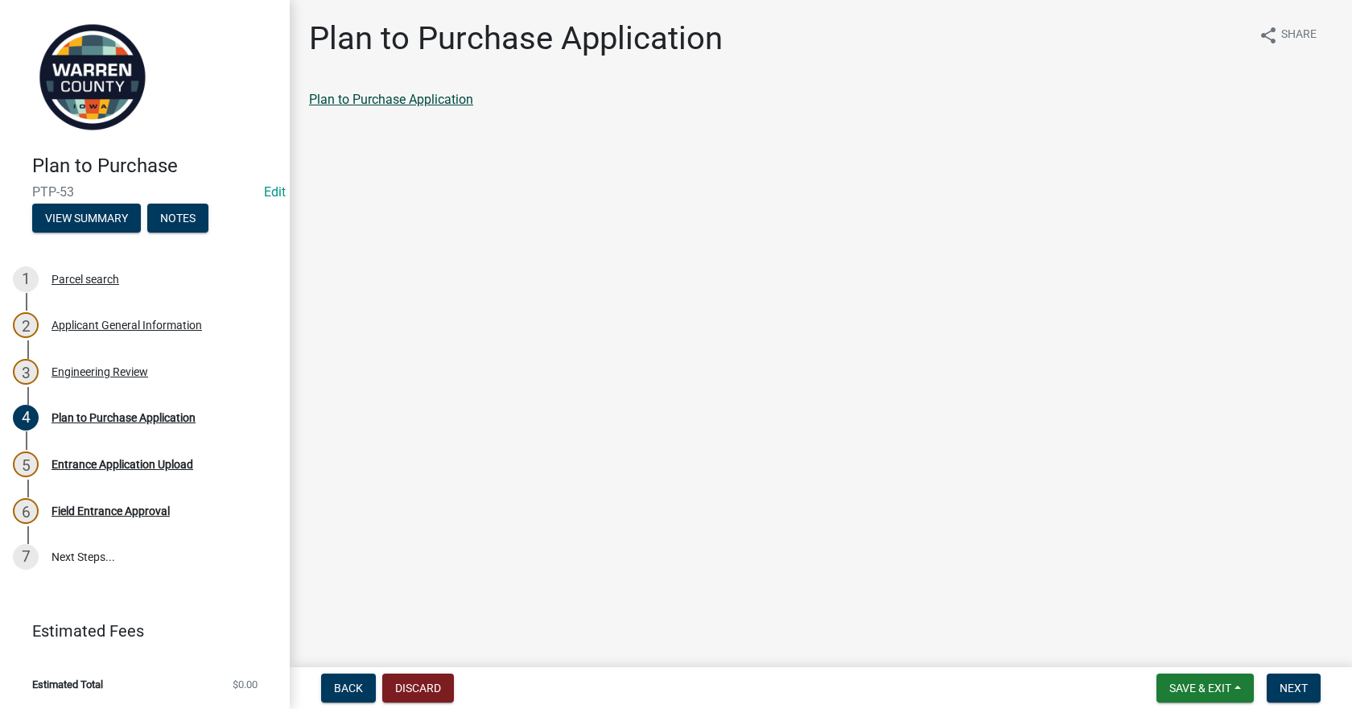
click at [405, 95] on link "Plan to Purchase Application" at bounding box center [391, 99] width 164 height 15
click at [111, 98] on img at bounding box center [92, 77] width 121 height 121
drag, startPoint x: 1195, startPoint y: 685, endPoint x: 1171, endPoint y: 535, distance: 152.4
click at [1194, 685] on span "Save & Exit" at bounding box center [1200, 687] width 62 height 13
click at [1306, 693] on span "Next" at bounding box center [1293, 687] width 28 height 13
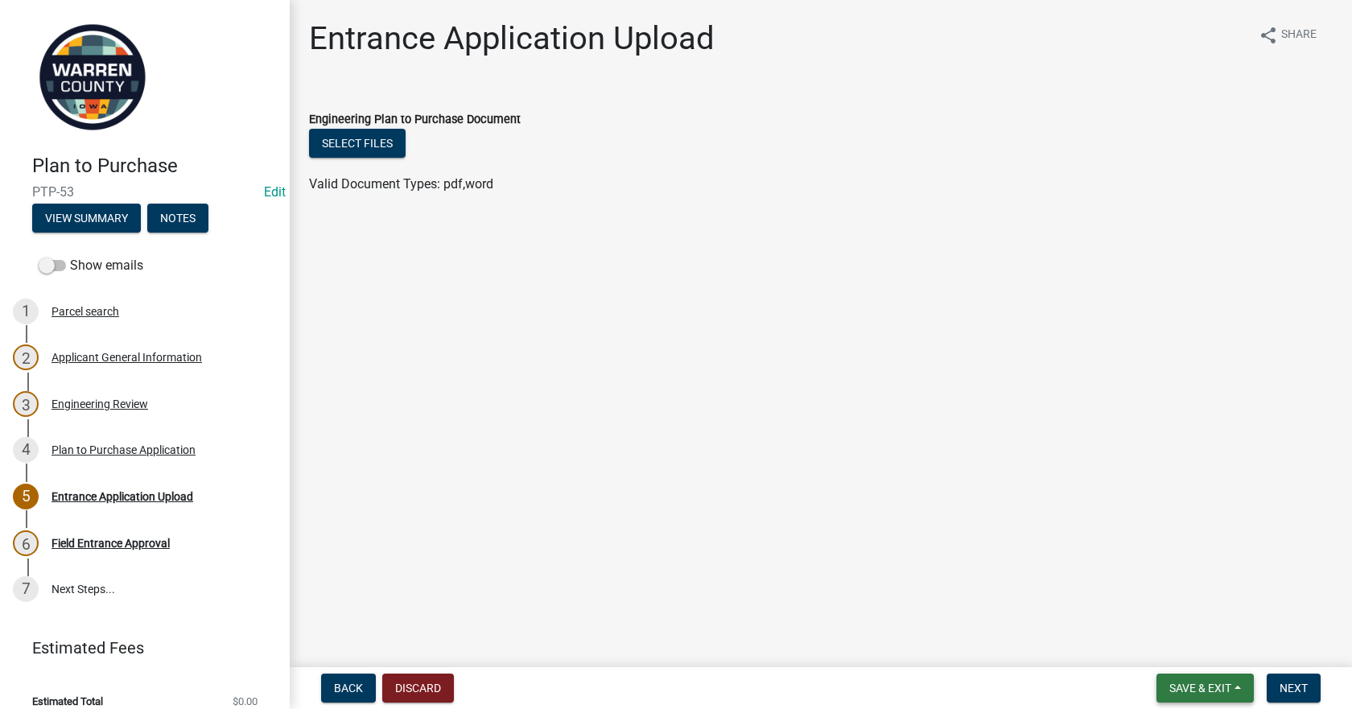
click at [1177, 683] on span "Save & Exit" at bounding box center [1200, 687] width 62 height 13
click at [1189, 642] on button "Save & Exit" at bounding box center [1189, 646] width 129 height 39
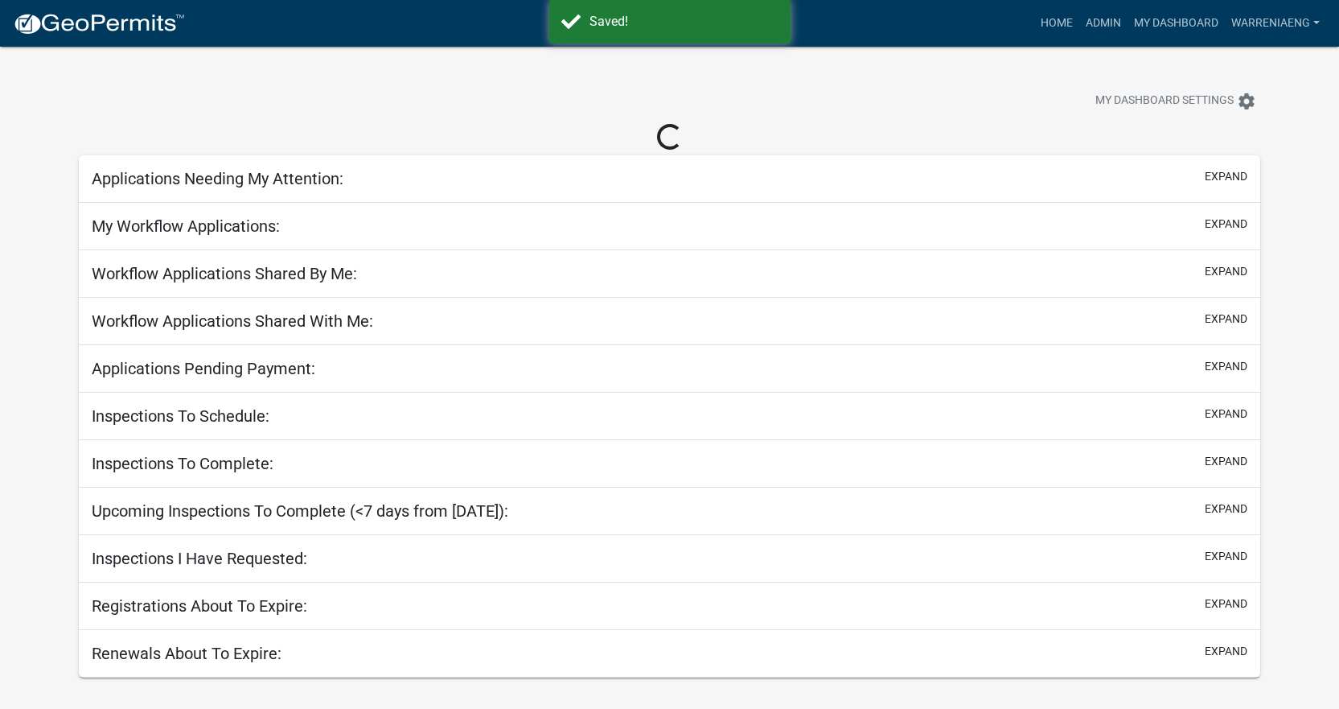
select select "3: 100"
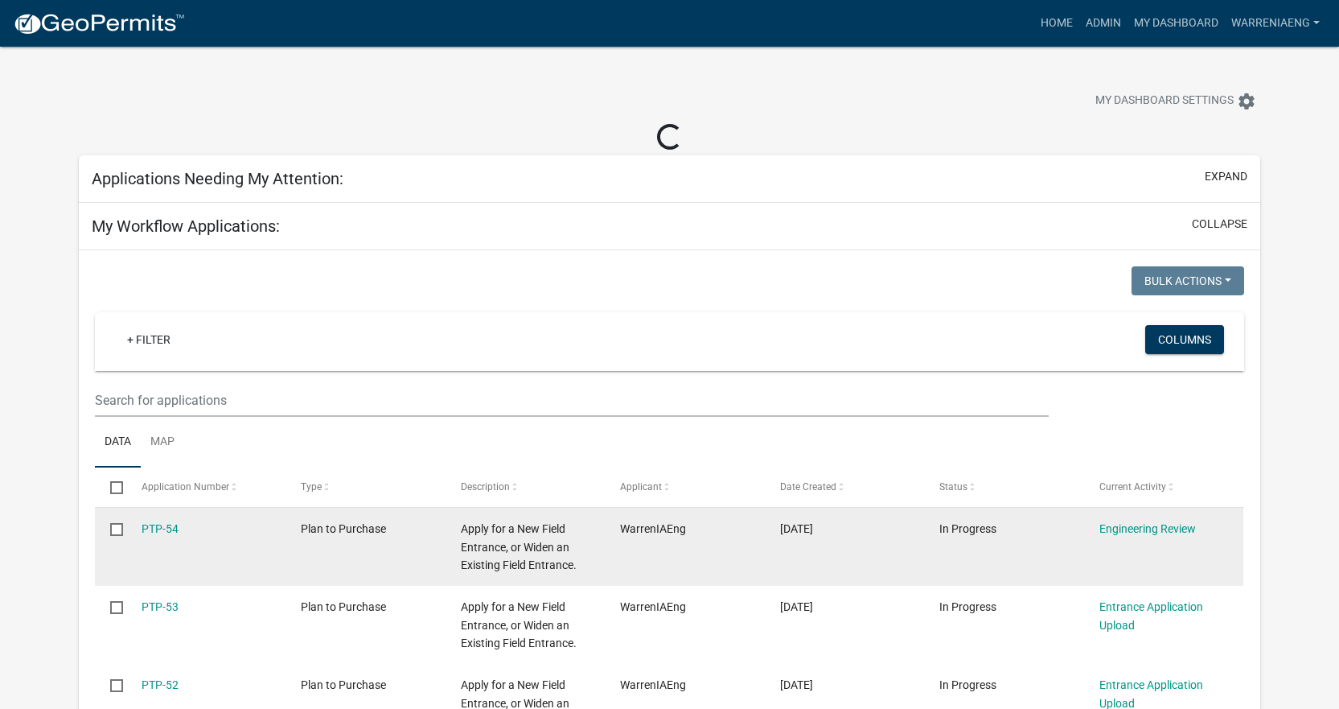
select select "2: 50"
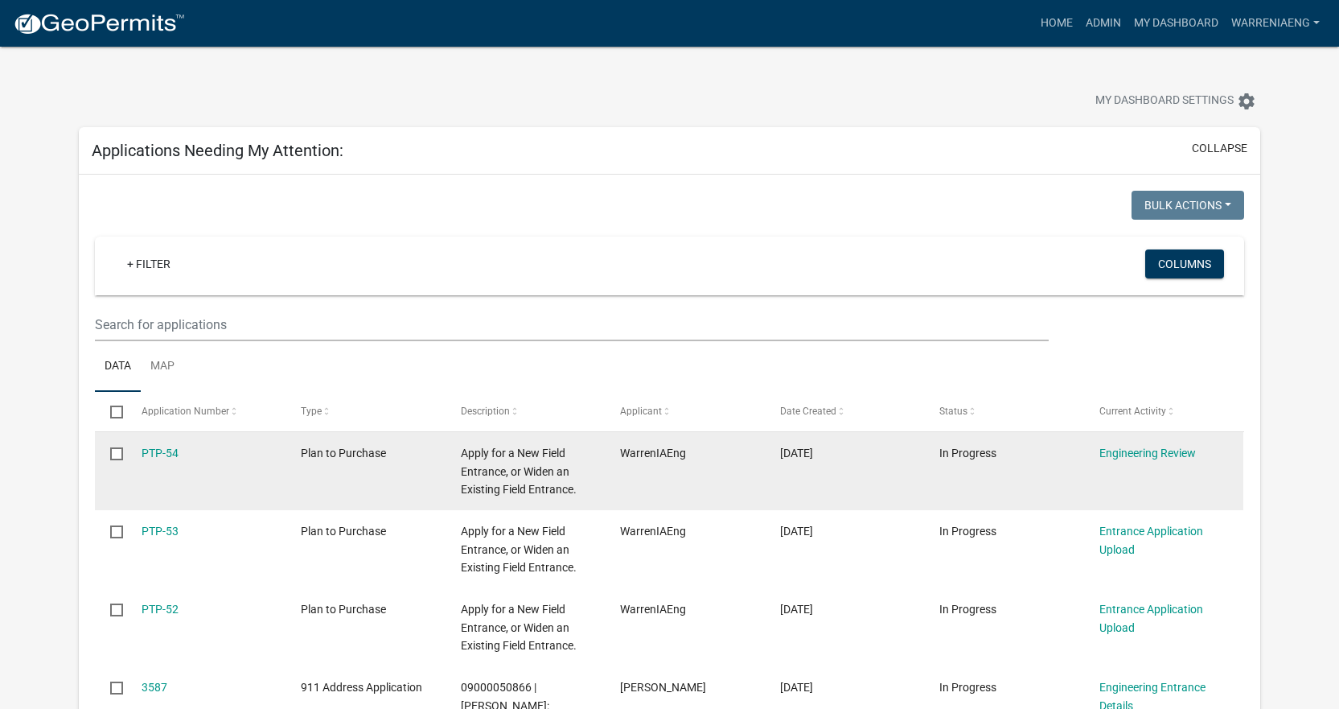
click at [170, 456] on link "PTP-54" at bounding box center [160, 452] width 37 height 13
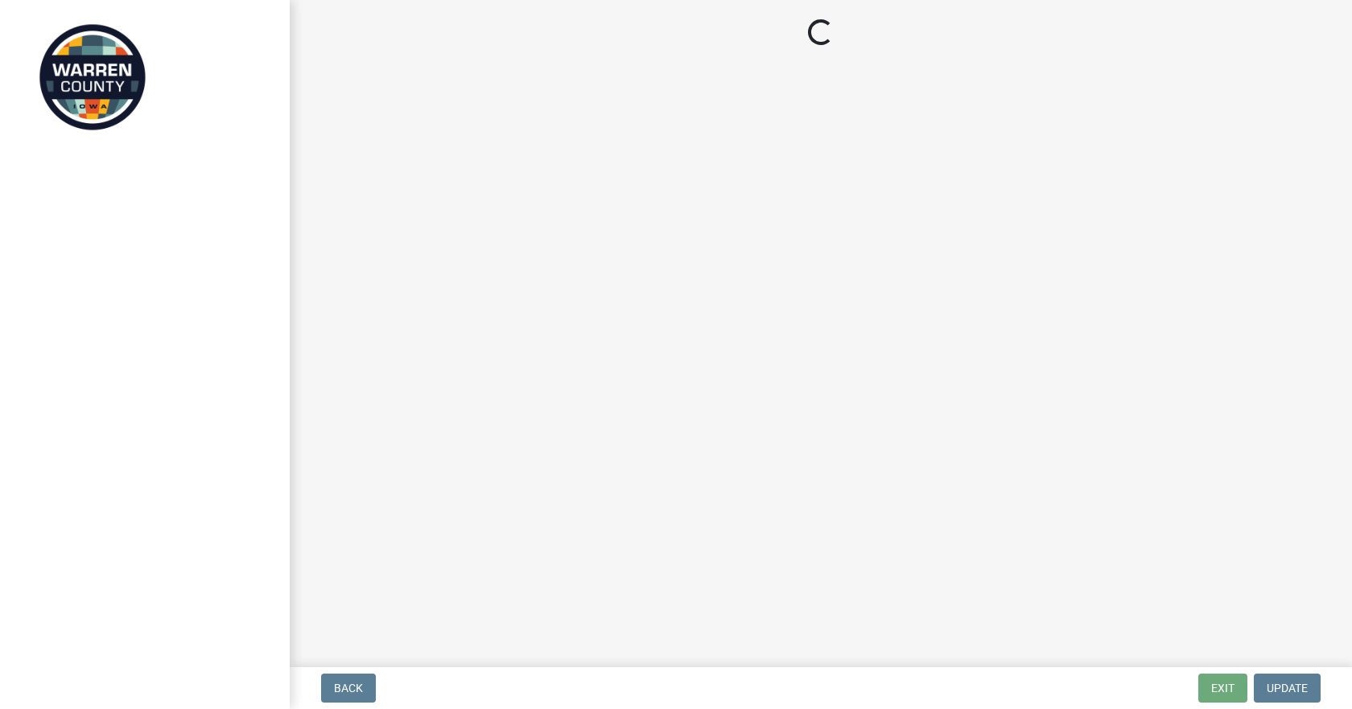
select select "c4454941-003a-44b6-8369-dae899a5b6ff"
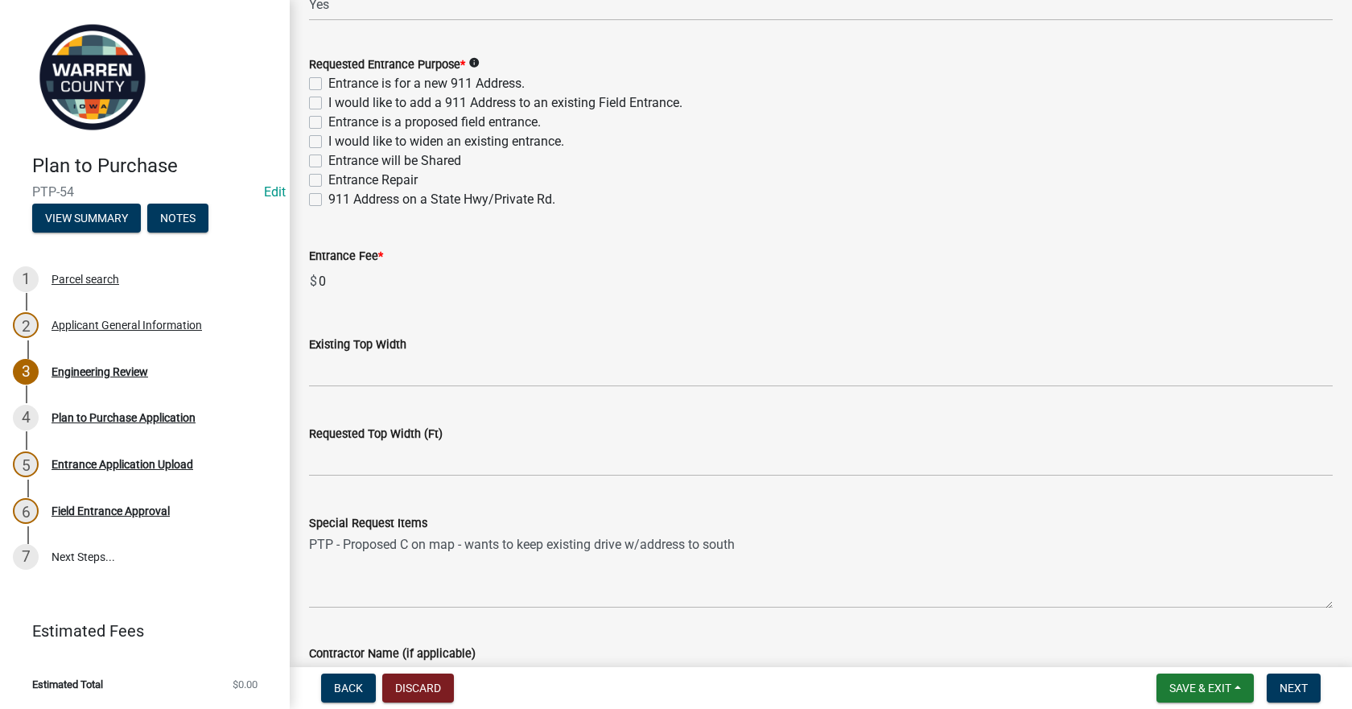
scroll to position [1046, 0]
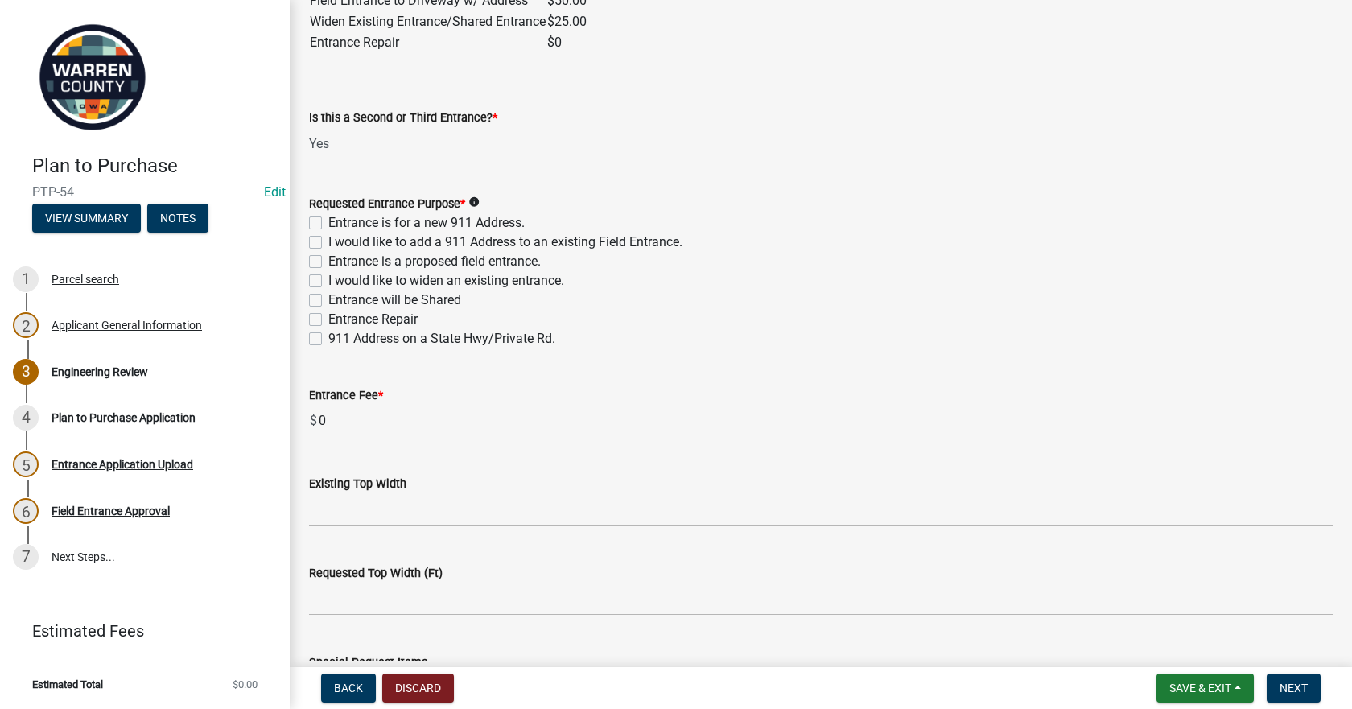
drag, startPoint x: 318, startPoint y: 225, endPoint x: 486, endPoint y: 306, distance: 186.4
click at [328, 225] on label "Entrance is for a new 911 Address." at bounding box center [426, 222] width 196 height 19
click at [328, 224] on input "Entrance is for a new 911 Address." at bounding box center [333, 218] width 10 height 10
checkbox input "true"
checkbox input "false"
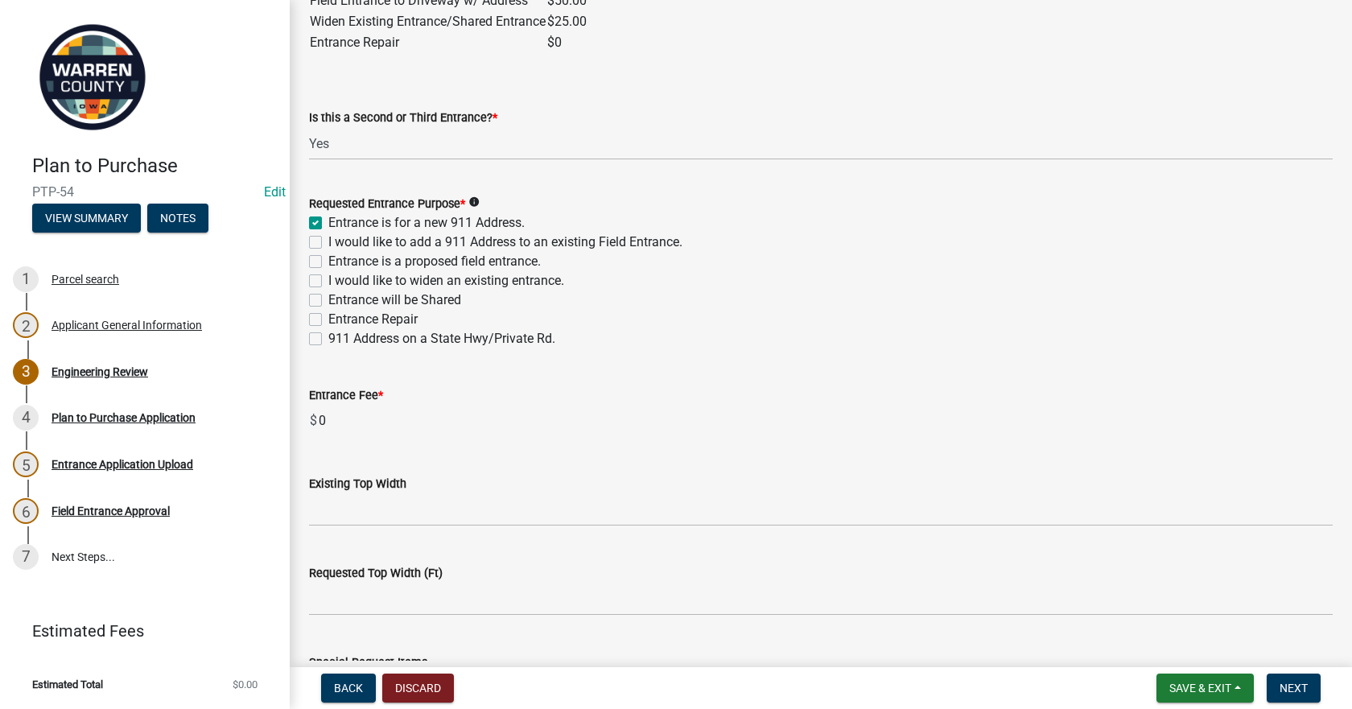
checkbox input "false"
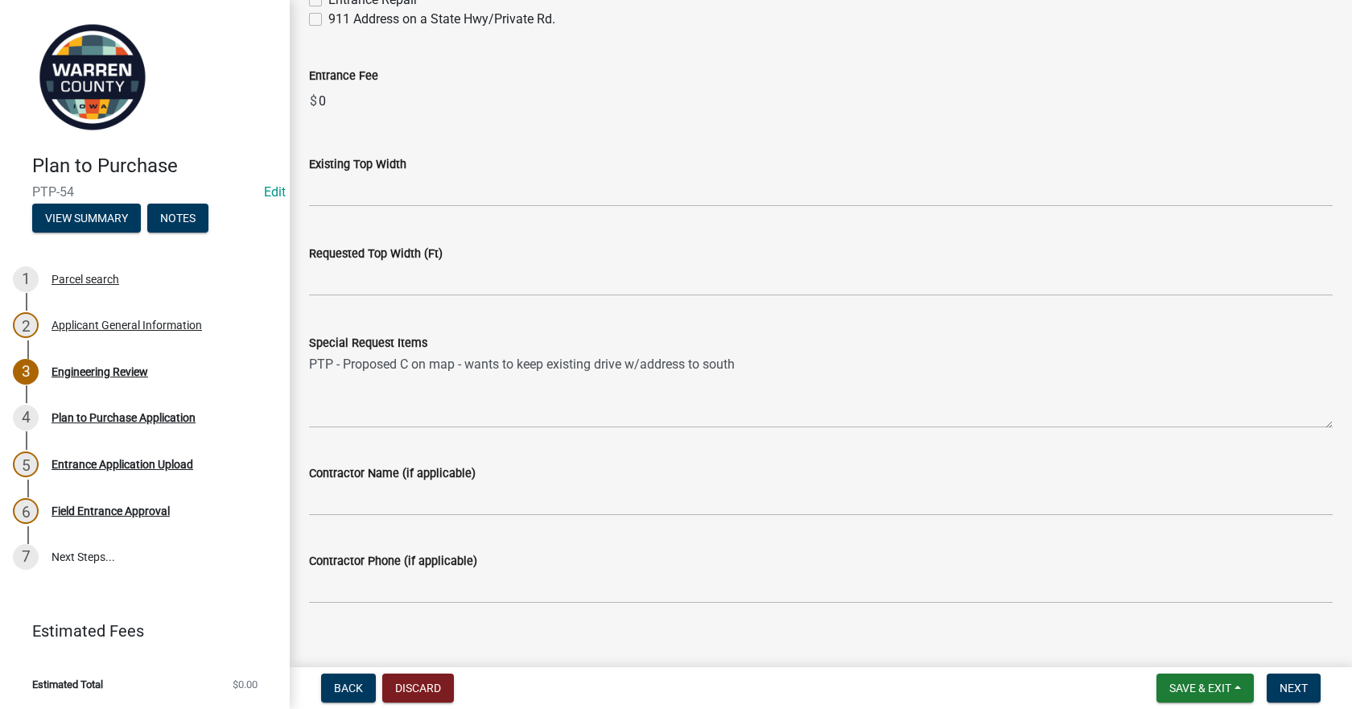
scroll to position [1384, 0]
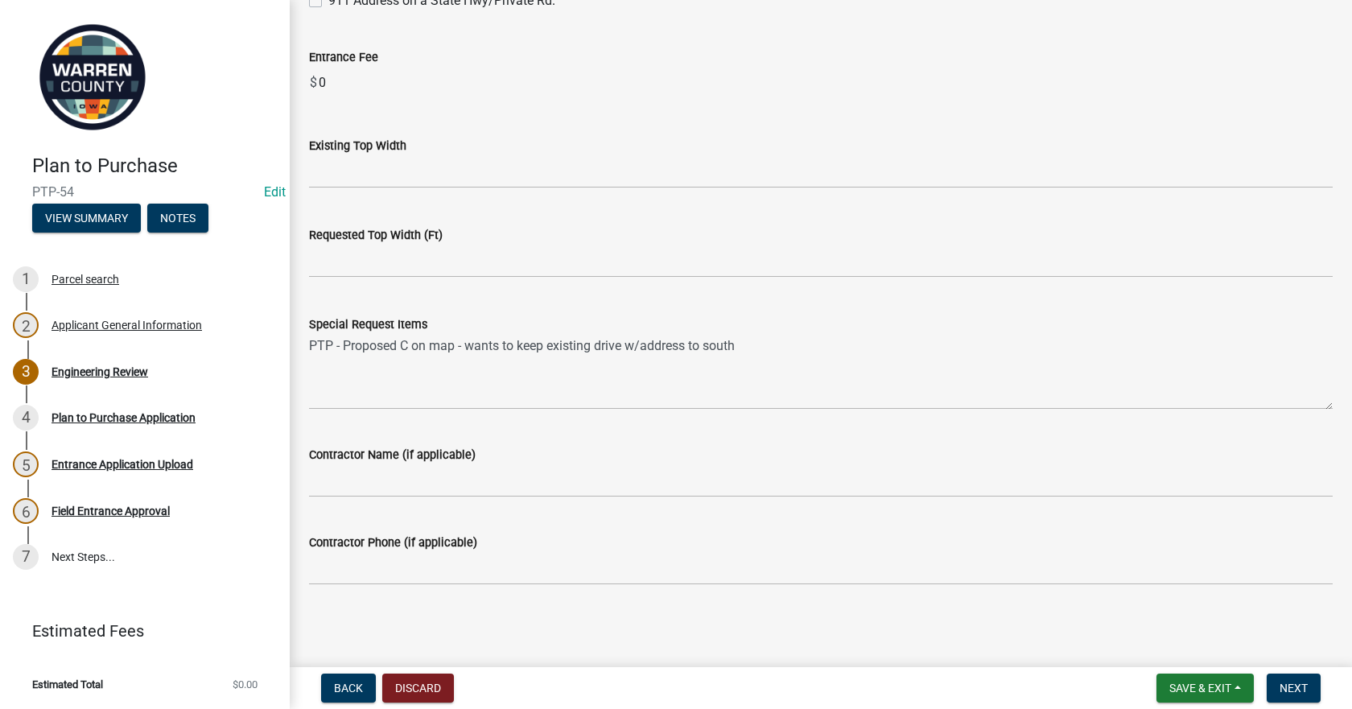
click at [1325, 684] on form "Save & Exit Save Save & Exit Next" at bounding box center [1238, 687] width 177 height 29
click at [1310, 691] on button "Next" at bounding box center [1293, 687] width 54 height 29
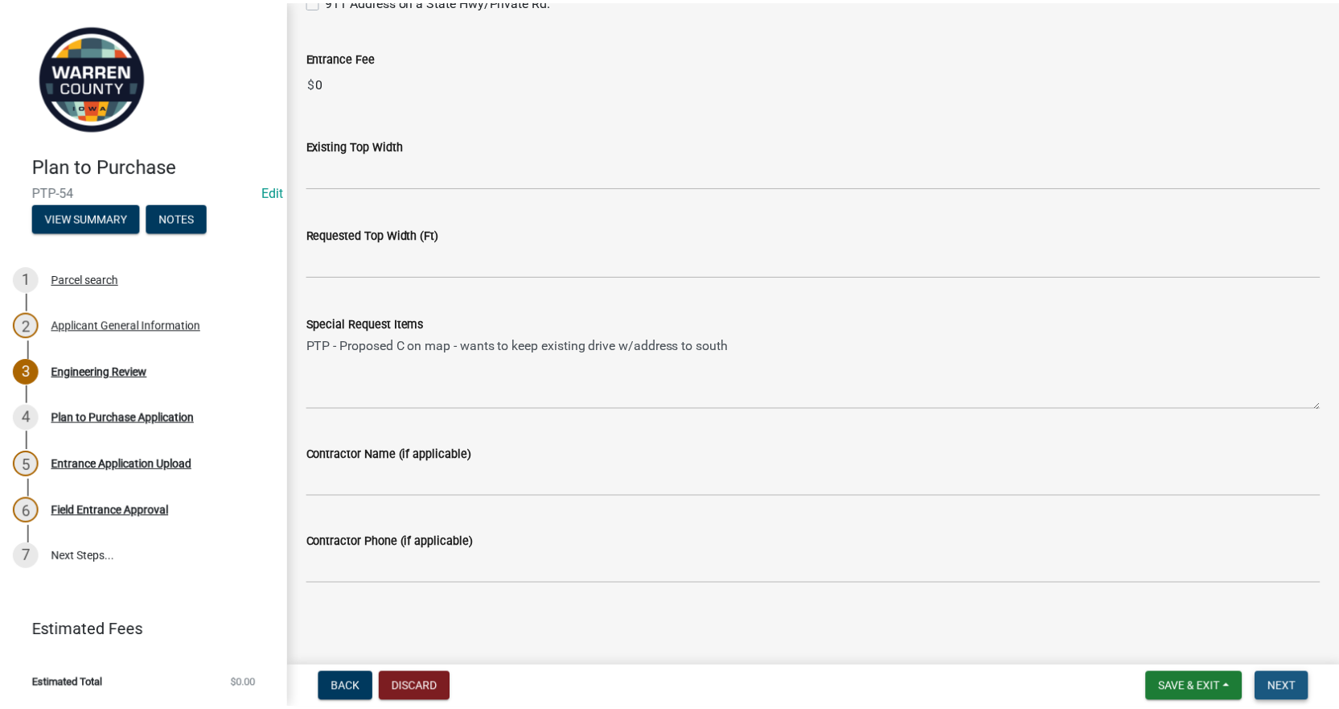
scroll to position [0, 0]
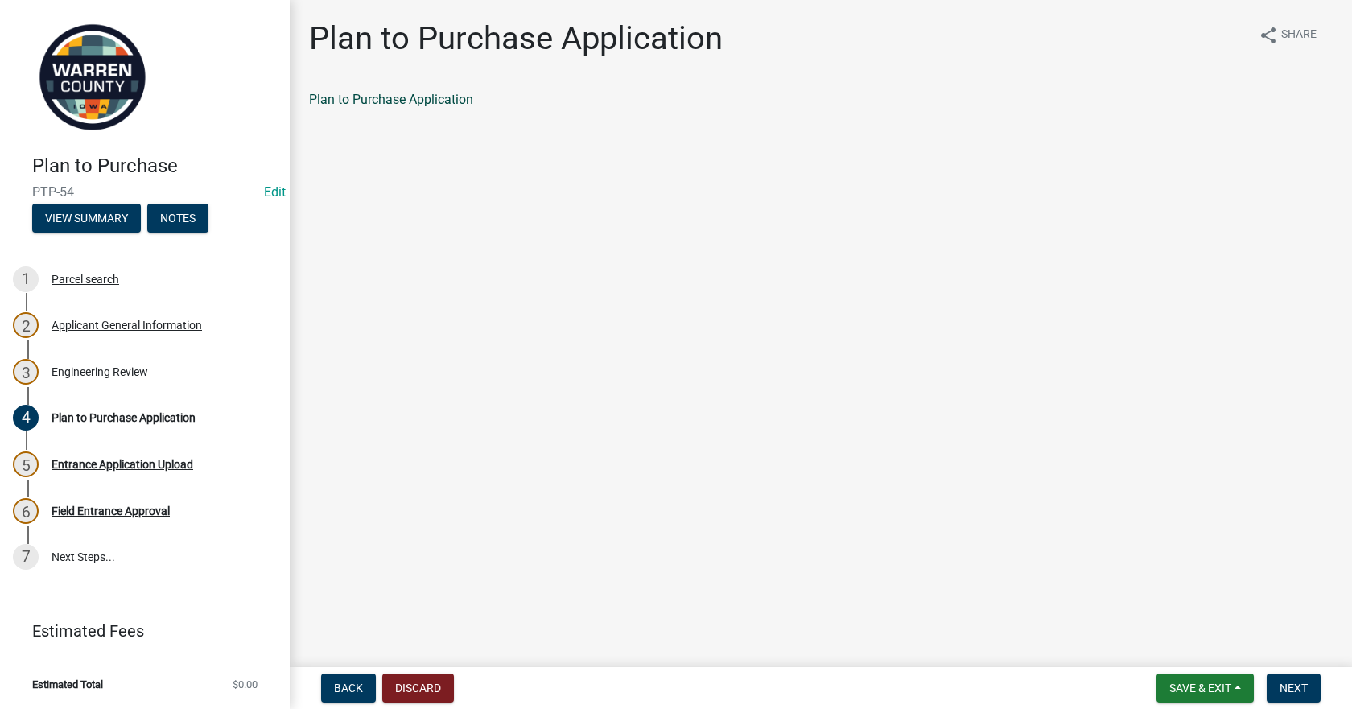
click at [452, 98] on link "Plan to Purchase Application" at bounding box center [391, 99] width 164 height 15
click at [1294, 685] on span "Next" at bounding box center [1293, 687] width 28 height 13
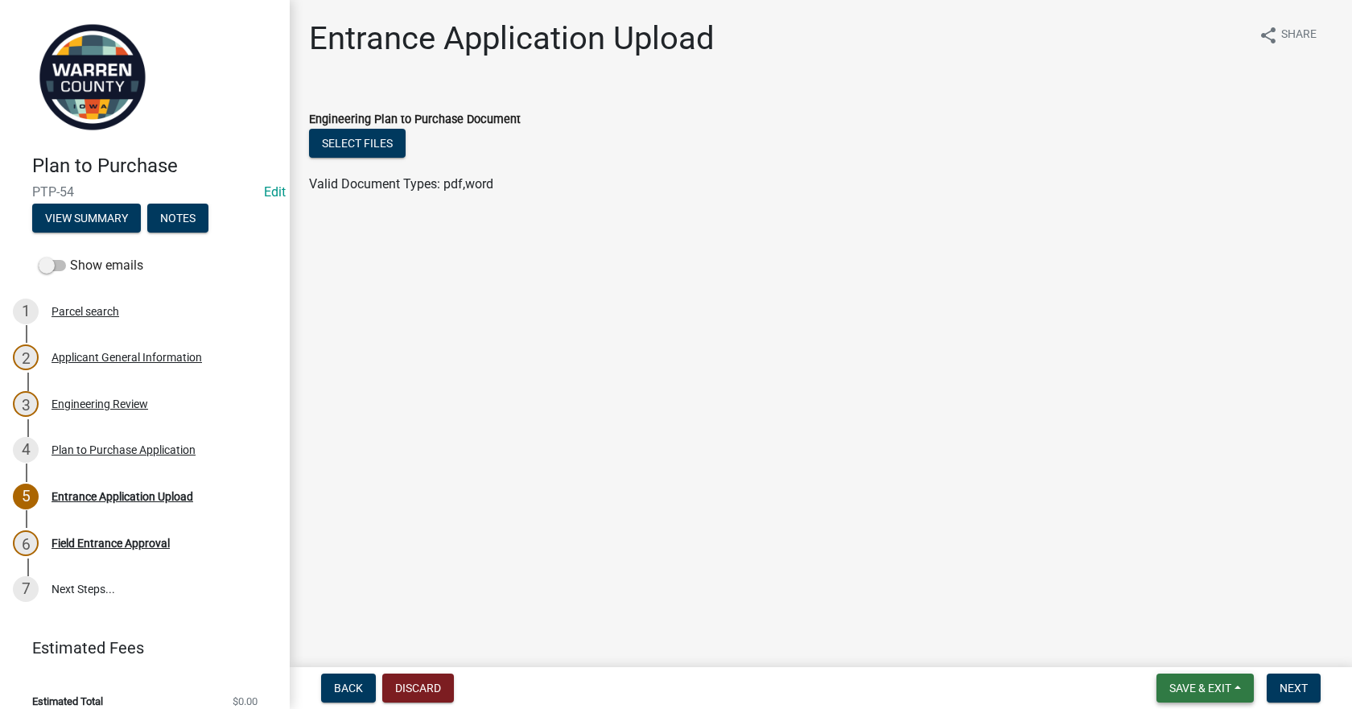
click at [1190, 679] on button "Save & Exit" at bounding box center [1204, 687] width 97 height 29
click at [1209, 653] on button "Save & Exit" at bounding box center [1189, 646] width 129 height 39
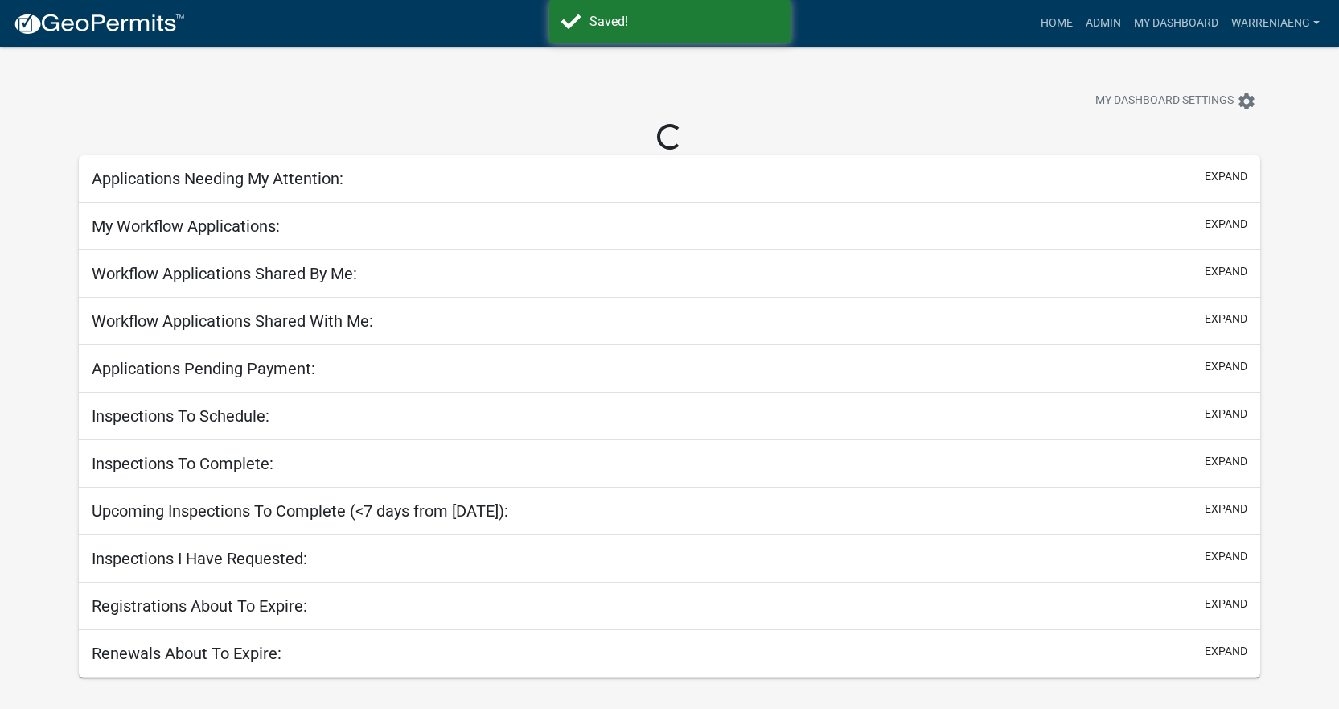
select select "3: 100"
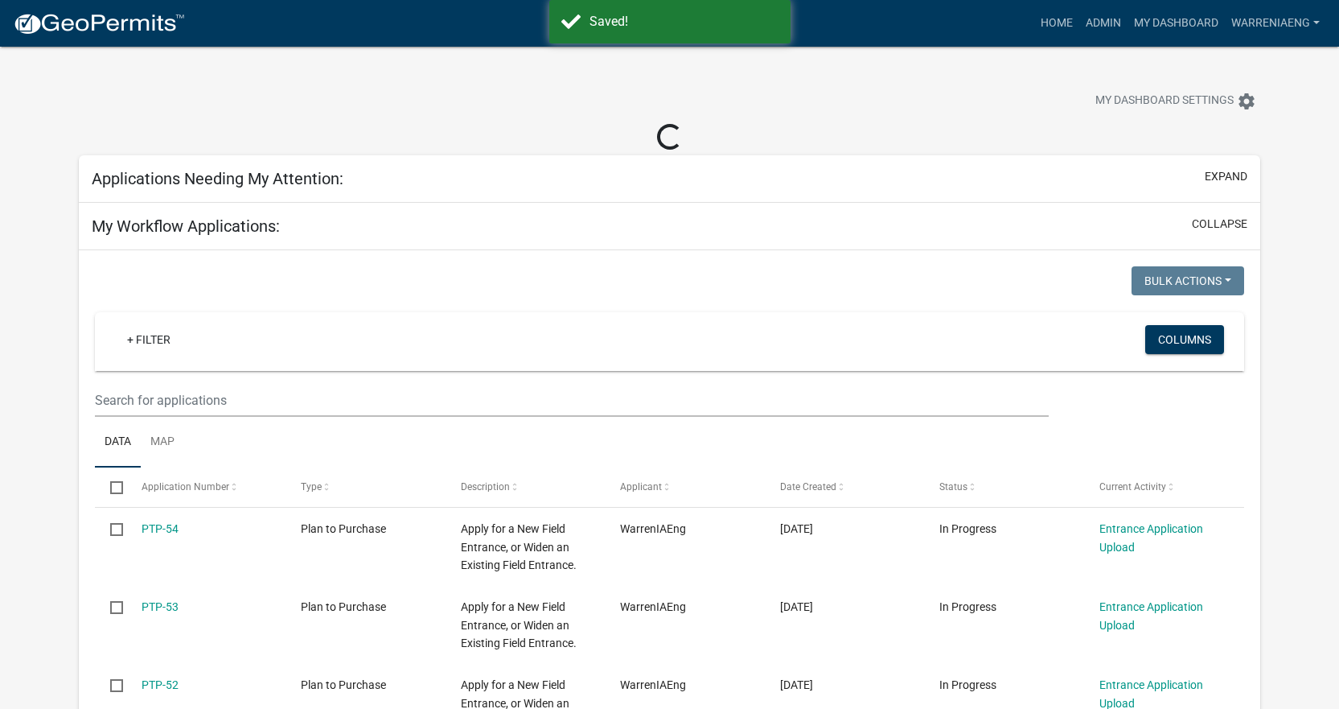
select select "2: 50"
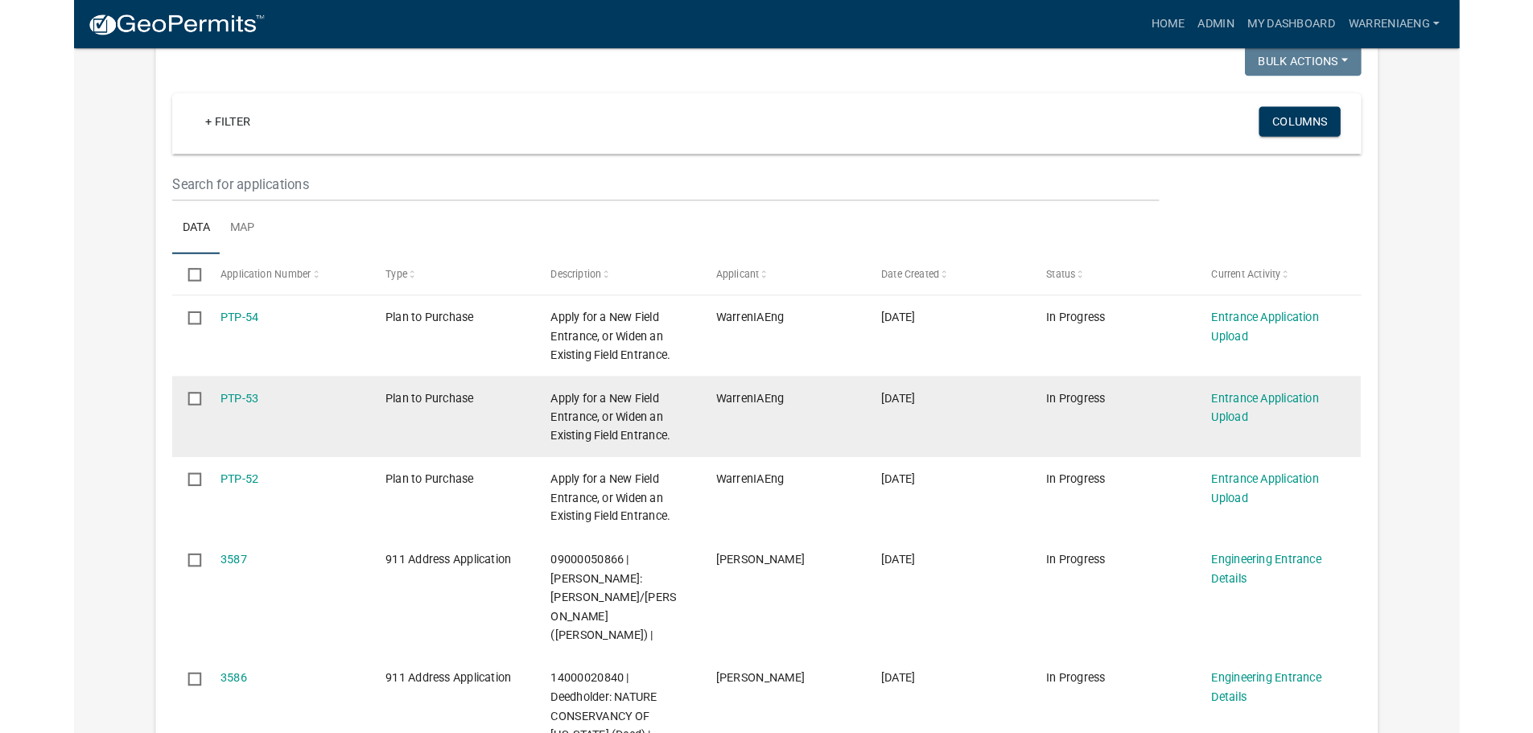
scroll to position [161, 0]
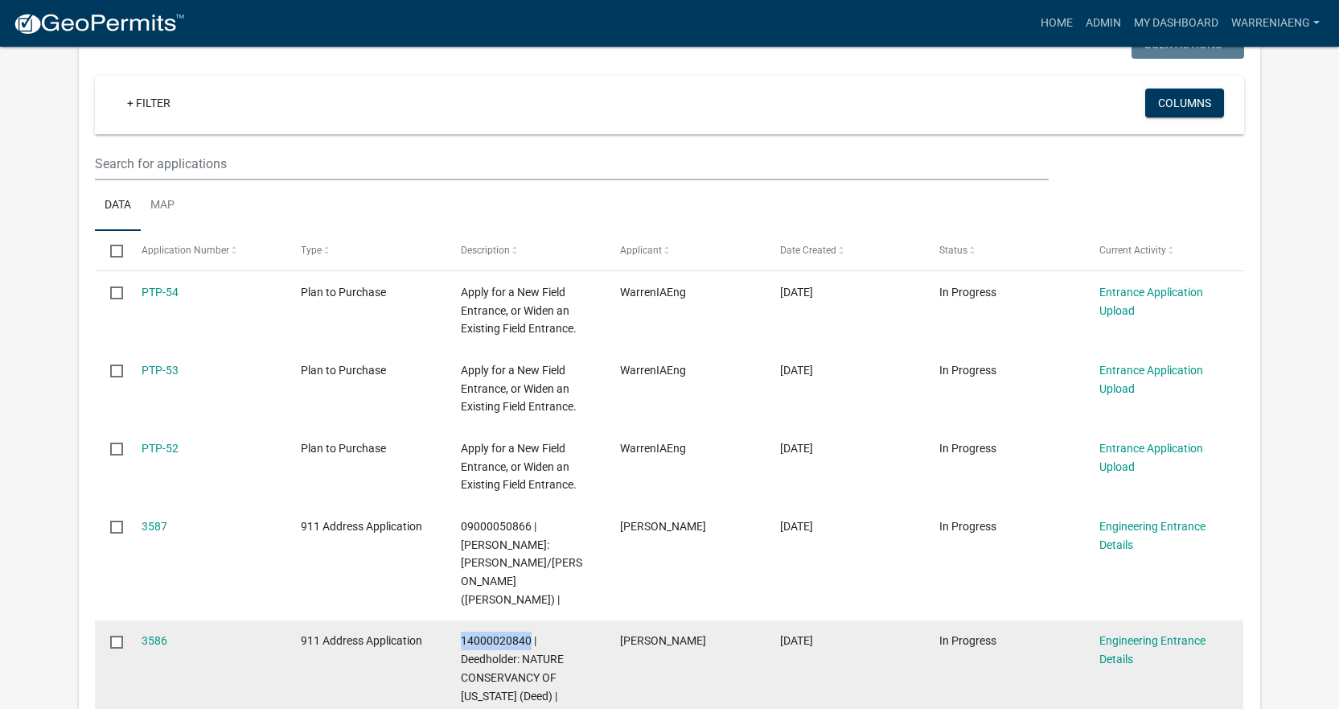
drag, startPoint x: 532, startPoint y: 623, endPoint x: 462, endPoint y: 618, distance: 70.2
click at [462, 634] on span "14000020840 | Deedholder: NATURE CONSERVANCY OF [US_STATE] (Deed) |" at bounding box center [512, 668] width 103 height 68
copy span "14000020840"
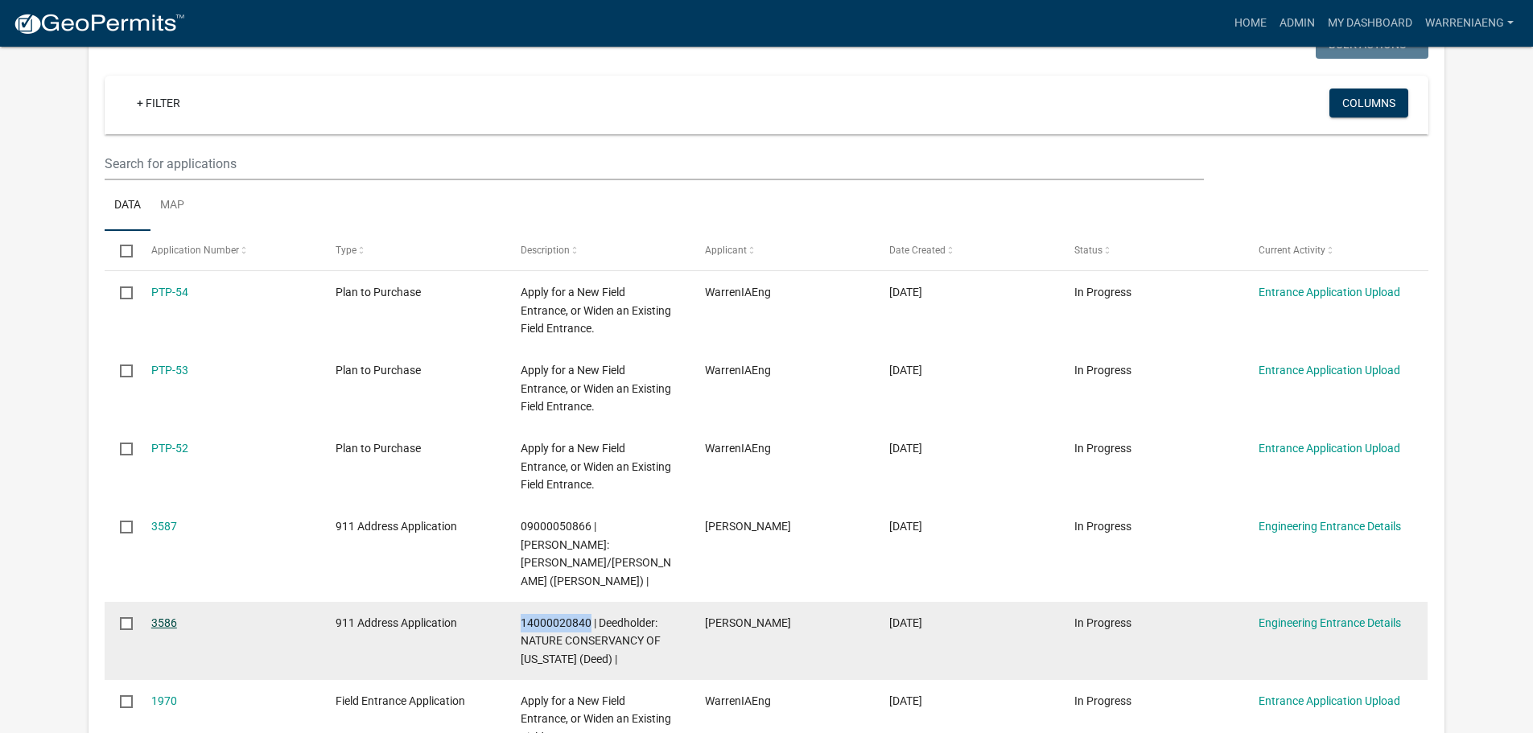
click at [166, 616] on link "3586" at bounding box center [164, 622] width 26 height 13
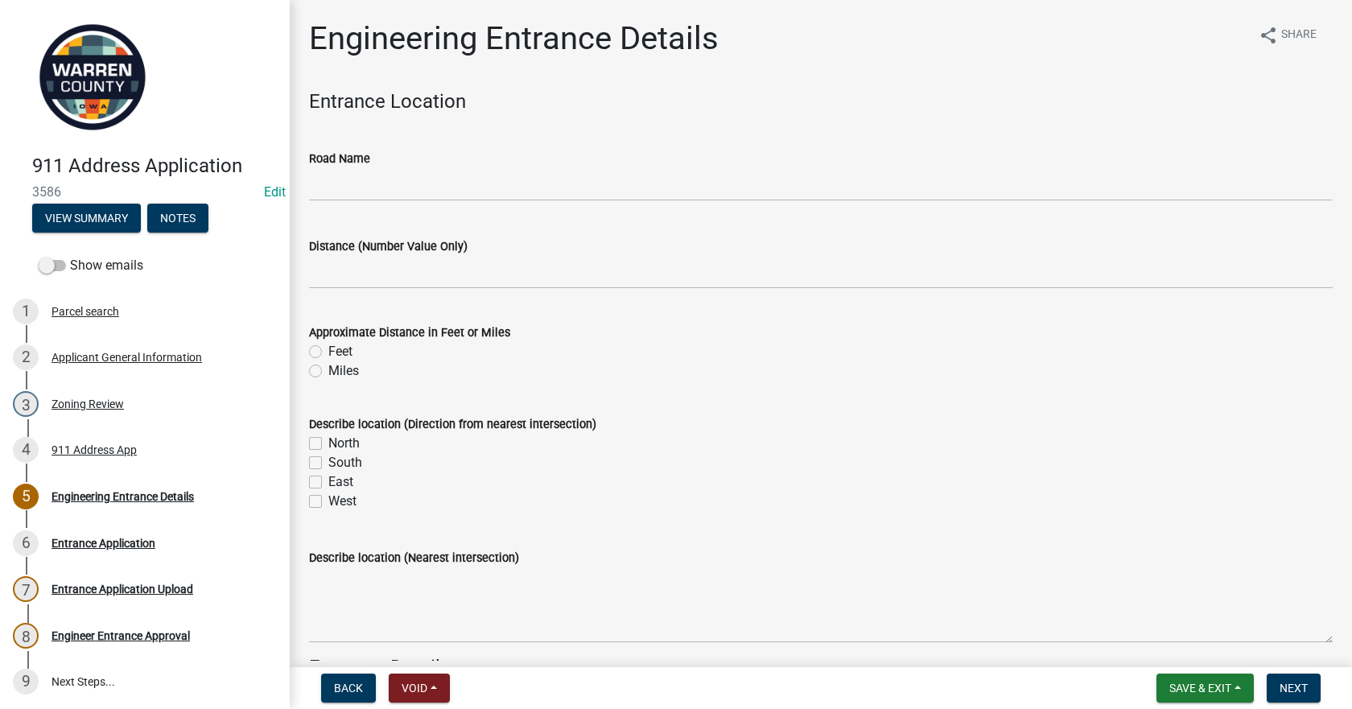
click at [377, 203] on wm-data-entity-input "Road Name" at bounding box center [820, 170] width 1023 height 88
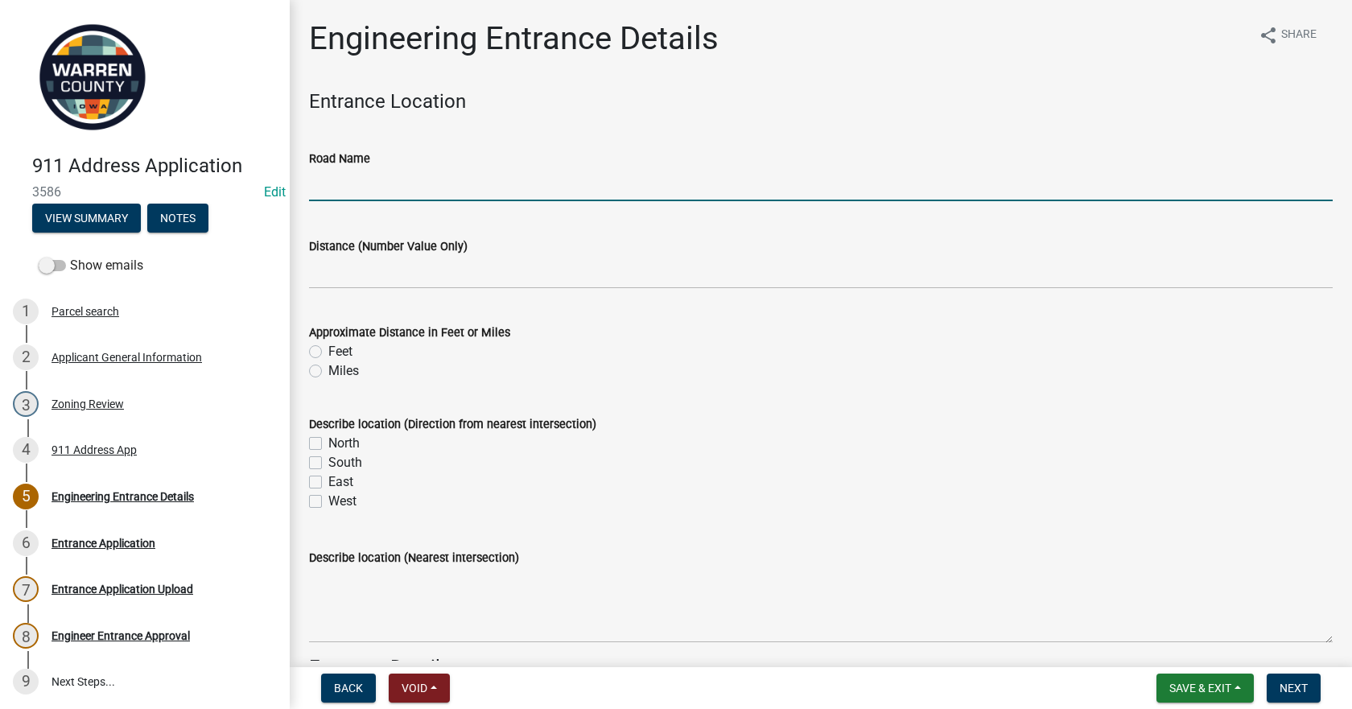
click at [376, 190] on input "Road Name" at bounding box center [820, 184] width 1023 height 33
type input "[GEOGRAPHIC_DATA]"
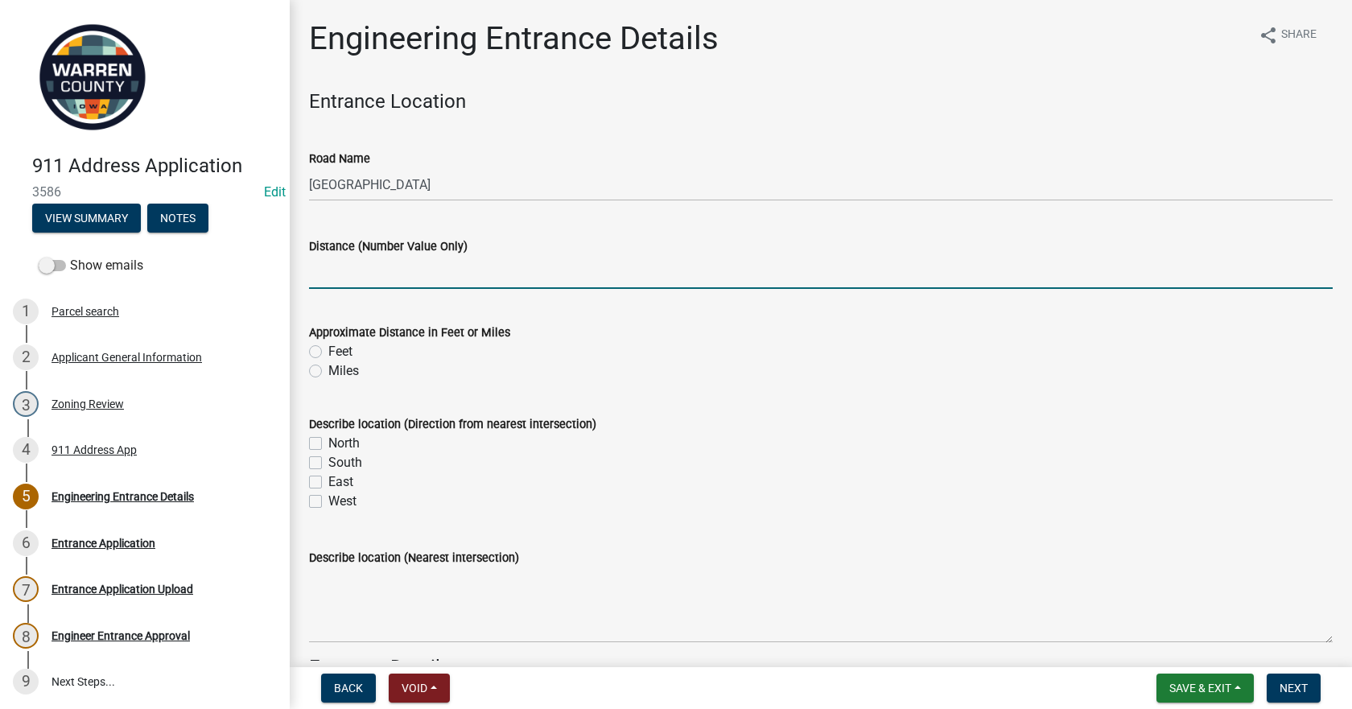
click at [396, 271] on input "text" at bounding box center [820, 272] width 1023 height 33
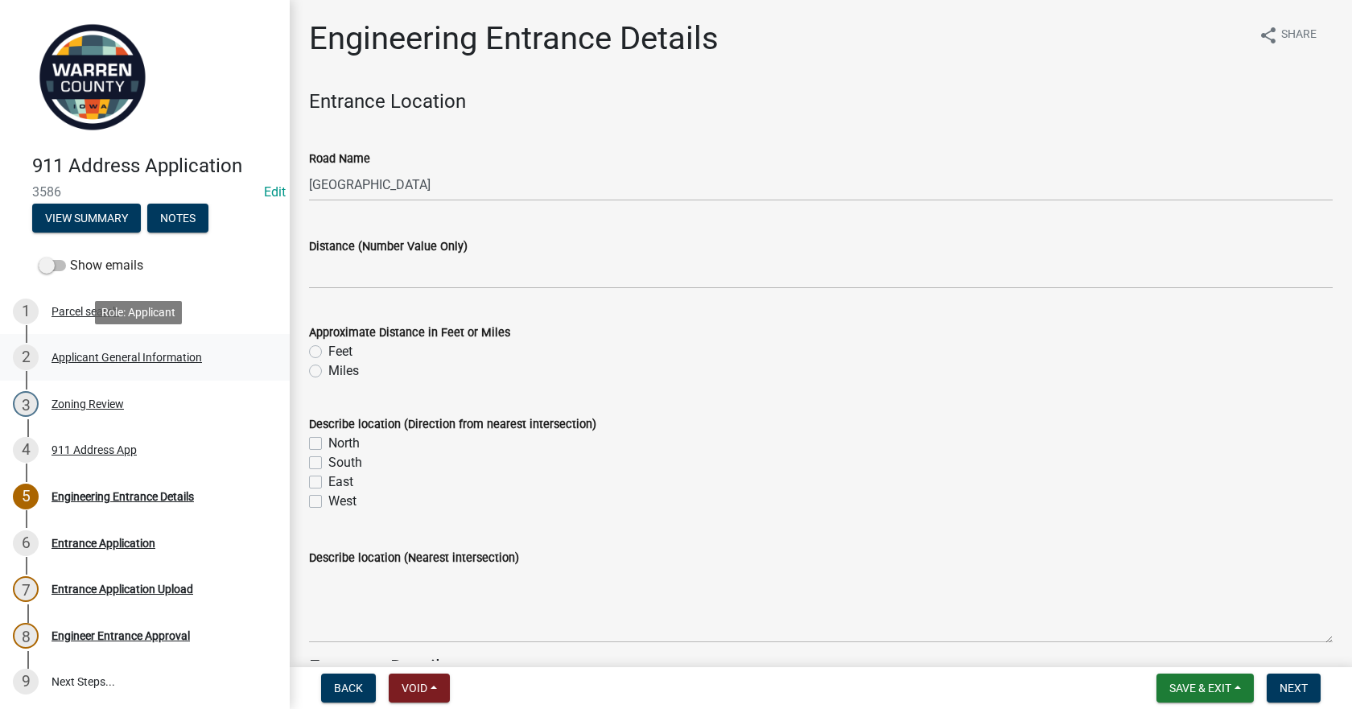
click at [84, 353] on div "Applicant General Information" at bounding box center [126, 357] width 150 height 11
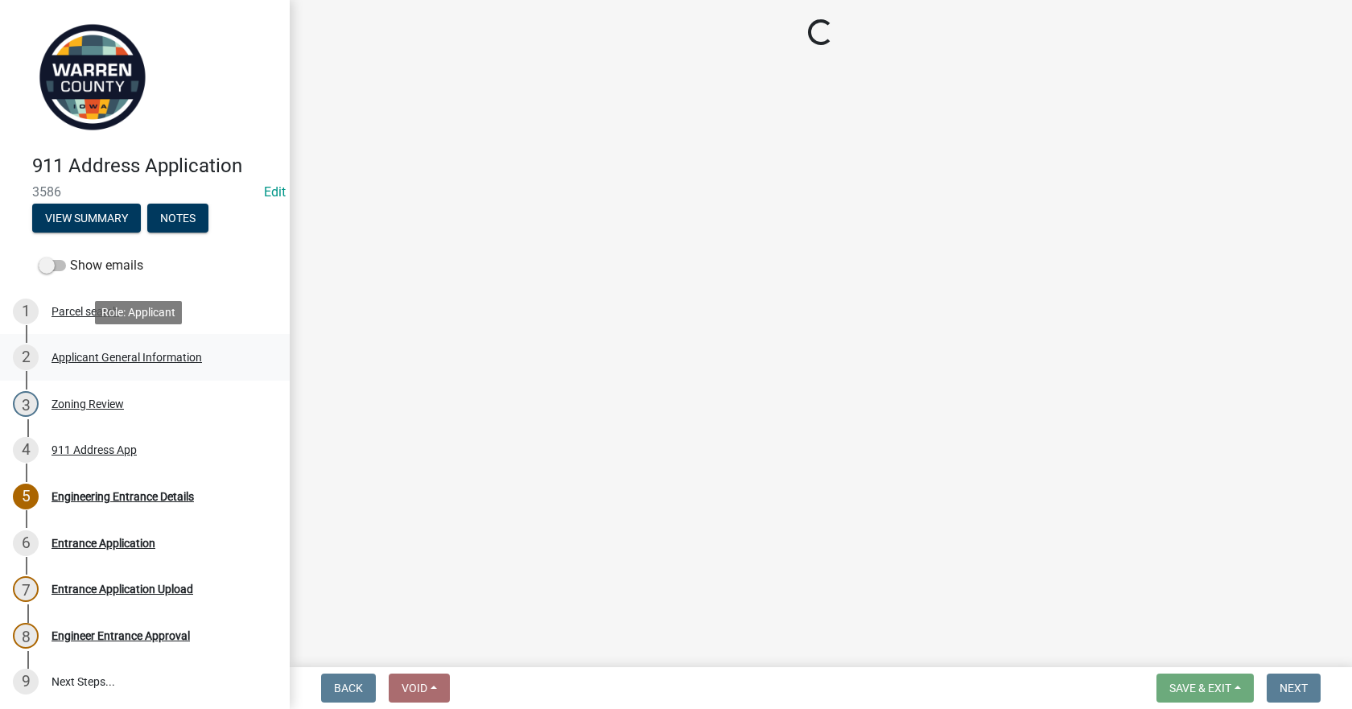
select select "5294bb98-6a39-4baa-a5b0-d6e883f55b41"
select select "c90aeb4f-8d51-4a52-b06f-2345d499b56e"
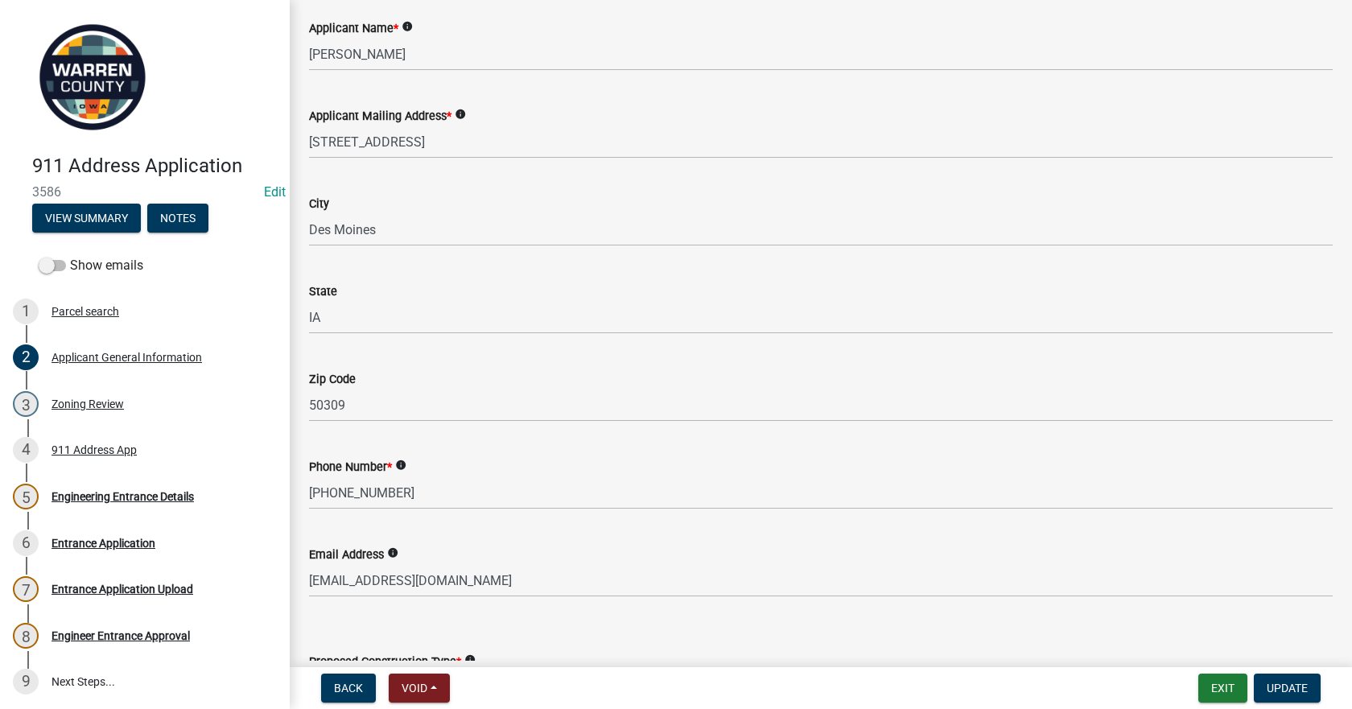
scroll to position [563, 0]
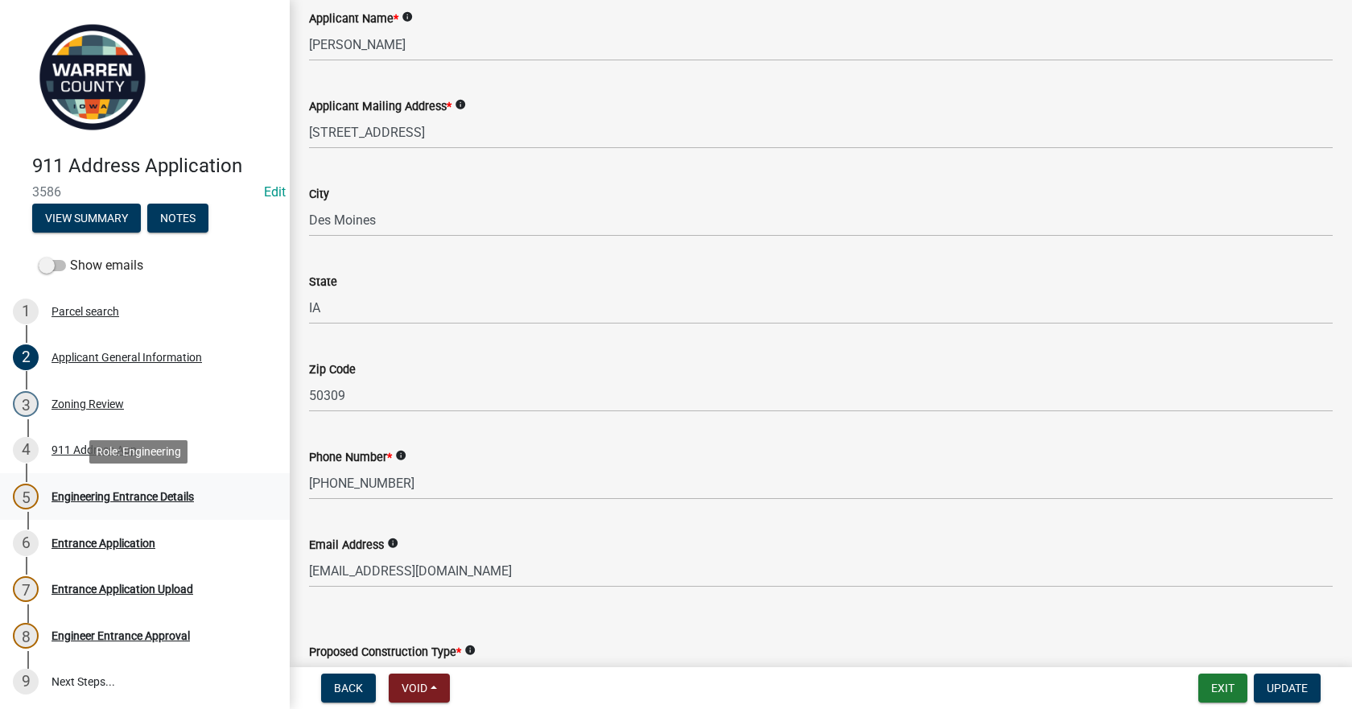
click at [135, 492] on div "Engineering Entrance Details" at bounding box center [122, 496] width 142 height 11
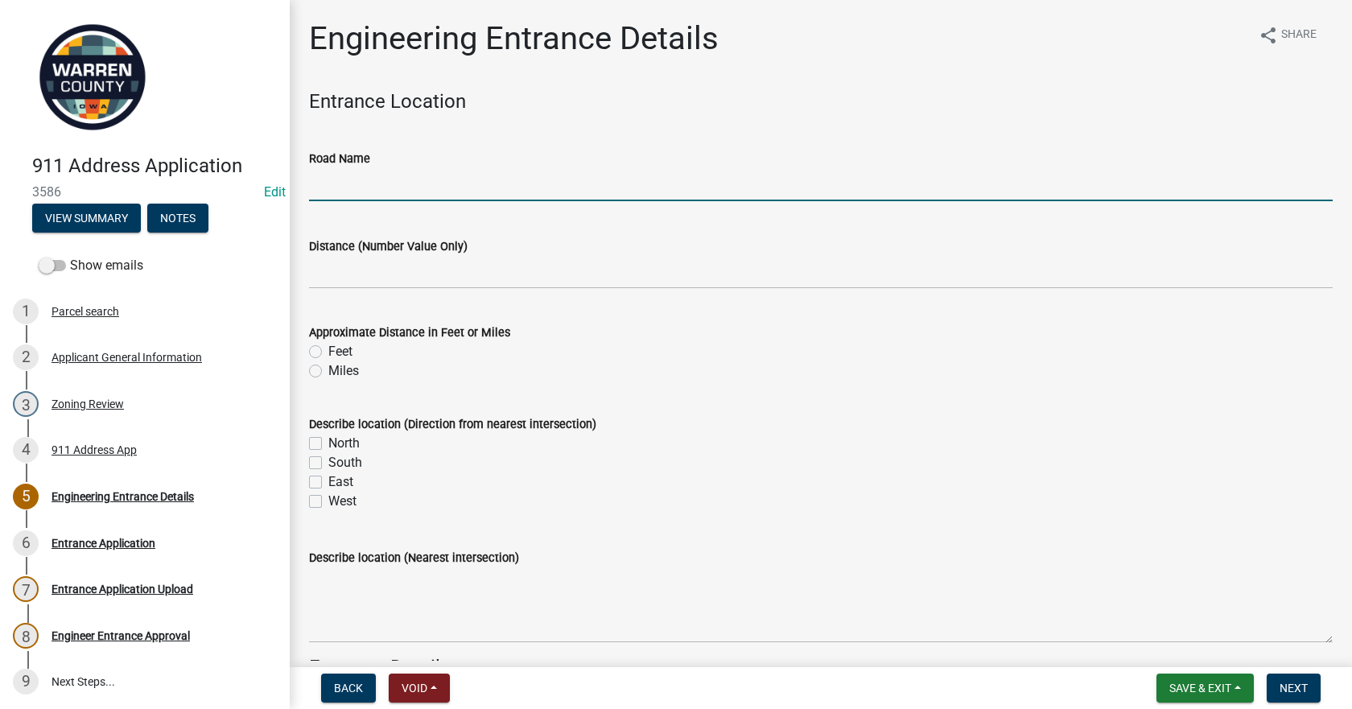
click at [346, 183] on input "Road Name" at bounding box center [820, 184] width 1023 height 33
type input "[GEOGRAPHIC_DATA]"
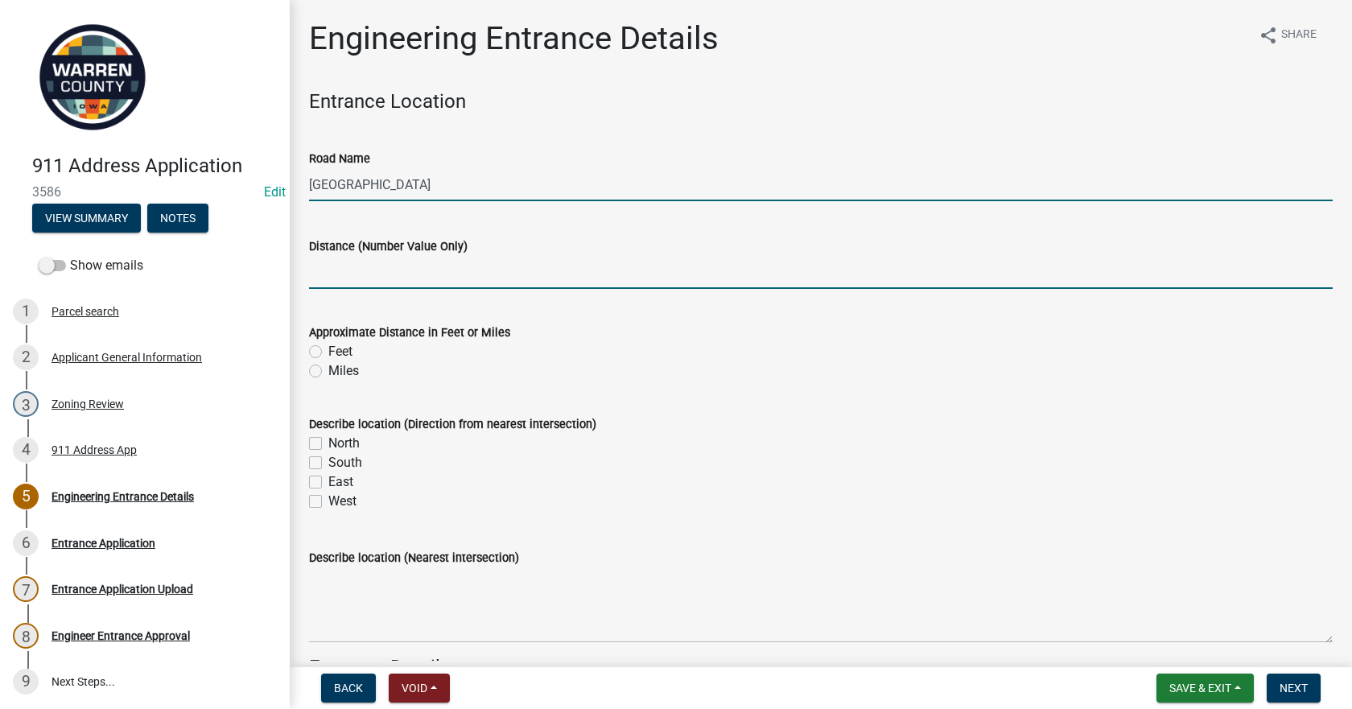
click at [366, 275] on input "text" at bounding box center [820, 272] width 1023 height 33
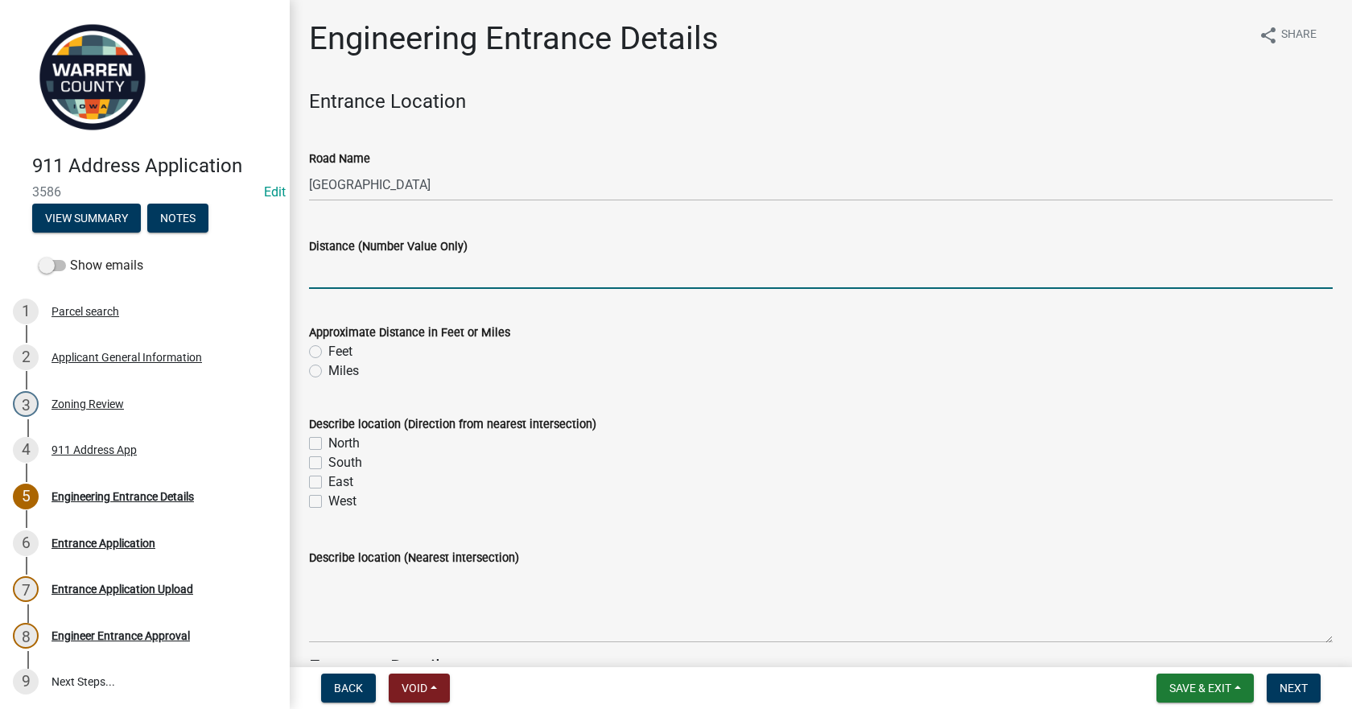
click at [332, 275] on input "text" at bounding box center [820, 272] width 1023 height 33
type input "."
type input "0.25"
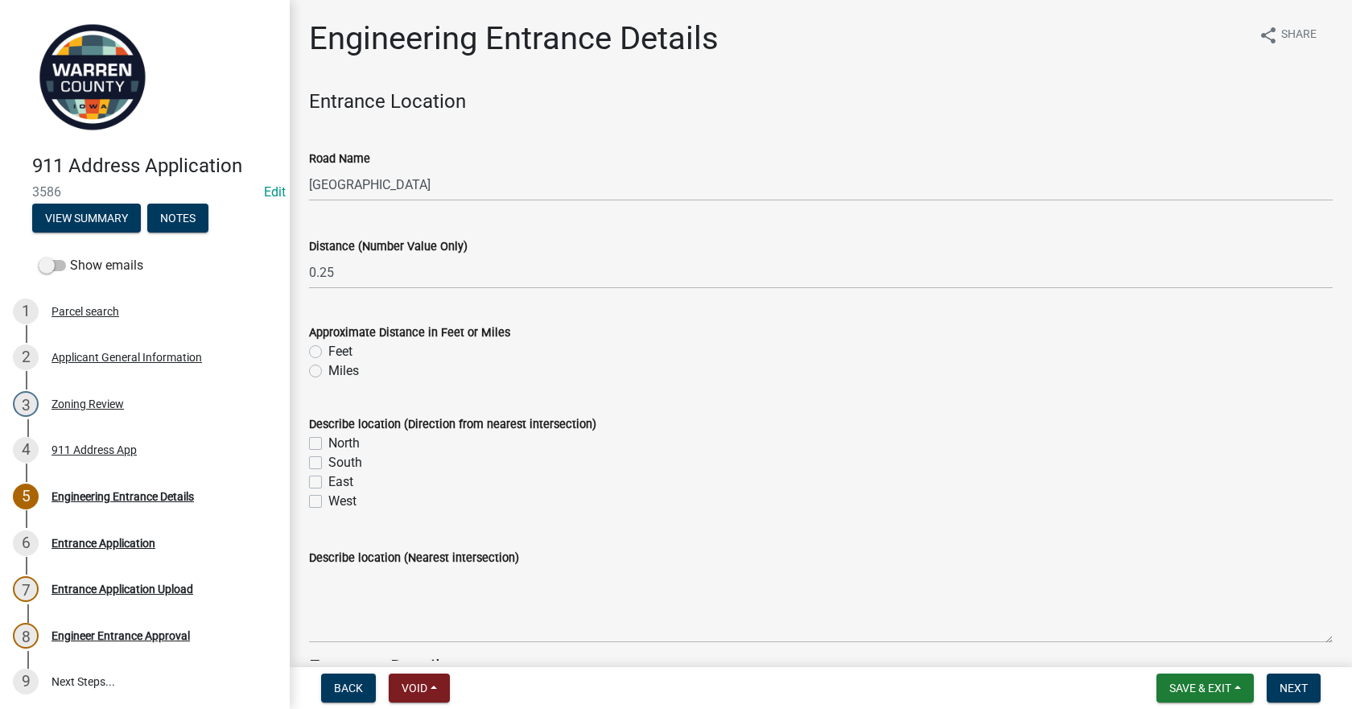
click at [328, 372] on label "Miles" at bounding box center [343, 370] width 31 height 19
click at [328, 372] on input "Miles" at bounding box center [333, 366] width 10 height 10
radio input "true"
click at [328, 438] on label "North" at bounding box center [343, 443] width 31 height 19
click at [328, 438] on input "North" at bounding box center [333, 439] width 10 height 10
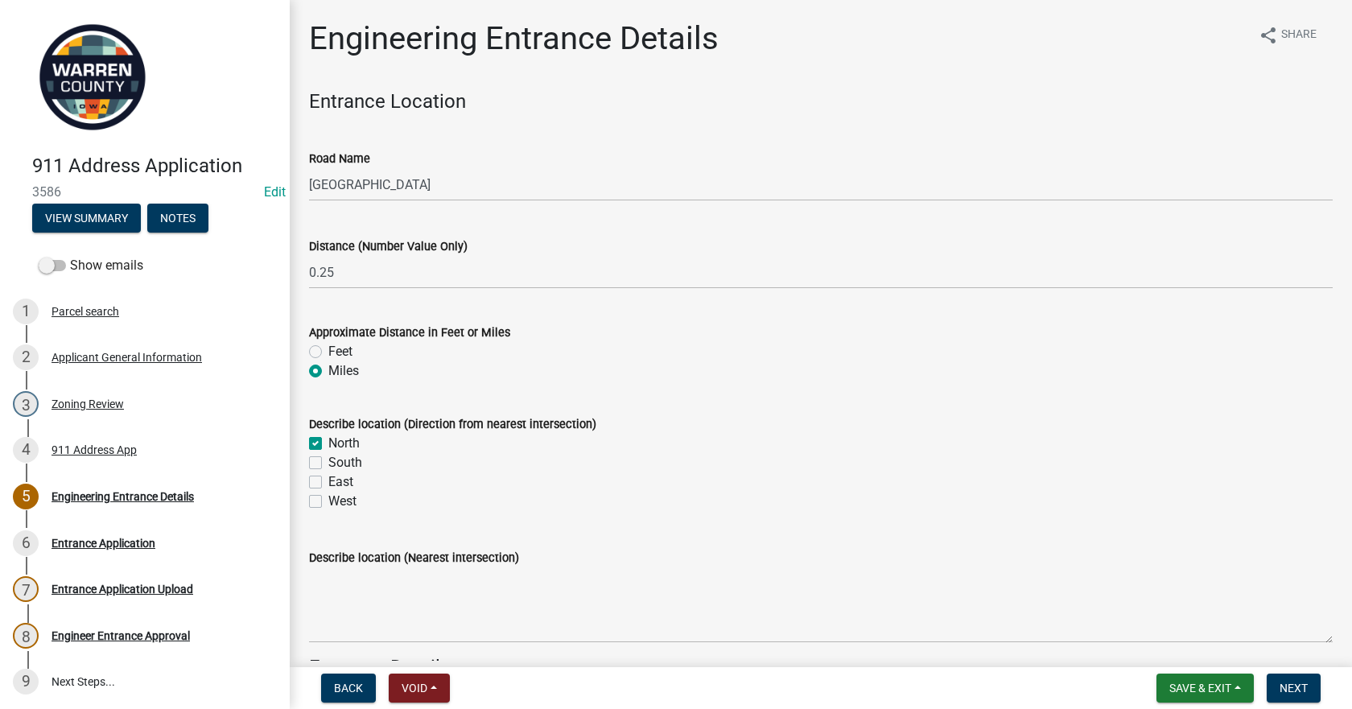
checkbox input "true"
checkbox input "false"
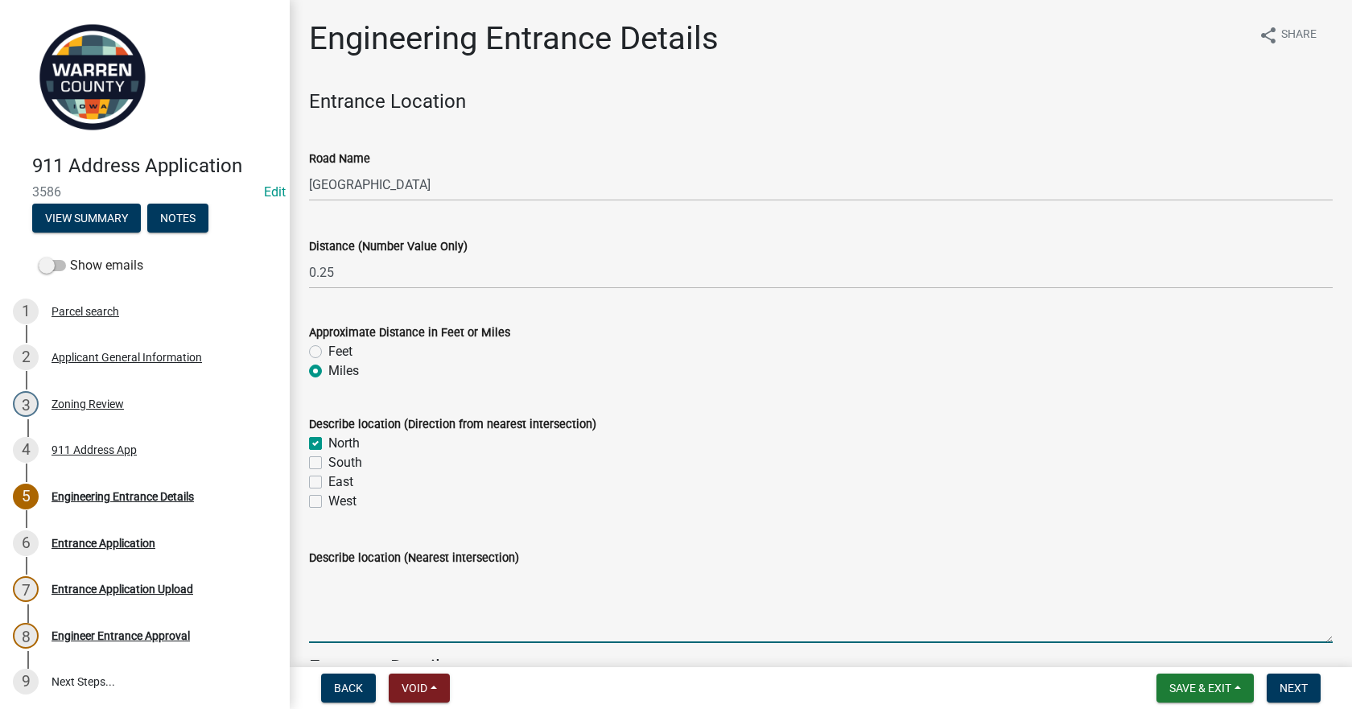
click at [352, 602] on textarea "Describe location (Nearest intersection)" at bounding box center [820, 605] width 1023 height 76
type textarea "[PERSON_NAME] Place"
click at [583, 447] on div "North" at bounding box center [820, 443] width 1023 height 19
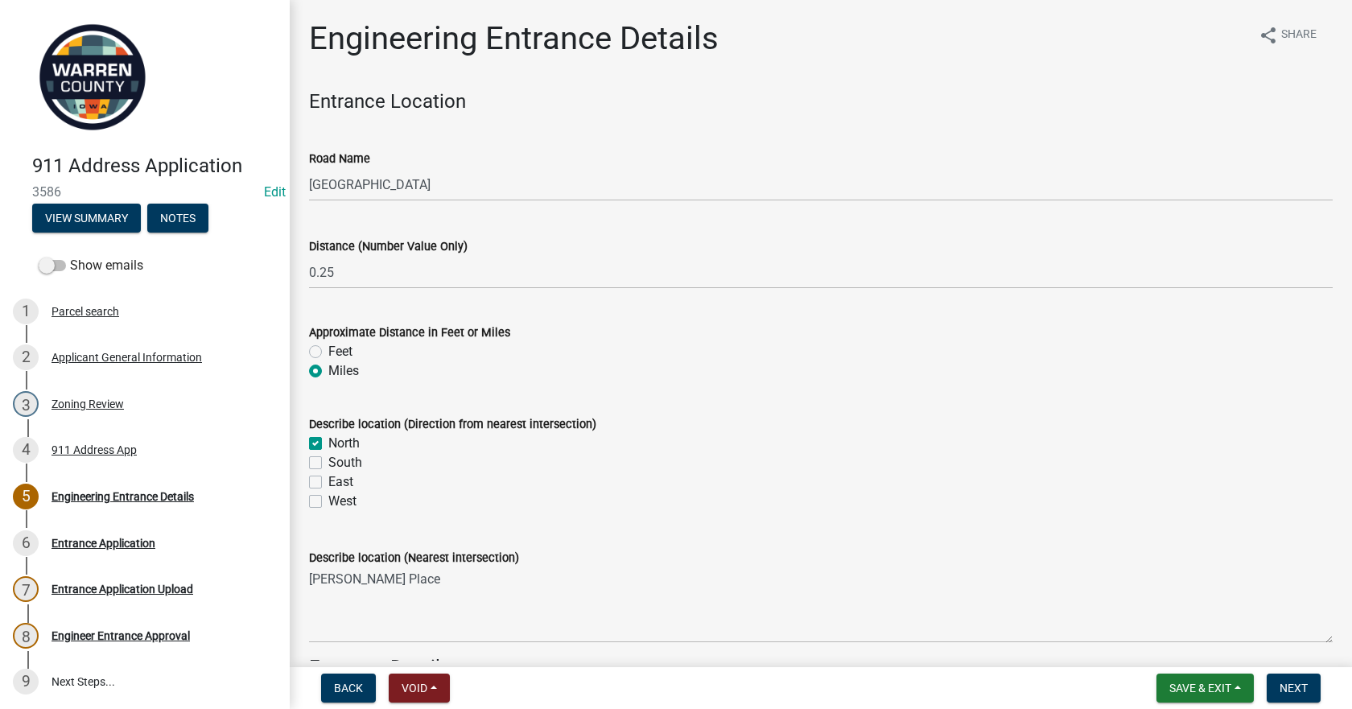
scroll to position [402, 0]
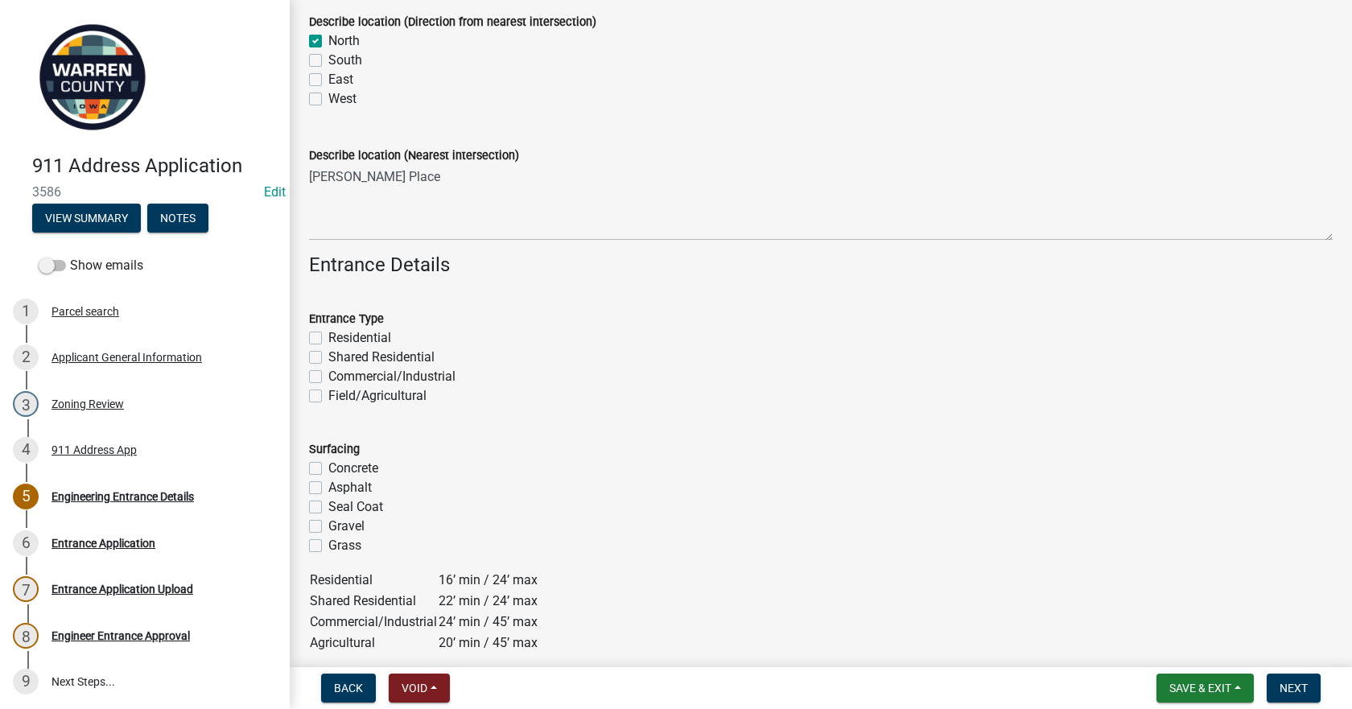
click at [328, 391] on label "Field/Agricultural" at bounding box center [377, 395] width 98 height 19
click at [328, 391] on input "Field/Agricultural" at bounding box center [333, 391] width 10 height 10
checkbox input "true"
checkbox input "false"
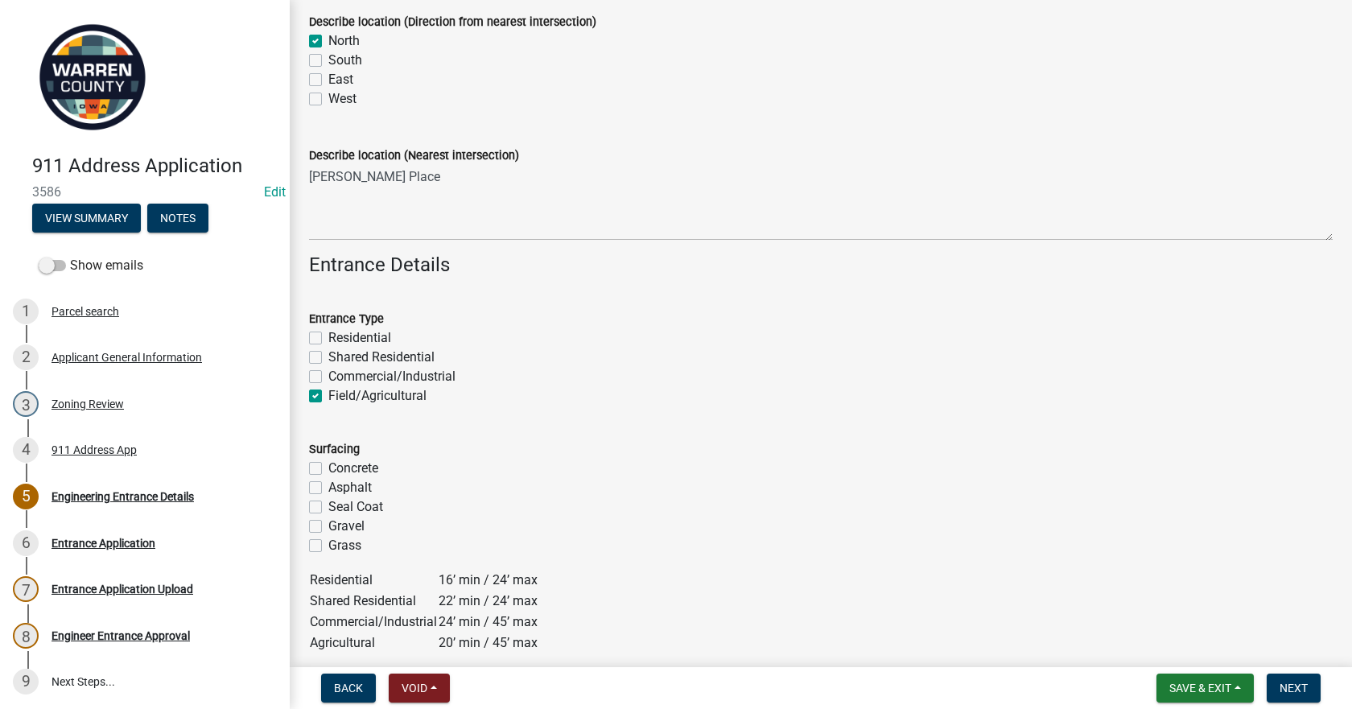
checkbox input "false"
checkbox input "true"
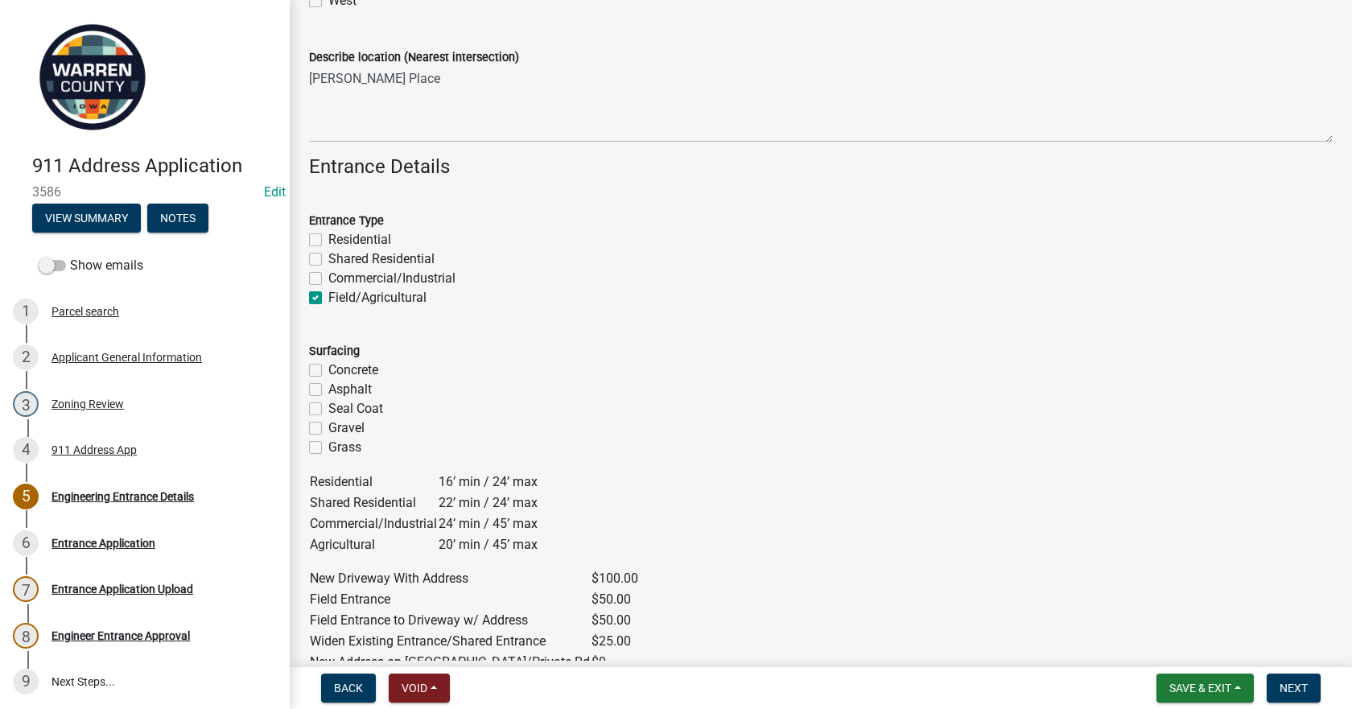
scroll to position [563, 0]
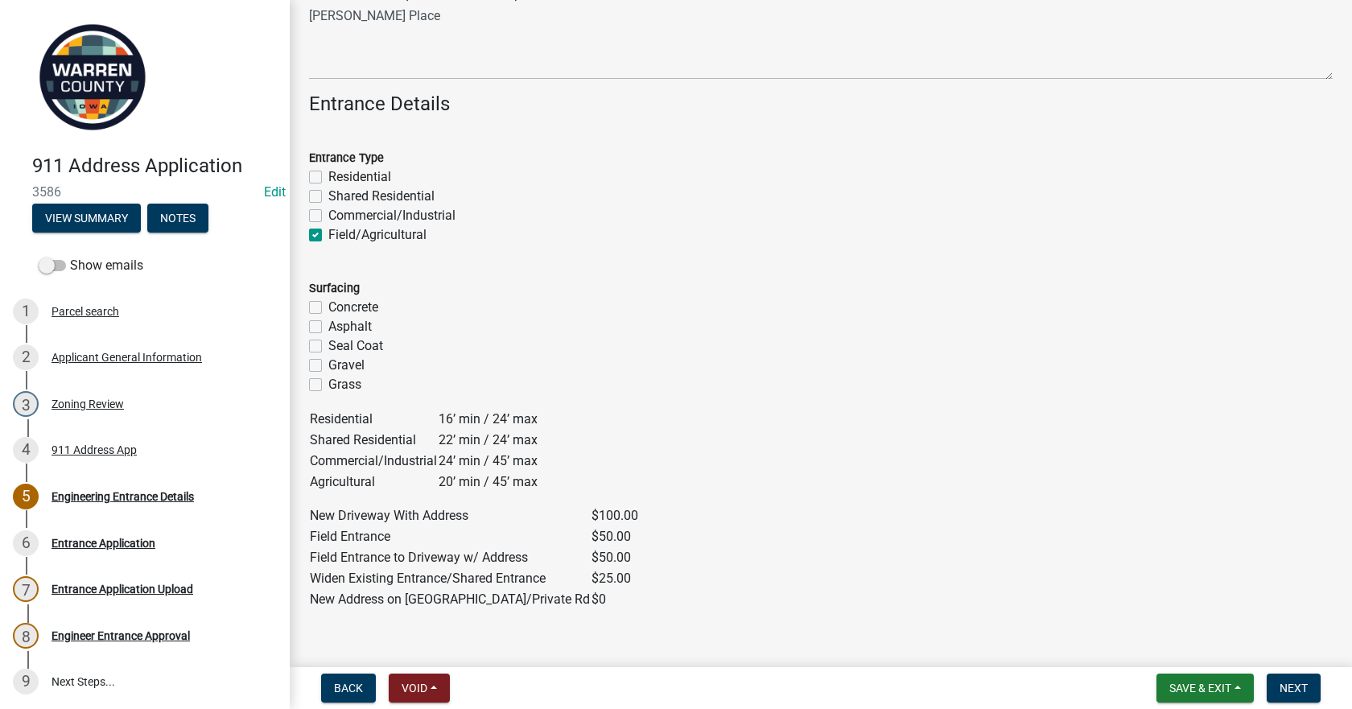
click at [328, 363] on label "Gravel" at bounding box center [346, 365] width 36 height 19
click at [328, 363] on input "Gravel" at bounding box center [333, 361] width 10 height 10
checkbox input "true"
checkbox input "false"
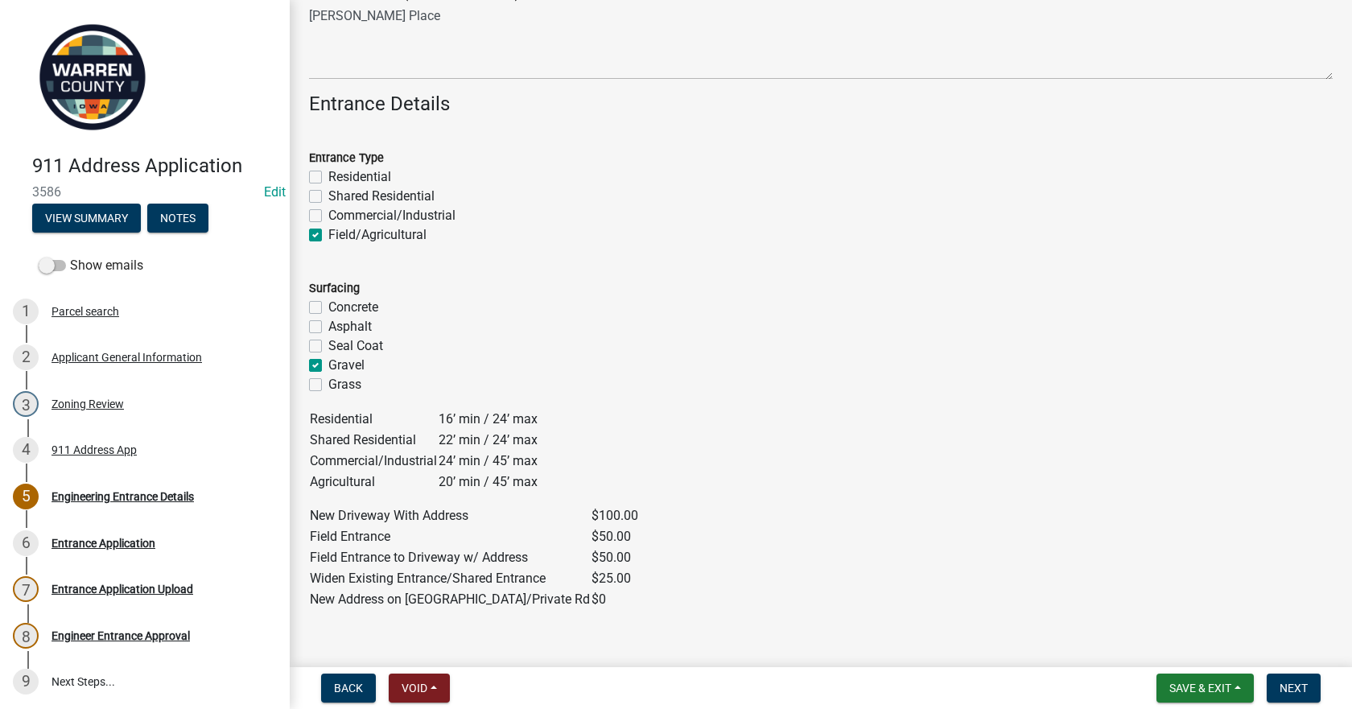
checkbox input "false"
checkbox input "true"
checkbox input "false"
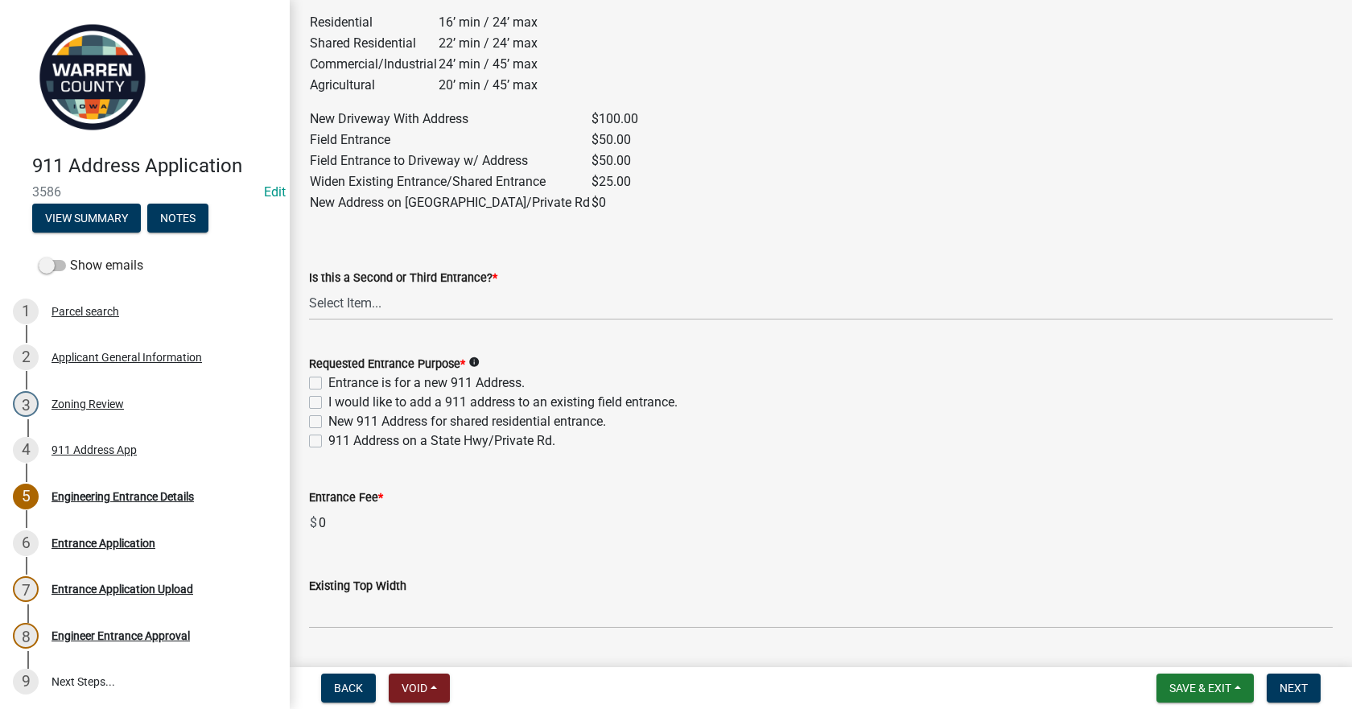
scroll to position [965, 0]
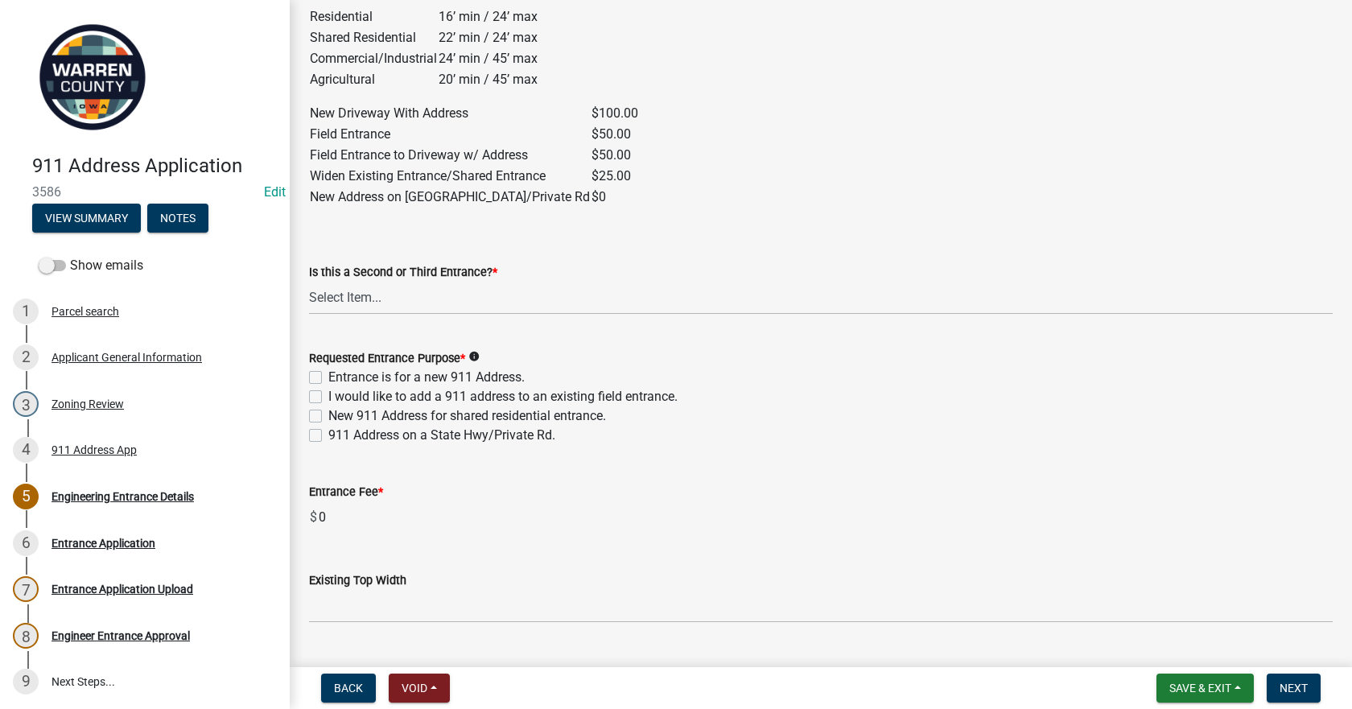
click at [328, 374] on label "Entrance is for a new 911 Address." at bounding box center [426, 377] width 196 height 19
click at [328, 374] on input "Entrance is for a new 911 Address." at bounding box center [333, 373] width 10 height 10
checkbox input "true"
checkbox input "false"
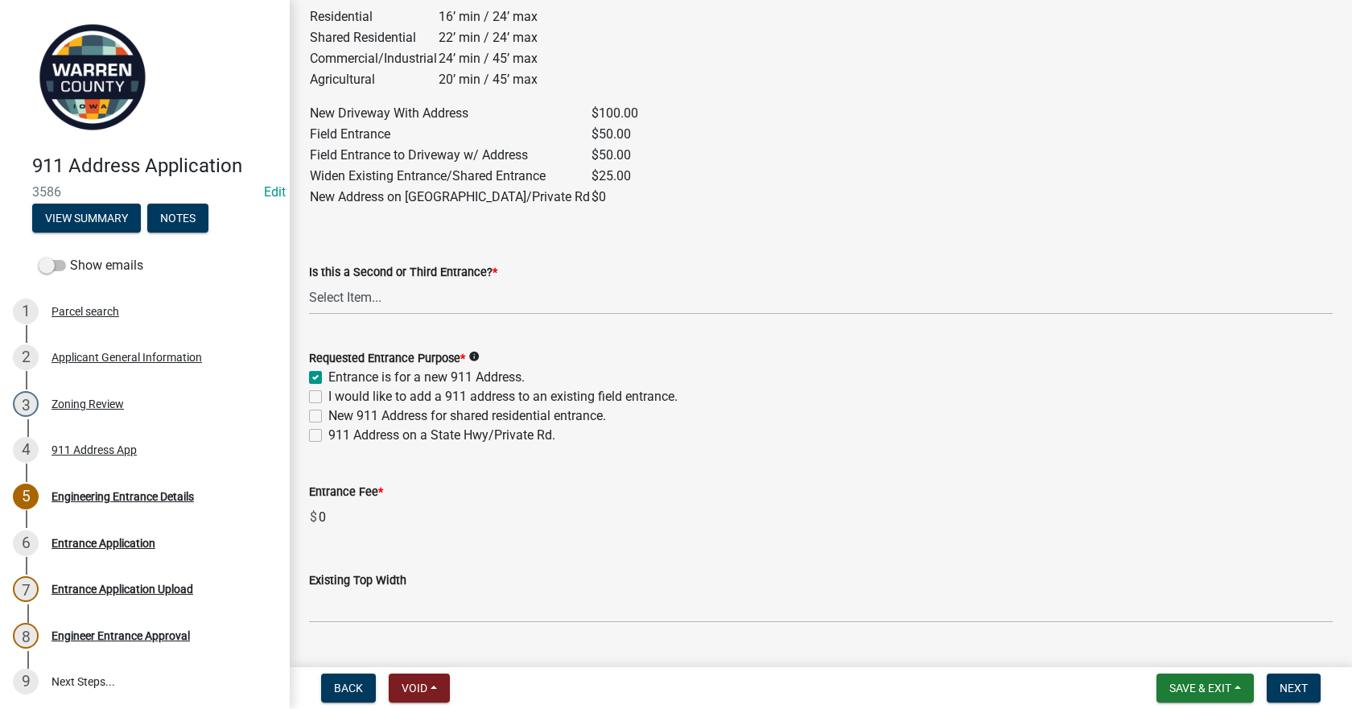
checkbox input "false"
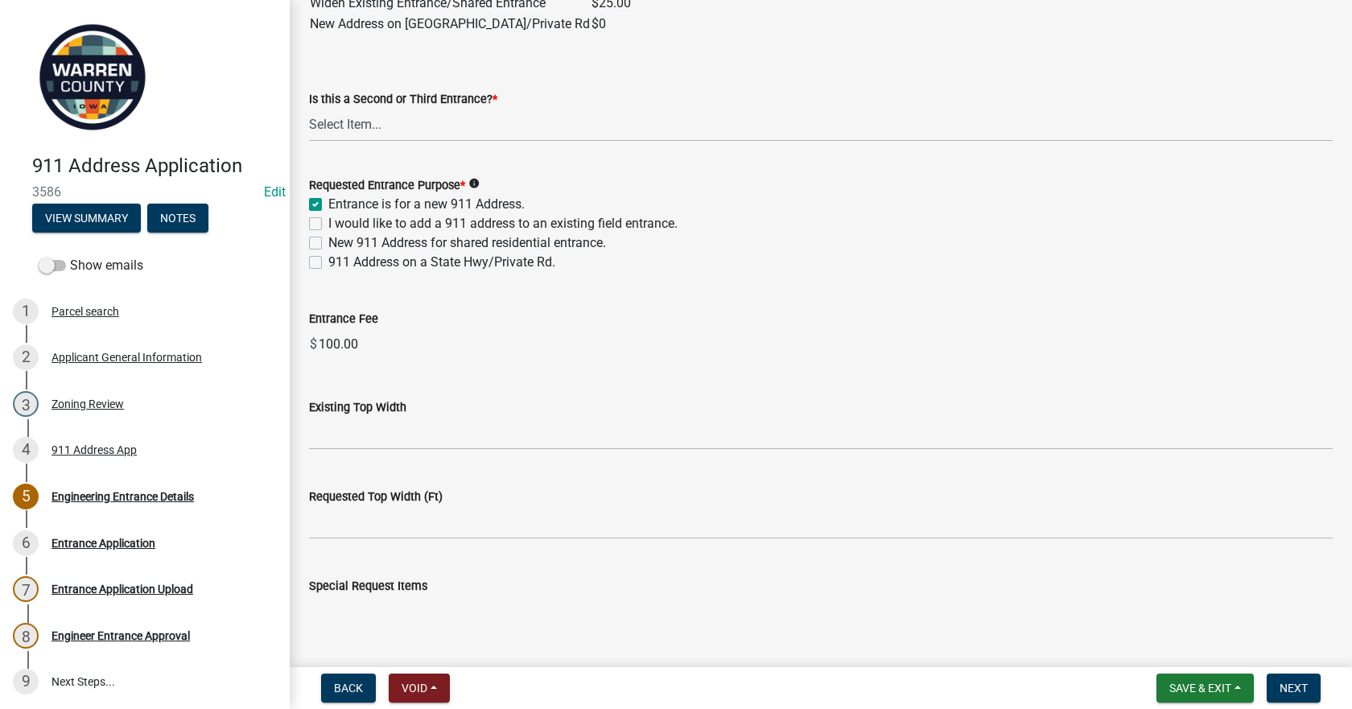
scroll to position [1368, 0]
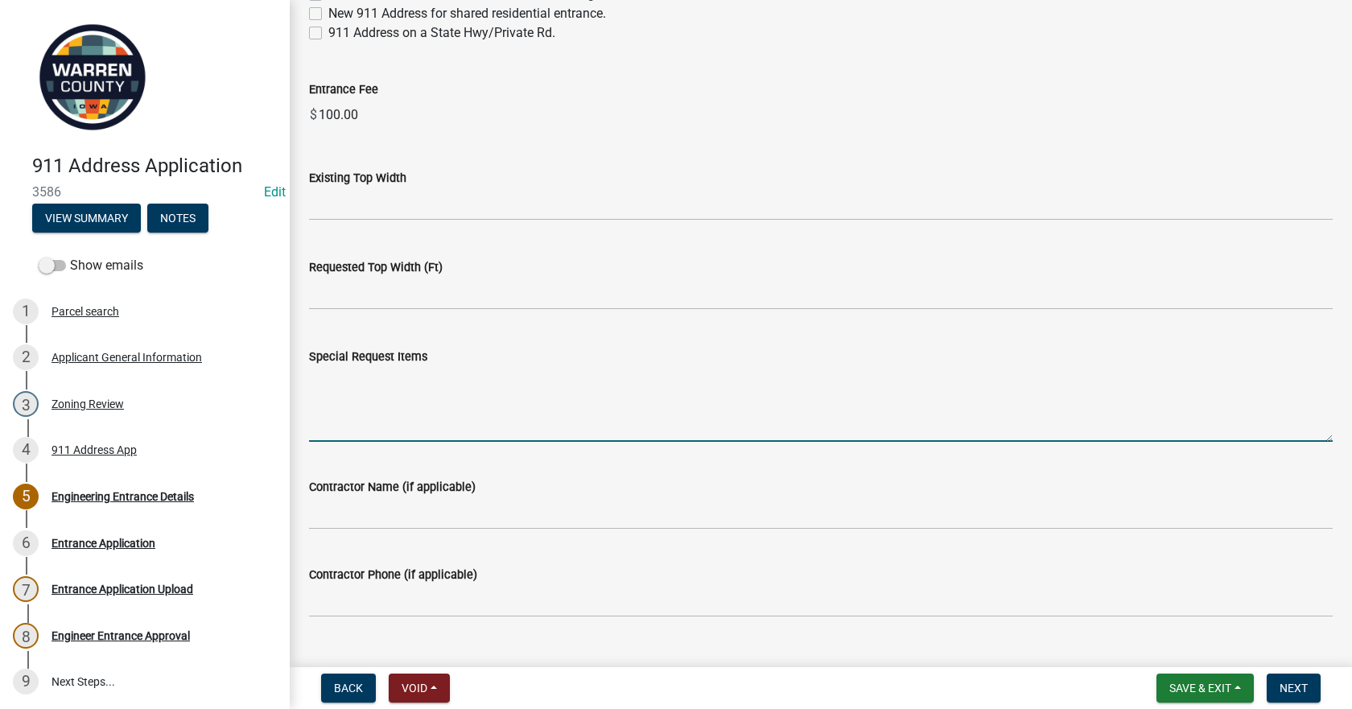
click at [446, 393] on textarea "Special Request Items" at bounding box center [820, 404] width 1023 height 76
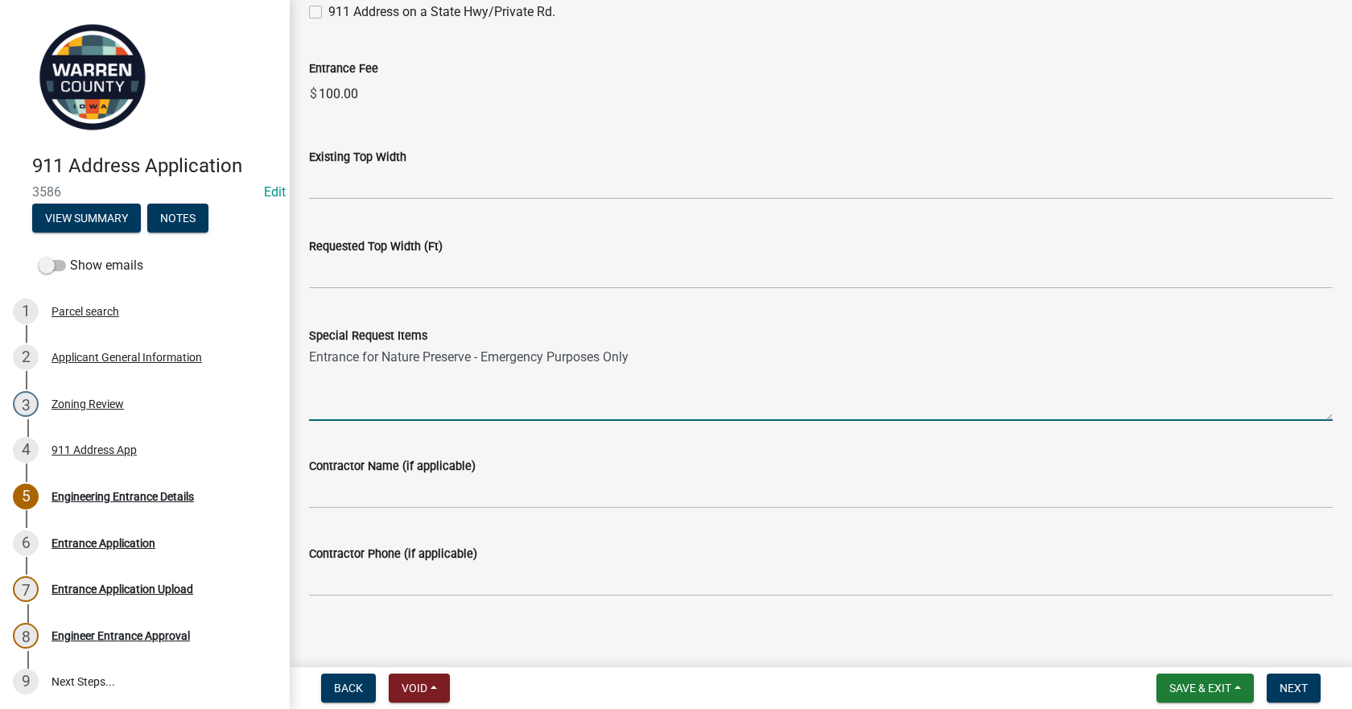
scroll to position [1400, 0]
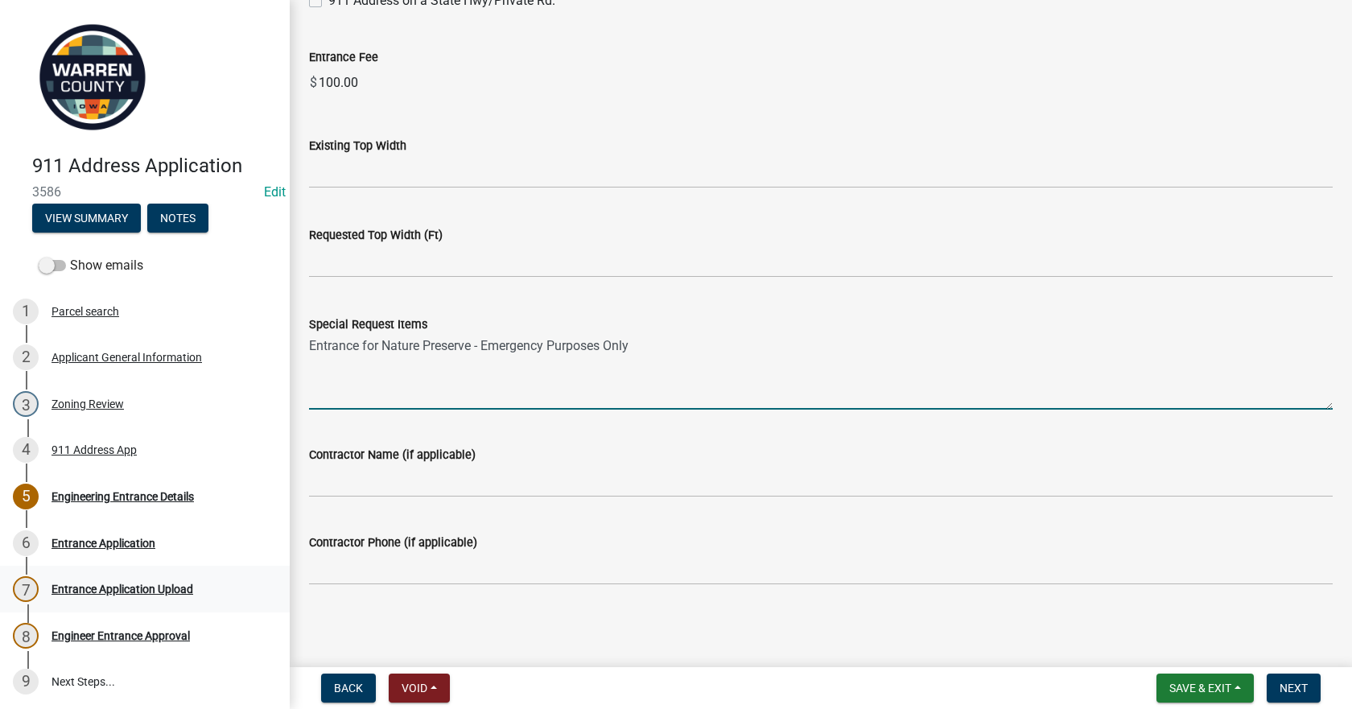
type textarea "Entrance for Nature Preserve - Emergency Purposes Only"
click at [1293, 686] on span "Next" at bounding box center [1293, 687] width 28 height 13
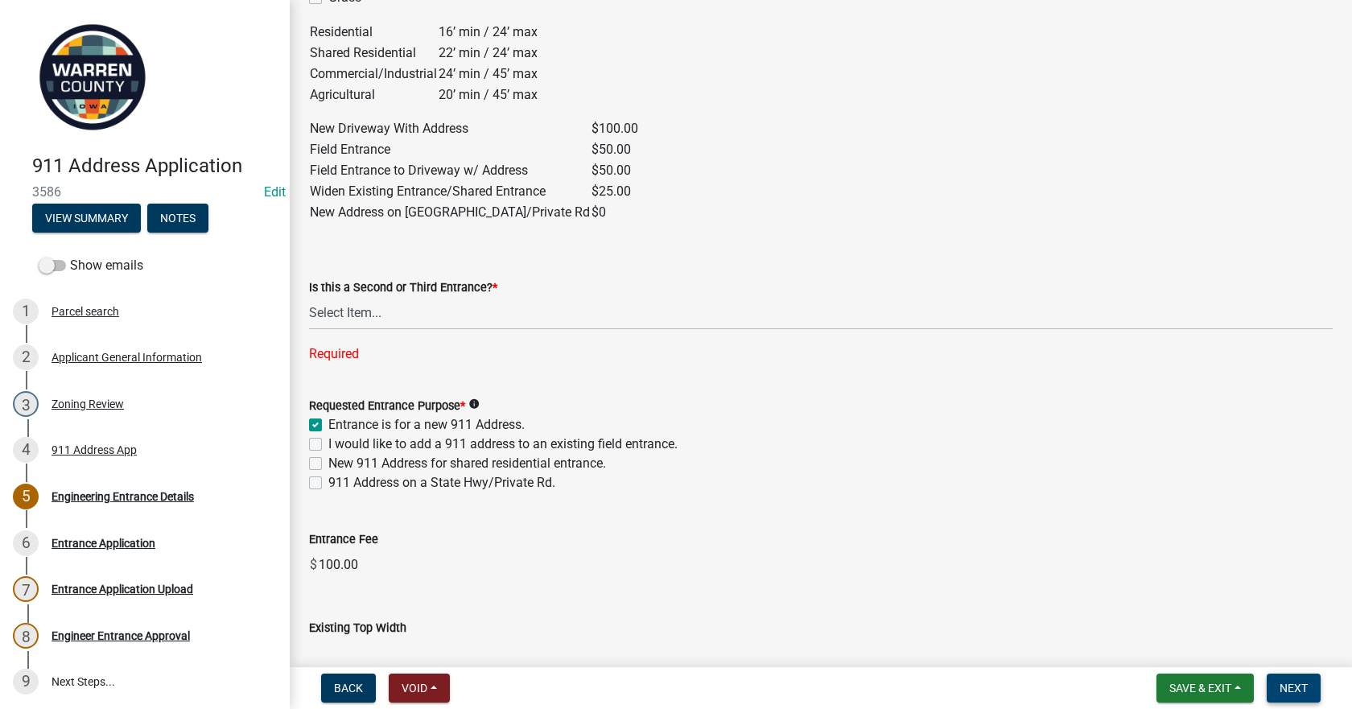
scroll to position [949, 0]
click at [355, 328] on select "Select Item... Yes No" at bounding box center [820, 314] width 1023 height 33
click at [309, 298] on select "Select Item... Yes No" at bounding box center [820, 314] width 1023 height 33
select select "5300d118-efaf-4d36-bbc3-62d1d2d0e61b"
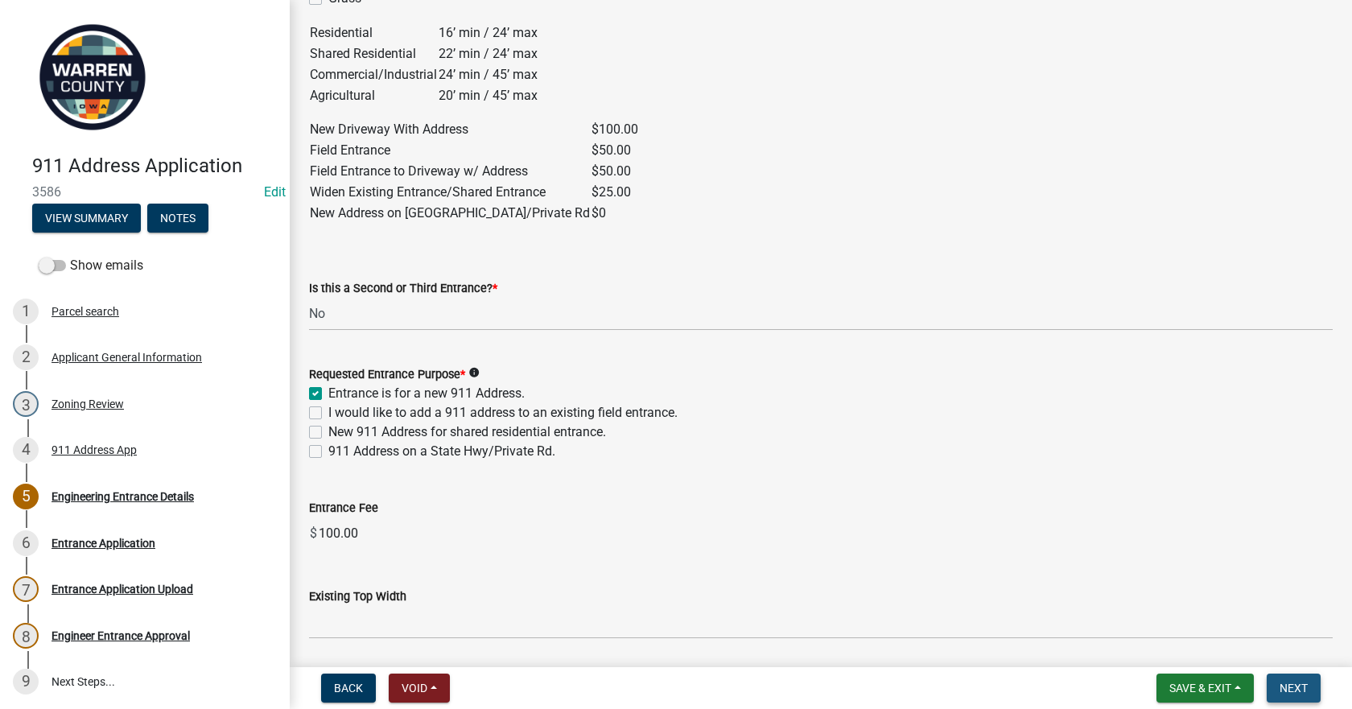
click at [1288, 685] on span "Next" at bounding box center [1293, 687] width 28 height 13
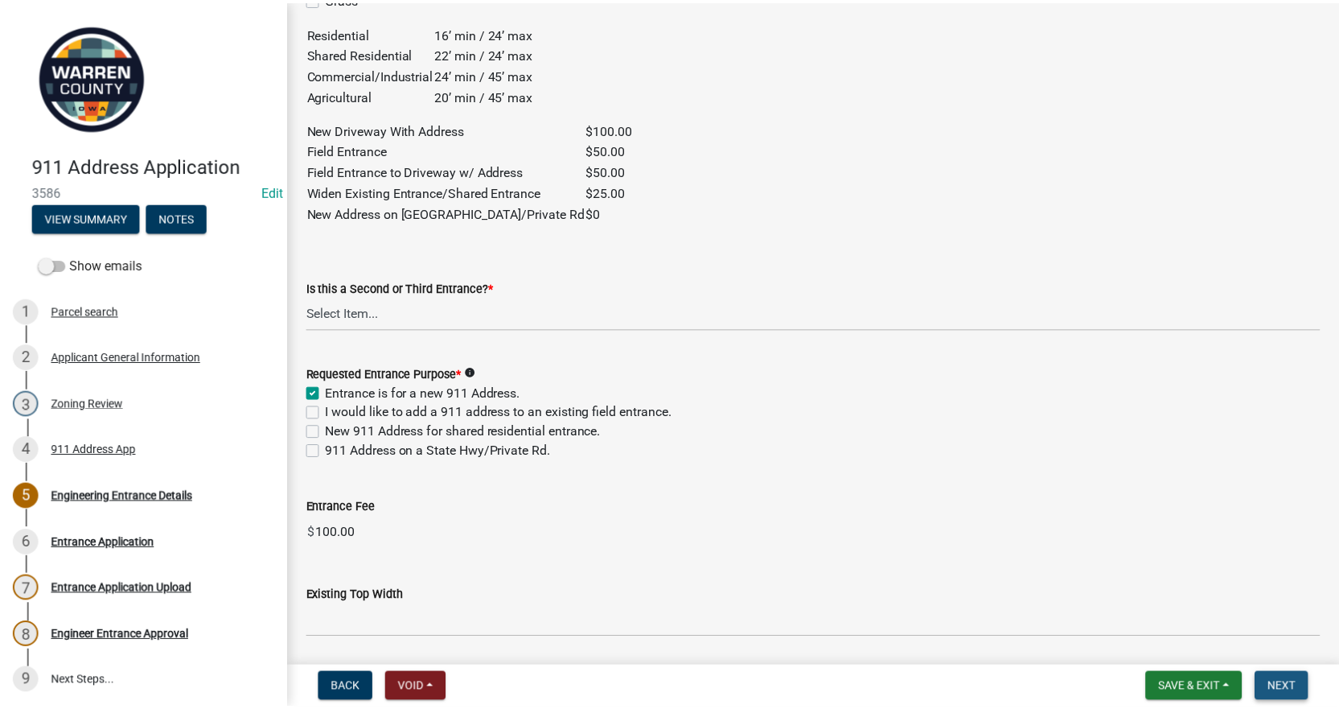
scroll to position [0, 0]
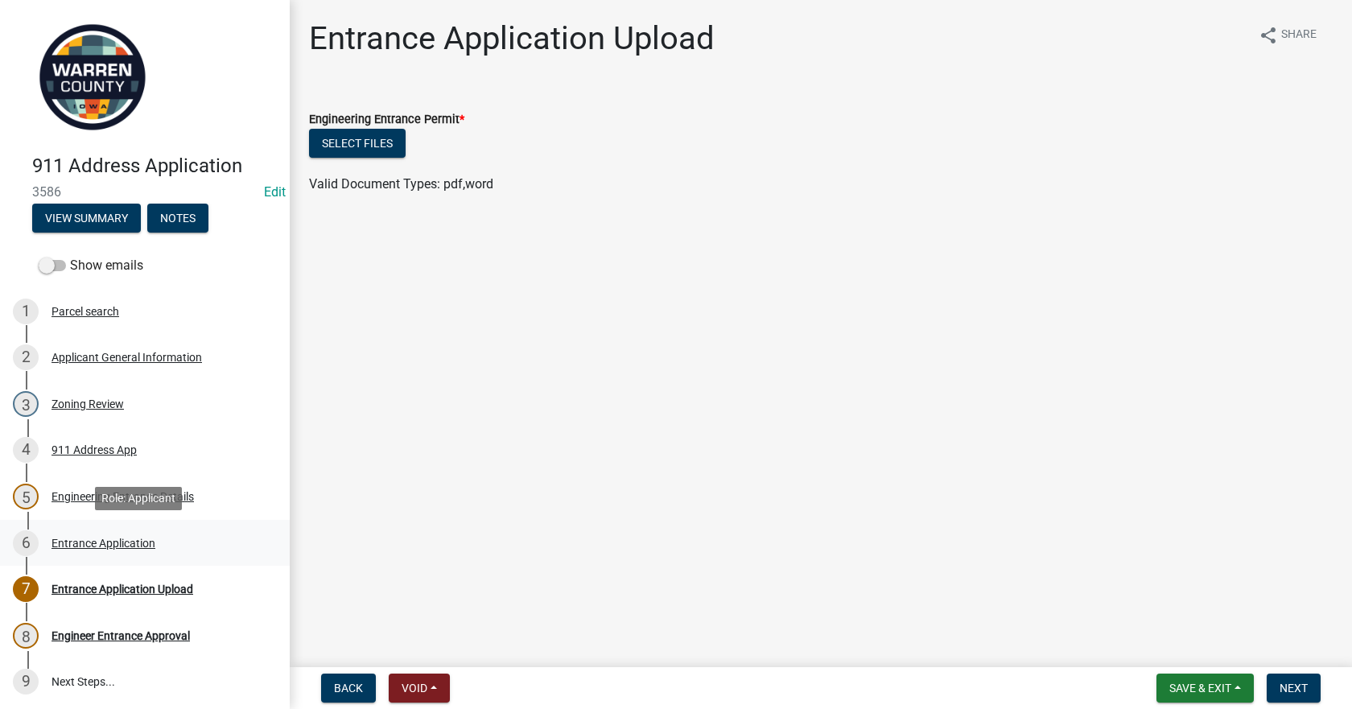
click at [105, 541] on div "Entrance Application" at bounding box center [103, 542] width 104 height 11
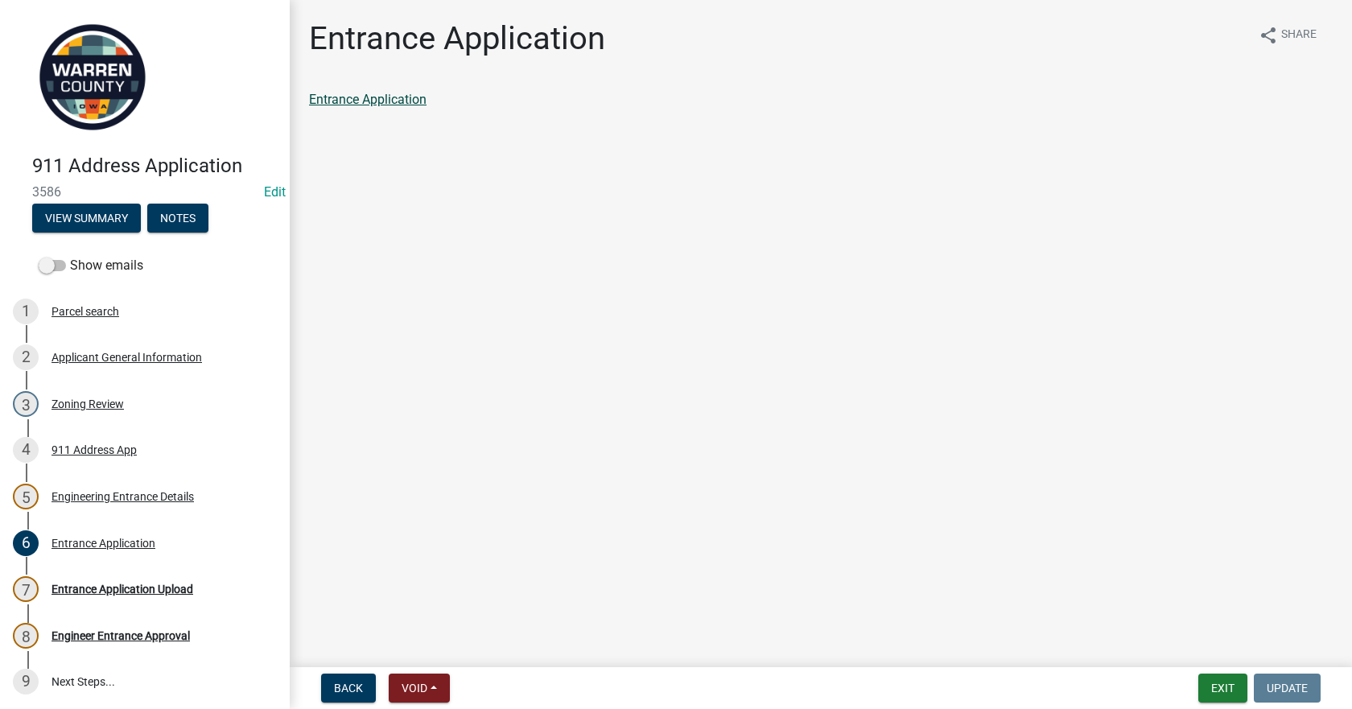
click at [367, 97] on link "Entrance Application" at bounding box center [367, 99] width 117 height 15
click at [171, 580] on div "7 Entrance Application Upload" at bounding box center [138, 589] width 251 height 26
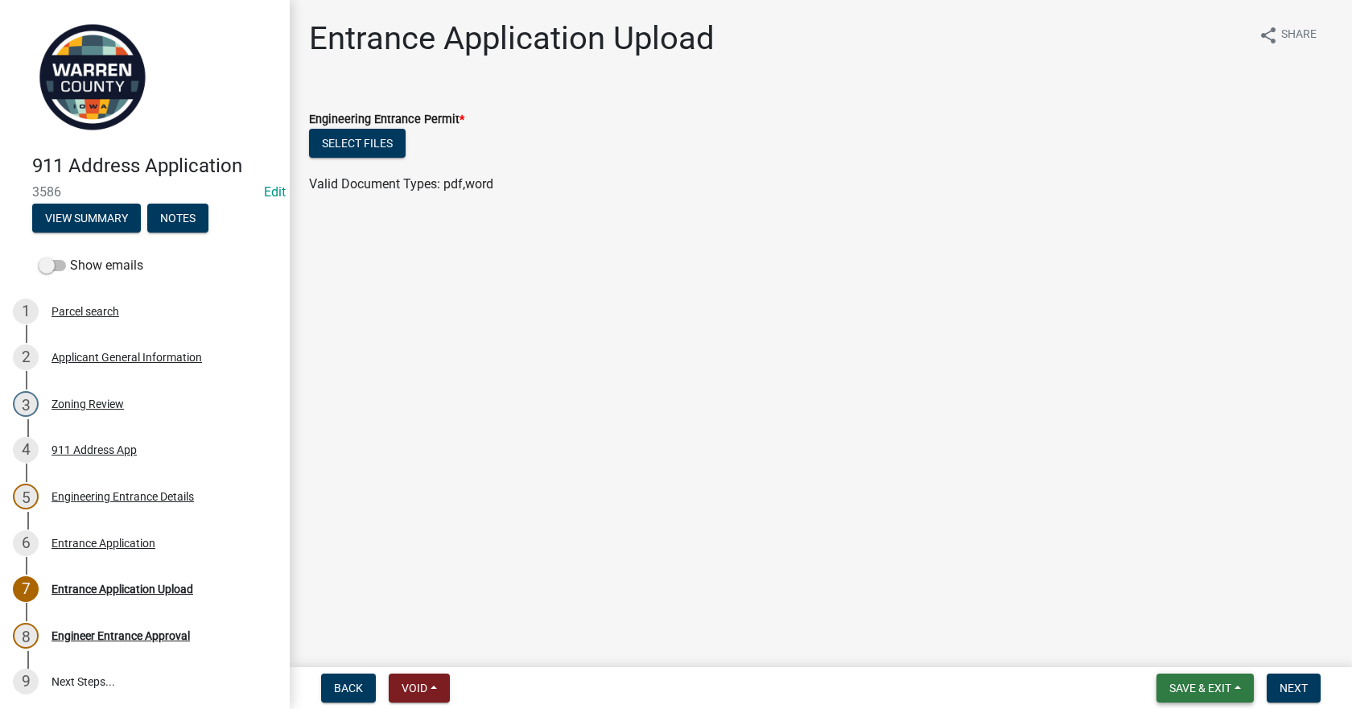
click at [1202, 684] on span "Save & Exit" at bounding box center [1200, 687] width 62 height 13
click at [1164, 642] on button "Save & Exit" at bounding box center [1189, 646] width 129 height 39
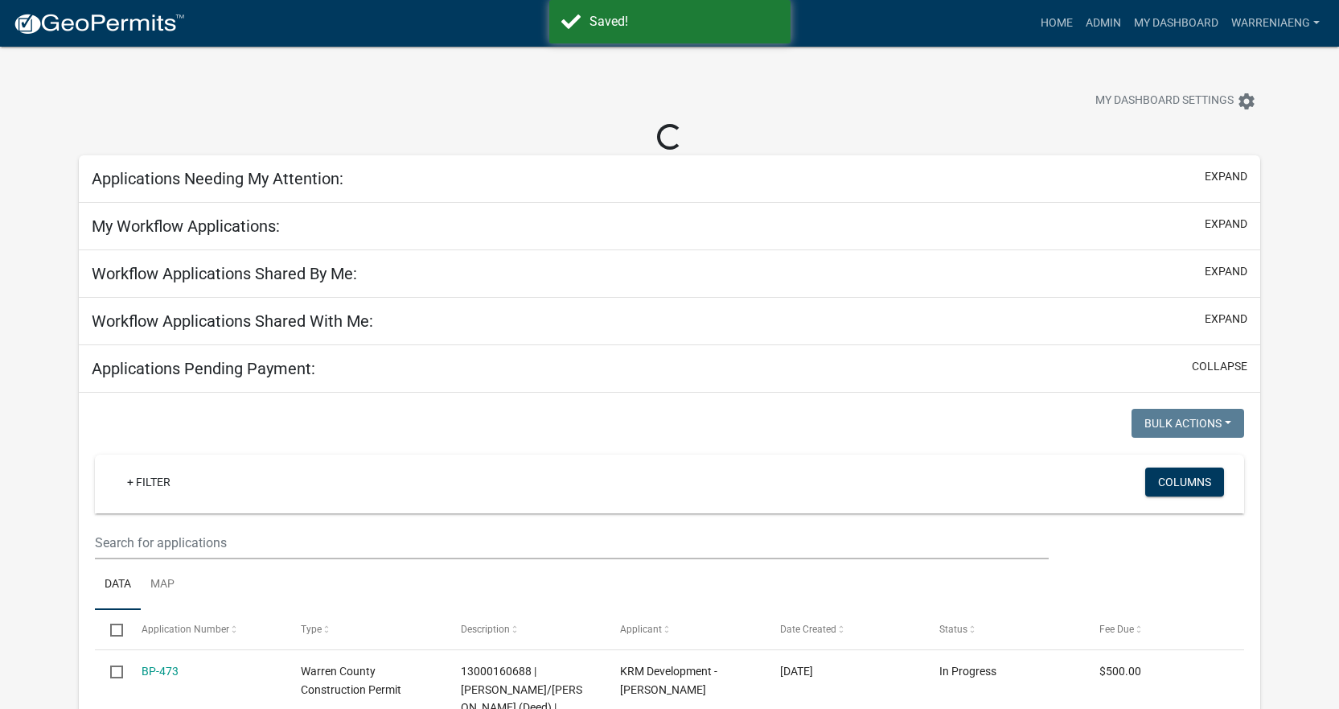
select select "3: 100"
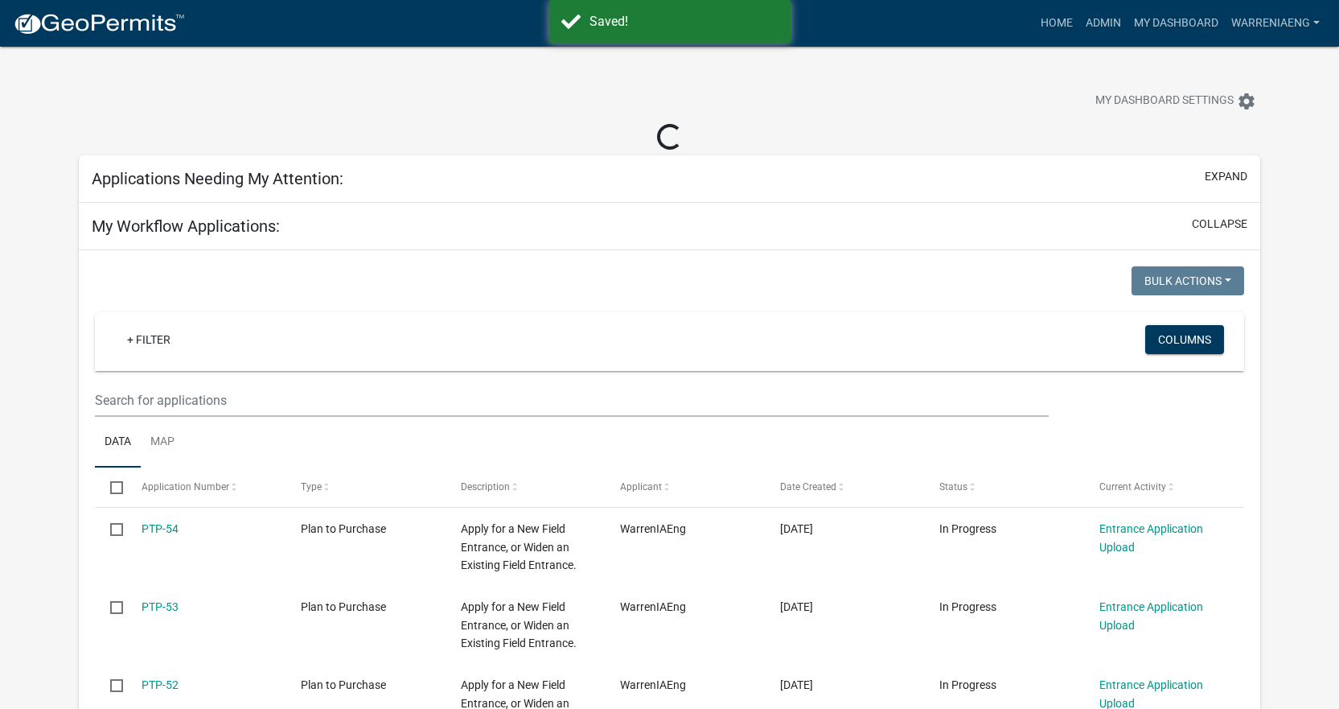
select select "2: 50"
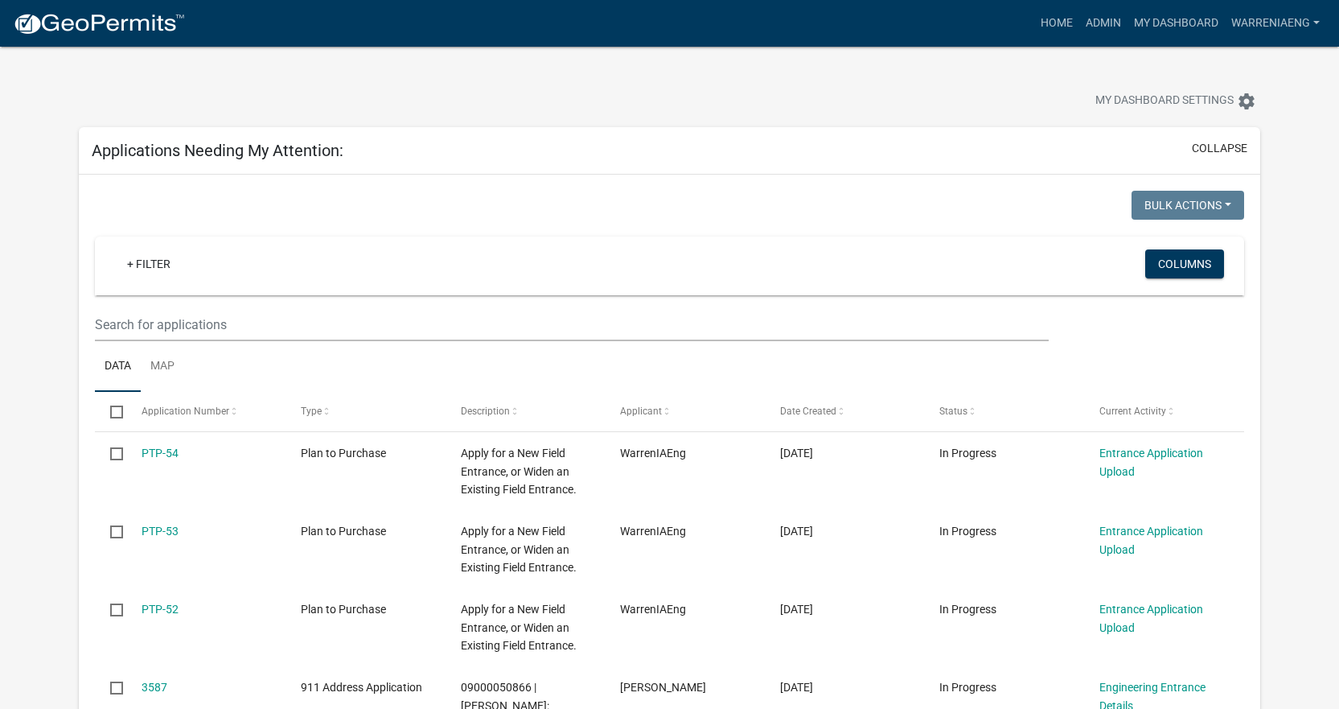
click at [490, 109] on div at bounding box center [418, 102] width 703 height 35
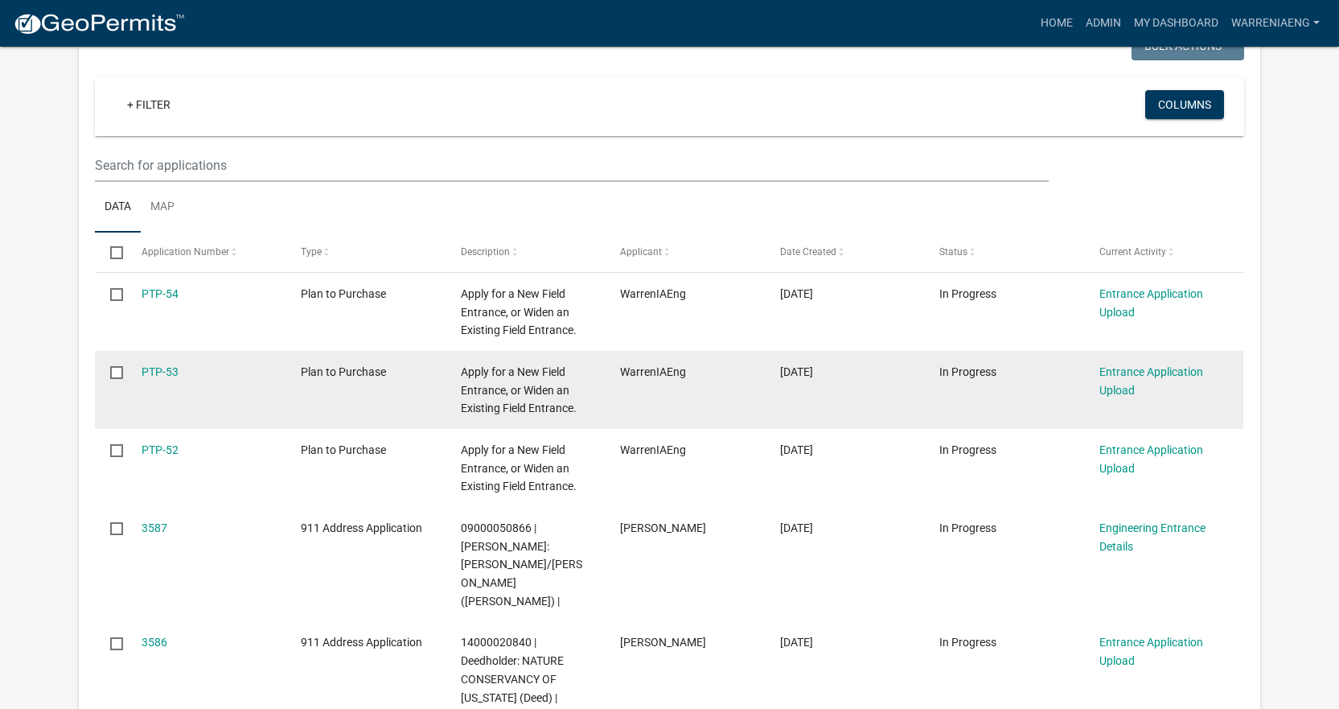
scroll to position [241, 0]
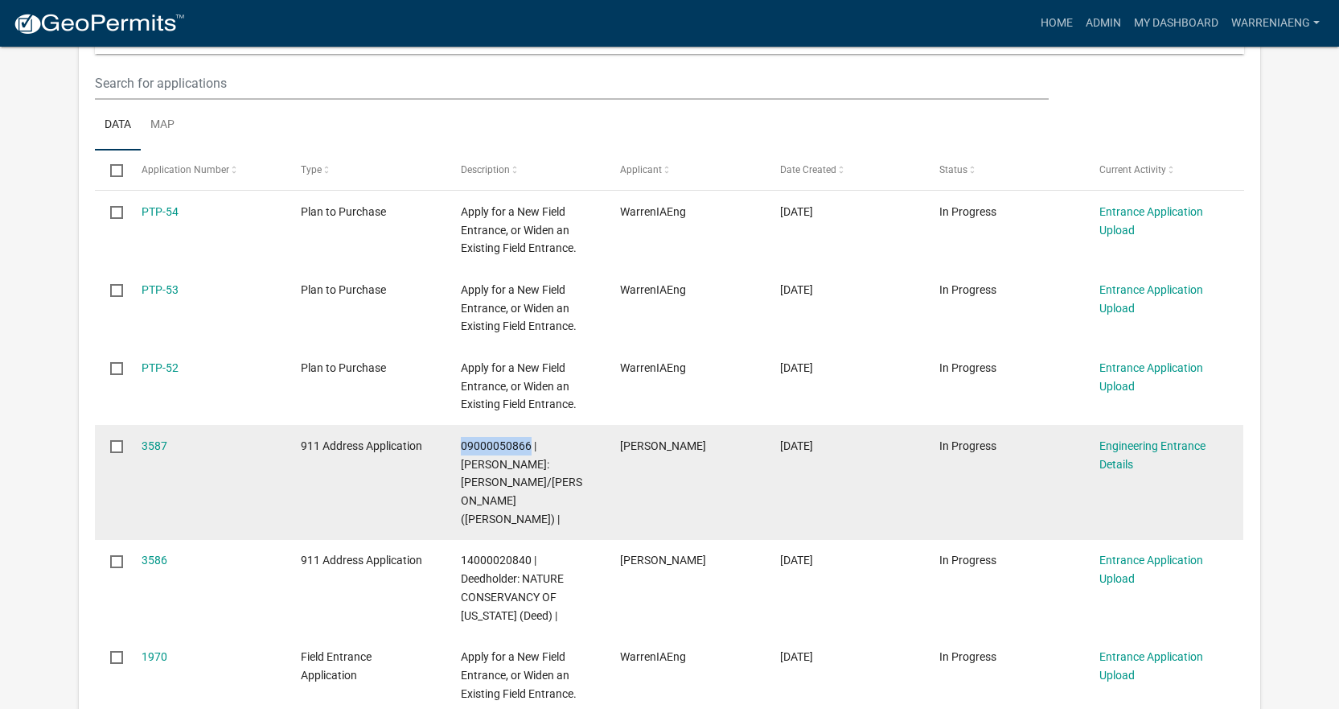
drag, startPoint x: 529, startPoint y: 445, endPoint x: 460, endPoint y: 445, distance: 69.2
click at [461, 445] on span "09000050866 | [PERSON_NAME]: [PERSON_NAME]/[PERSON_NAME] ([PERSON_NAME]) |" at bounding box center [521, 482] width 121 height 86
copy span "09000050866"
click at [156, 446] on link "3587" at bounding box center [155, 445] width 26 height 13
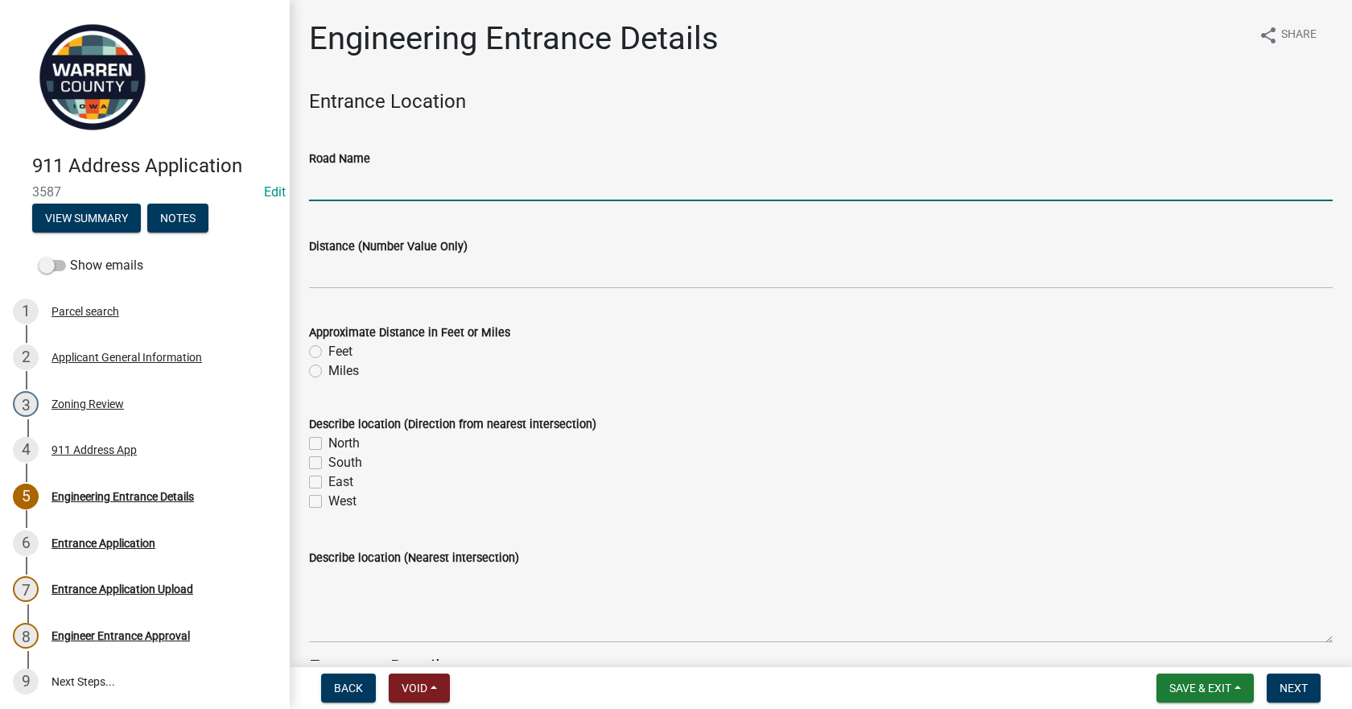
click at [453, 200] on input "Road Name" at bounding box center [820, 184] width 1023 height 33
type input "[GEOGRAPHIC_DATA]"
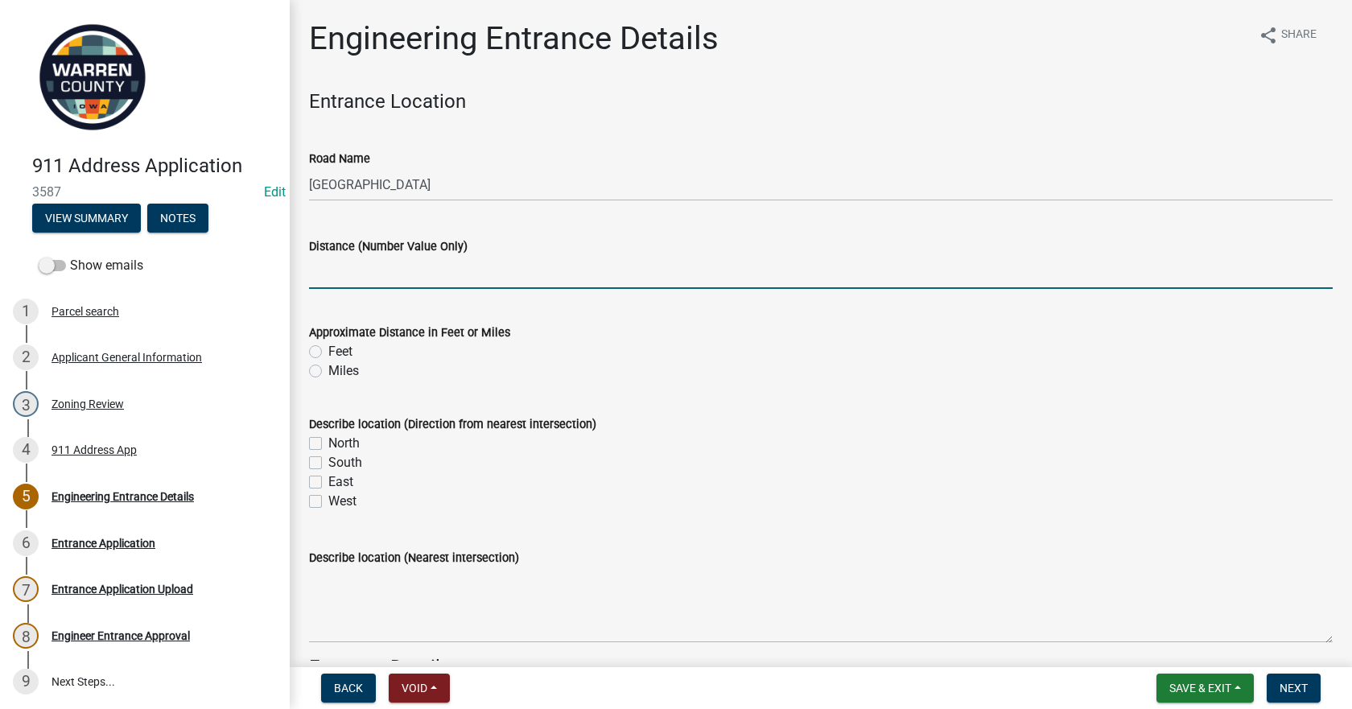
click at [423, 275] on input "text" at bounding box center [820, 272] width 1023 height 33
type input "0.45"
click at [328, 374] on label "Miles" at bounding box center [343, 370] width 31 height 19
click at [328, 372] on input "Miles" at bounding box center [333, 366] width 10 height 10
radio input "true"
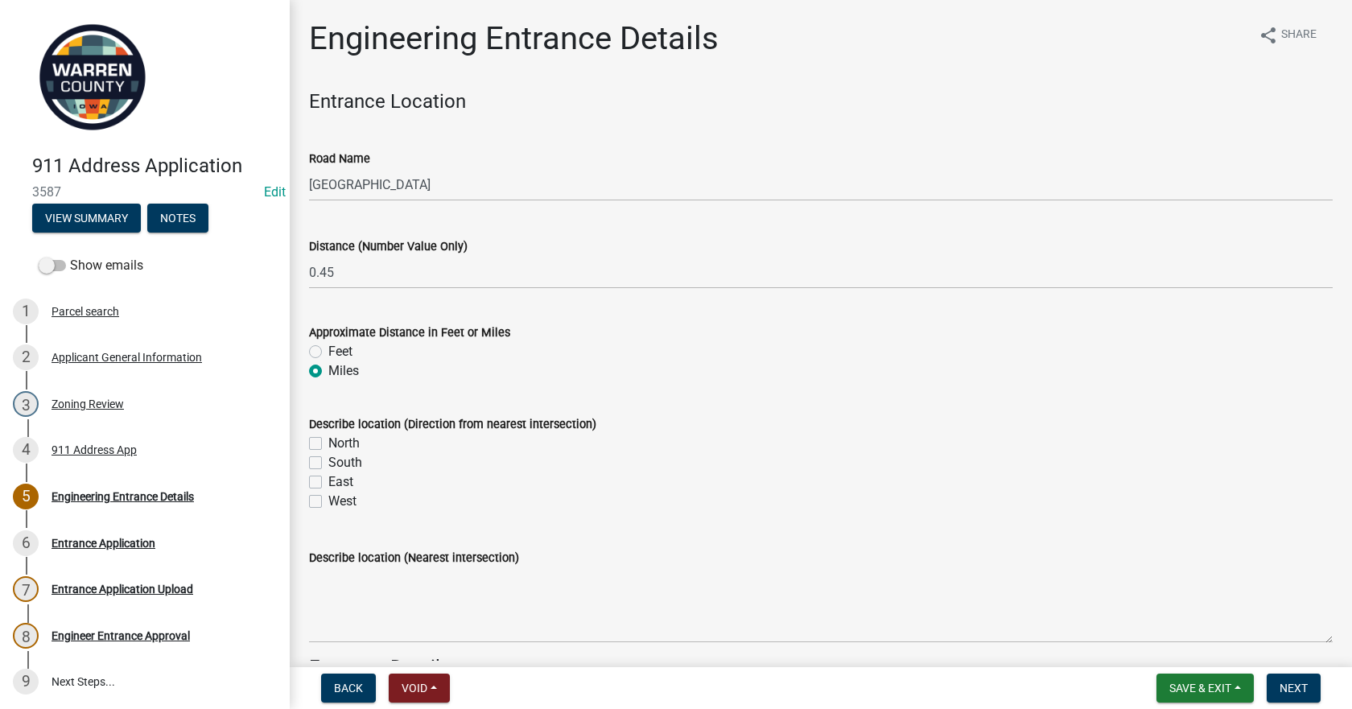
click at [328, 445] on label "North" at bounding box center [343, 443] width 31 height 19
click at [328, 444] on input "North" at bounding box center [333, 439] width 10 height 10
checkbox input "true"
checkbox input "false"
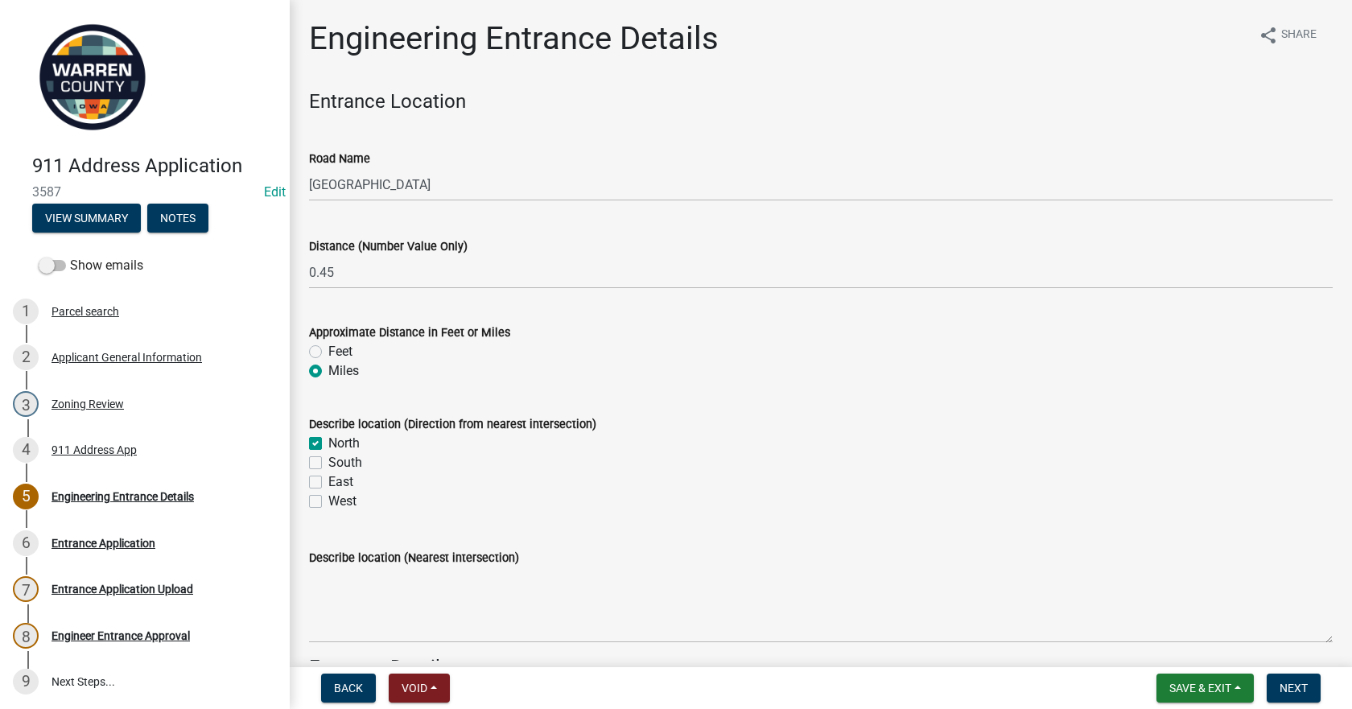
checkbox input "false"
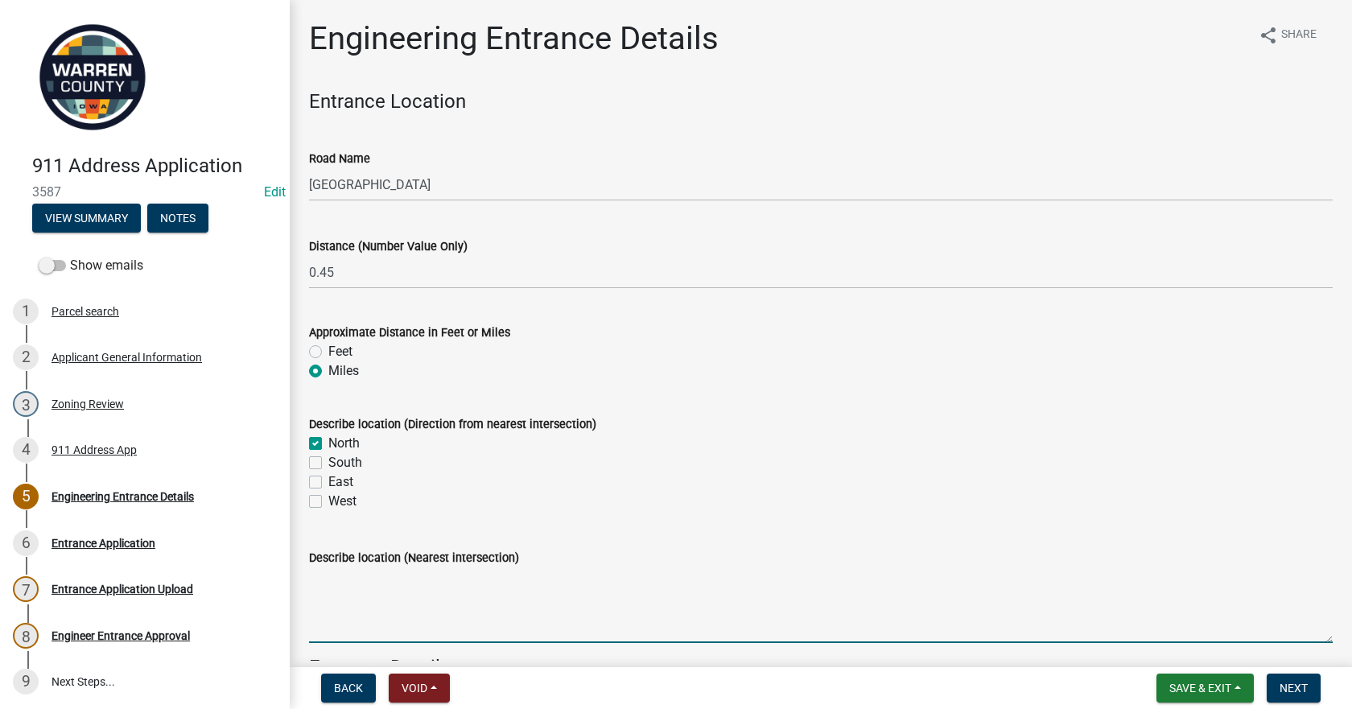
click at [390, 599] on textarea "Describe location (Nearest intersection)" at bounding box center [820, 605] width 1023 height 76
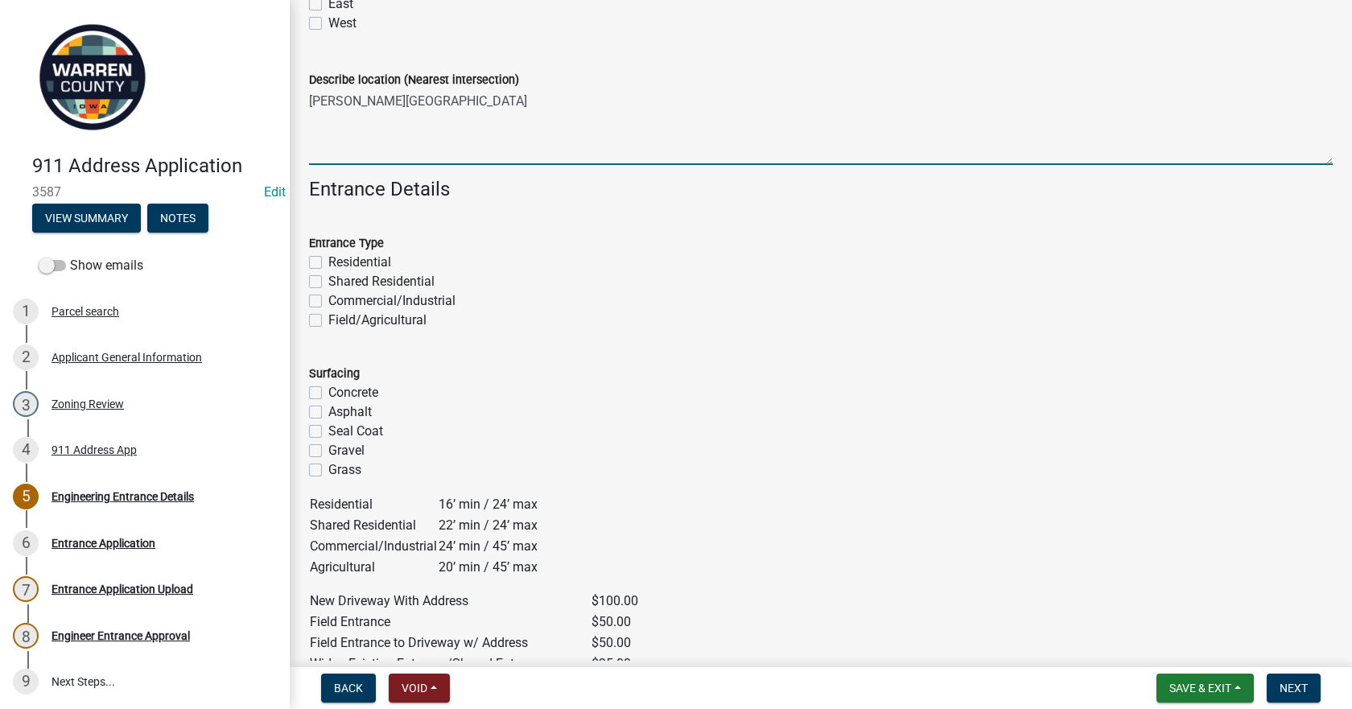
scroll to position [483, 0]
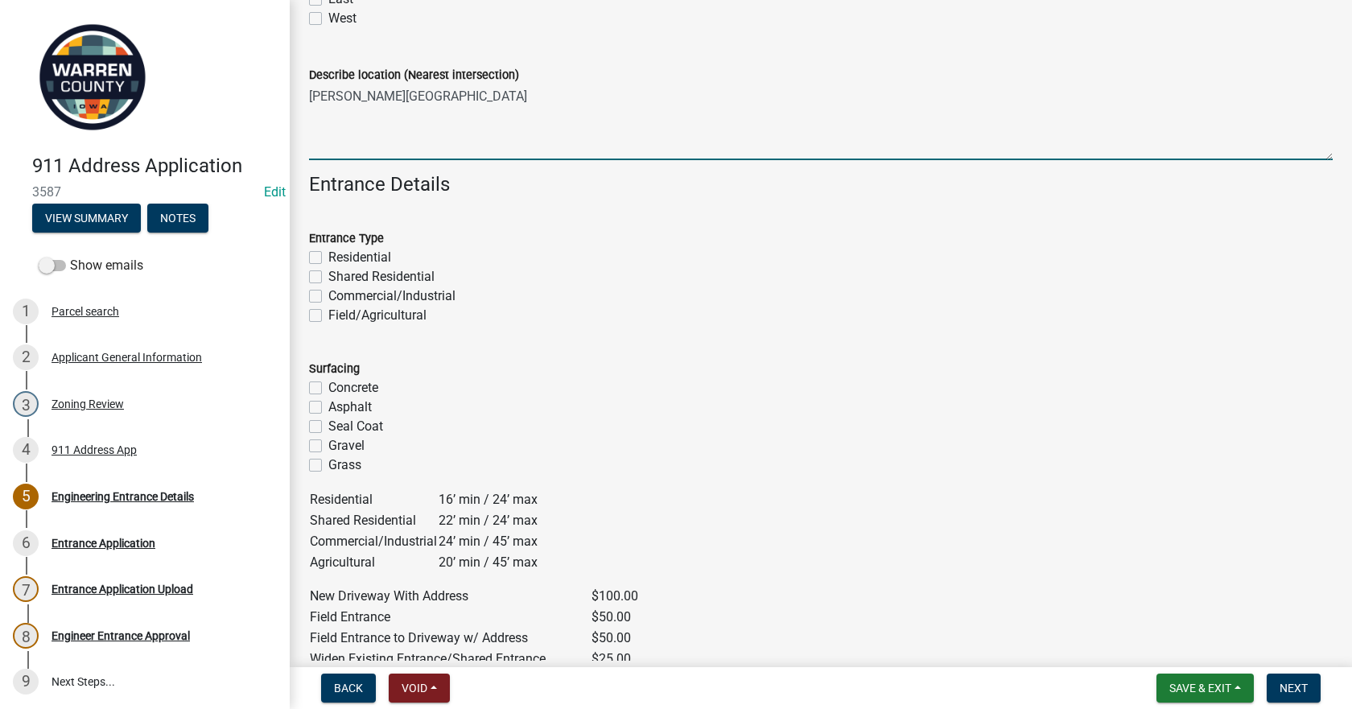
type textarea "[PERSON_NAME][GEOGRAPHIC_DATA]"
click at [328, 257] on label "Residential" at bounding box center [359, 257] width 63 height 19
click at [328, 257] on input "Residential" at bounding box center [333, 253] width 10 height 10
checkbox input "true"
checkbox input "false"
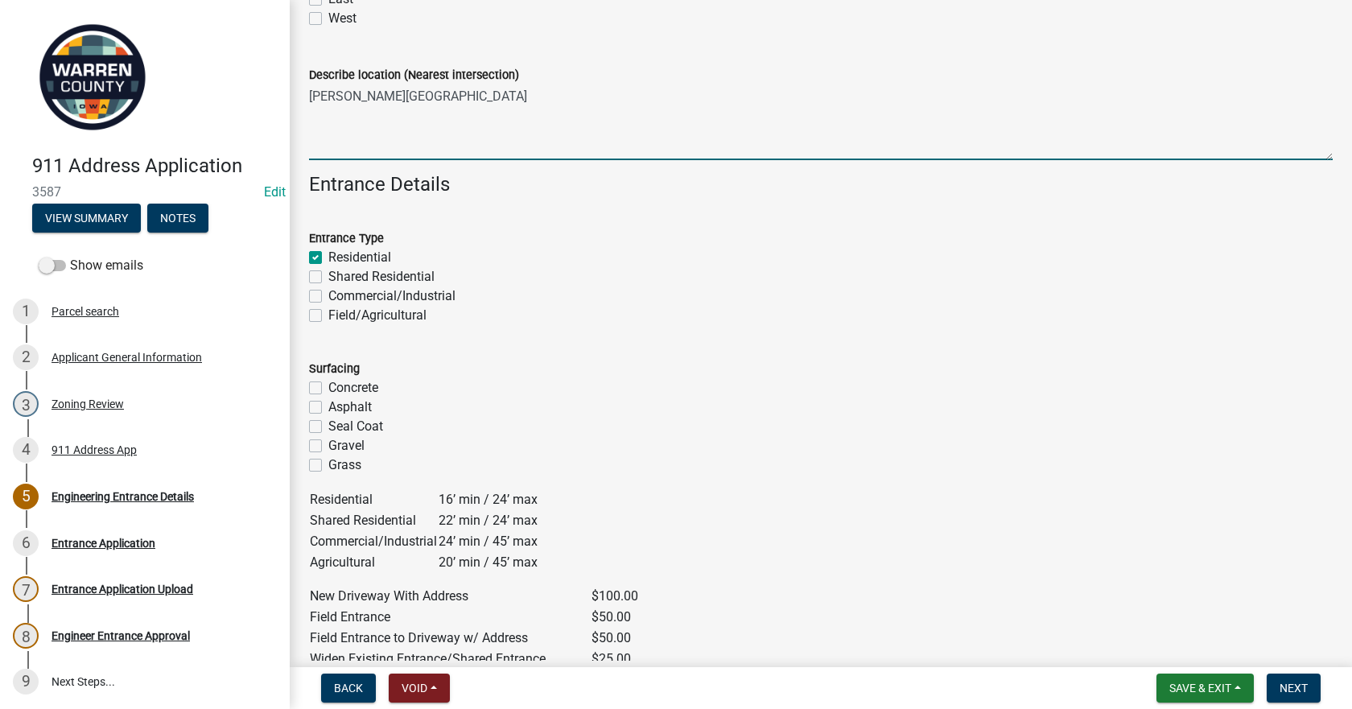
checkbox input "false"
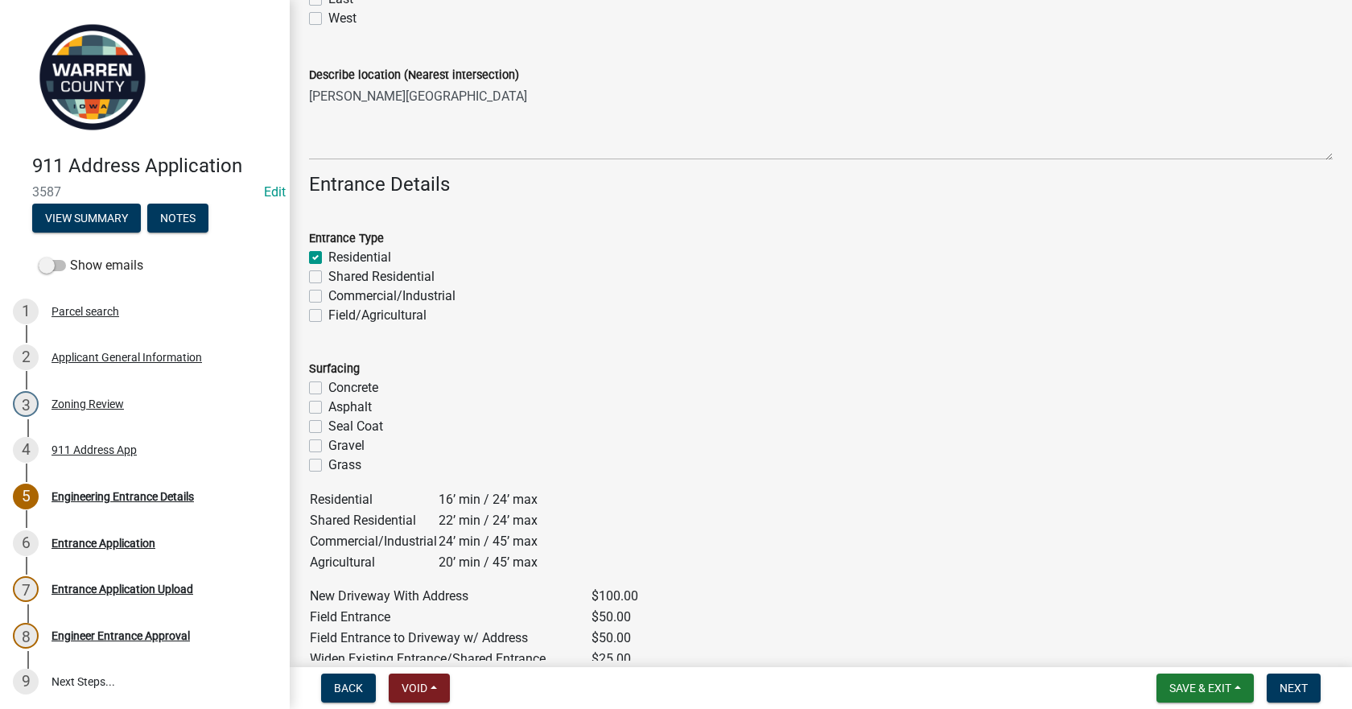
click at [328, 447] on label "Gravel" at bounding box center [346, 445] width 36 height 19
click at [328, 446] on input "Gravel" at bounding box center [333, 441] width 10 height 10
checkbox input "true"
checkbox input "false"
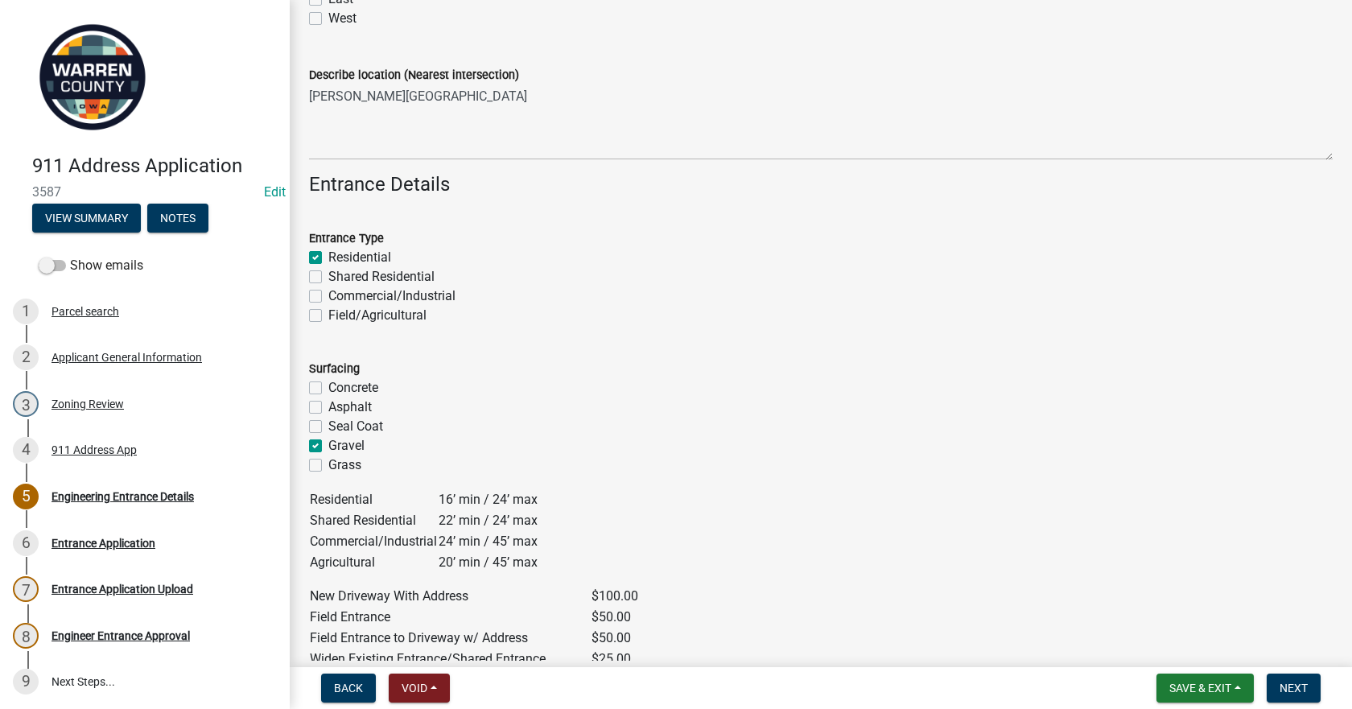
checkbox input "false"
checkbox input "true"
checkbox input "false"
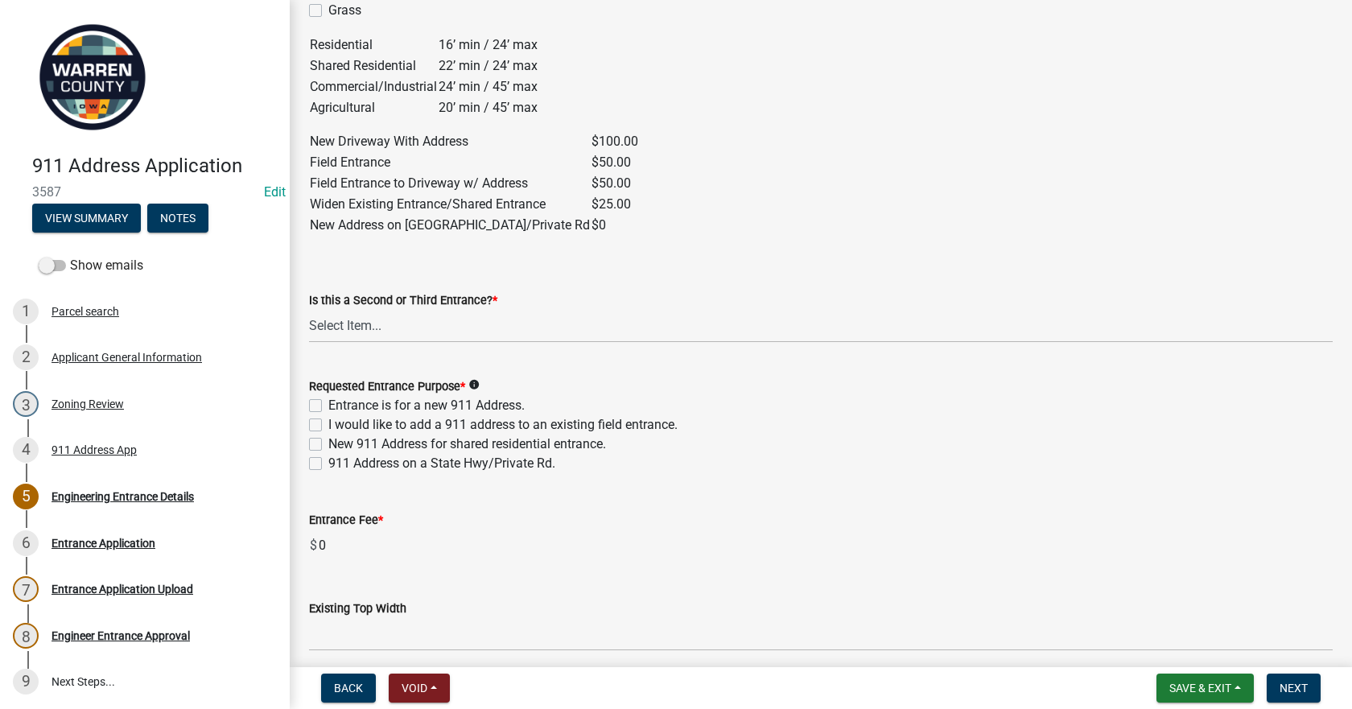
scroll to position [965, 0]
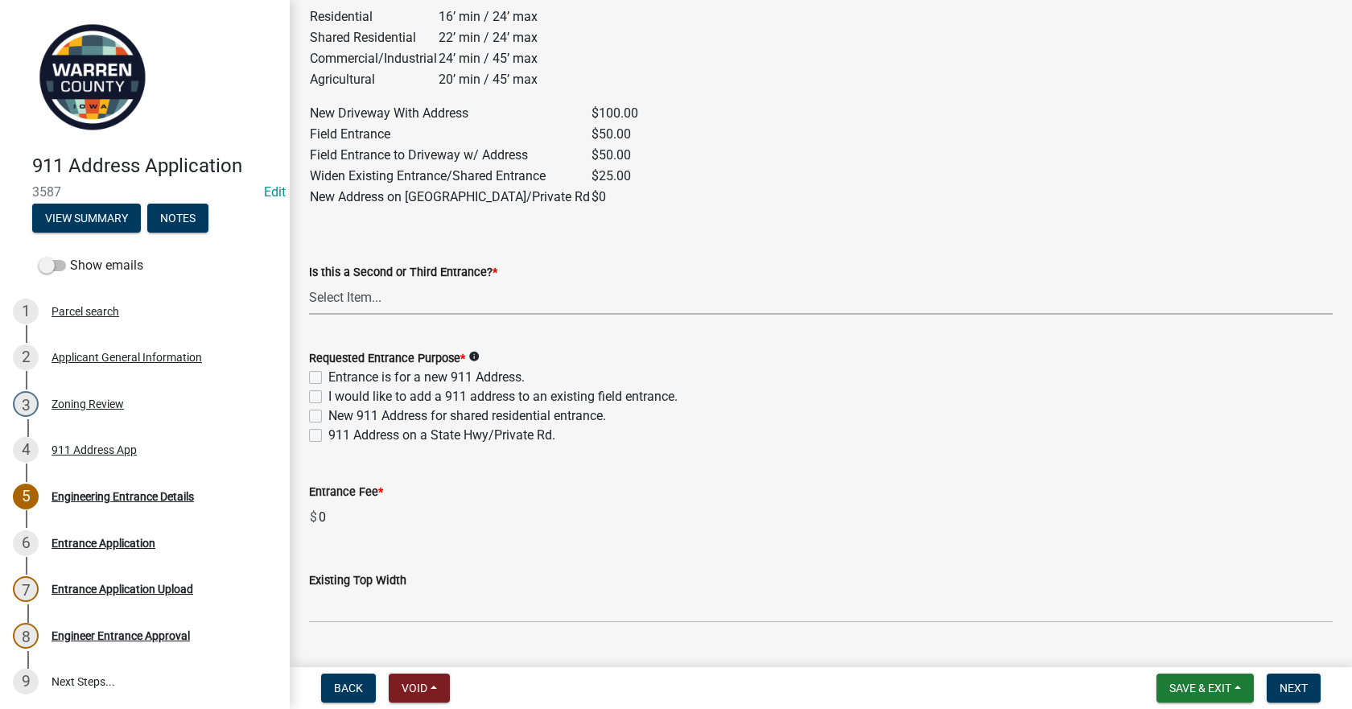
click at [338, 302] on select "Select Item... Yes No" at bounding box center [820, 298] width 1023 height 33
click at [309, 282] on select "Select Item... Yes No" at bounding box center [820, 298] width 1023 height 33
select select "5300d118-efaf-4d36-bbc3-62d1d2d0e61b"
click at [328, 381] on label "Entrance is for a new 911 Address." at bounding box center [426, 377] width 196 height 19
click at [328, 378] on input "Entrance is for a new 911 Address." at bounding box center [333, 373] width 10 height 10
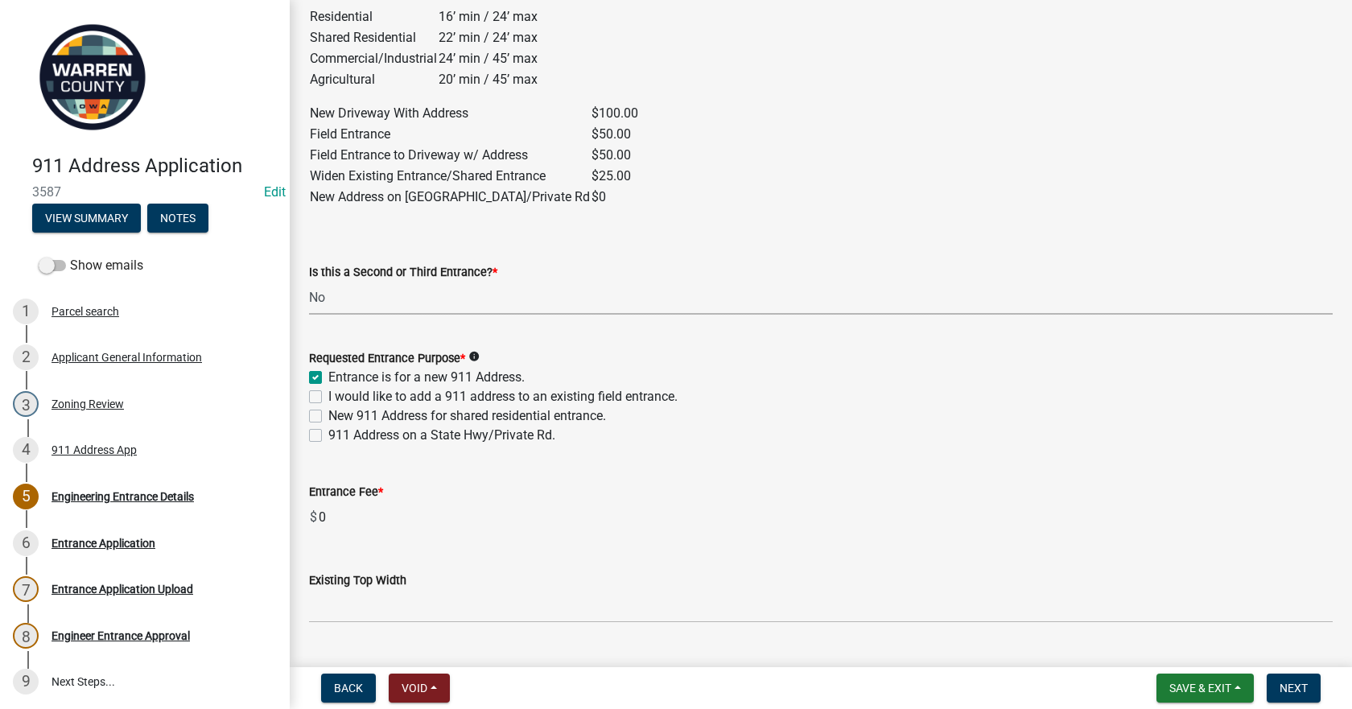
checkbox input "true"
checkbox input "false"
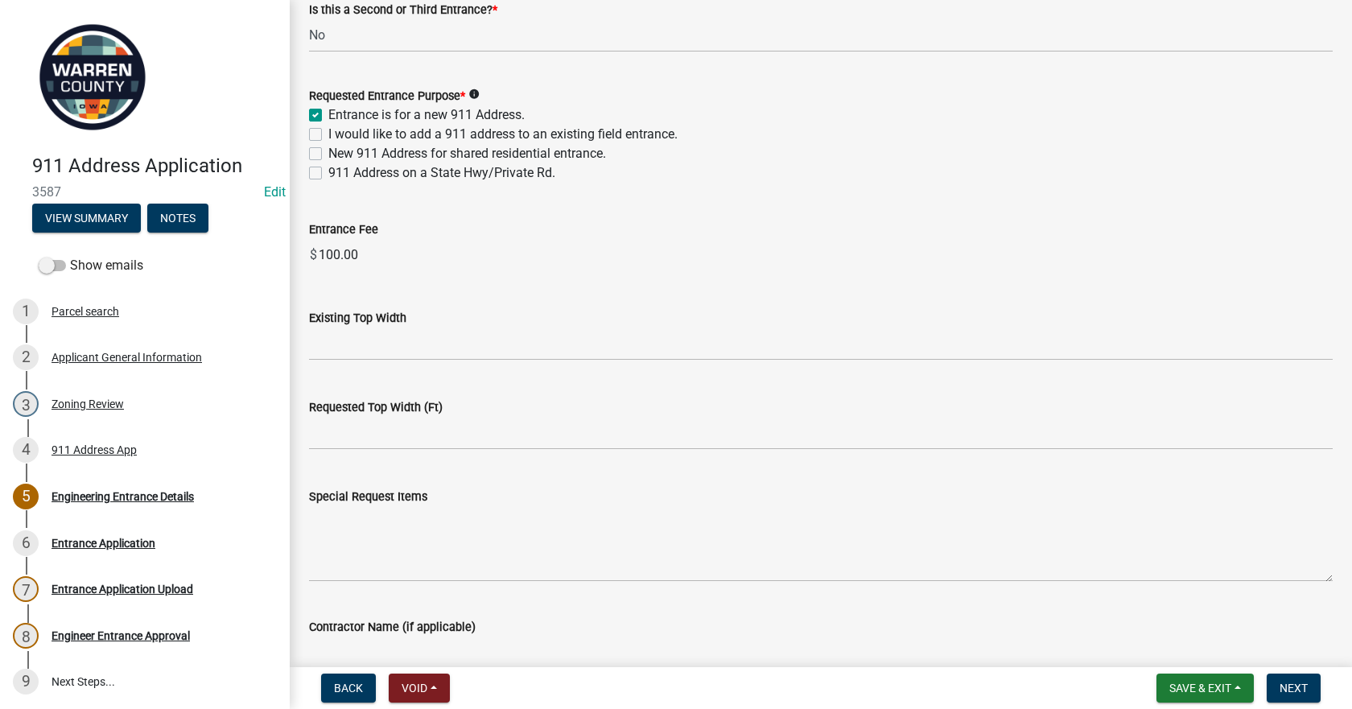
scroll to position [1287, 0]
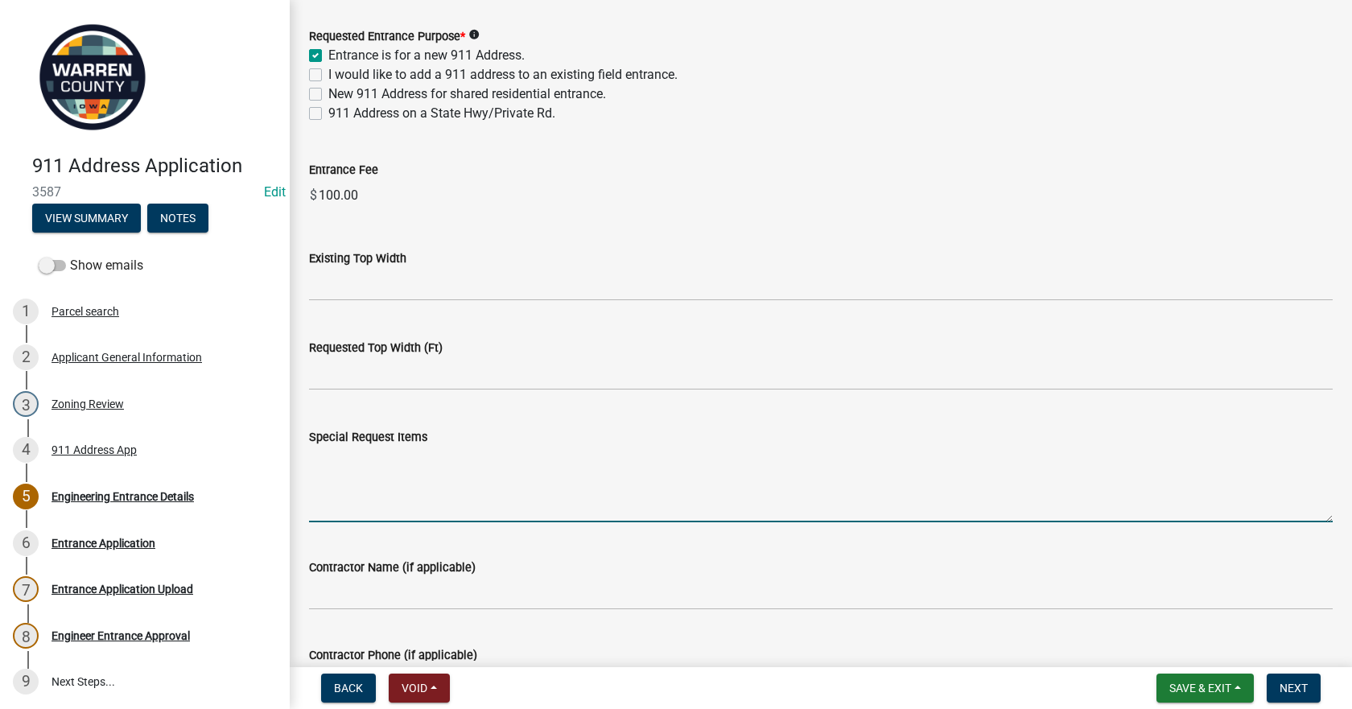
click at [372, 475] on textarea "Special Request Items" at bounding box center [820, 484] width 1023 height 76
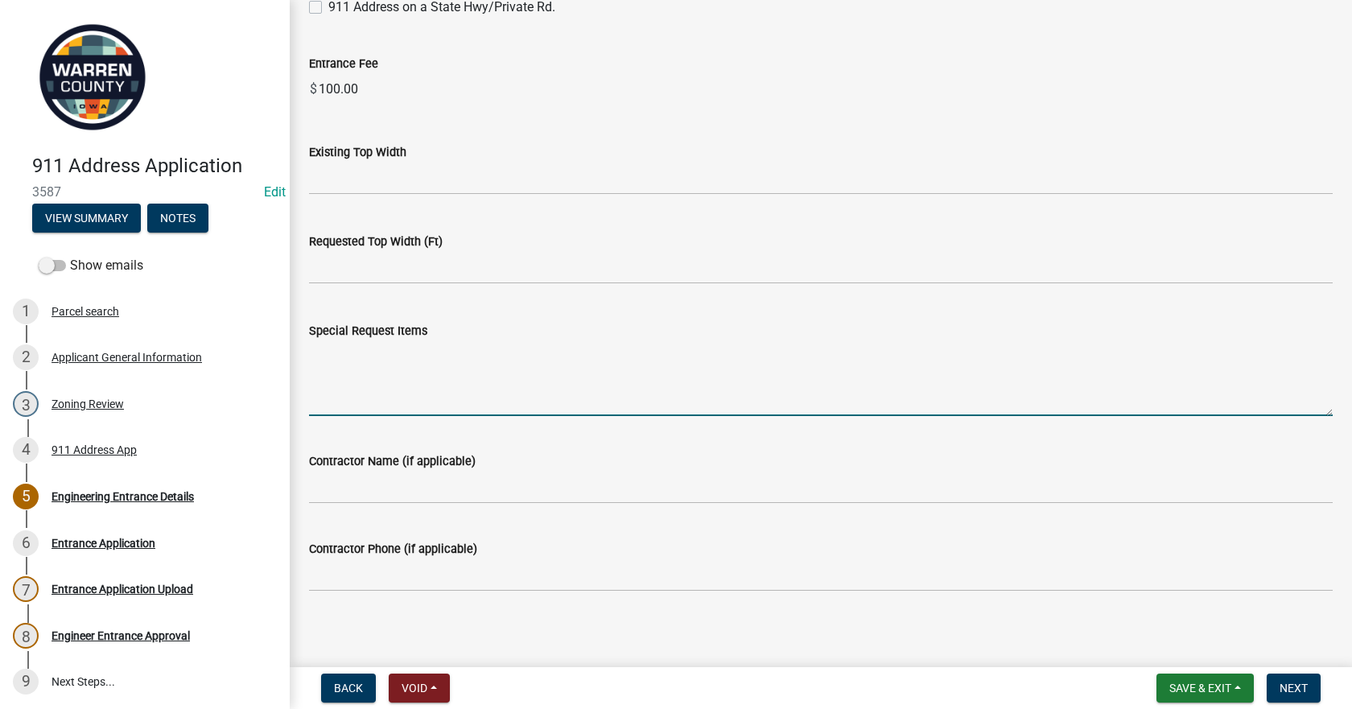
scroll to position [1400, 0]
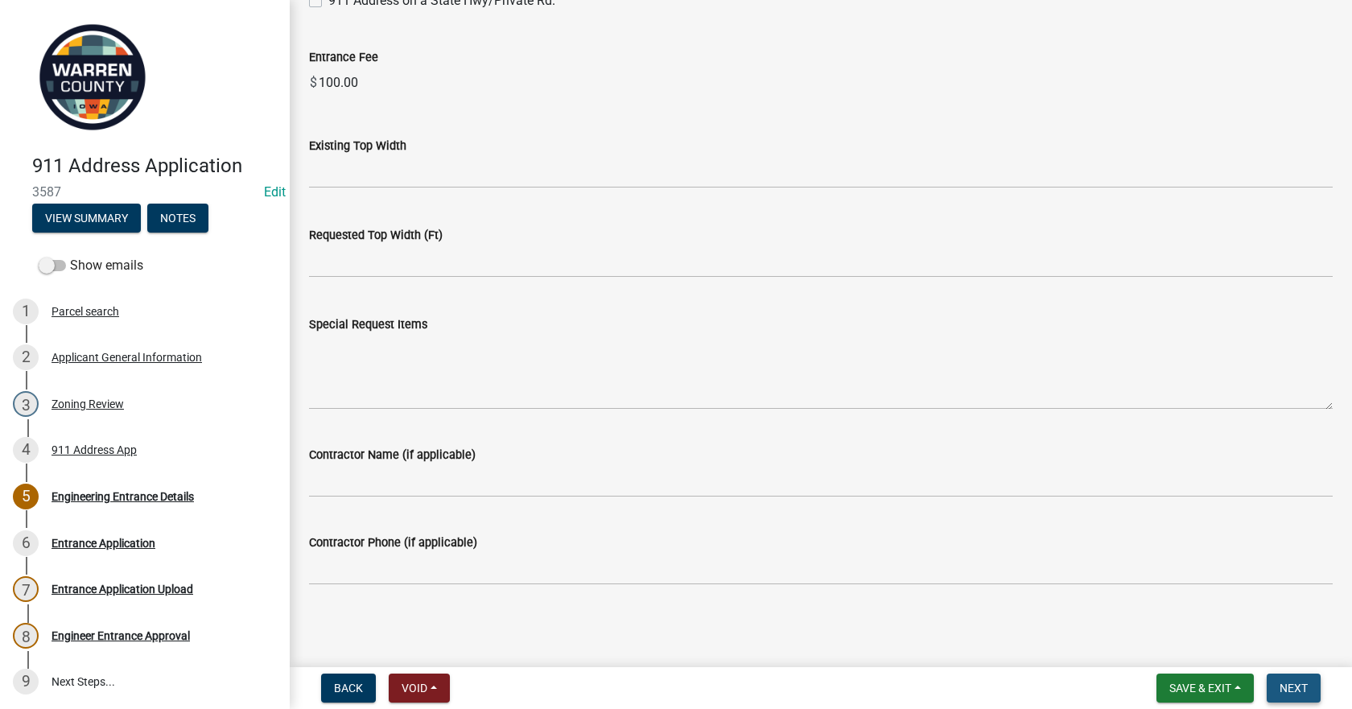
click at [1303, 683] on span "Next" at bounding box center [1293, 687] width 28 height 13
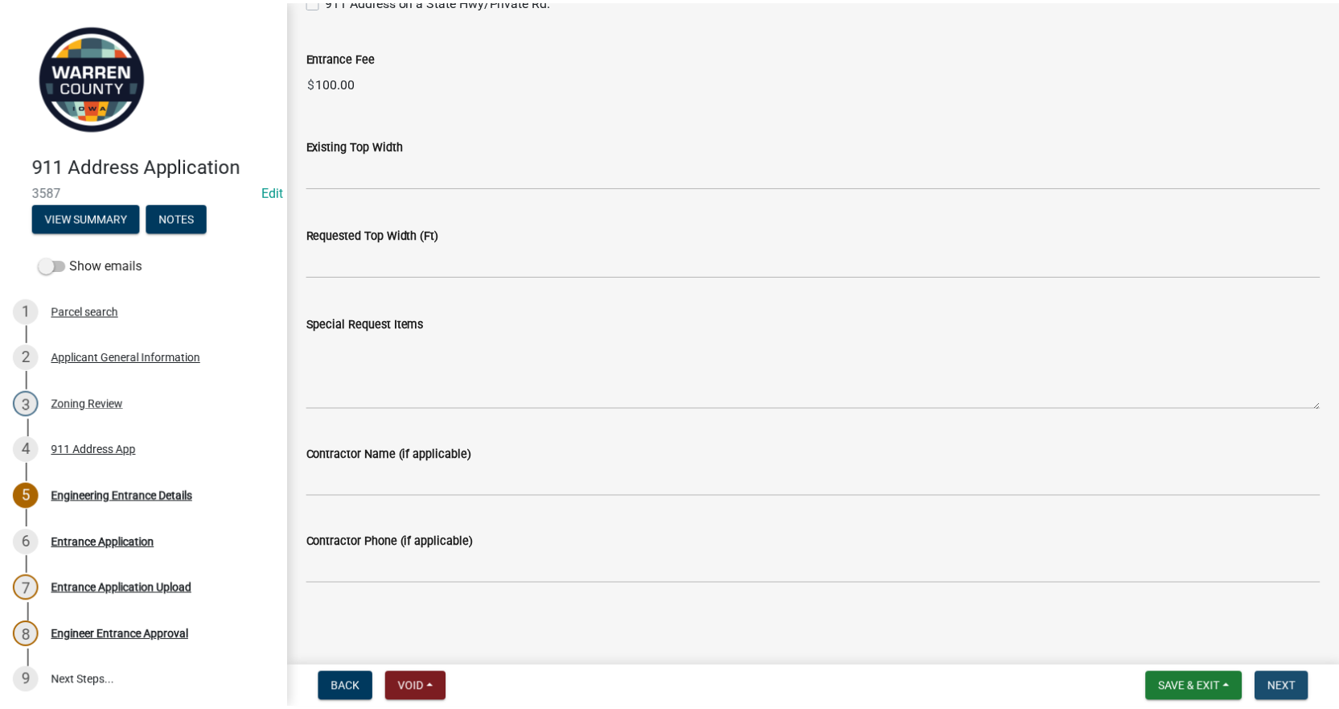
scroll to position [0, 0]
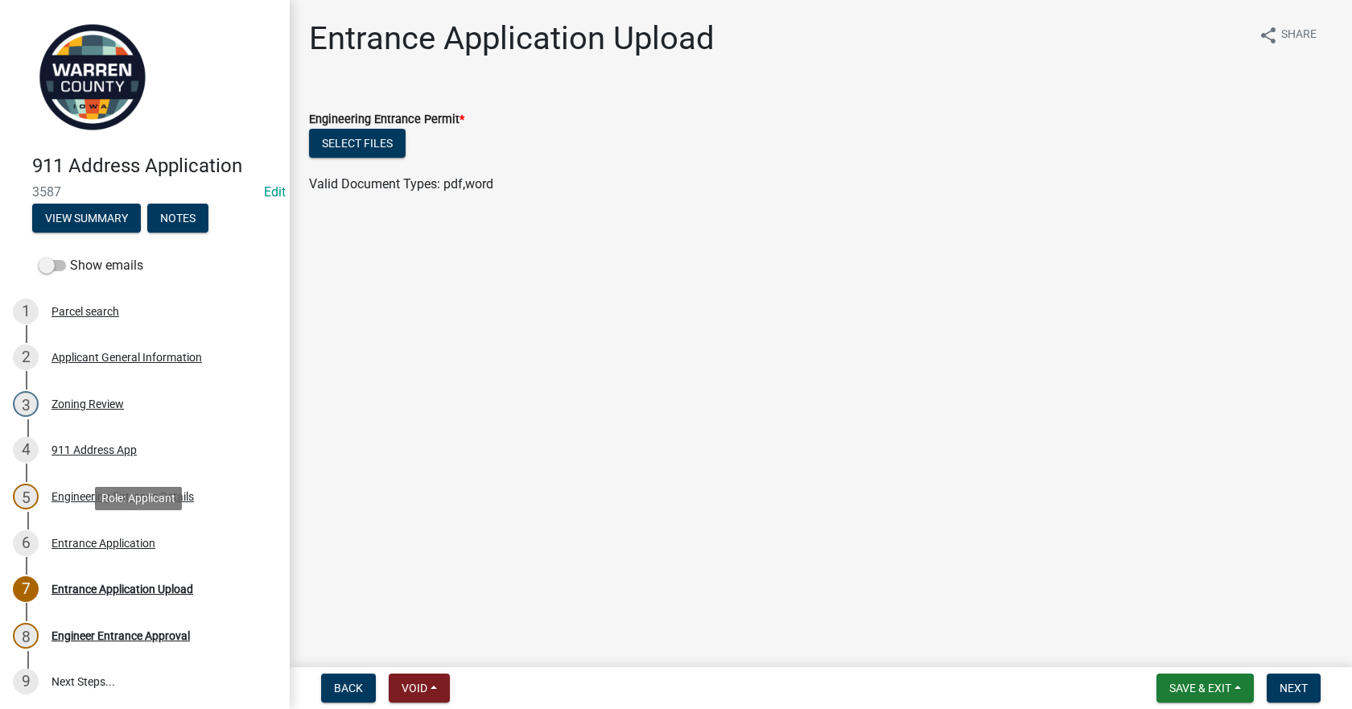
drag, startPoint x: 130, startPoint y: 546, endPoint x: 433, endPoint y: 500, distance: 305.9
click at [130, 545] on div "Entrance Application" at bounding box center [103, 542] width 104 height 11
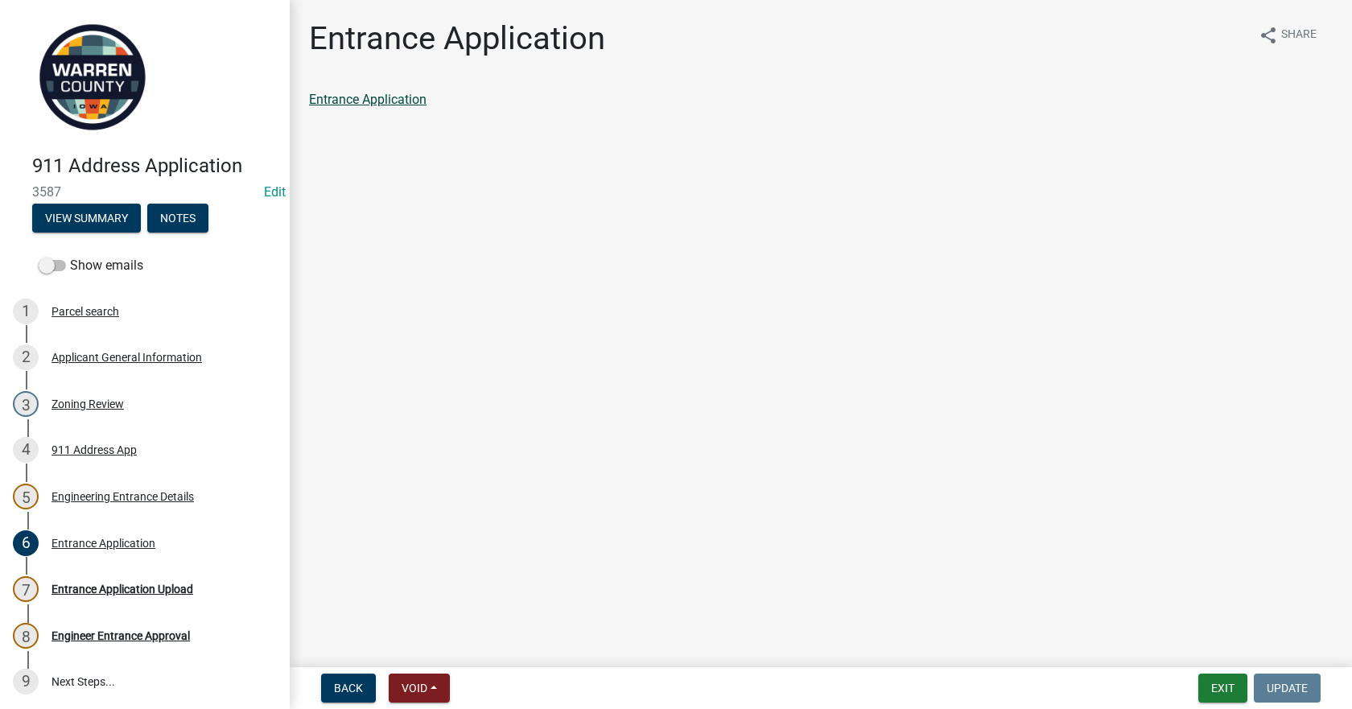
click at [393, 102] on link "Entrance Application" at bounding box center [367, 99] width 117 height 15
click at [139, 545] on div "Entrance Application" at bounding box center [103, 542] width 104 height 11
click at [156, 596] on div "7 Entrance Application Upload" at bounding box center [138, 589] width 251 height 26
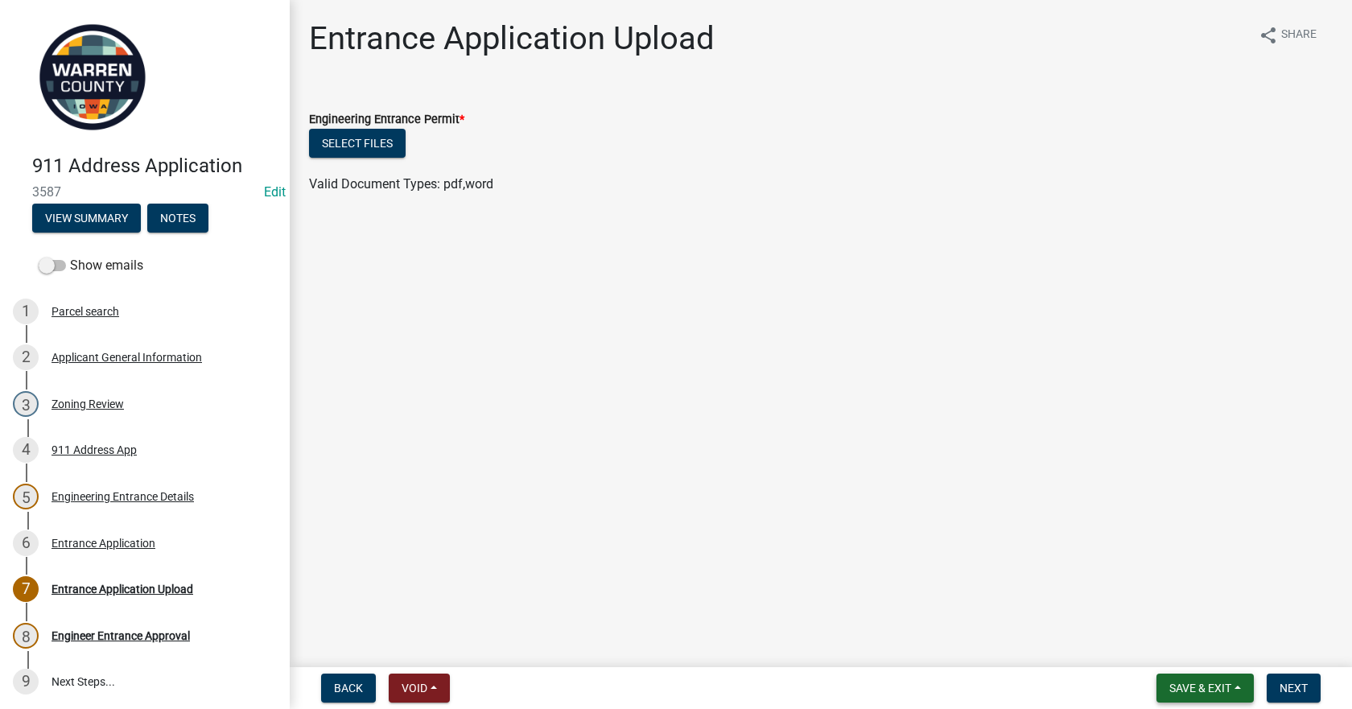
click at [1240, 681] on button "Save & Exit" at bounding box center [1204, 687] width 97 height 29
click at [1230, 642] on button "Save & Exit" at bounding box center [1189, 646] width 129 height 39
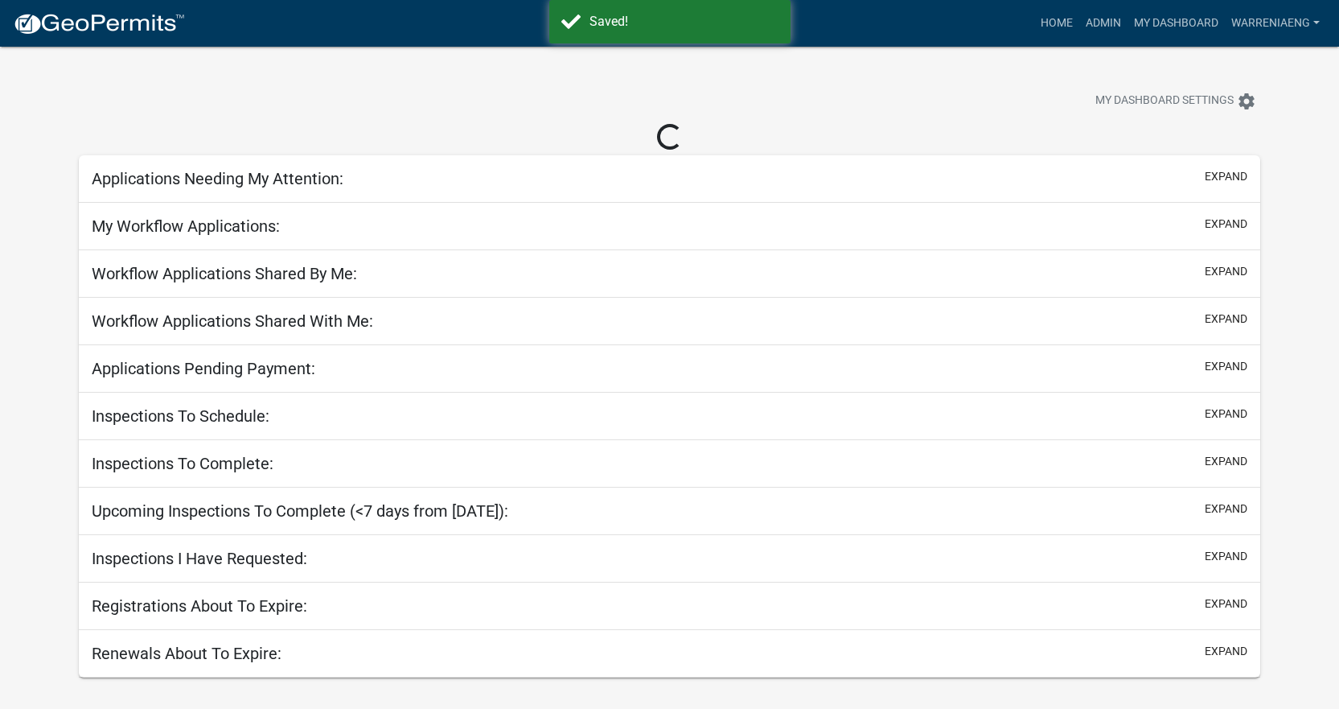
select select "3: 100"
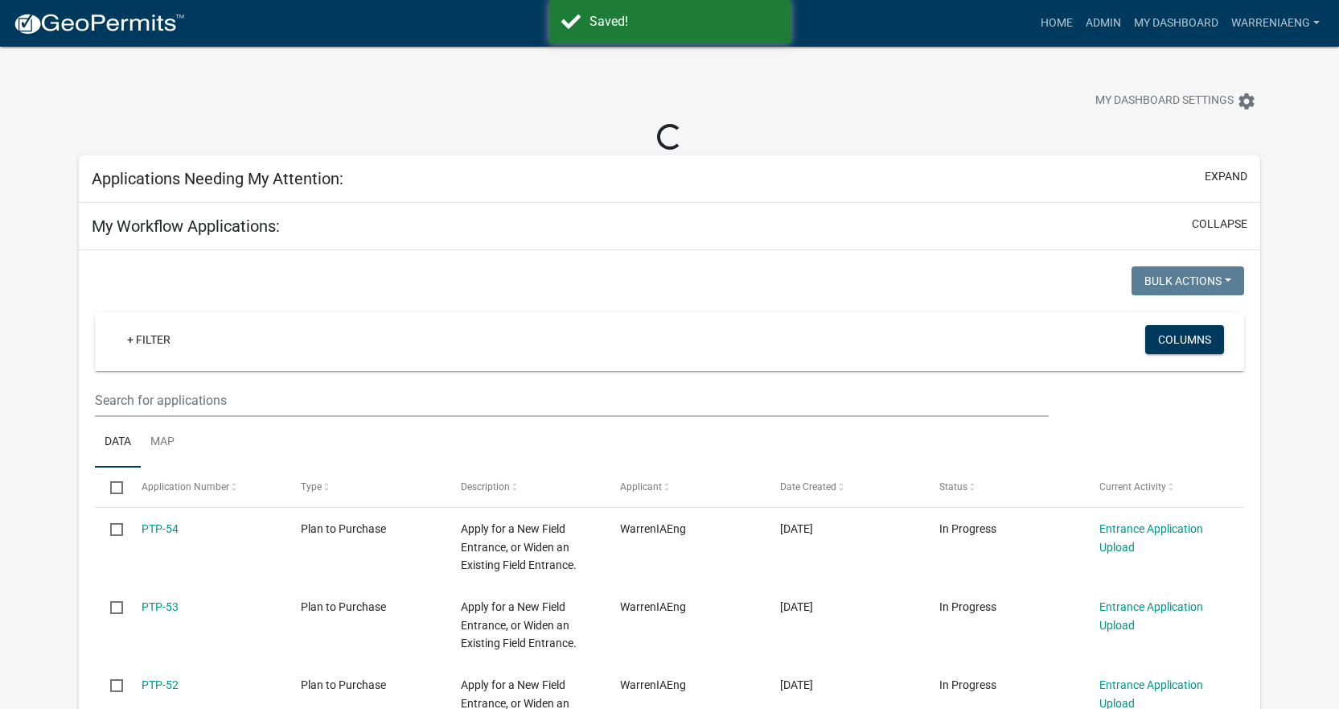
click at [612, 88] on div at bounding box center [418, 102] width 703 height 35
select select "2: 50"
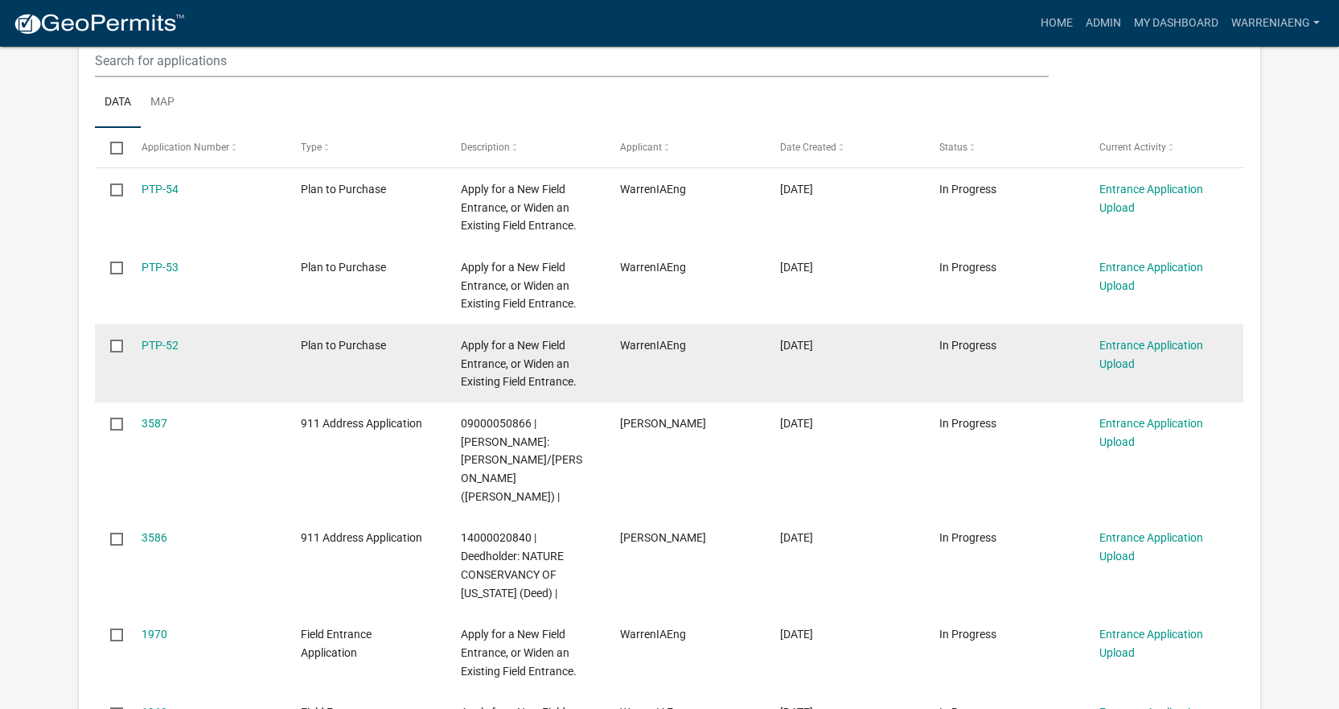
scroll to position [241, 0]
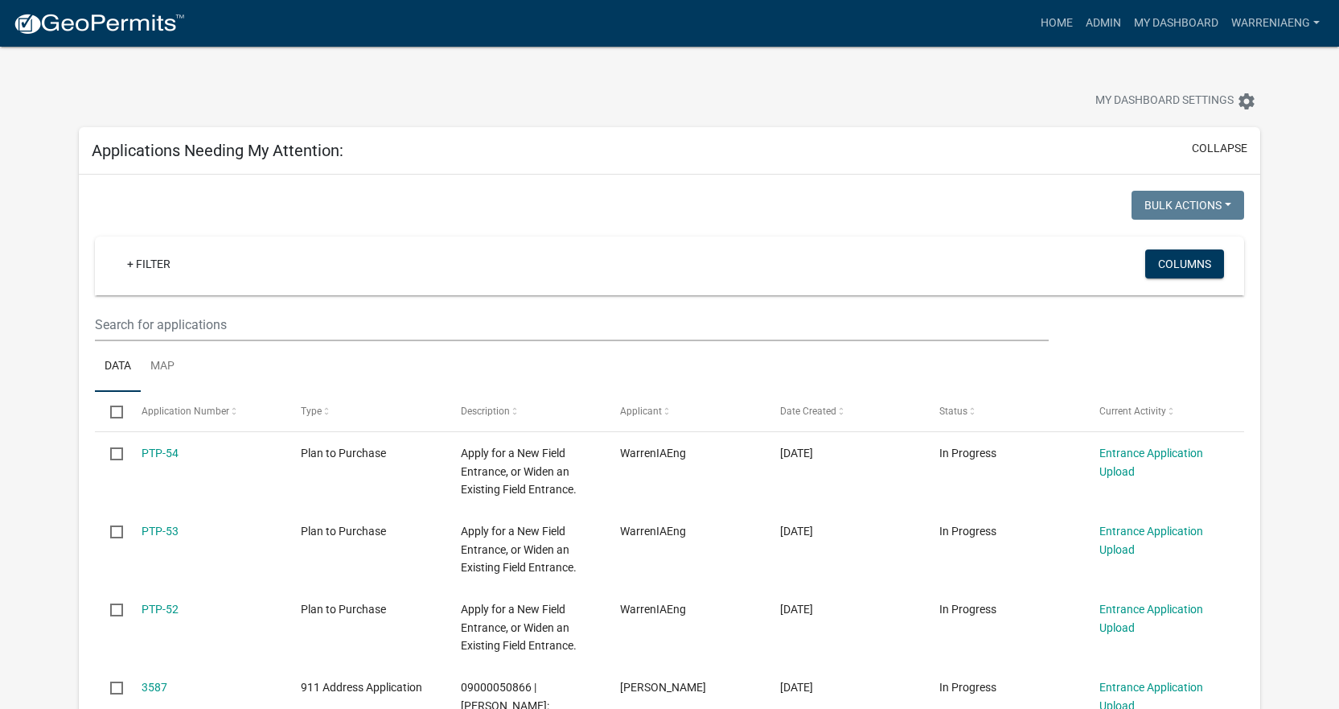
click at [615, 57] on div "My Dashboard Settings settings" at bounding box center [670, 84] width 1206 height 74
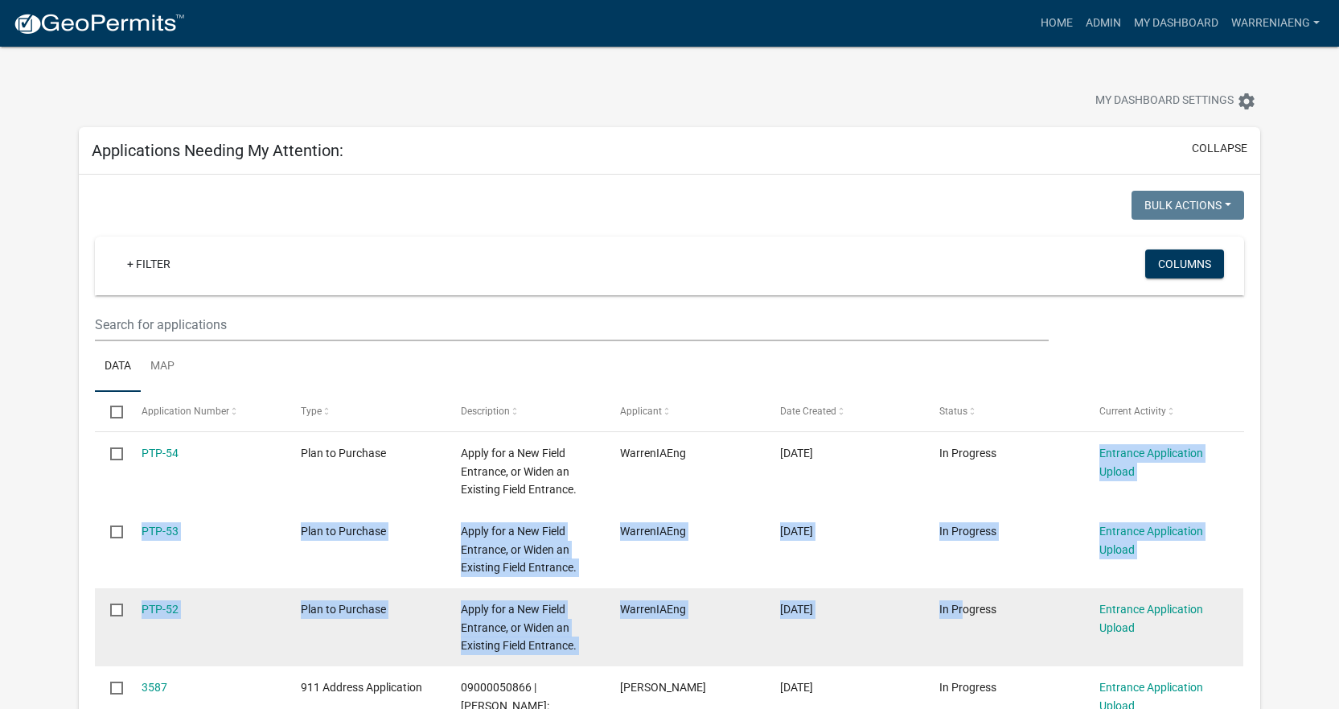
drag, startPoint x: 980, startPoint y: 625, endPoint x: 936, endPoint y: 642, distance: 47.4
